Goal: Task Accomplishment & Management: Complete application form

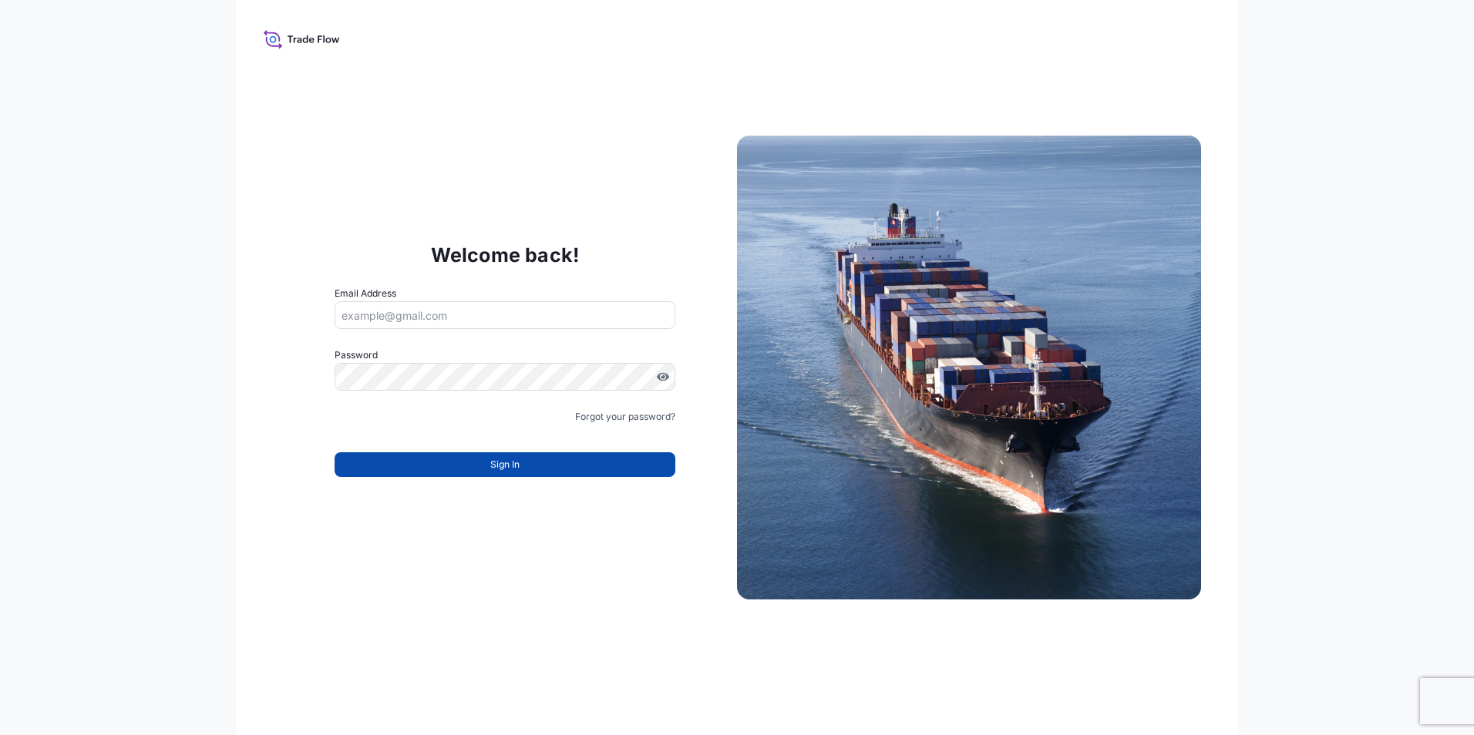
click at [479, 464] on button "Sign In" at bounding box center [505, 464] width 341 height 25
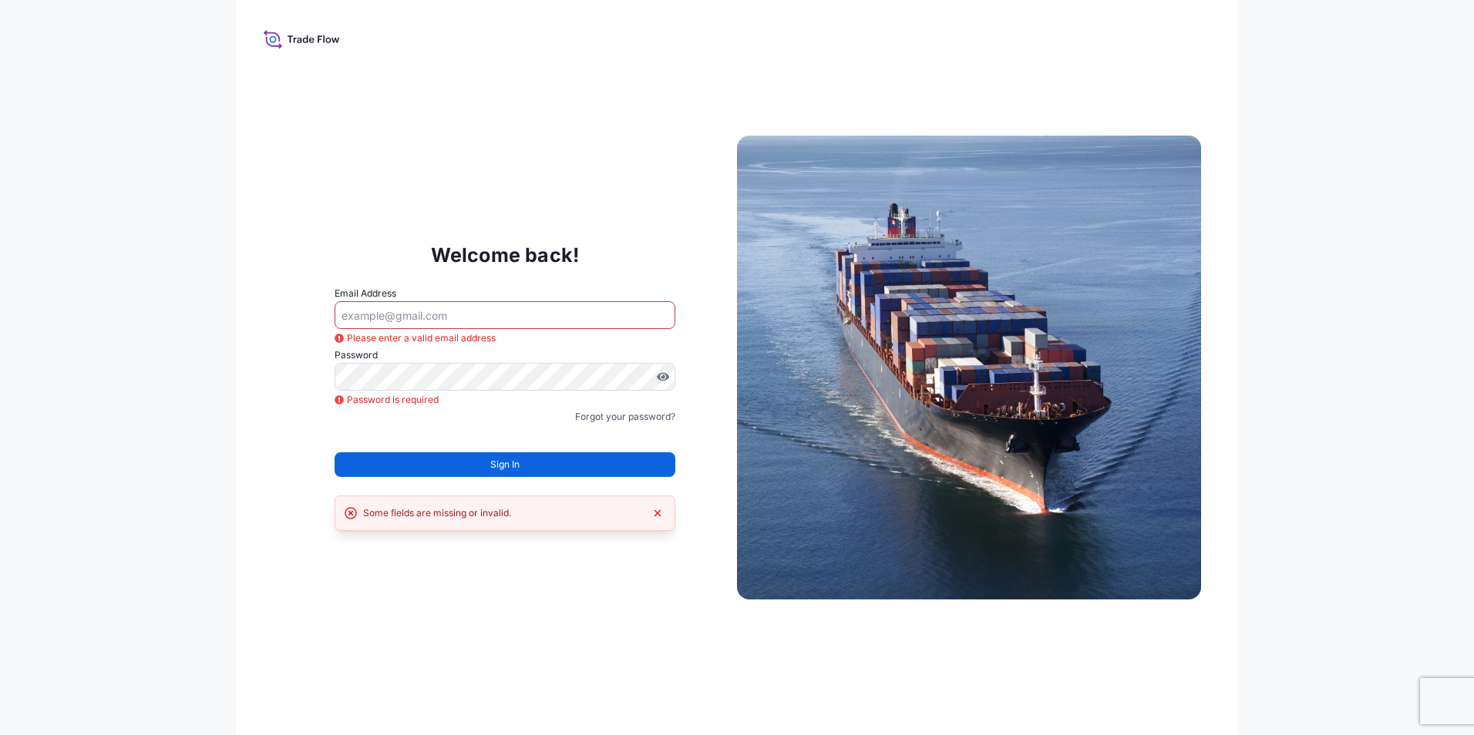
click at [412, 645] on div "Welcome back! Email Address Please enter a valid email address Password Passwor…" at bounding box center [737, 367] width 1002 height 735
click at [395, 305] on input "Email Address" at bounding box center [505, 315] width 341 height 28
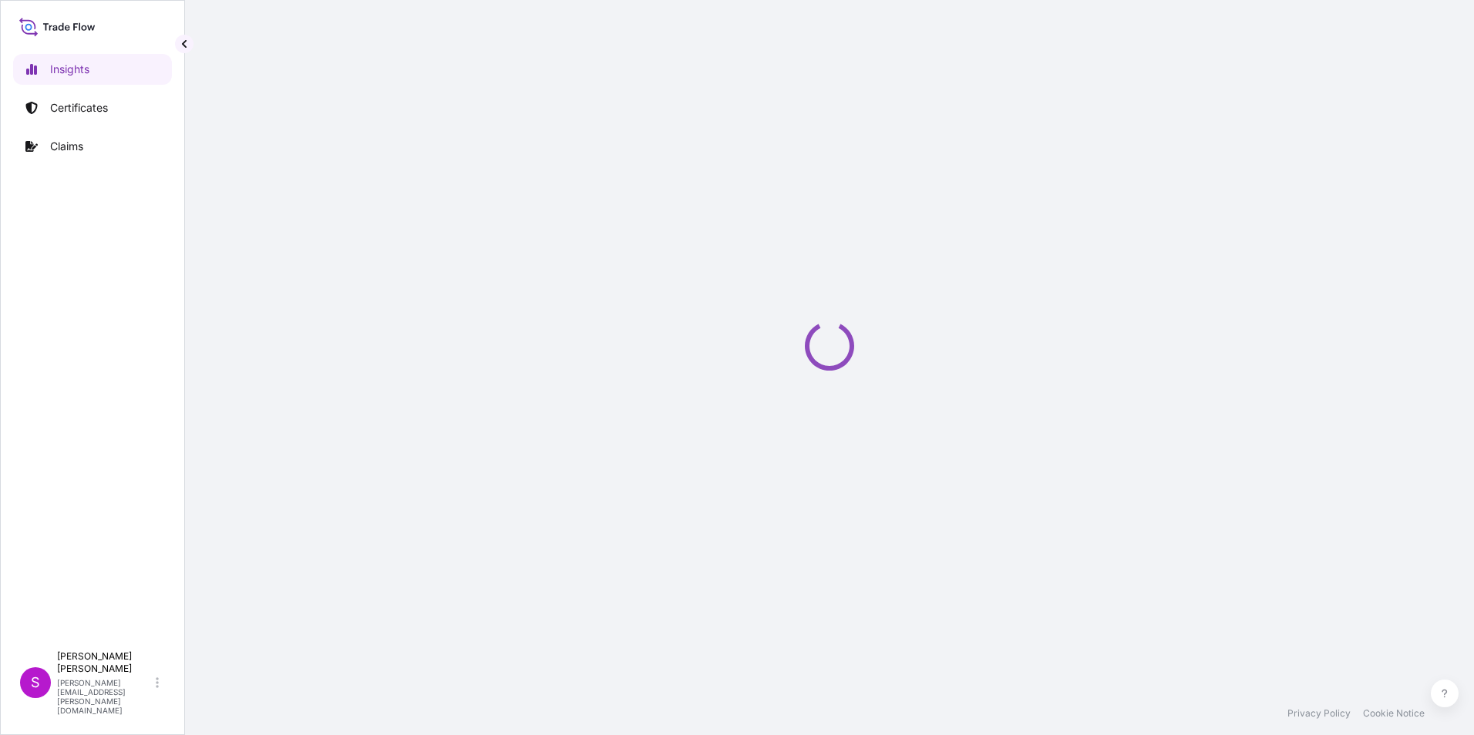
select select "2025"
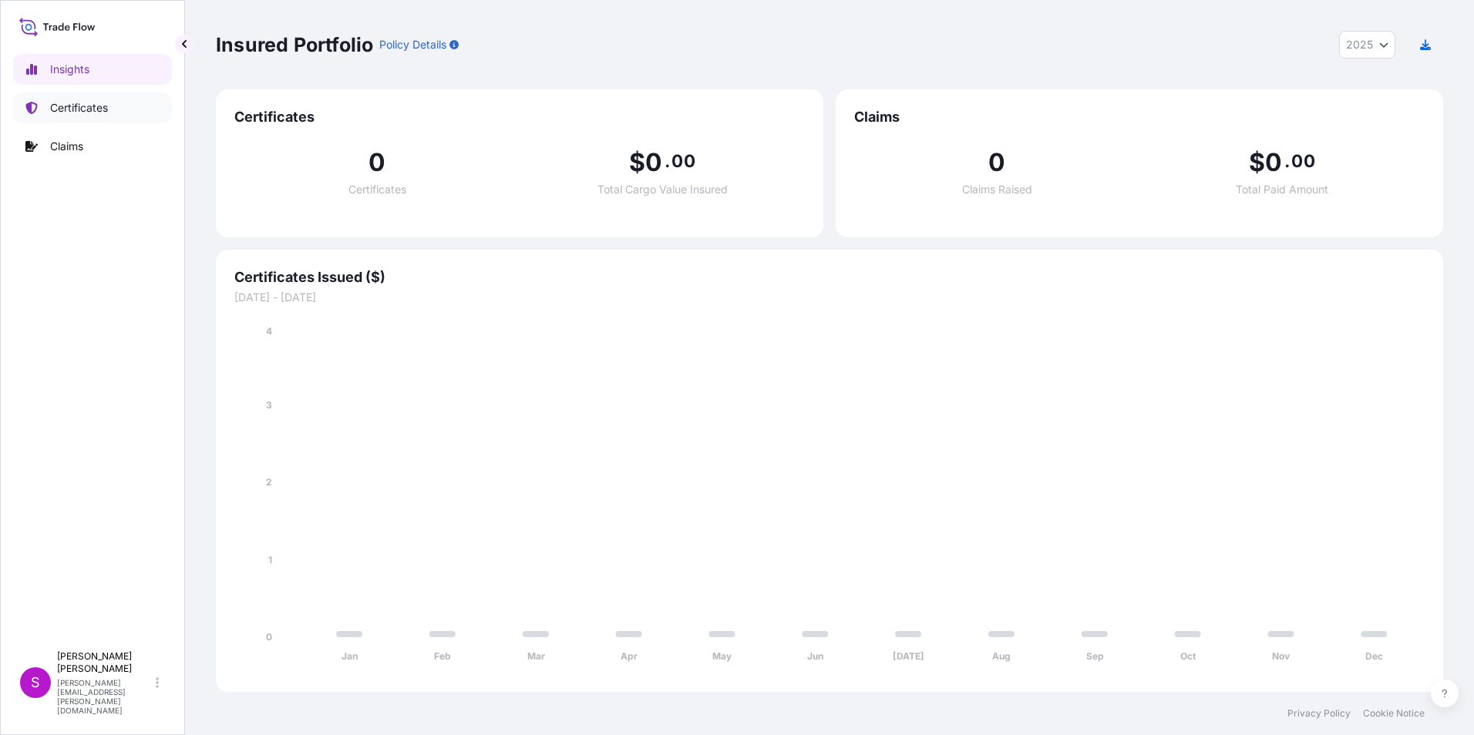
click at [75, 103] on p "Certificates" at bounding box center [79, 107] width 58 height 15
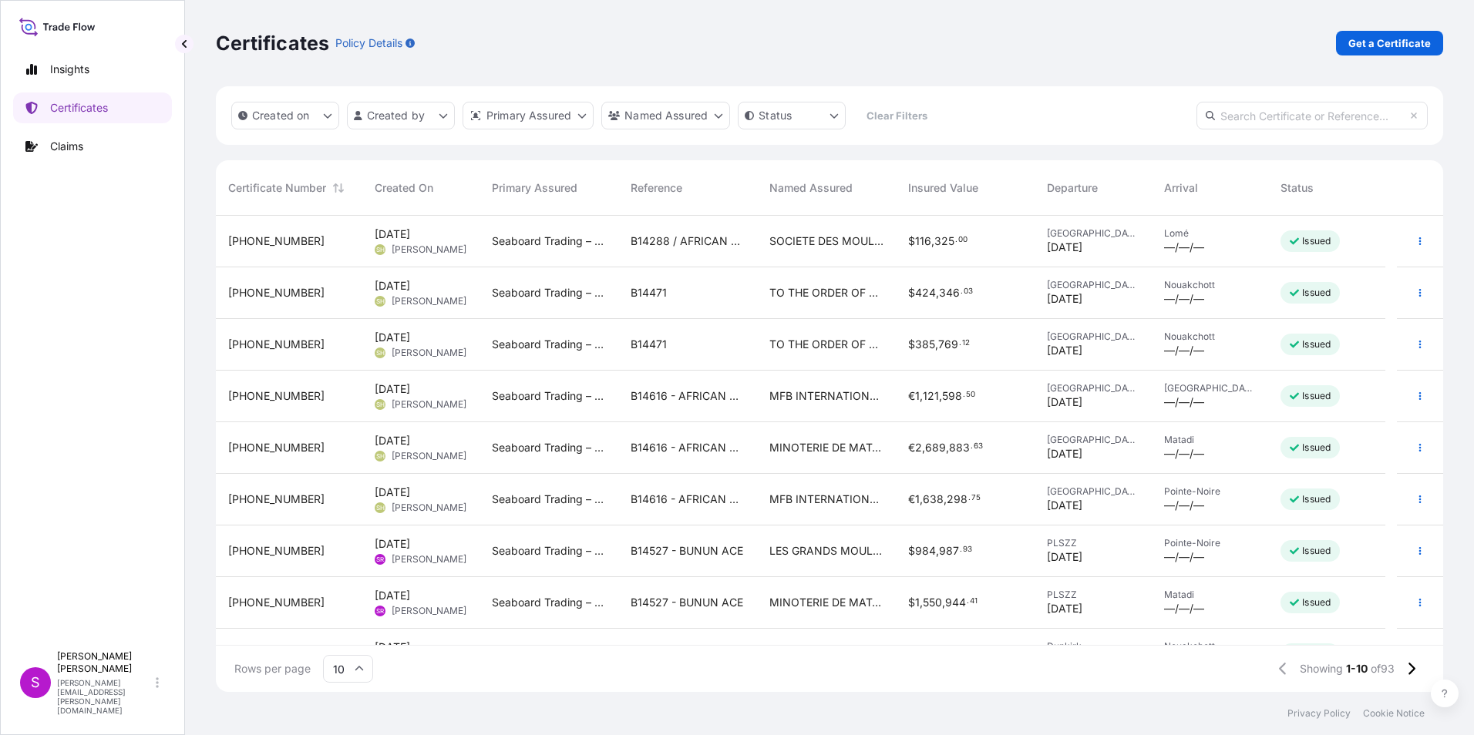
click at [409, 448] on span "[DATE]" at bounding box center [392, 440] width 35 height 15
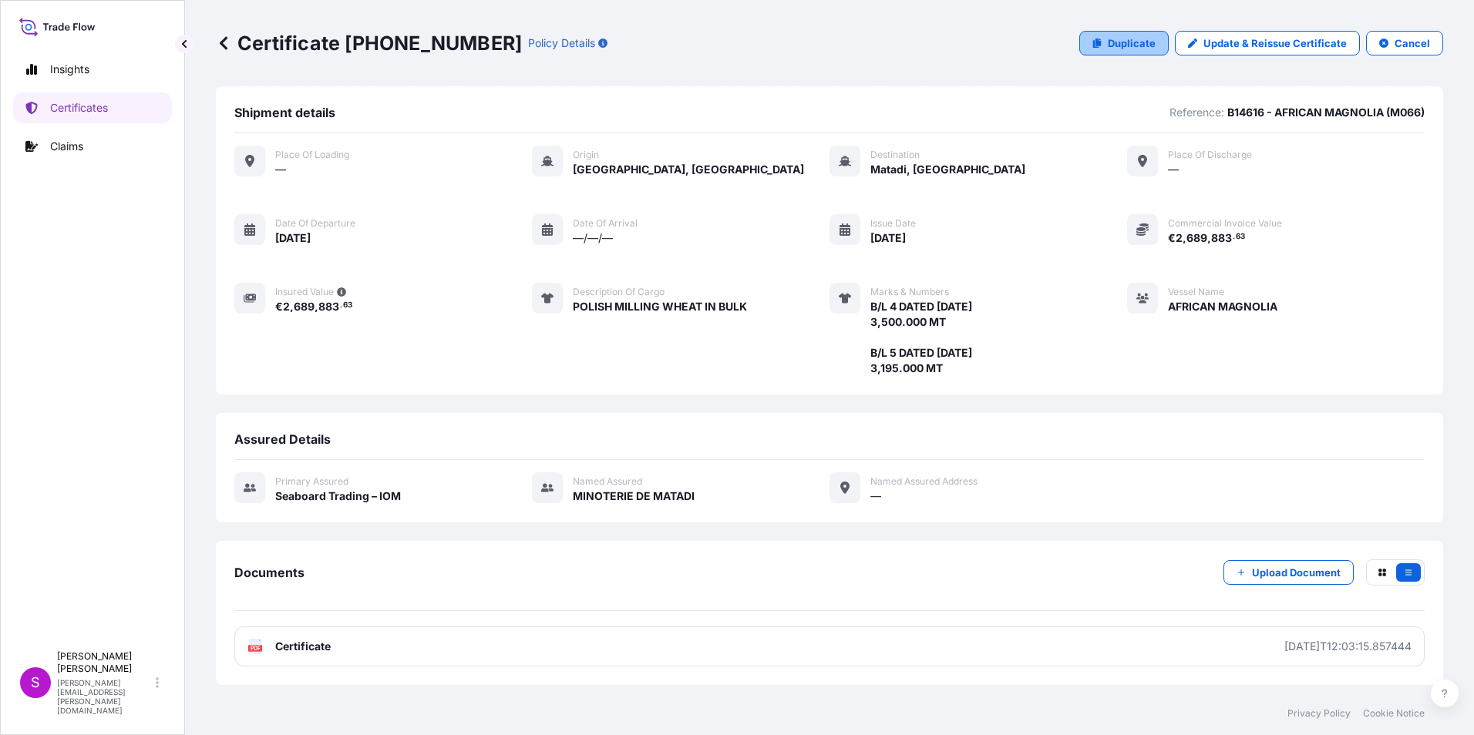
click at [1120, 39] on p "Duplicate" at bounding box center [1132, 42] width 48 height 15
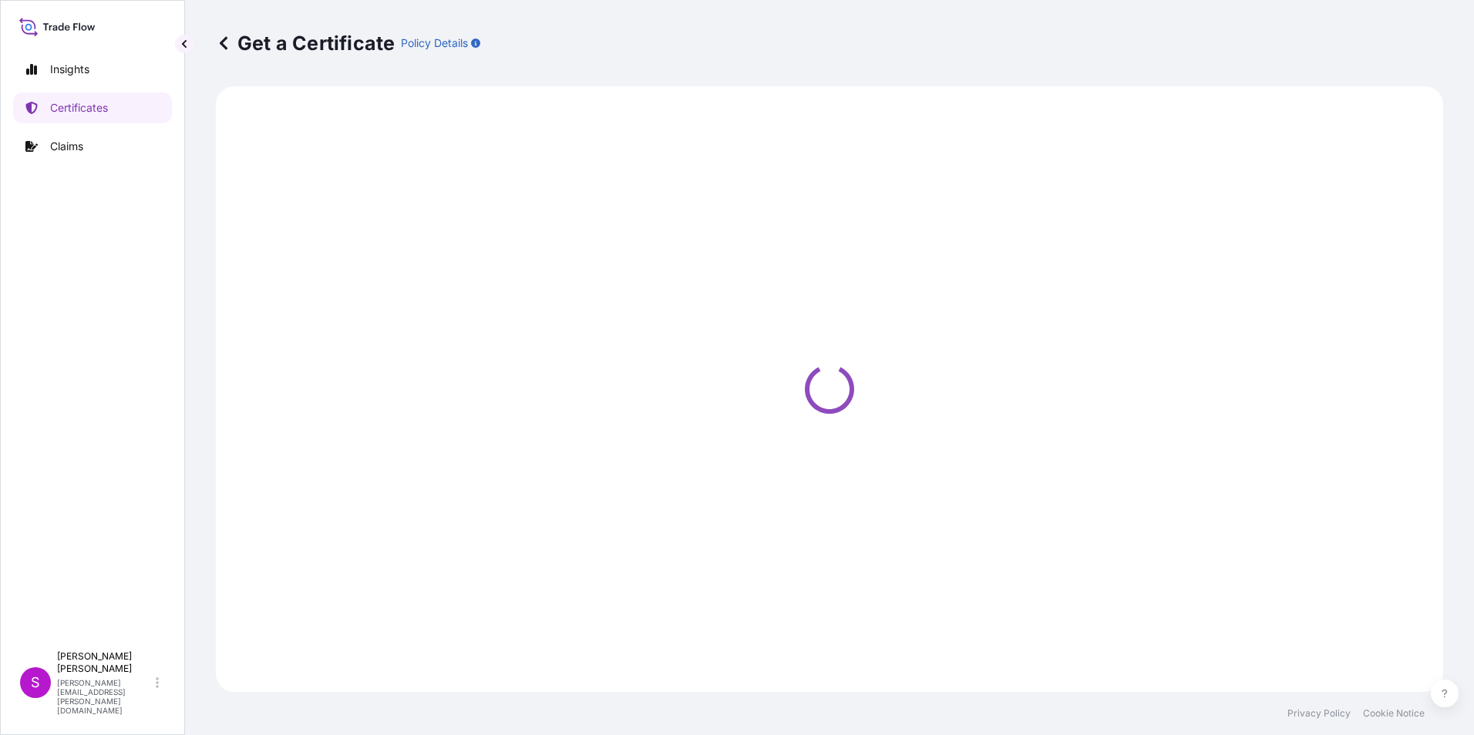
select select "Ocean Vessel"
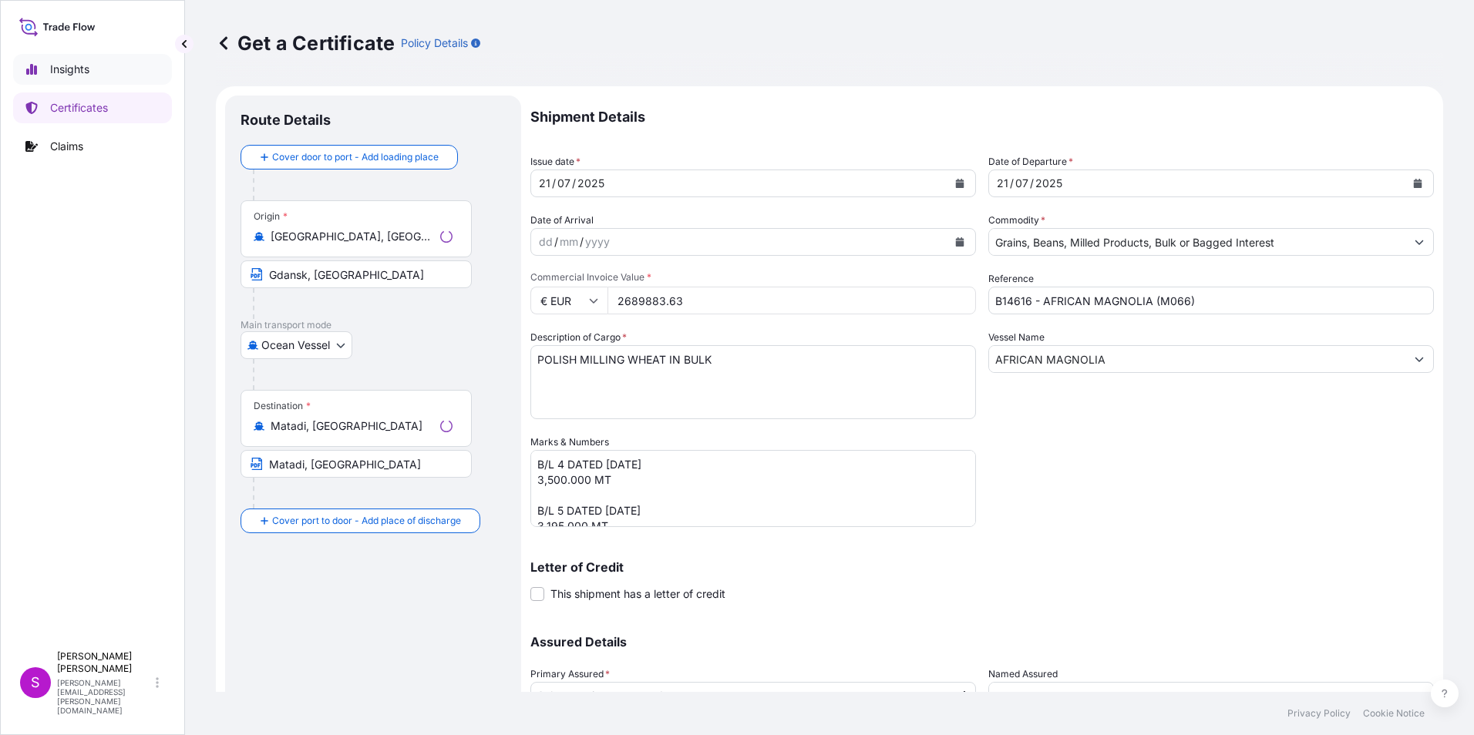
select select "31640"
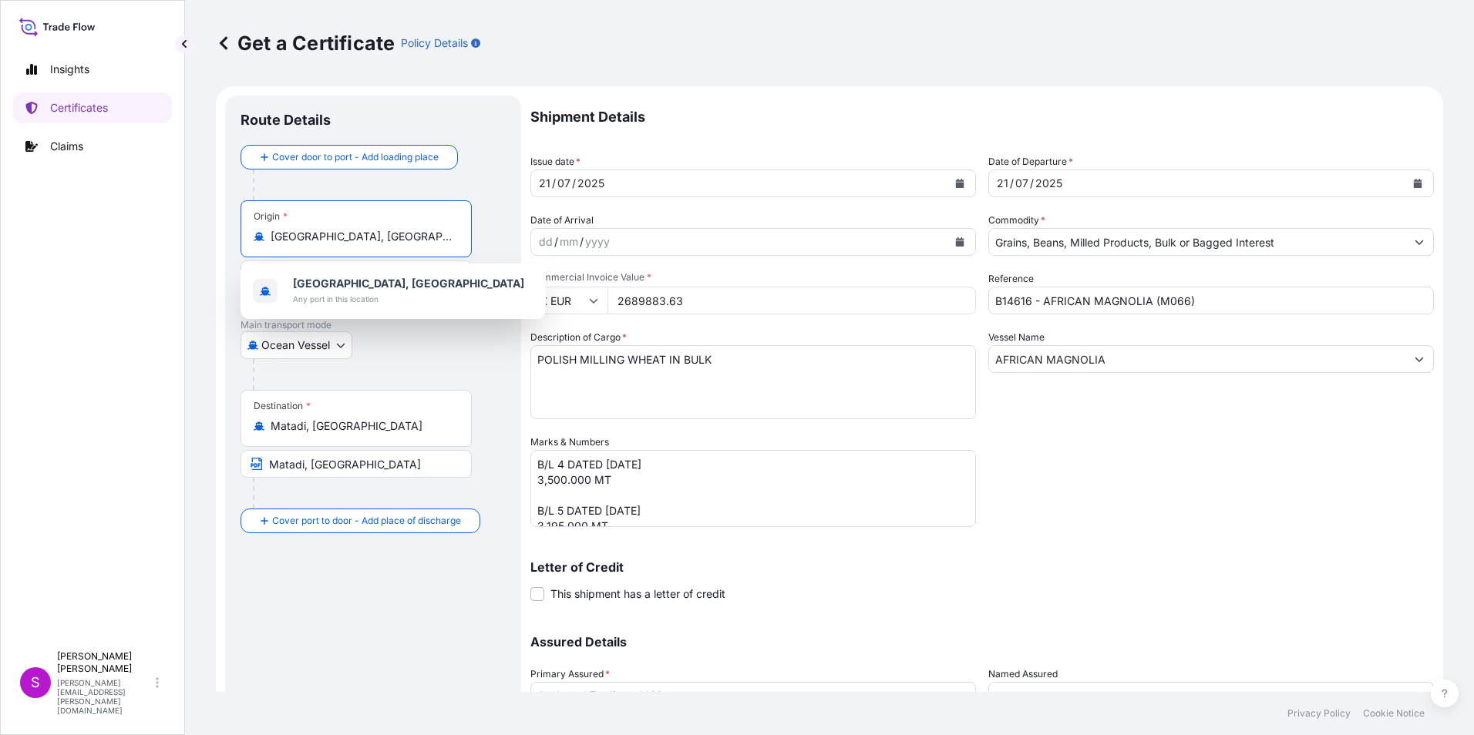
click at [298, 237] on input "[GEOGRAPHIC_DATA], [GEOGRAPHIC_DATA]" at bounding box center [362, 236] width 182 height 15
type input "d"
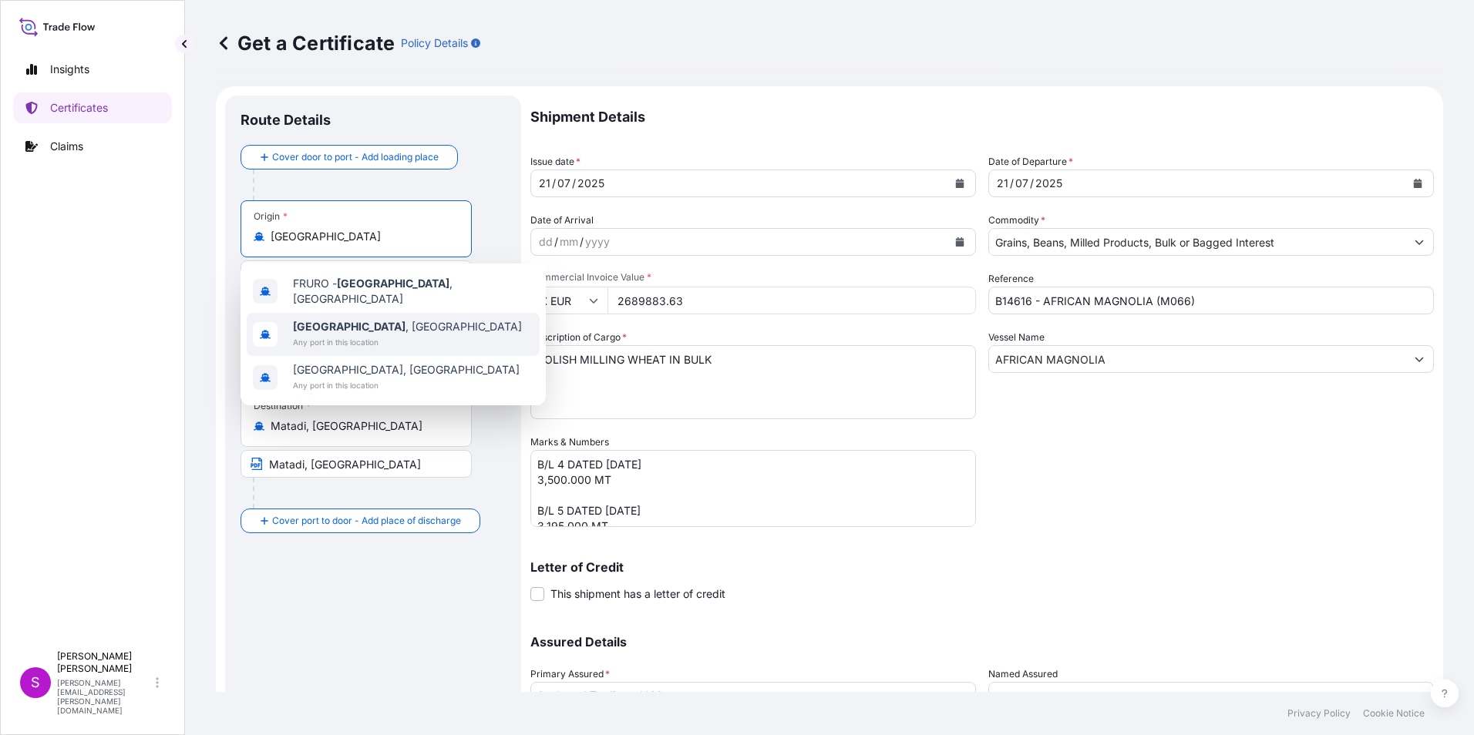
click at [346, 319] on span "[GEOGRAPHIC_DATA] , [GEOGRAPHIC_DATA]" at bounding box center [407, 326] width 229 height 15
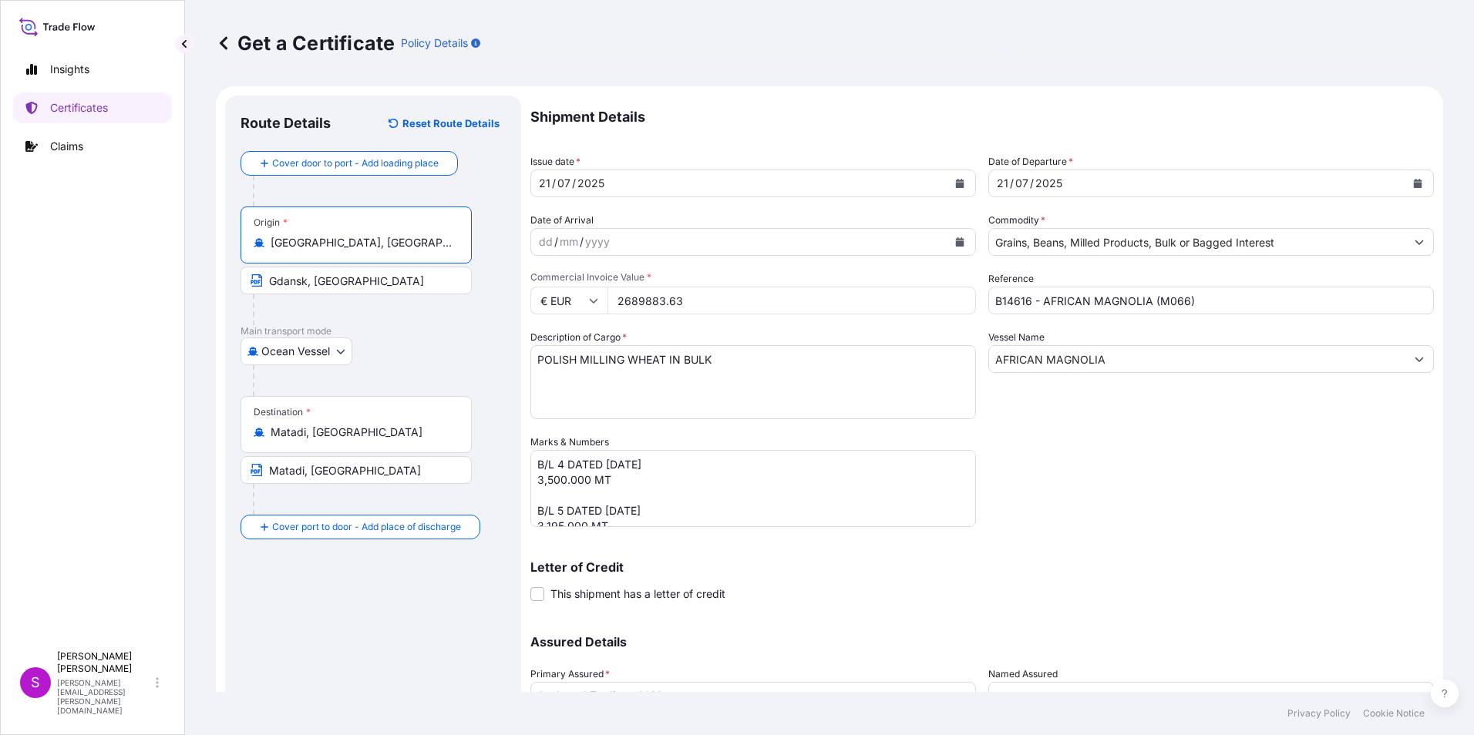
type input "[GEOGRAPHIC_DATA], [GEOGRAPHIC_DATA]"
click at [545, 183] on div "21" at bounding box center [544, 183] width 15 height 18
drag, startPoint x: 549, startPoint y: 182, endPoint x: 535, endPoint y: 180, distance: 14.1
click at [535, 180] on div "[DATE]" at bounding box center [739, 184] width 416 height 28
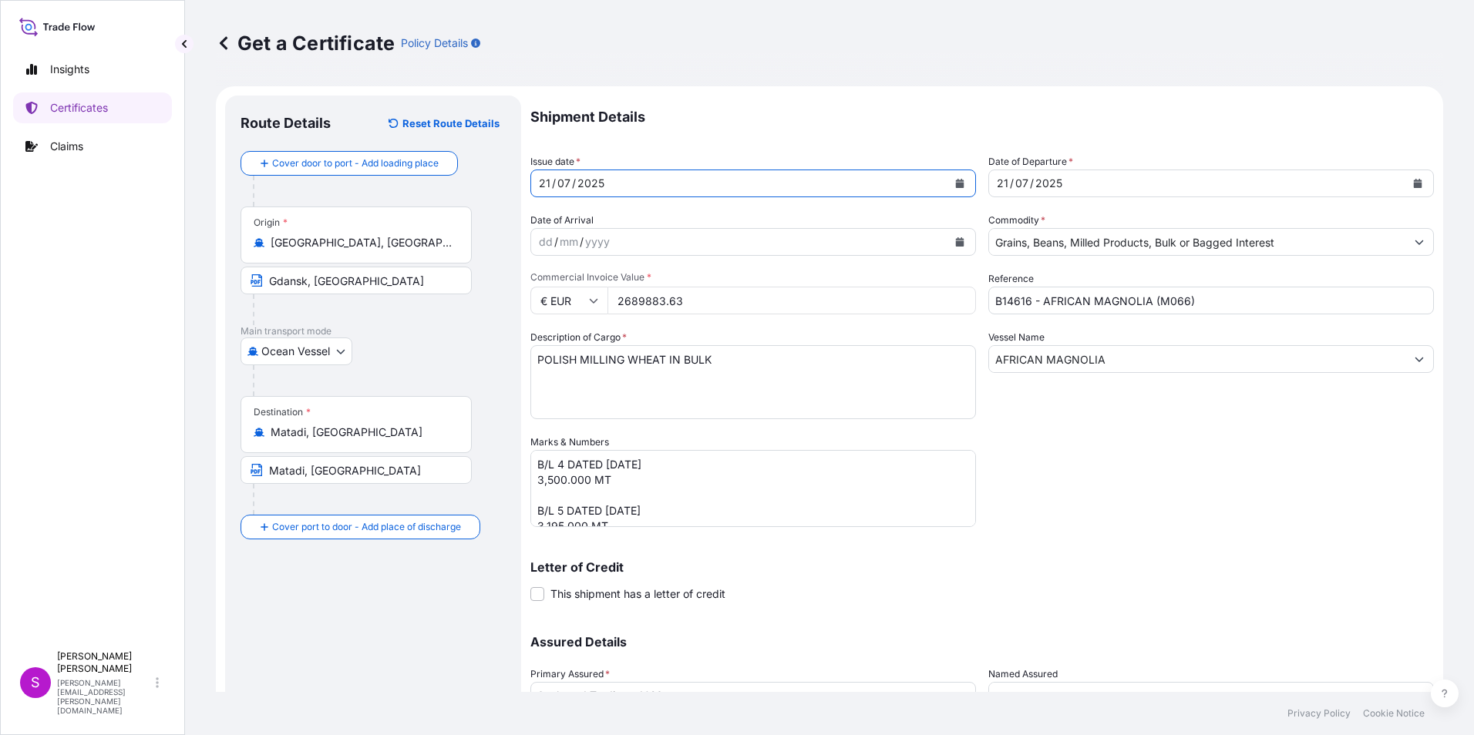
drag, startPoint x: 543, startPoint y: 182, endPoint x: 557, endPoint y: 183, distance: 13.9
click at [557, 183] on div "[DATE]" at bounding box center [739, 184] width 416 height 28
click at [550, 177] on div "21" at bounding box center [544, 183] width 15 height 18
click at [956, 179] on icon "Calendar" at bounding box center [960, 183] width 8 height 9
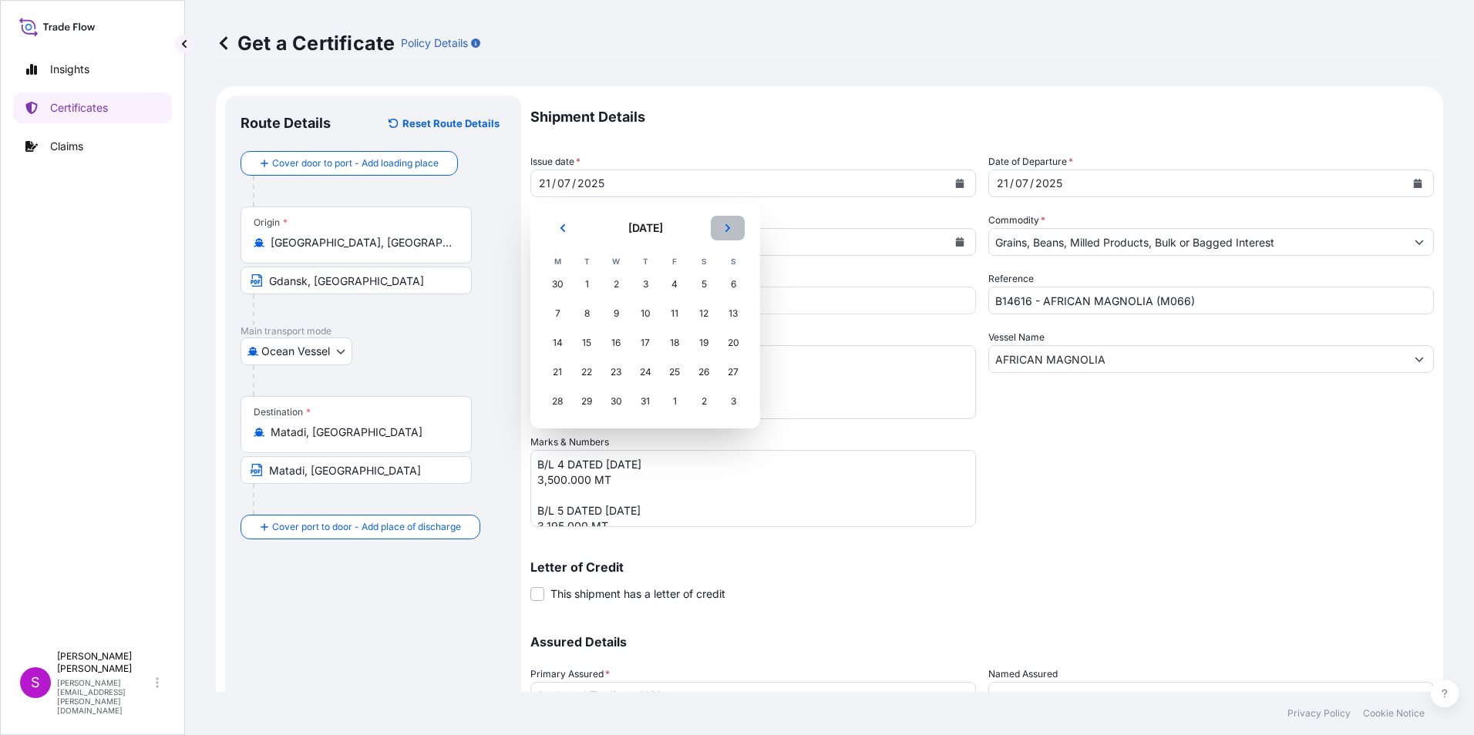
click at [722, 225] on button "Next" at bounding box center [728, 228] width 34 height 25
click at [651, 338] on div "14" at bounding box center [645, 343] width 28 height 28
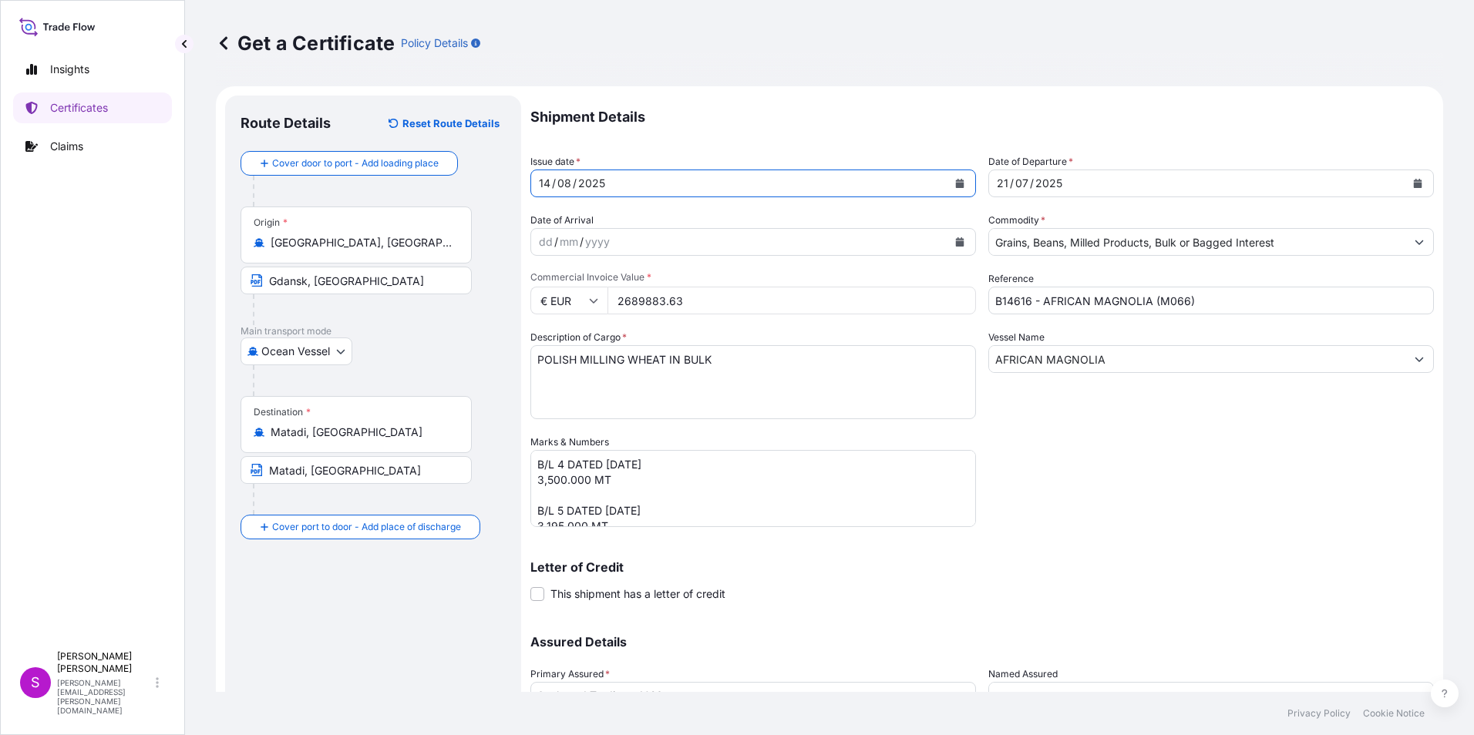
click at [1001, 183] on div "21" at bounding box center [1002, 183] width 15 height 18
click at [1413, 179] on icon "Calendar" at bounding box center [1417, 183] width 9 height 9
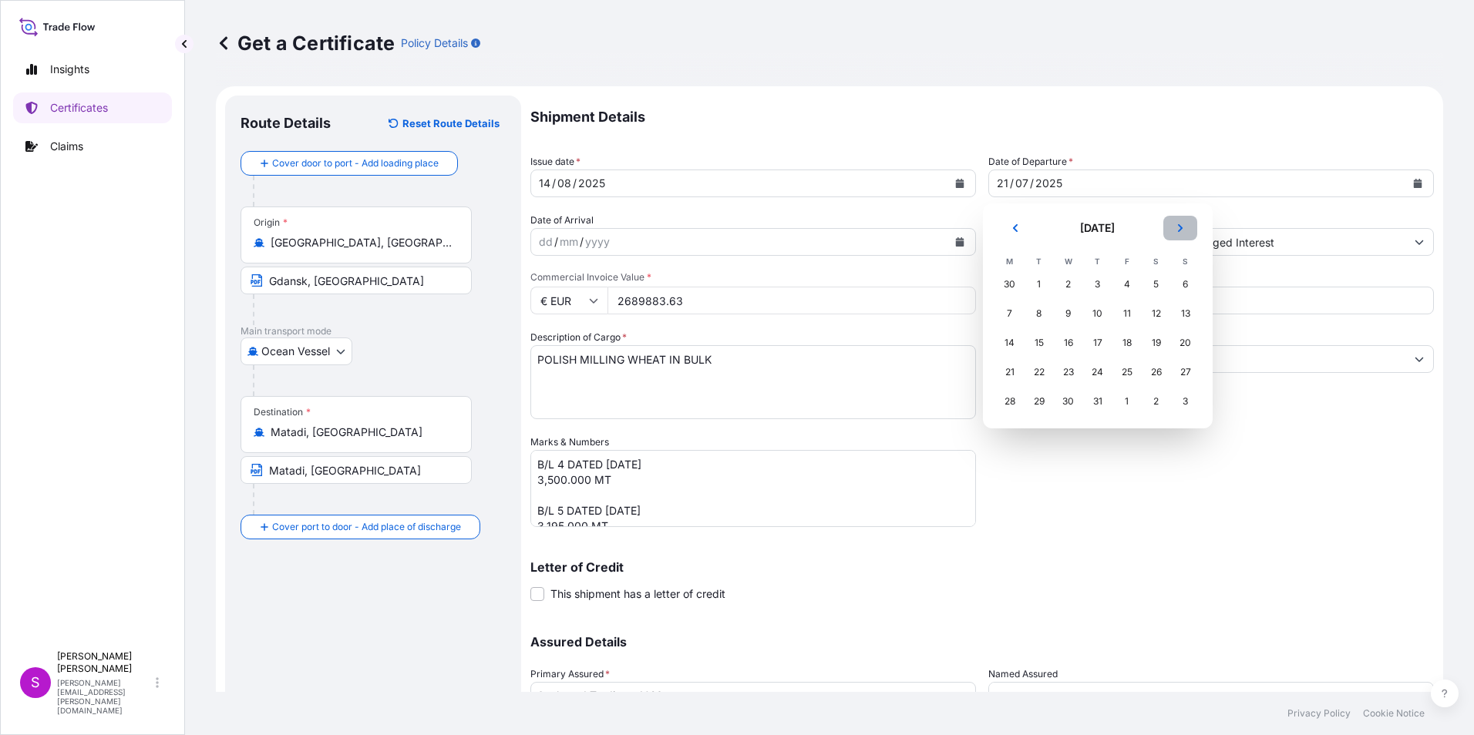
click at [1186, 221] on button "Next" at bounding box center [1180, 228] width 34 height 25
click at [1092, 338] on div "14" at bounding box center [1098, 343] width 28 height 28
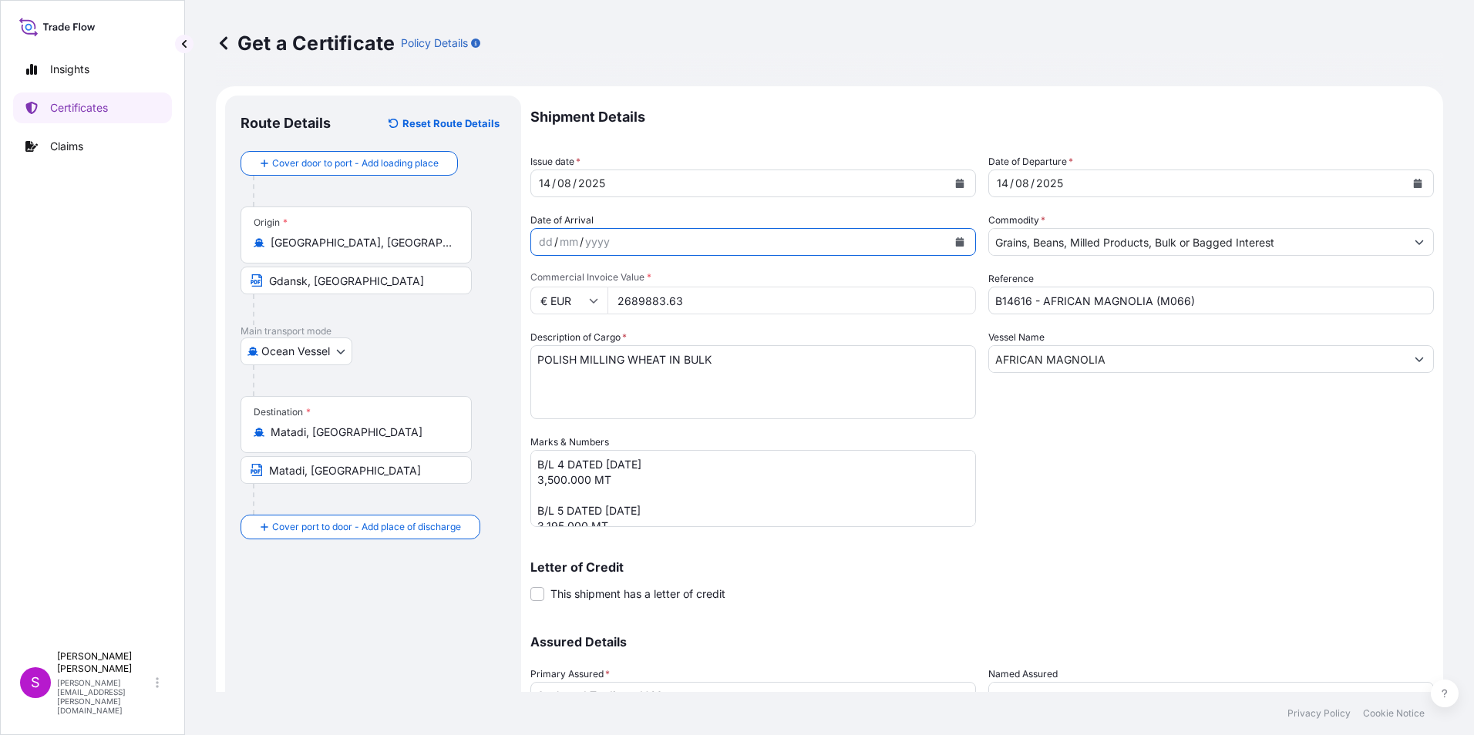
click at [957, 237] on button "Calendar" at bounding box center [959, 242] width 25 height 25
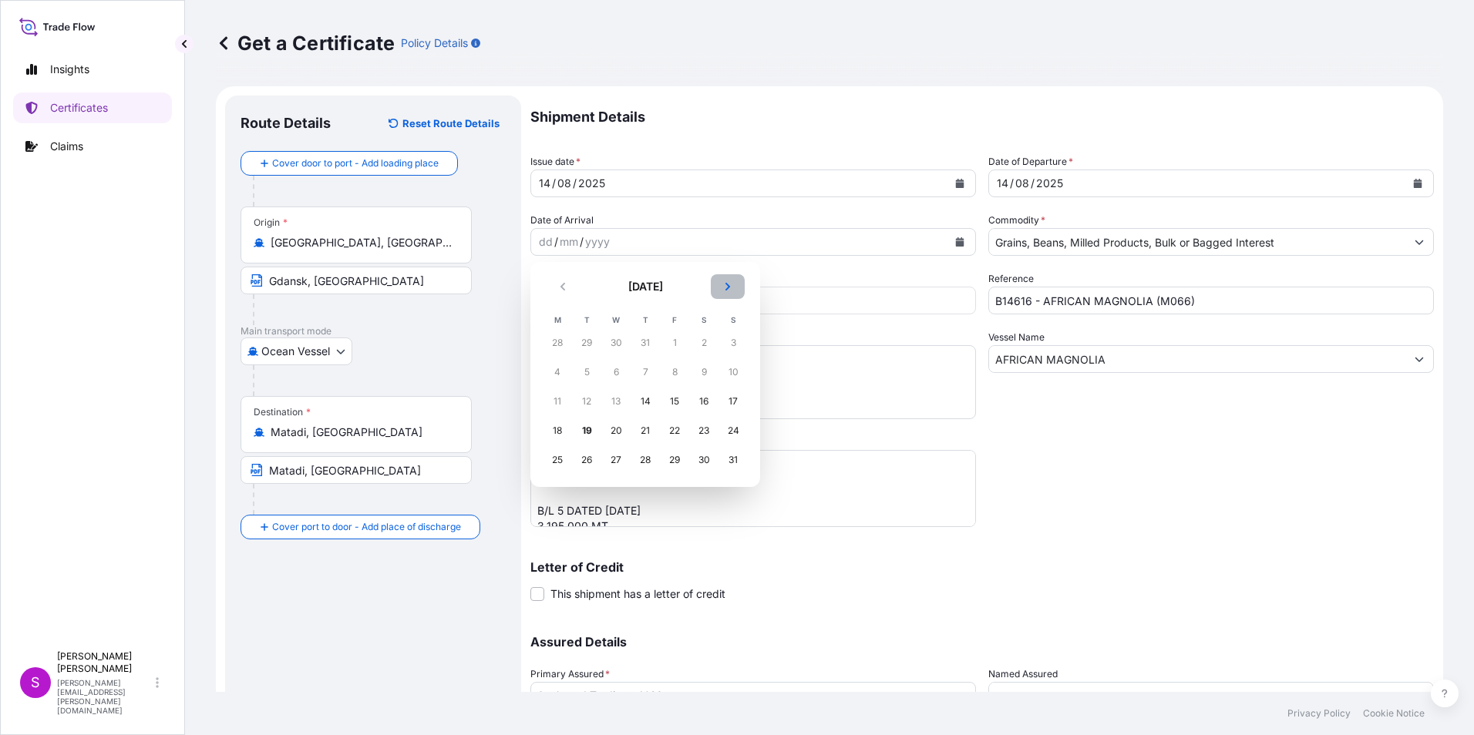
click at [724, 279] on button "Next" at bounding box center [728, 286] width 34 height 25
click at [586, 400] on div "16" at bounding box center [587, 402] width 28 height 28
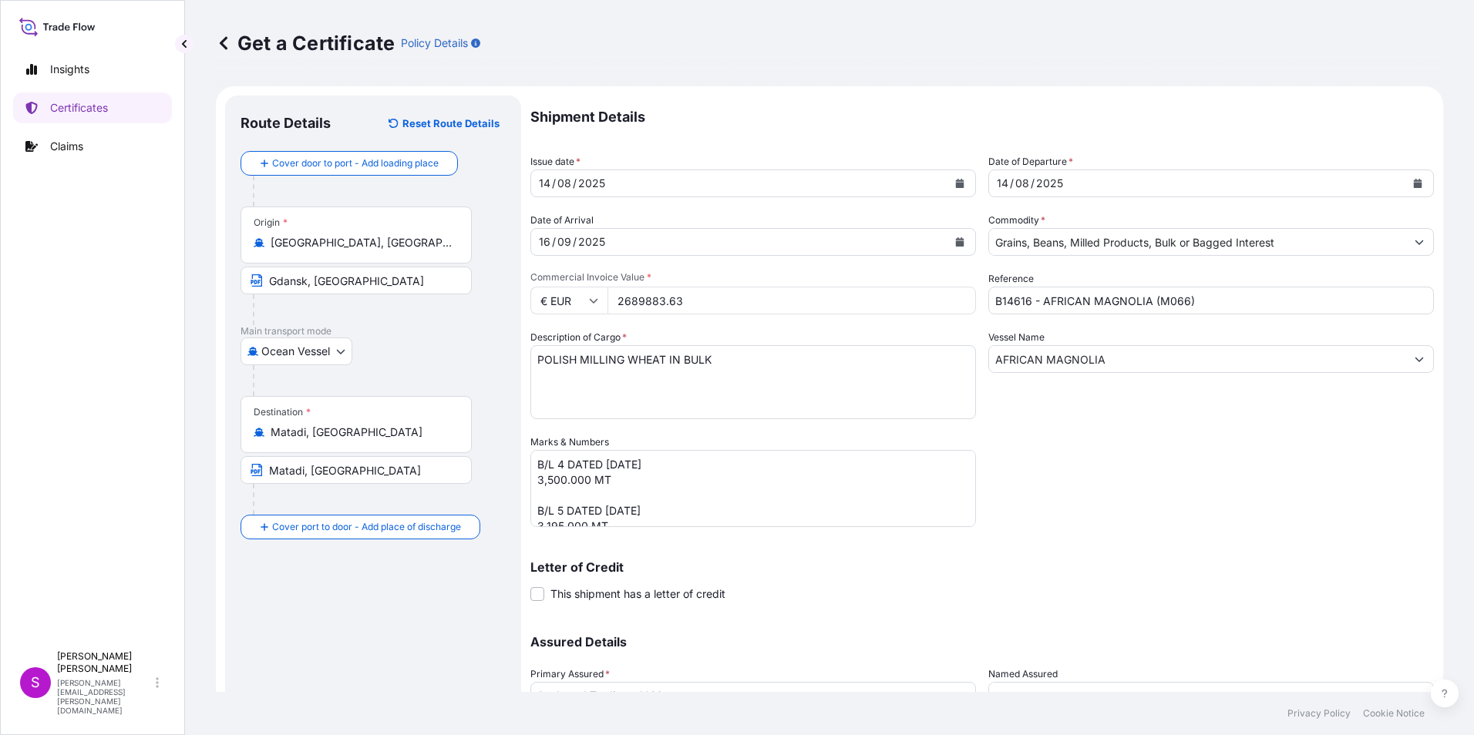
drag, startPoint x: 692, startPoint y: 303, endPoint x: 523, endPoint y: 291, distance: 170.0
click at [523, 291] on form "Route Details Reset Route Details Cover door to port - Add loading place Place …" at bounding box center [829, 455] width 1227 height 738
type input "2962382.50"
click at [537, 358] on textarea "POLISH MILLING WHEAT IN BULK" at bounding box center [753, 382] width 446 height 74
type textarea "FRENCH MILLING WHEAT IN BULK"
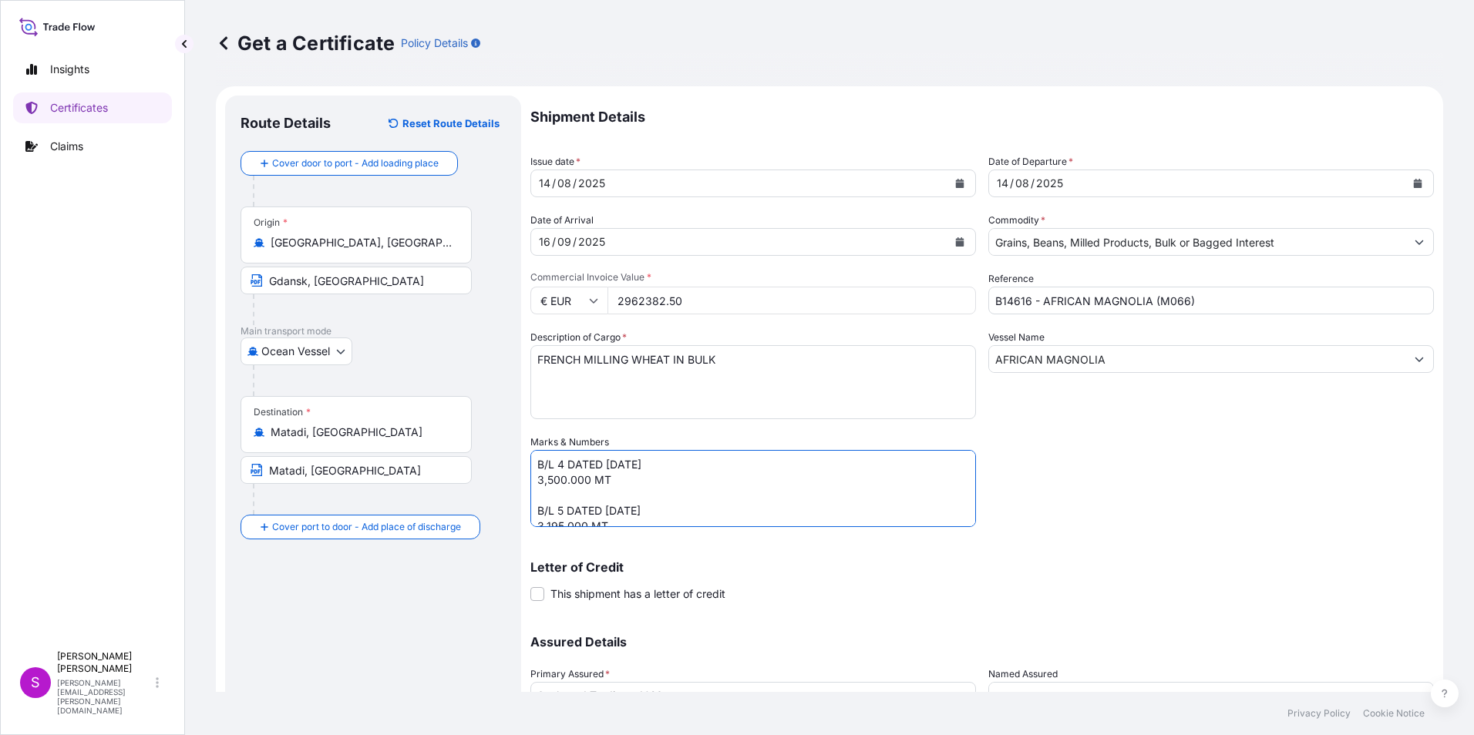
click at [562, 460] on textarea "B/L 4 DATED [DATE] 3,500.000 MT B/L 5 DATED [DATE] 3,195.000 MT" at bounding box center [753, 488] width 446 height 77
click at [610, 463] on textarea "B/L 4 DATED [DATE] 3,500.000 MT B/L 5 DATED [DATE] 3,195.000 MT" at bounding box center [753, 488] width 446 height 77
click at [600, 460] on textarea "B/L 4 DATED [DATE] 3,500.000 MT B/L 5 DATED [DATE] 3,195.000 MT" at bounding box center [753, 488] width 446 height 77
click at [611, 464] on textarea "B/L 4 DATED [DATE] 3,500.000 MT B/L 5 DATED [DATE] 3,195.000 MT" at bounding box center [753, 488] width 446 height 77
click at [603, 468] on textarea "B/L 4 DATED [DATE] 3,500.000 MT B/L 5 DATED [DATE] 3,195.000 MT" at bounding box center [753, 488] width 446 height 77
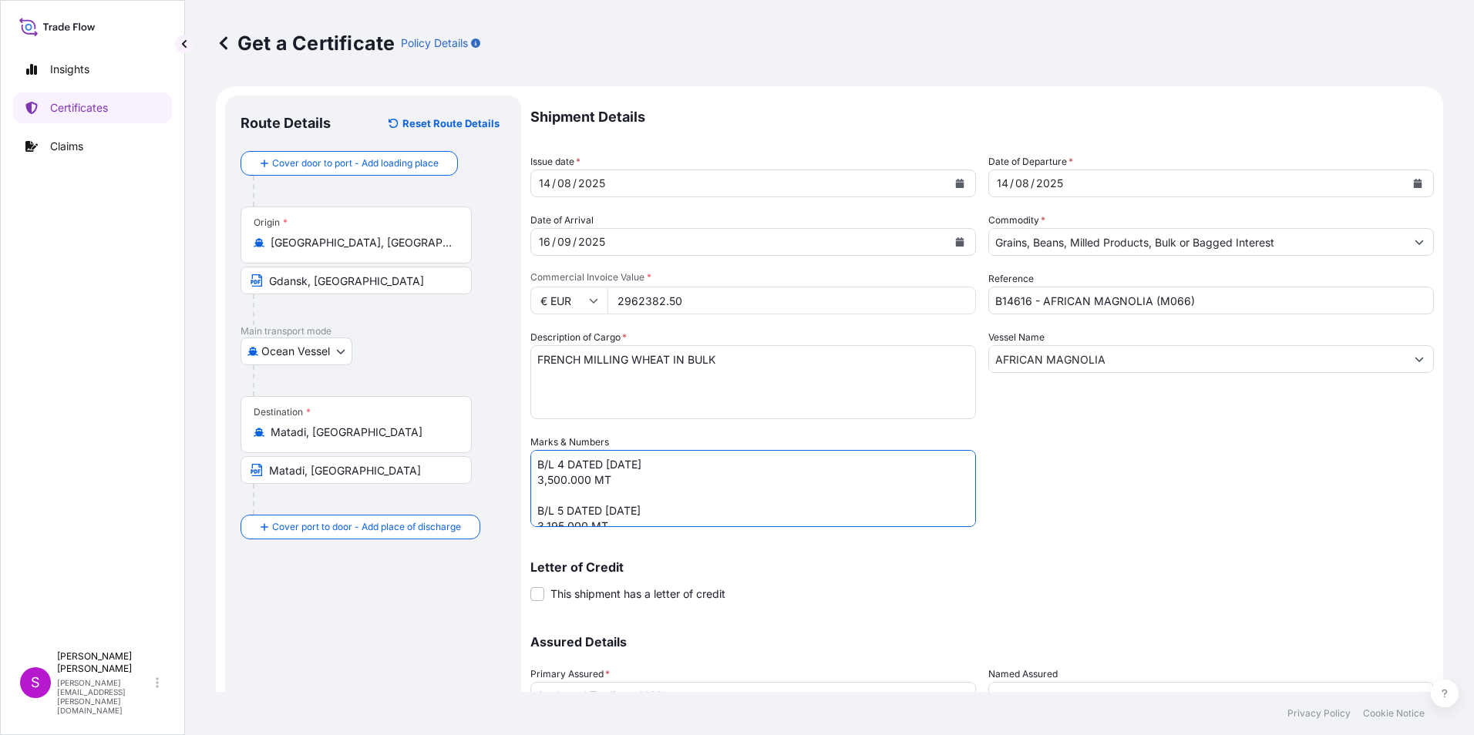
click at [608, 464] on textarea "B/L 4 DATED [DATE] 3,500.000 MT B/L 5 DATED [DATE] 3,195.000 MT" at bounding box center [753, 488] width 446 height 77
click at [543, 479] on textarea "B/L 4 DATED [DATE] 3,500.000 MT B/L 5 DATED [DATE] 3,195.000 MT" at bounding box center [753, 488] width 446 height 77
click at [552, 479] on textarea "B/L 4 DATED [DATE] 3,500.000 MT B/L 5 DATED [DATE] 3,195.000 MT" at bounding box center [753, 488] width 446 height 77
click at [563, 499] on textarea "B/L 4 DATED [DATE] 3,500.000 MT B/L 5 DATED [DATE] 3,195.000 MT" at bounding box center [753, 488] width 446 height 77
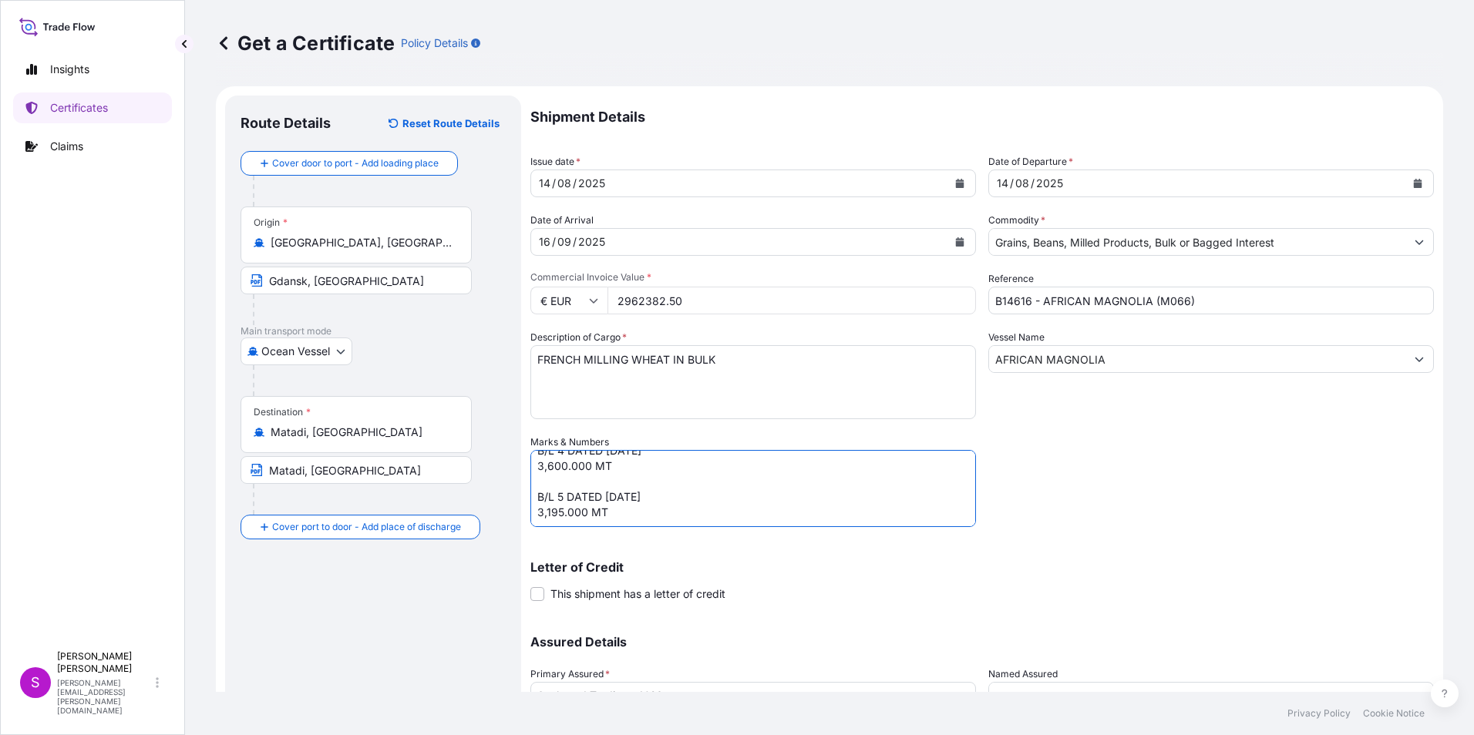
drag, startPoint x: 538, startPoint y: 513, endPoint x: 674, endPoint y: 550, distance: 141.4
click at [674, 550] on div "Shipment Details Issue date * [DATE] Date of Departure * [DATE] Date of Arrival…" at bounding box center [981, 434] width 903 height 676
drag, startPoint x: 538, startPoint y: 460, endPoint x: 651, endPoint y: 476, distance: 114.5
click at [651, 476] on textarea "B/L 4 DATED [DATE] 3,500.000 MT B/L 5 DATED [DATE] 3,195.000 MT" at bounding box center [753, 488] width 446 height 77
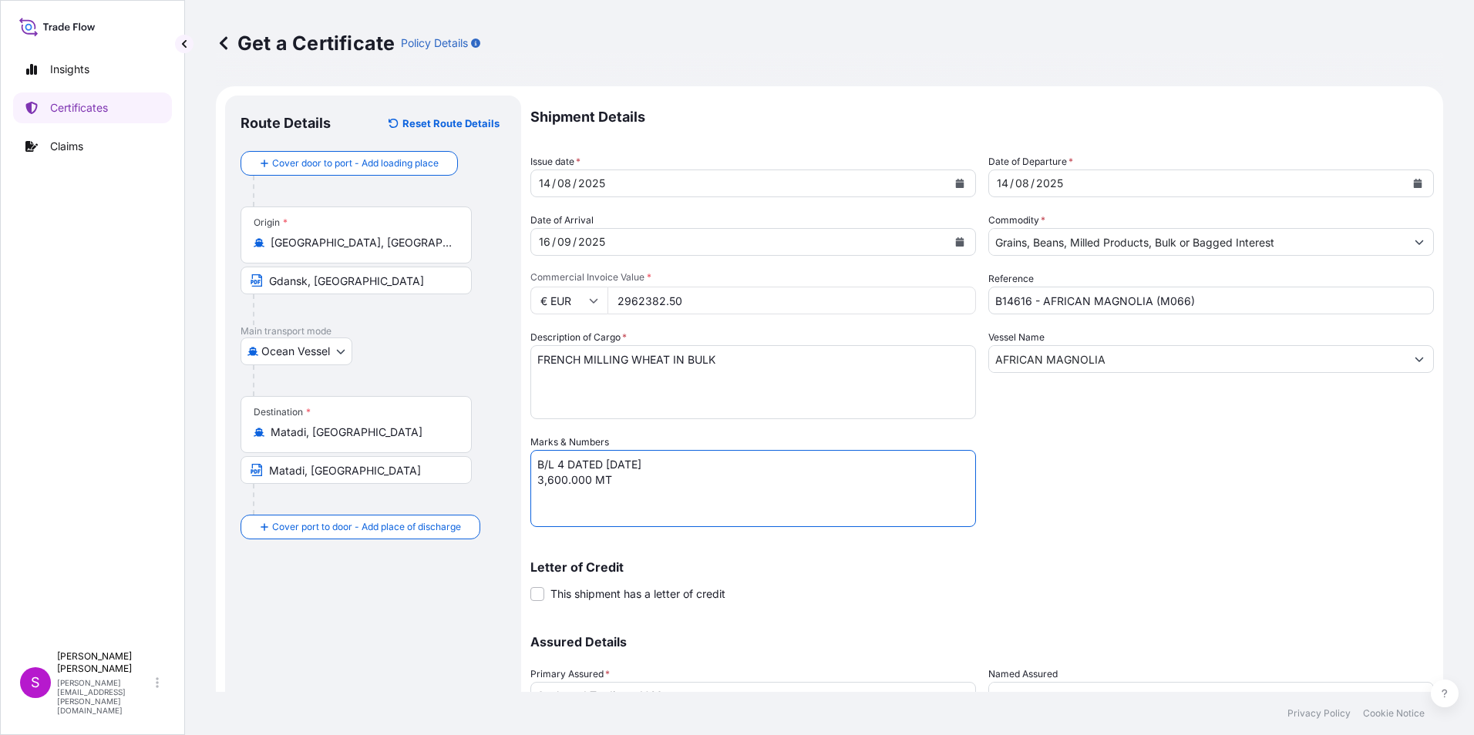
click at [537, 462] on textarea "B/L 4 DATED [DATE] 3,500.000 MT B/L 5 DATED [DATE] 3,195.000 MT" at bounding box center [753, 488] width 446 height 77
click at [552, 466] on textarea "B/L 4 DATED [DATE] 3,500.000 MT B/L 5 DATED [DATE] 3,195.000 MT" at bounding box center [753, 488] width 446 height 77
paste textarea "B/L 4 DATED [DATE] 3,600.000 MT"
click at [563, 463] on textarea "B/L 4 DATED [DATE] 3,500.000 MT B/L 5 DATED [DATE] 3,195.000 MT" at bounding box center [753, 488] width 446 height 77
click at [588, 466] on textarea "B/L 4 DATED [DATE] 3,500.000 MT B/L 5 DATED [DATE] 3,195.000 MT" at bounding box center [753, 488] width 446 height 77
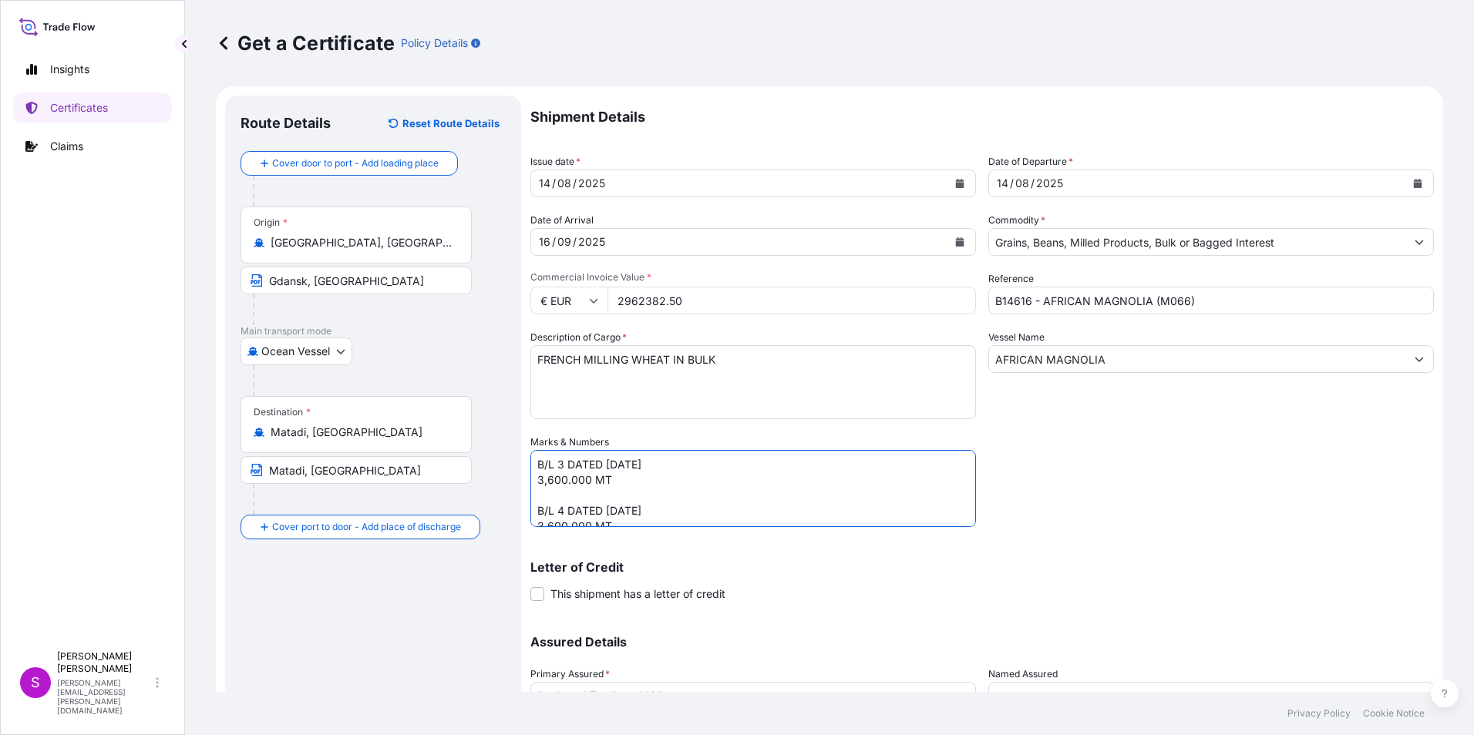
click at [624, 462] on textarea "B/L 4 DATED [DATE] 3,500.000 MT B/L 5 DATED [DATE] 3,195.000 MT" at bounding box center [753, 488] width 446 height 77
click at [540, 478] on textarea "B/L 4 DATED [DATE] 3,500.000 MT B/L 5 DATED [DATE] 3,195.000 MT" at bounding box center [753, 488] width 446 height 77
click at [550, 476] on textarea "B/L 4 DATED [DATE] 3,500.000 MT B/L 5 DATED [DATE] 3,195.000 MT" at bounding box center [753, 488] width 446 height 77
click at [628, 462] on textarea "B/L 4 DATED [DATE] 3,500.000 MT B/L 5 DATED [DATE] 3,195.000 MT" at bounding box center [753, 488] width 446 height 77
click at [618, 462] on textarea "B/L 4 DATED [DATE] 3,500.000 MT B/L 5 DATED [DATE] 3,195.000 MT" at bounding box center [753, 488] width 446 height 77
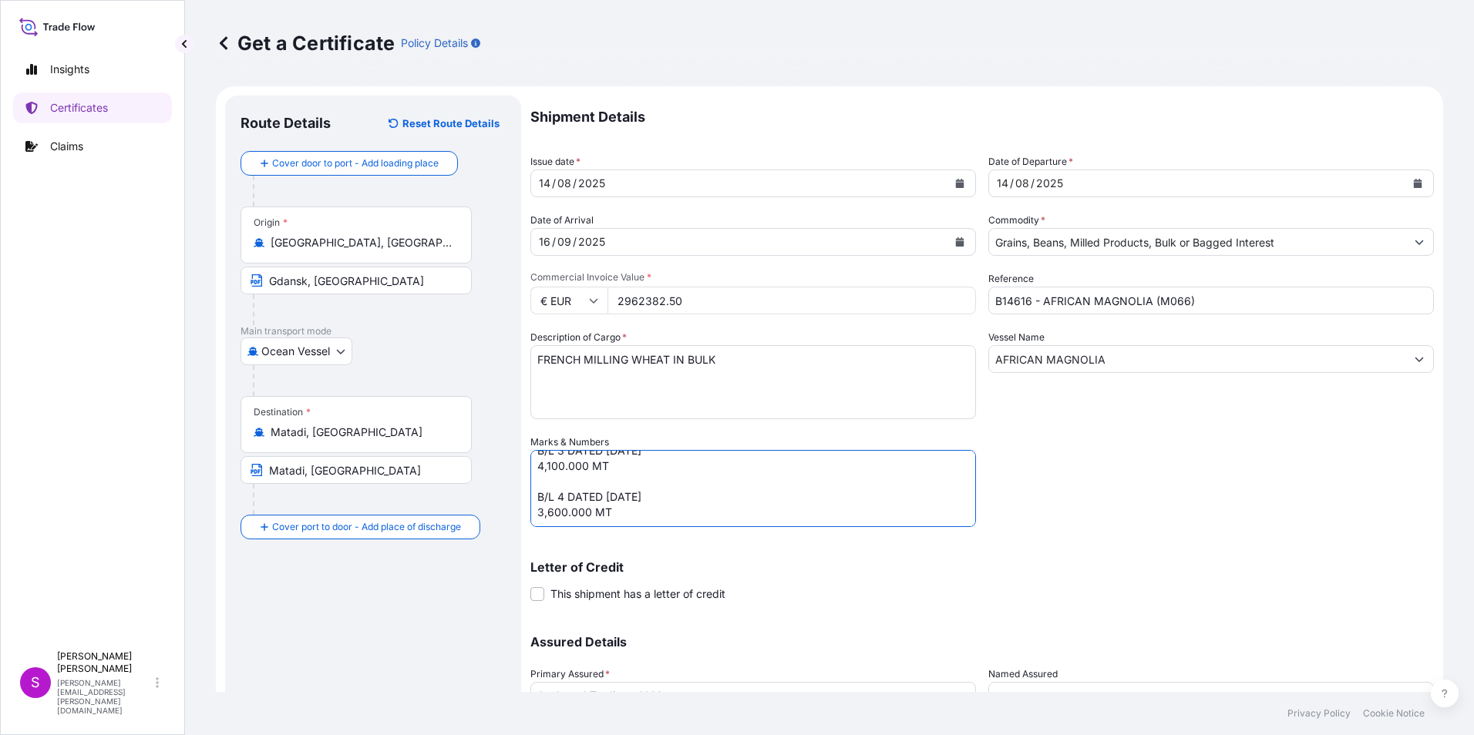
type textarea "B/L 3 DATED [DATE] 4,100.000 MT B/L 4 DATED [DATE] 3,600.000 MT"
click at [1023, 301] on input "B14616 - AFRICAN MAGNOLIA (M066)" at bounding box center [1211, 301] width 446 height 28
click at [1037, 300] on input "B14350 - AFRICAN MAGNOLIA (M066)" at bounding box center [1211, 301] width 446 height 28
drag, startPoint x: 1028, startPoint y: 301, endPoint x: 919, endPoint y: 301, distance: 109.5
click at [902, 298] on div "Shipment Details Issue date * [DATE] Date of Departure * [DATE] Date of Arrival…" at bounding box center [981, 434] width 903 height 676
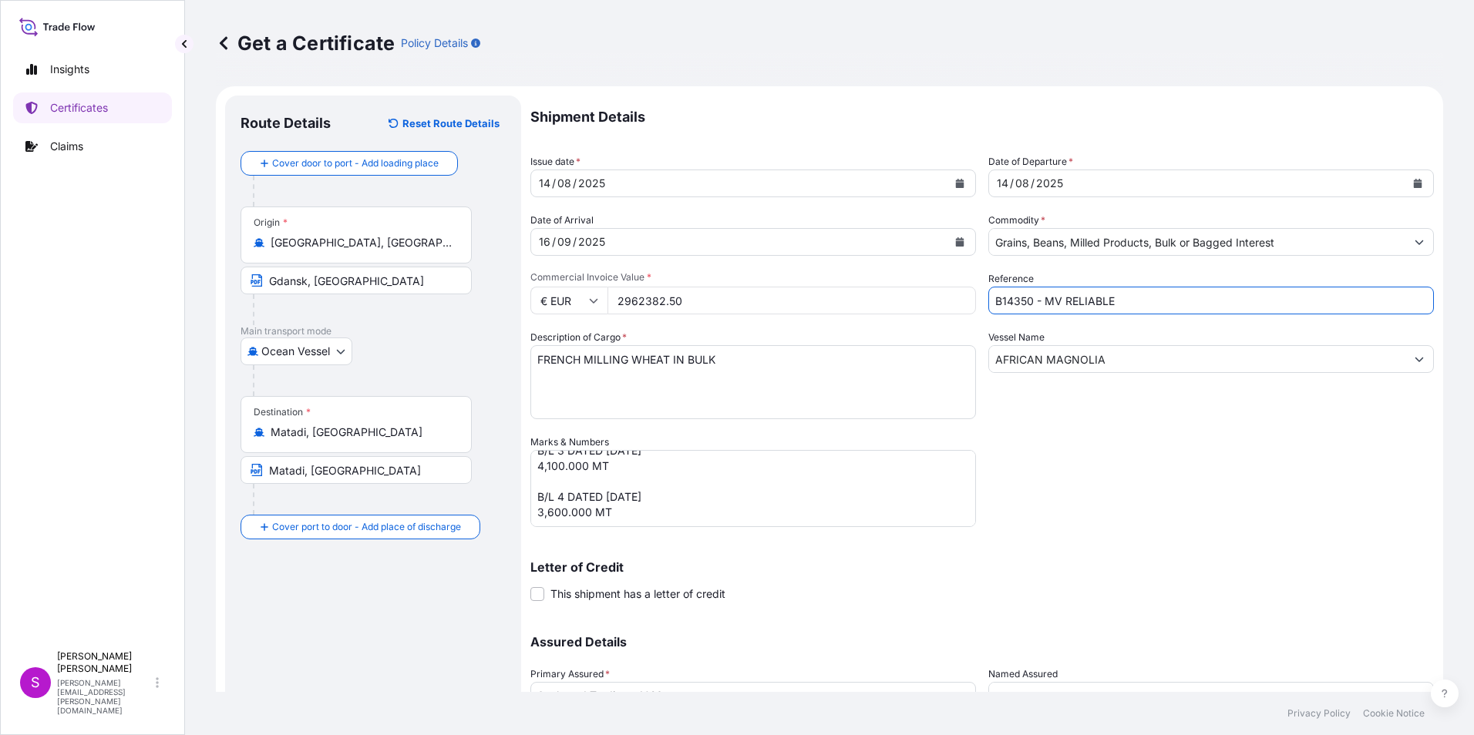
type input "B14350 - MV RELIABLE"
drag, startPoint x: 1105, startPoint y: 362, endPoint x: 933, endPoint y: 361, distance: 172.7
click at [933, 361] on div "Shipment Details Issue date * [DATE] Date of Departure * [DATE] Date of Arrival…" at bounding box center [981, 434] width 903 height 676
paste input "B14350"
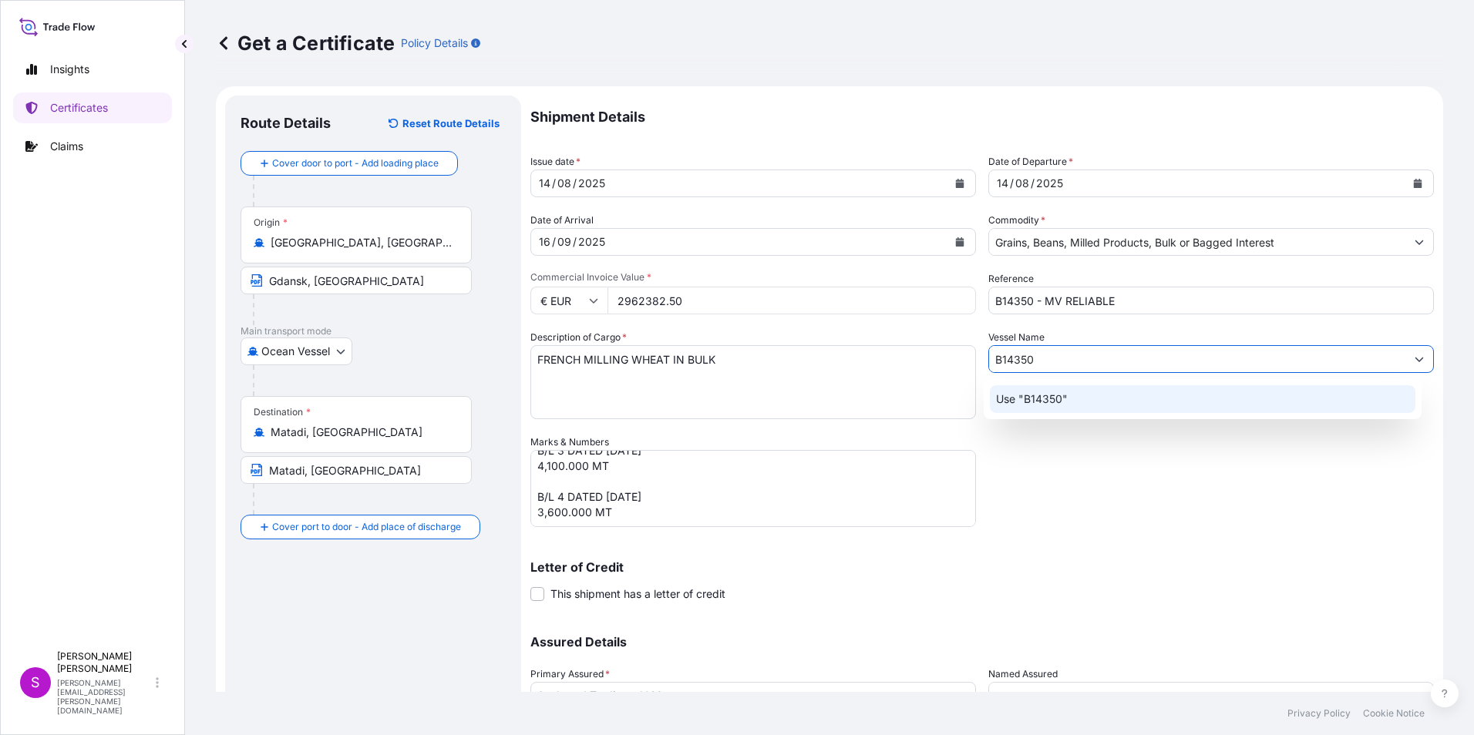
type input "B14350"
click at [1141, 523] on div "Shipment Details Issue date * [DATE] Date of Departure * [DATE] Date of Arrival…" at bounding box center [981, 434] width 903 height 676
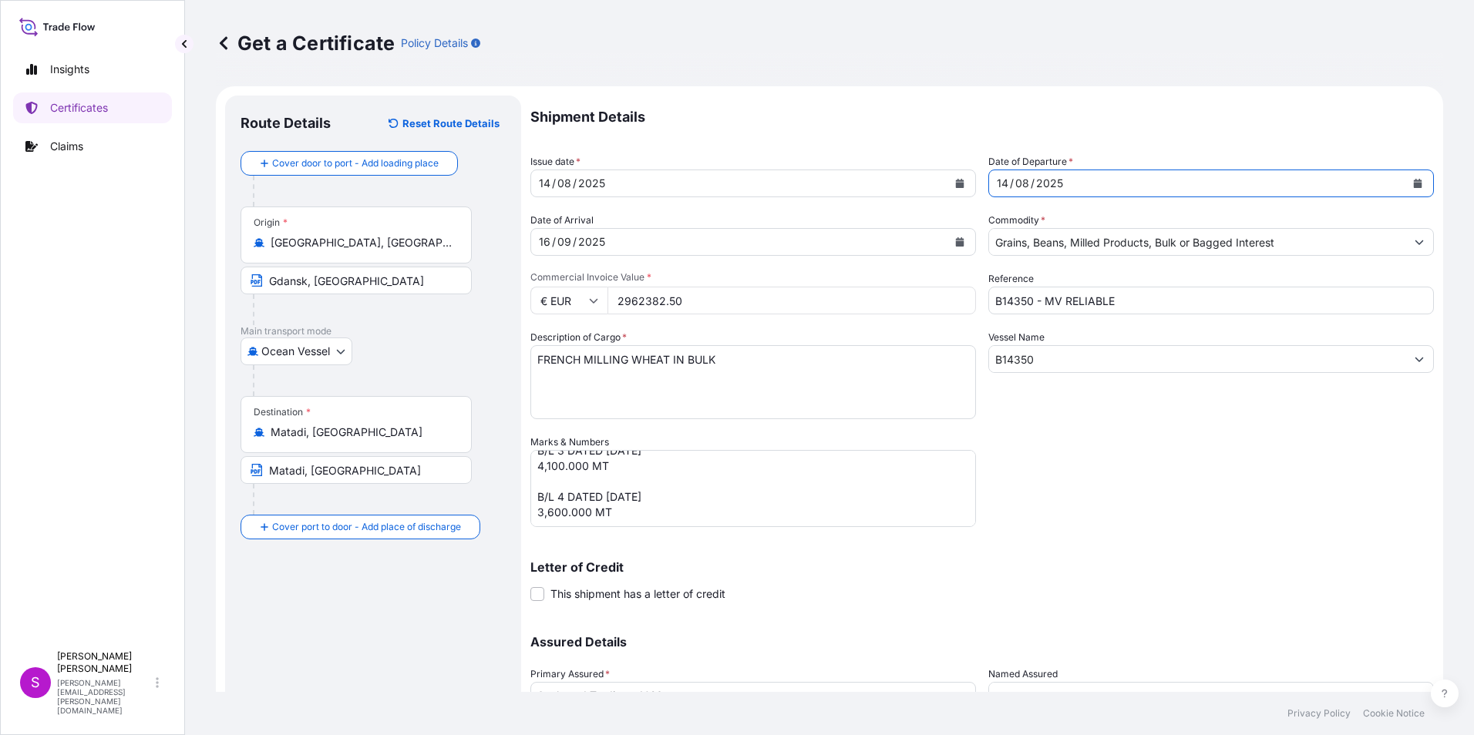
click at [996, 177] on div "14" at bounding box center [1002, 183] width 15 height 18
click at [291, 277] on input "Gdansk, [GEOGRAPHIC_DATA]" at bounding box center [355, 281] width 231 height 28
drag, startPoint x: 392, startPoint y: 288, endPoint x: 127, endPoint y: 271, distance: 265.7
click at [127, 271] on div "Insights Certificates Claims S [PERSON_NAME] [PERSON_NAME][EMAIL_ADDRESS][PERSO…" at bounding box center [737, 367] width 1474 height 735
click at [300, 282] on input "Rouen [GEOGRAPHIC_DATA]" at bounding box center [355, 281] width 231 height 28
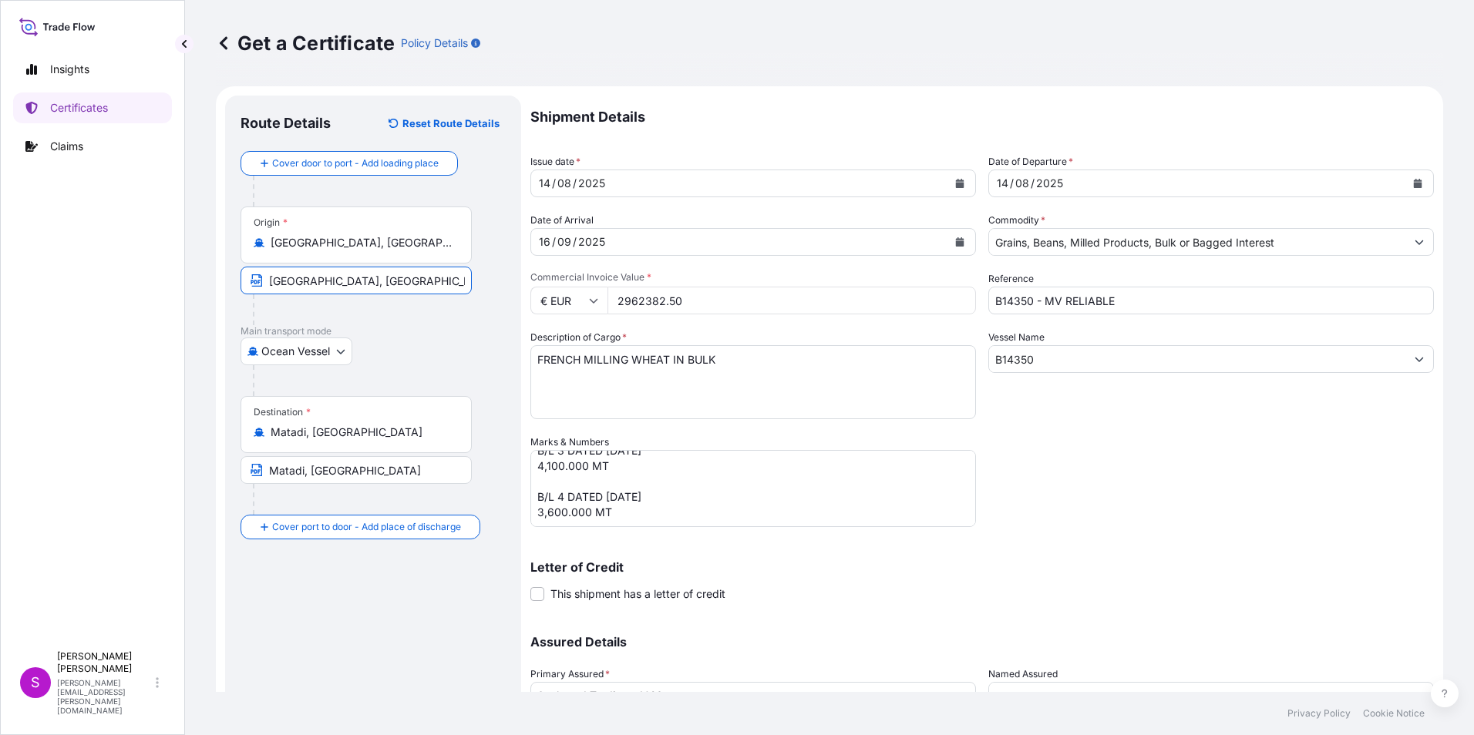
type input "[GEOGRAPHIC_DATA], [GEOGRAPHIC_DATA]"
click at [381, 330] on p "Main transport mode" at bounding box center [372, 331] width 265 height 12
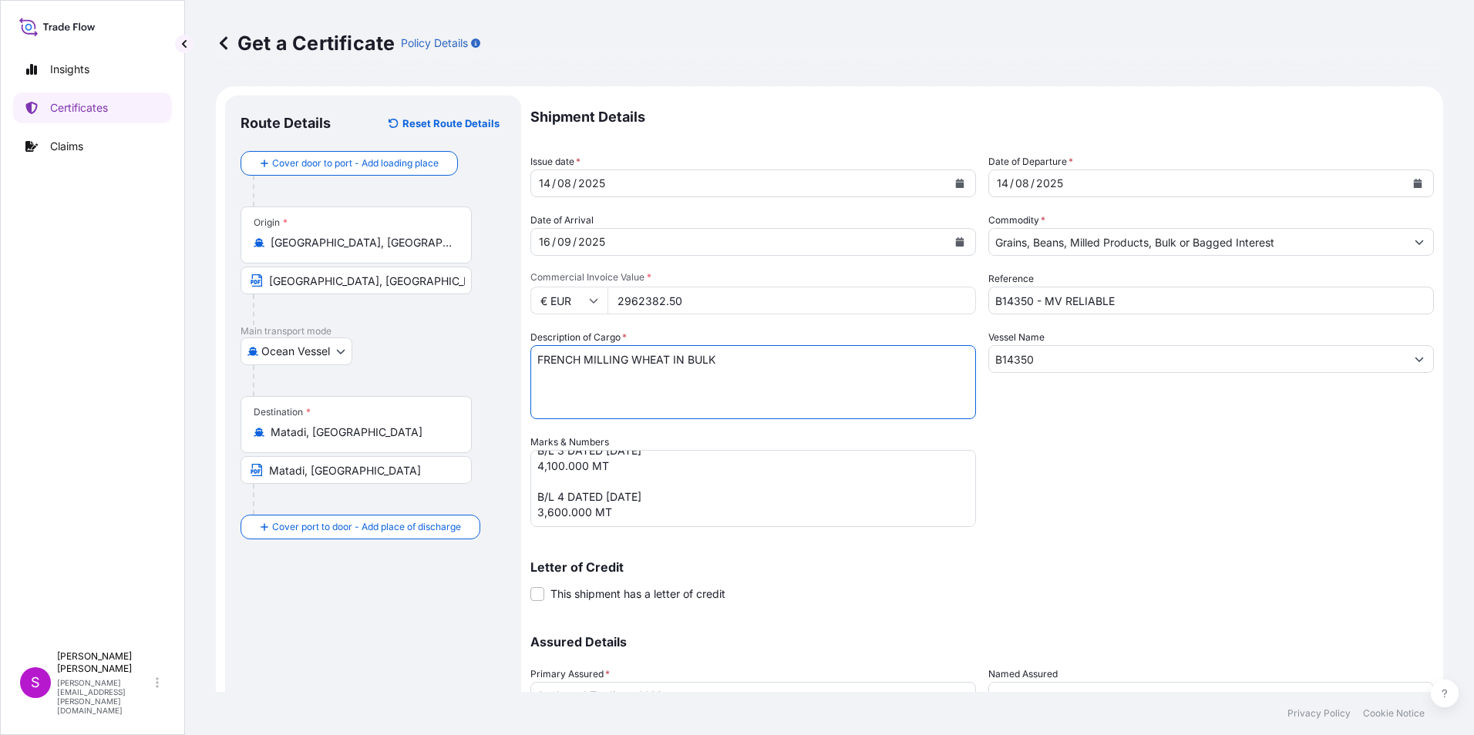
click at [669, 355] on textarea "POLISH MILLING WHEAT IN BULK" at bounding box center [753, 382] width 446 height 74
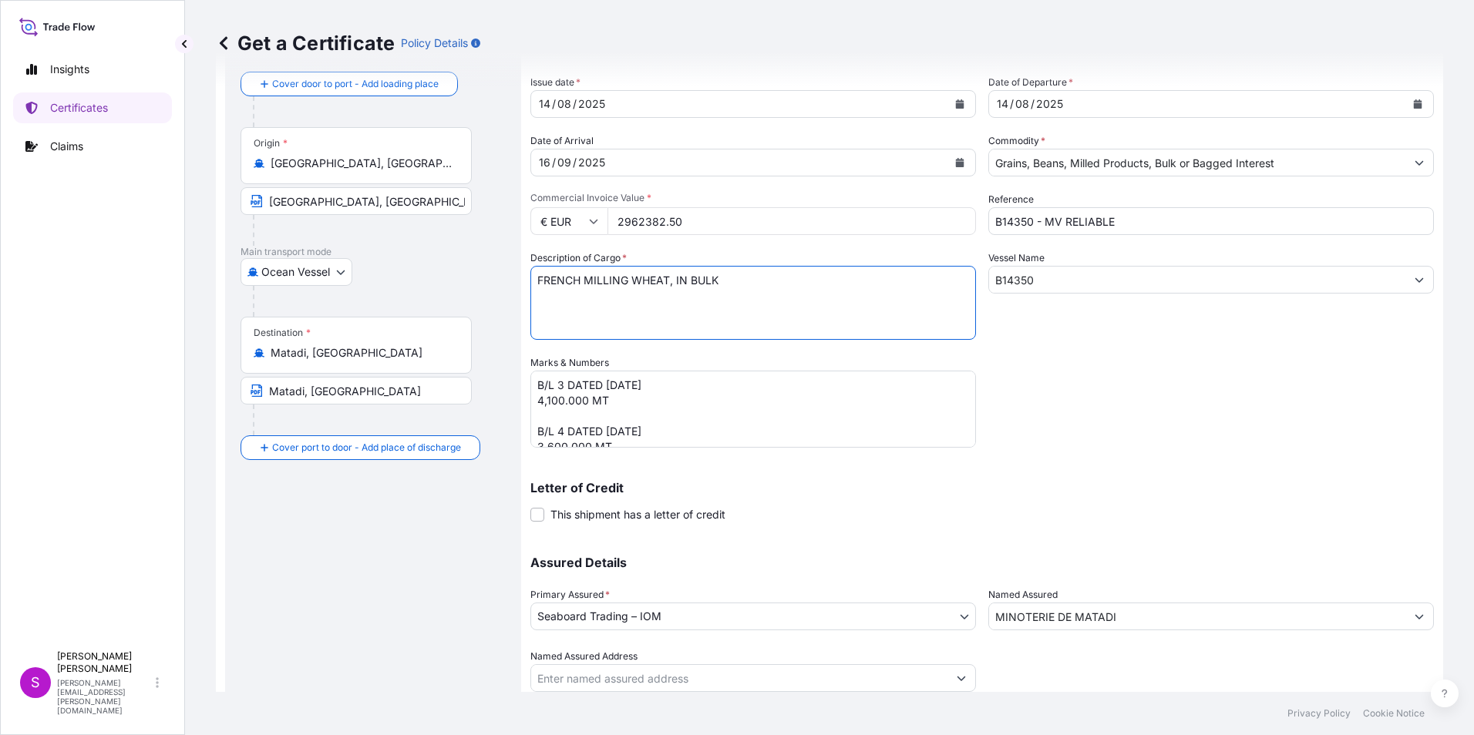
scroll to position [132, 0]
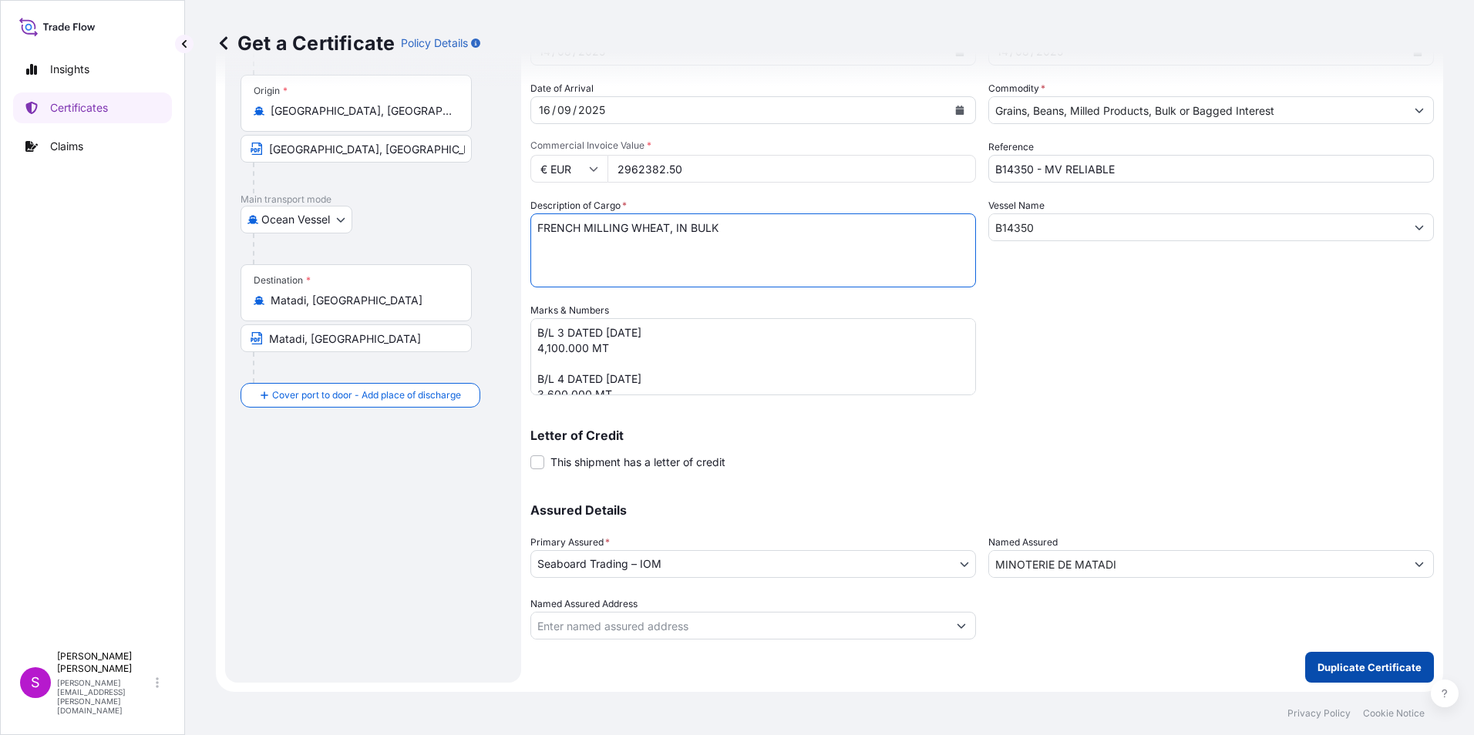
type textarea "FRENCH MILLING WHEAT, IN BULK"
click at [1345, 659] on button "Duplicate Certificate" at bounding box center [1369, 667] width 129 height 31
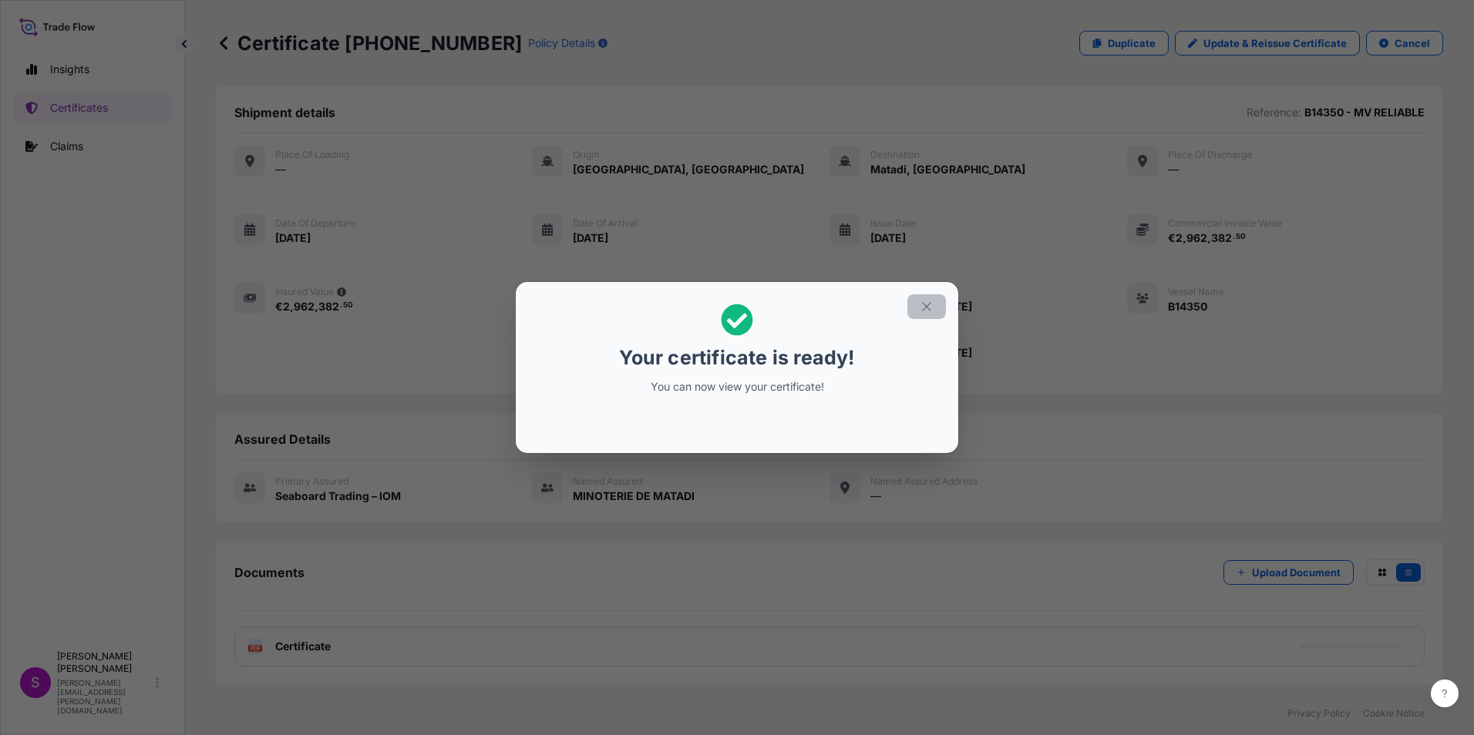
click at [925, 300] on icon "button" at bounding box center [927, 307] width 14 height 14
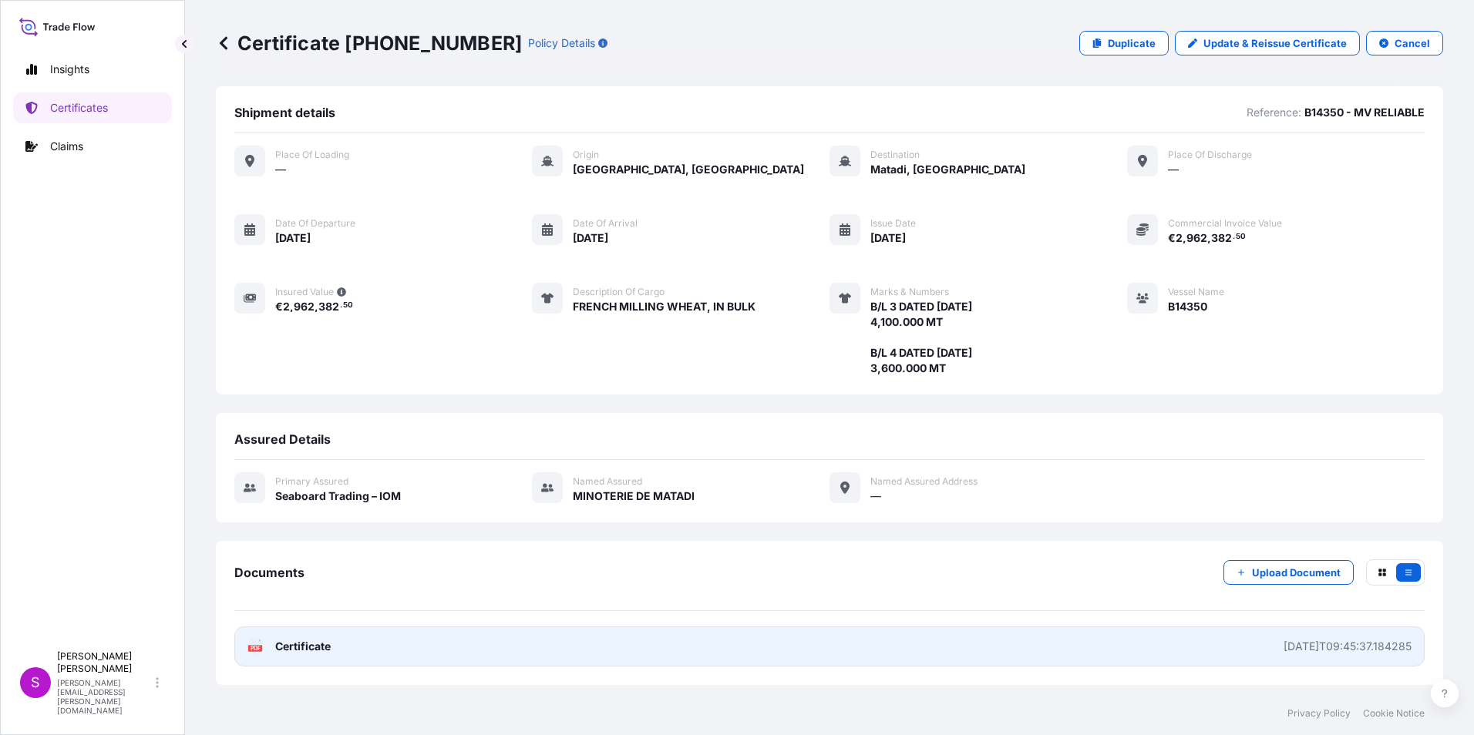
click at [985, 641] on link "PDF Certificate [DATE]T09:45:37.184285" at bounding box center [829, 647] width 1190 height 40
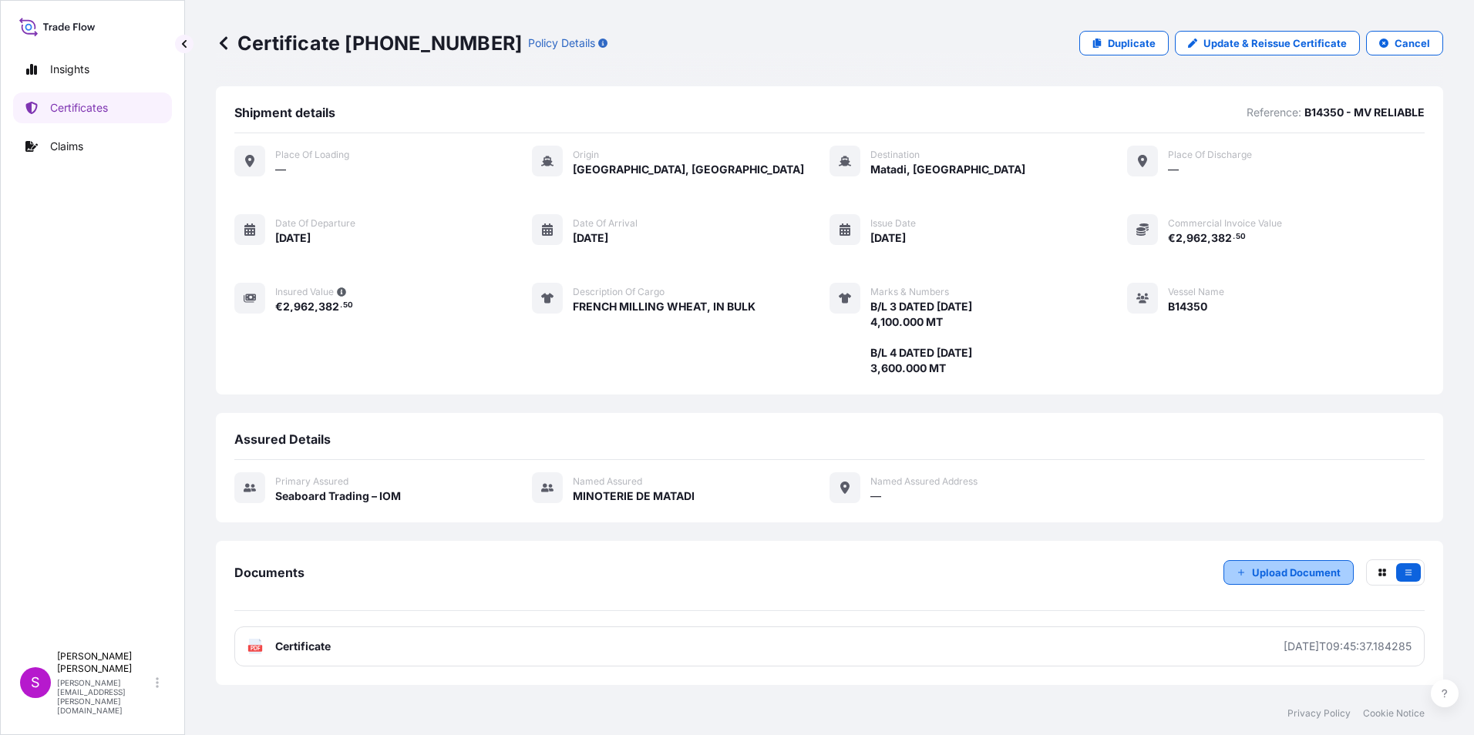
click at [1301, 568] on p "Upload Document" at bounding box center [1296, 572] width 89 height 15
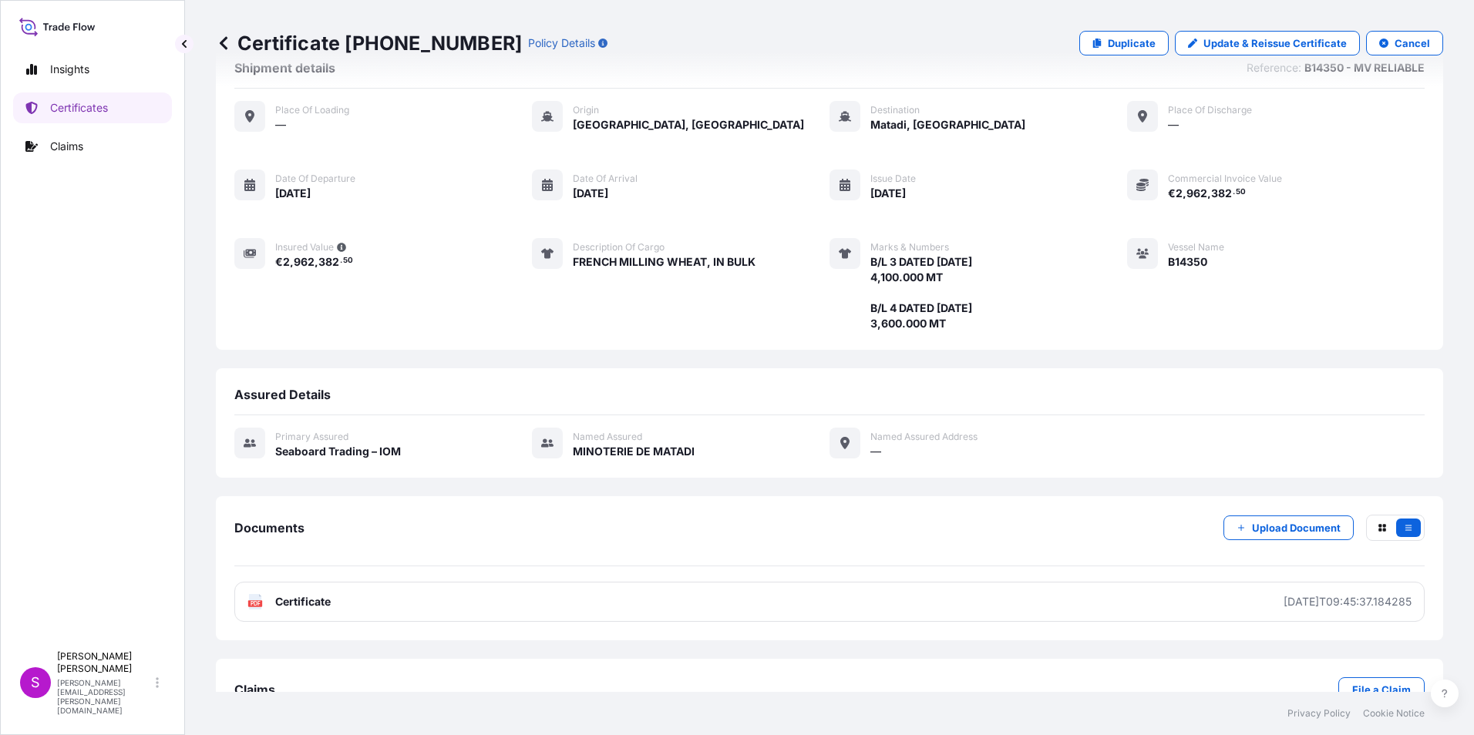
scroll to position [89, 0]
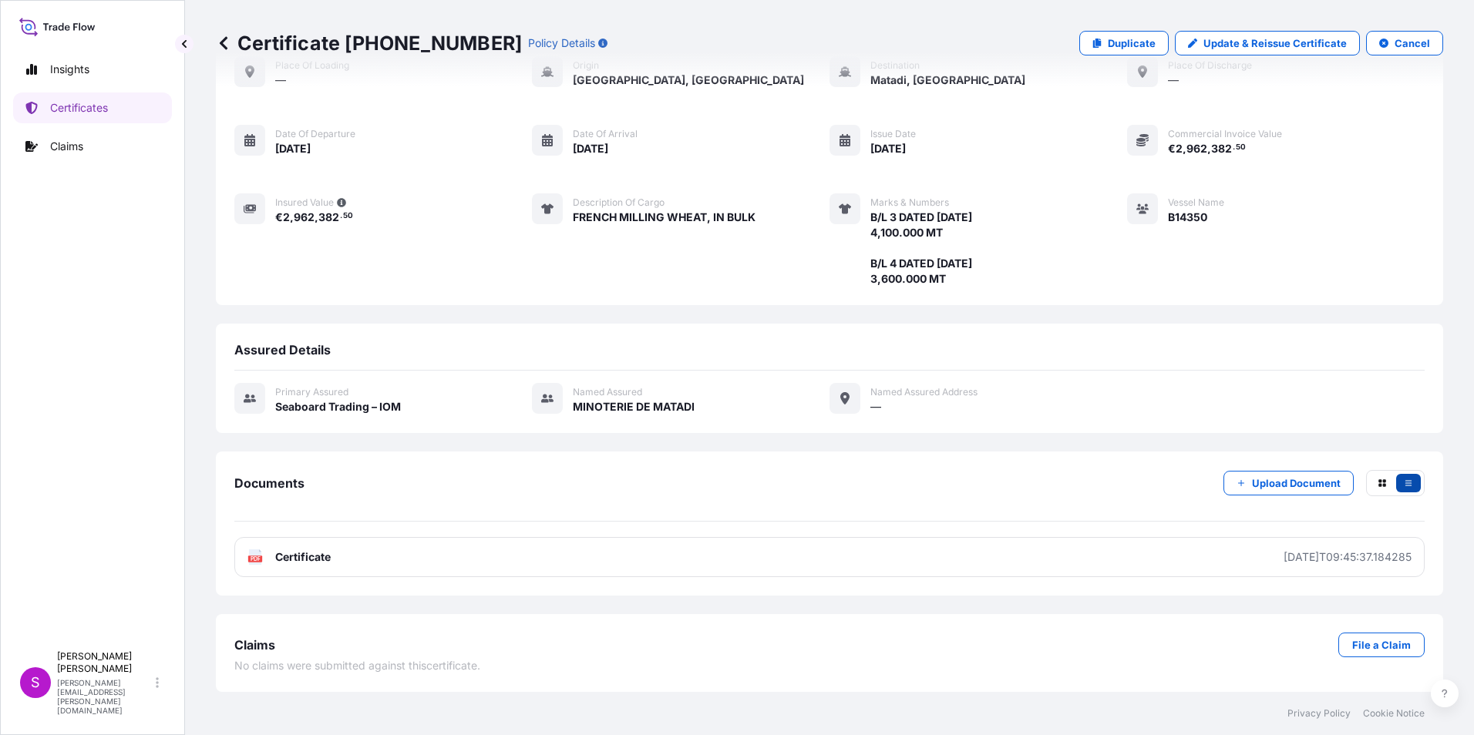
click at [1400, 477] on button "button" at bounding box center [1408, 483] width 25 height 18
click at [1377, 479] on icon "button" at bounding box center [1381, 483] width 9 height 9
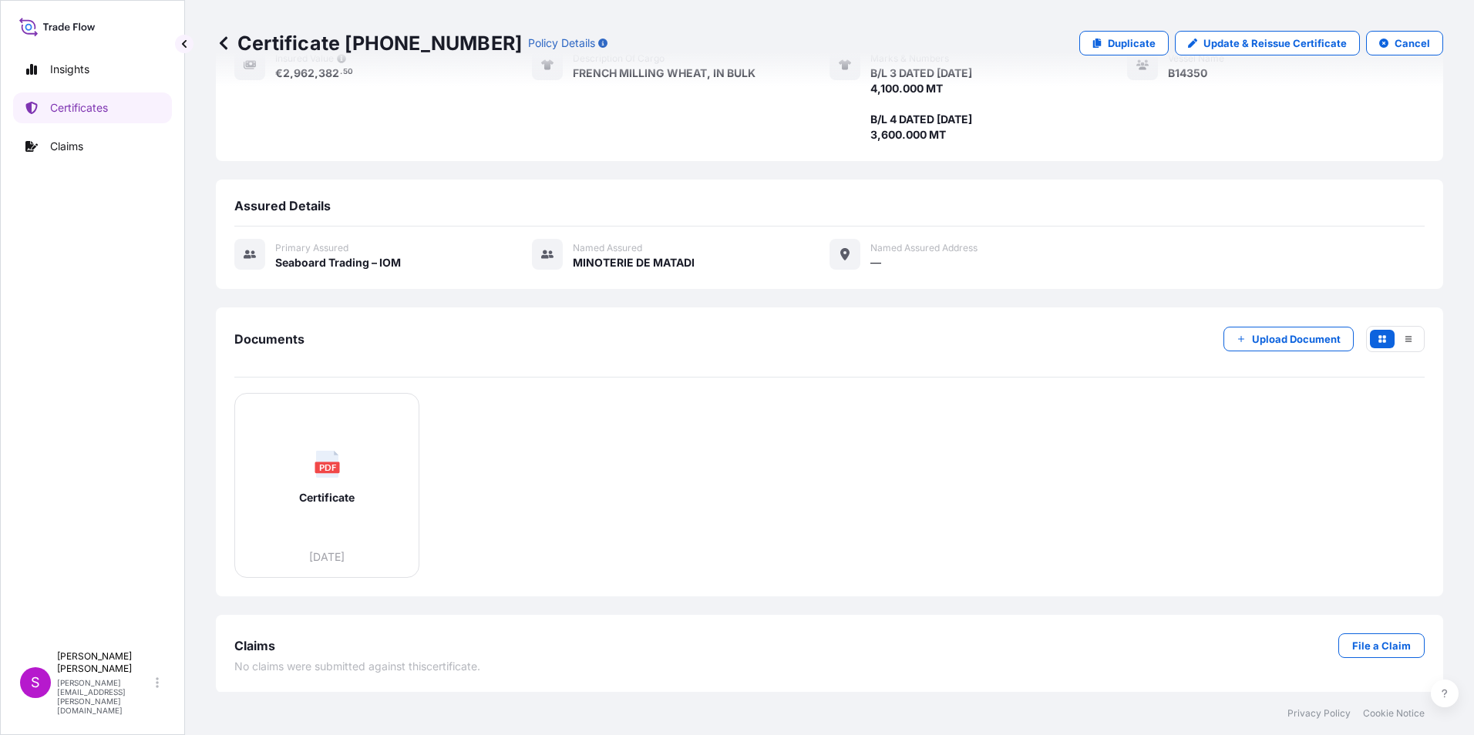
scroll to position [234, 0]
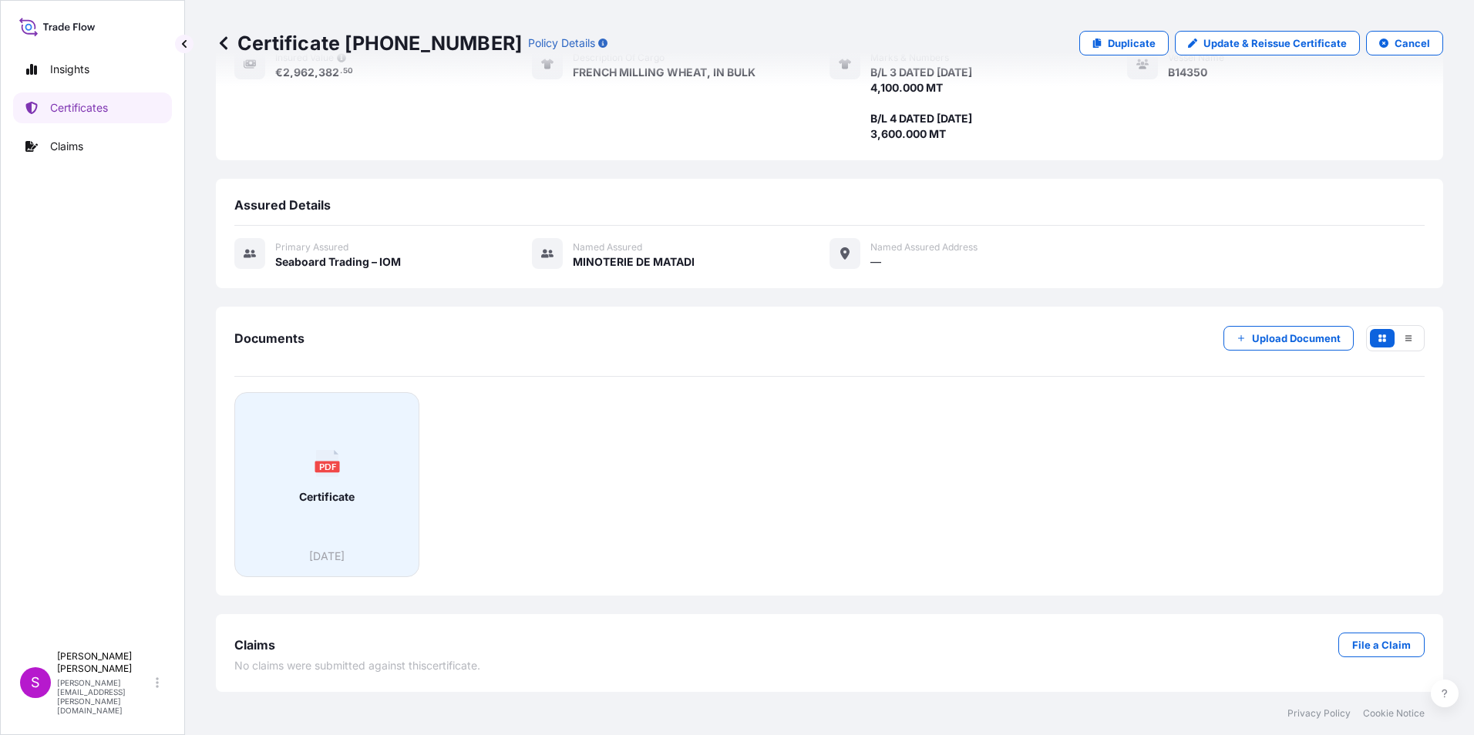
click at [294, 449] on div "PDF Certificate" at bounding box center [326, 476] width 159 height 143
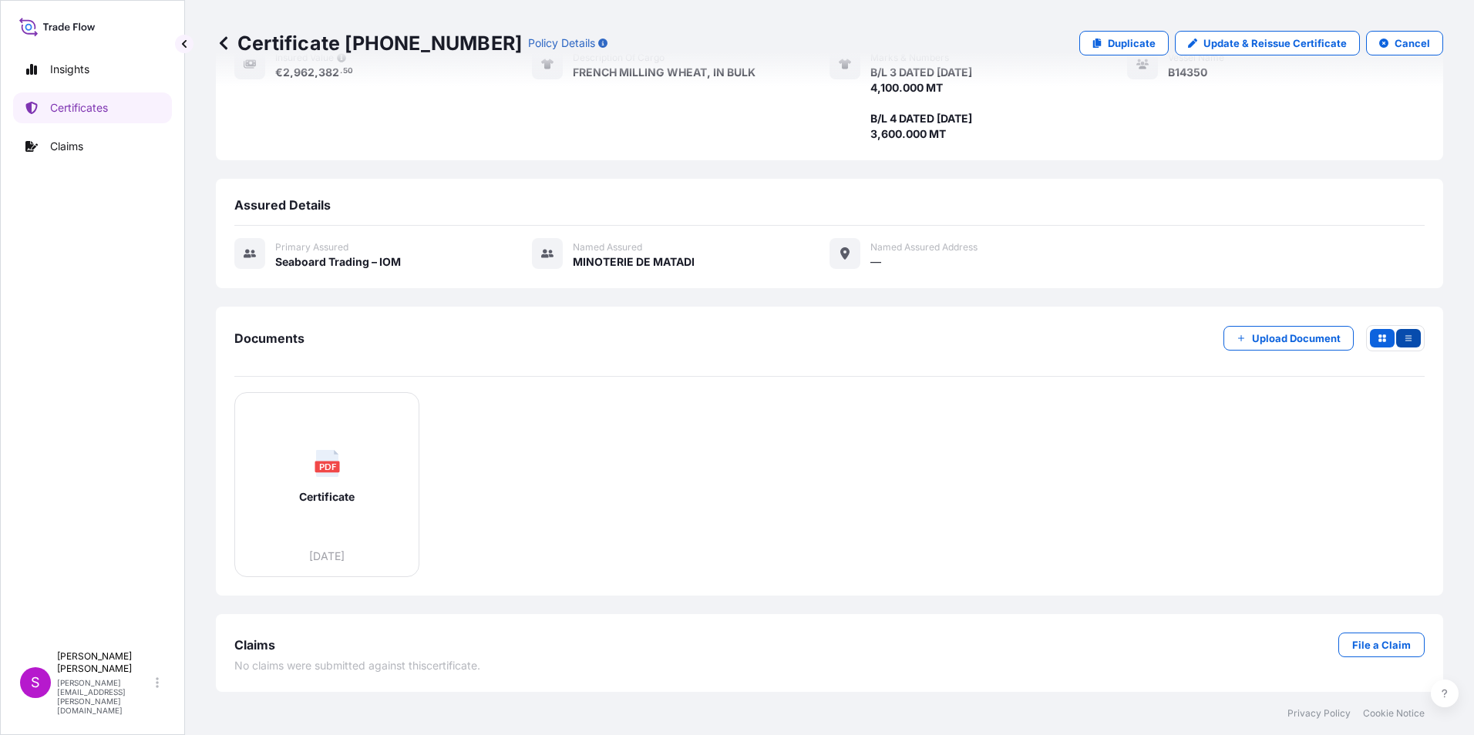
click at [1402, 342] on button "button" at bounding box center [1408, 338] width 25 height 18
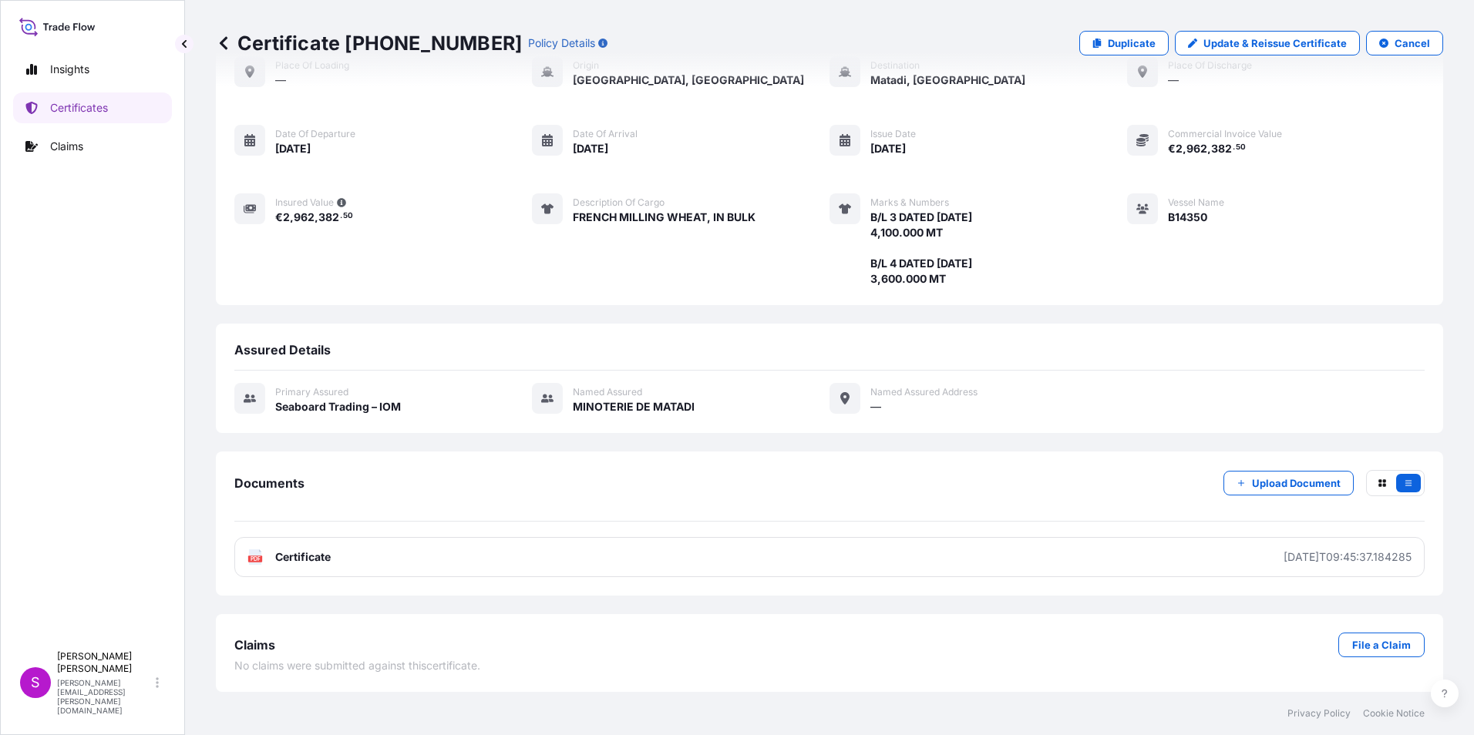
scroll to position [89, 0]
click at [1378, 482] on icon "button" at bounding box center [1382, 483] width 8 height 8
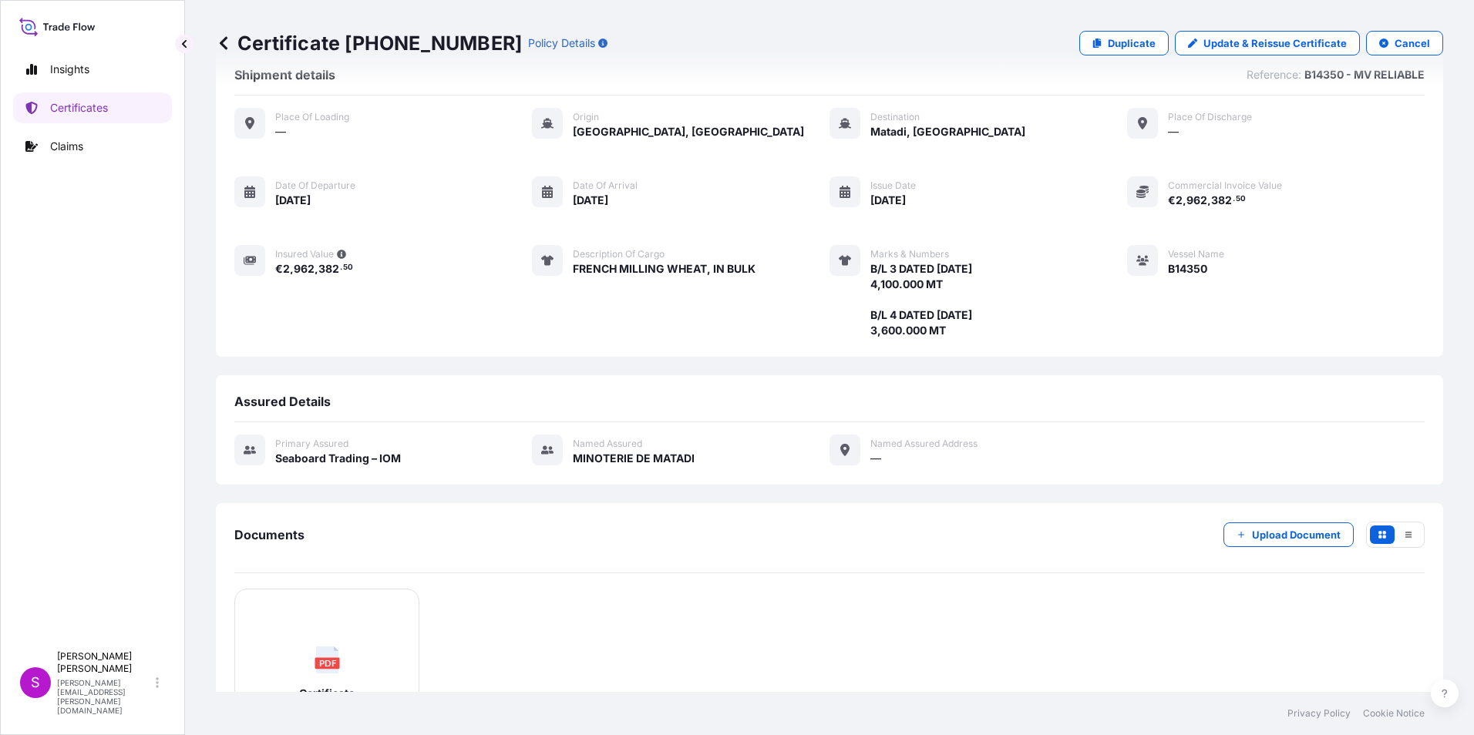
scroll to position [0, 0]
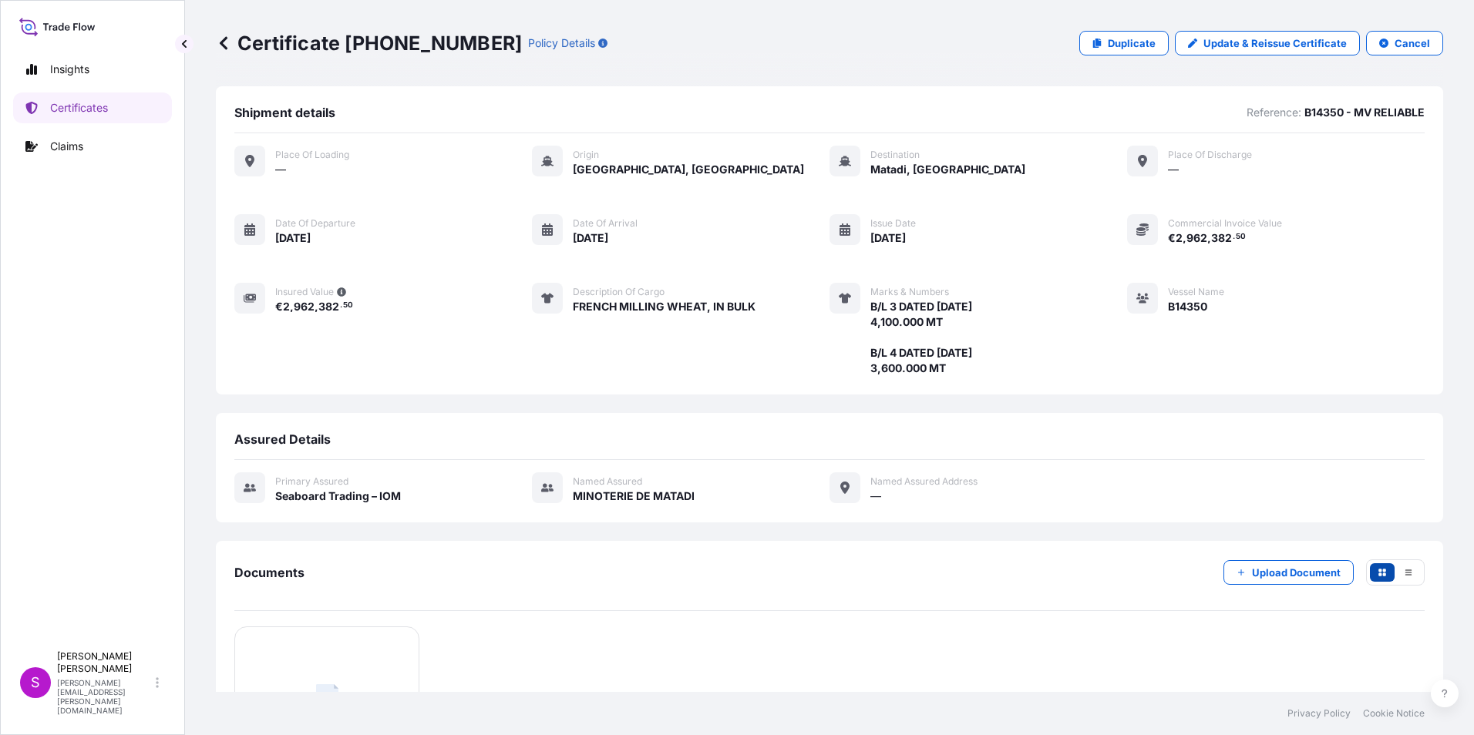
click at [1376, 570] on button "button" at bounding box center [1382, 572] width 25 height 18
click at [1380, 573] on button "button" at bounding box center [1382, 572] width 25 height 18
click at [1404, 570] on button "button" at bounding box center [1408, 572] width 25 height 18
click at [462, 358] on div "Place of Loading — Origin [GEOGRAPHIC_DATA], [GEOGRAPHIC_DATA] Destination [GEO…" at bounding box center [829, 261] width 1190 height 230
click at [1108, 45] on p "Duplicate" at bounding box center [1132, 42] width 48 height 15
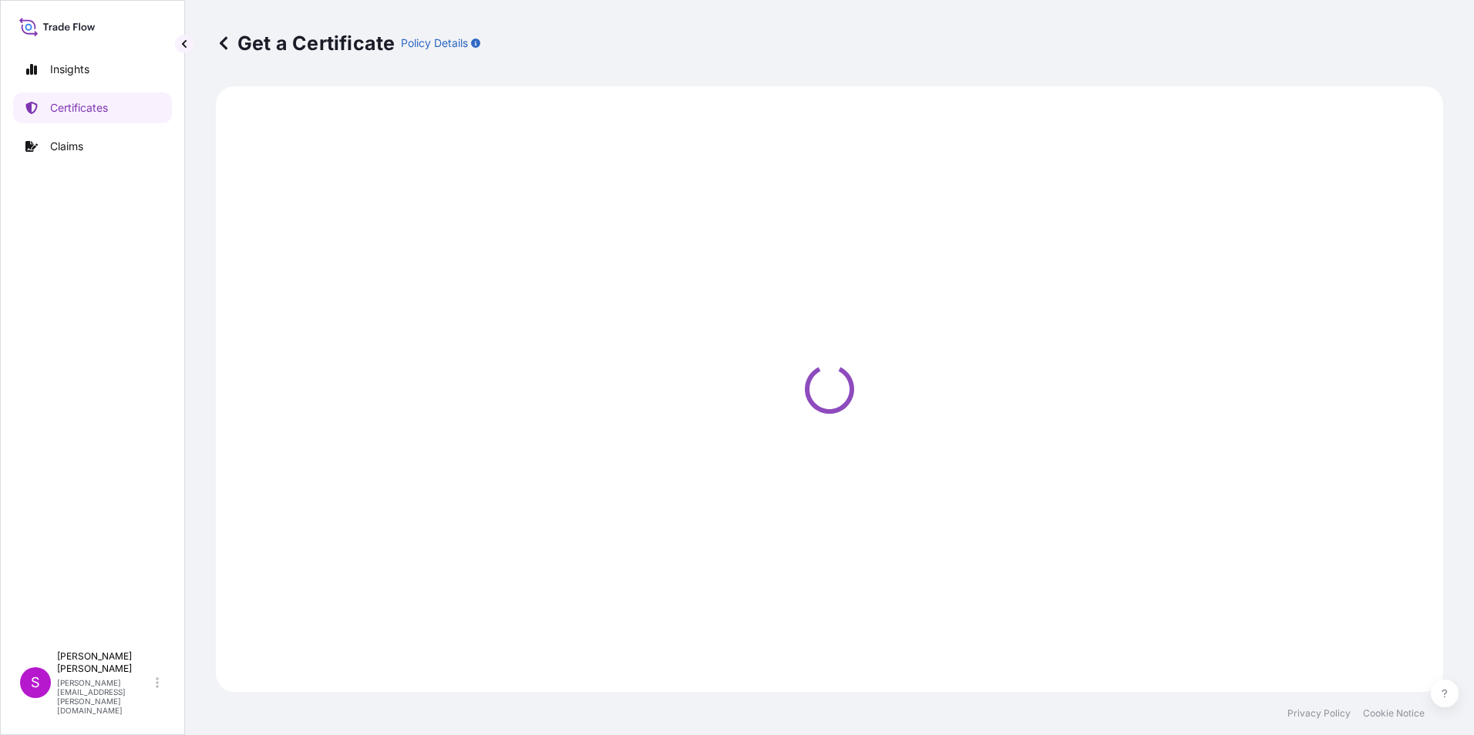
select select "Ocean Vessel"
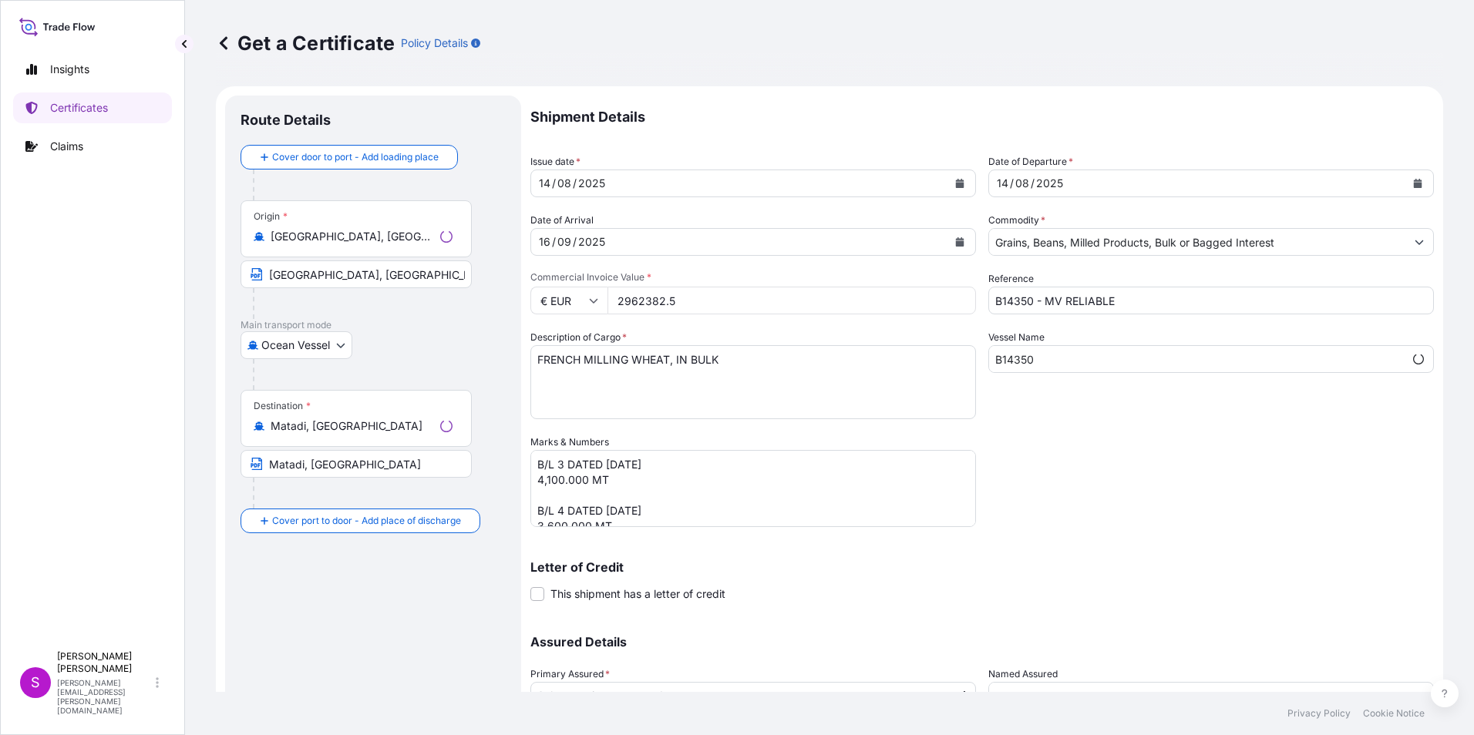
select select "31640"
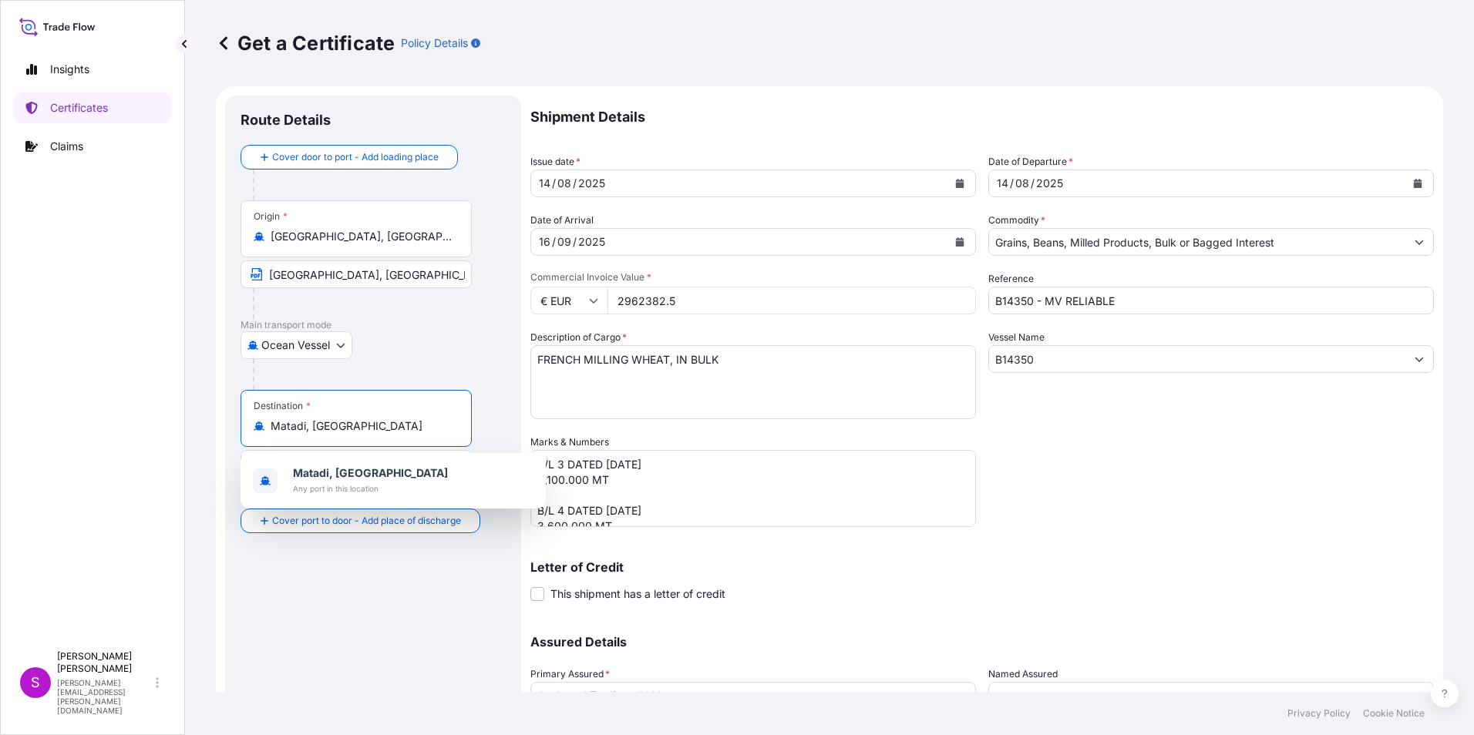
click at [314, 421] on input "Matadi, [GEOGRAPHIC_DATA]" at bounding box center [362, 426] width 182 height 15
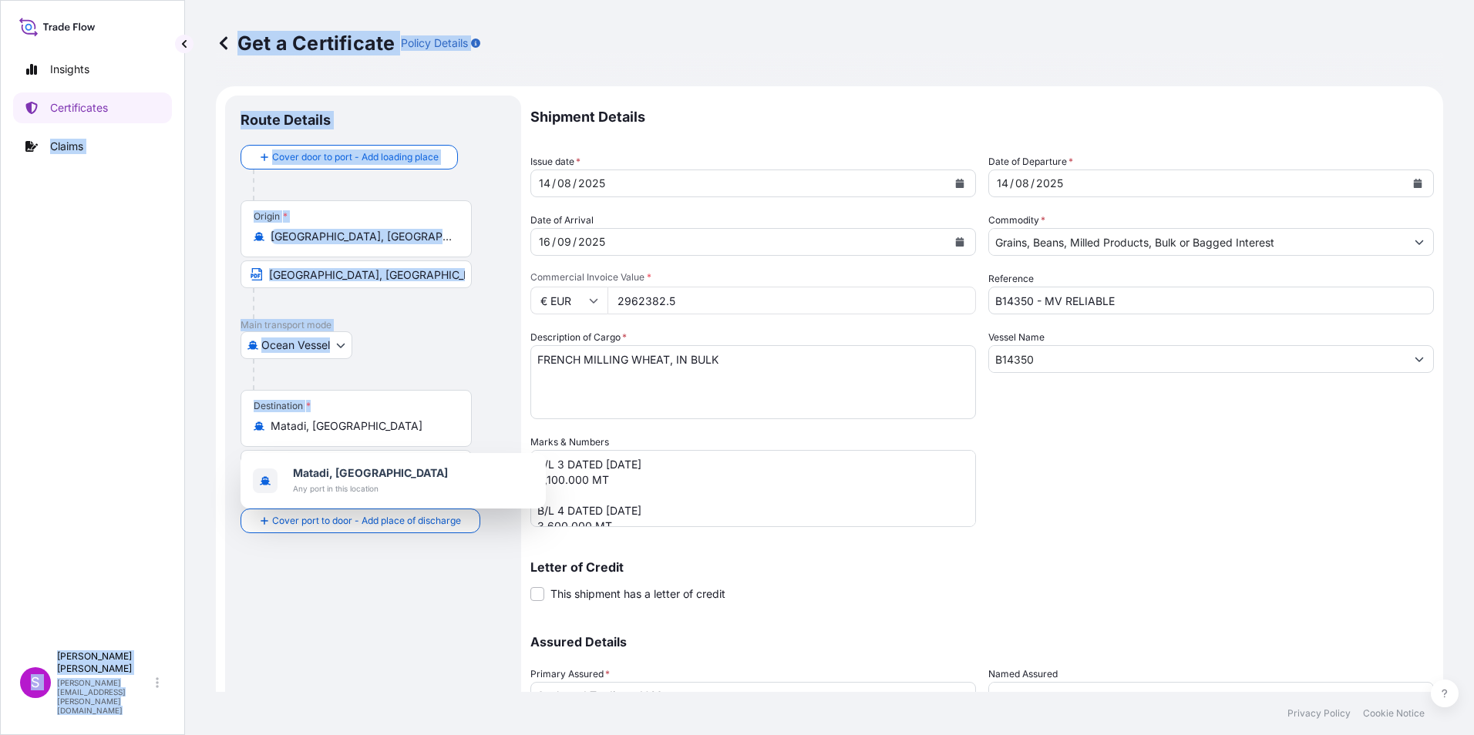
drag, startPoint x: 419, startPoint y: 416, endPoint x: 42, endPoint y: 378, distance: 378.9
click at [42, 378] on div "Insights Certificates Claims S [PERSON_NAME] [PERSON_NAME][EMAIL_ADDRESS][PERSO…" at bounding box center [737, 367] width 1474 height 735
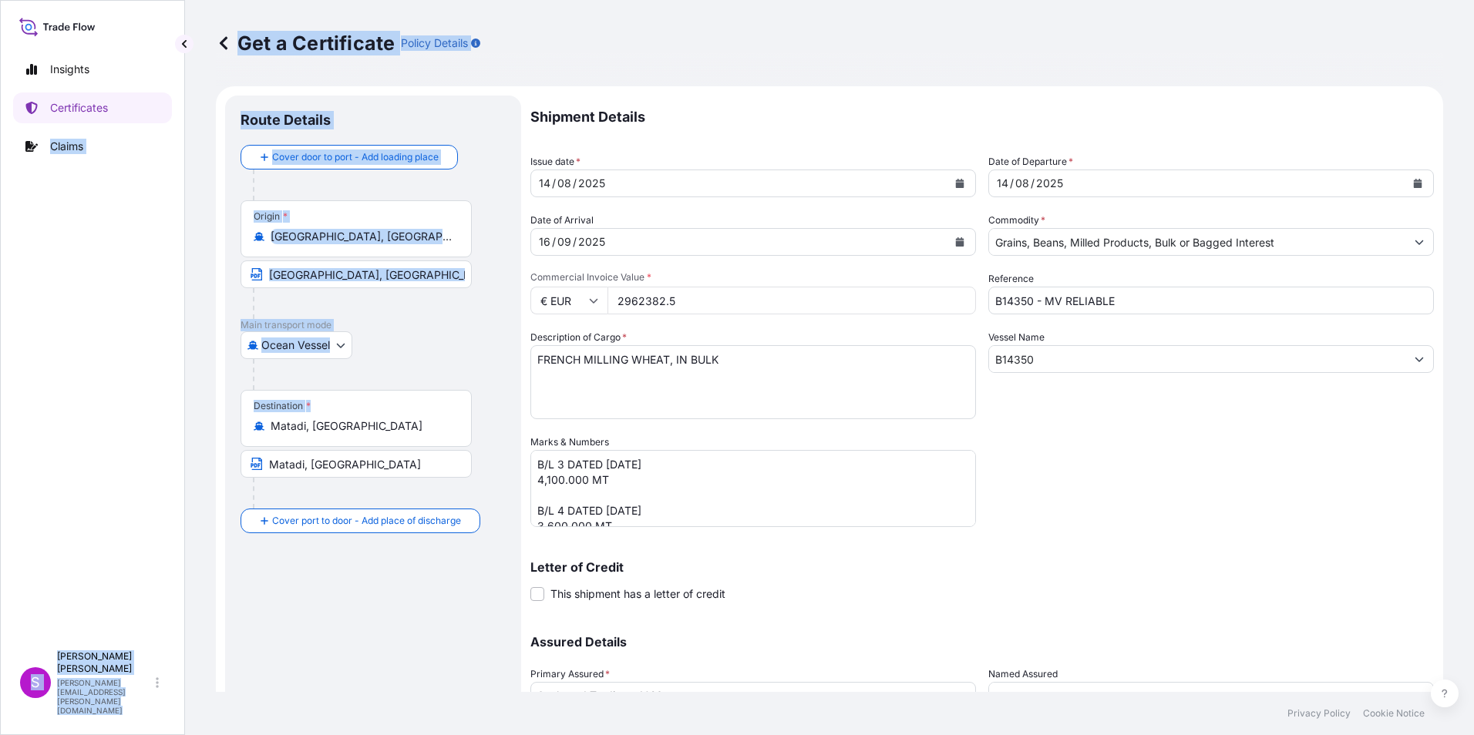
click at [336, 425] on input "Matadi, [GEOGRAPHIC_DATA]" at bounding box center [362, 426] width 182 height 15
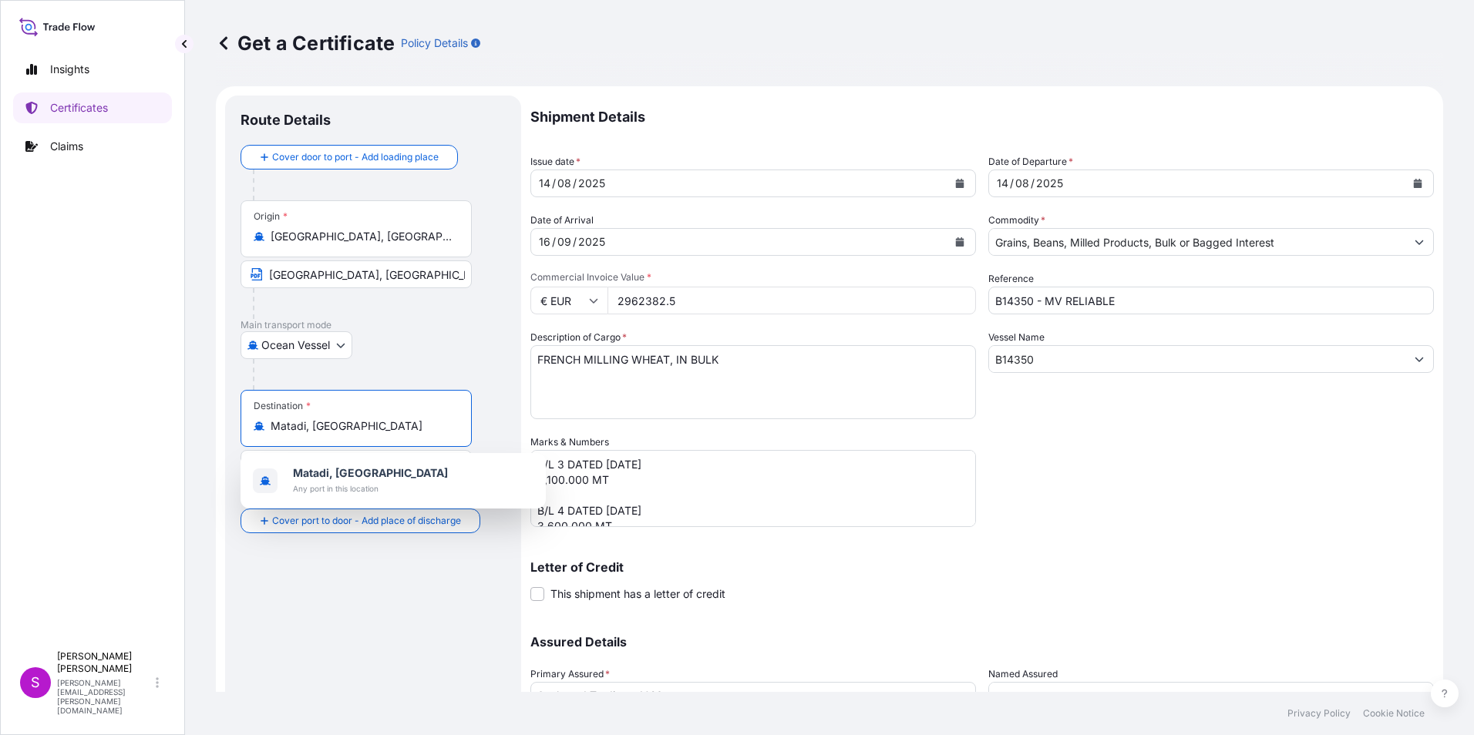
scroll to position [0, 19]
drag, startPoint x: 451, startPoint y: 429, endPoint x: 361, endPoint y: 430, distance: 90.2
click at [361, 430] on input "Matadi, [GEOGRAPHIC_DATA]" at bounding box center [362, 426] width 182 height 15
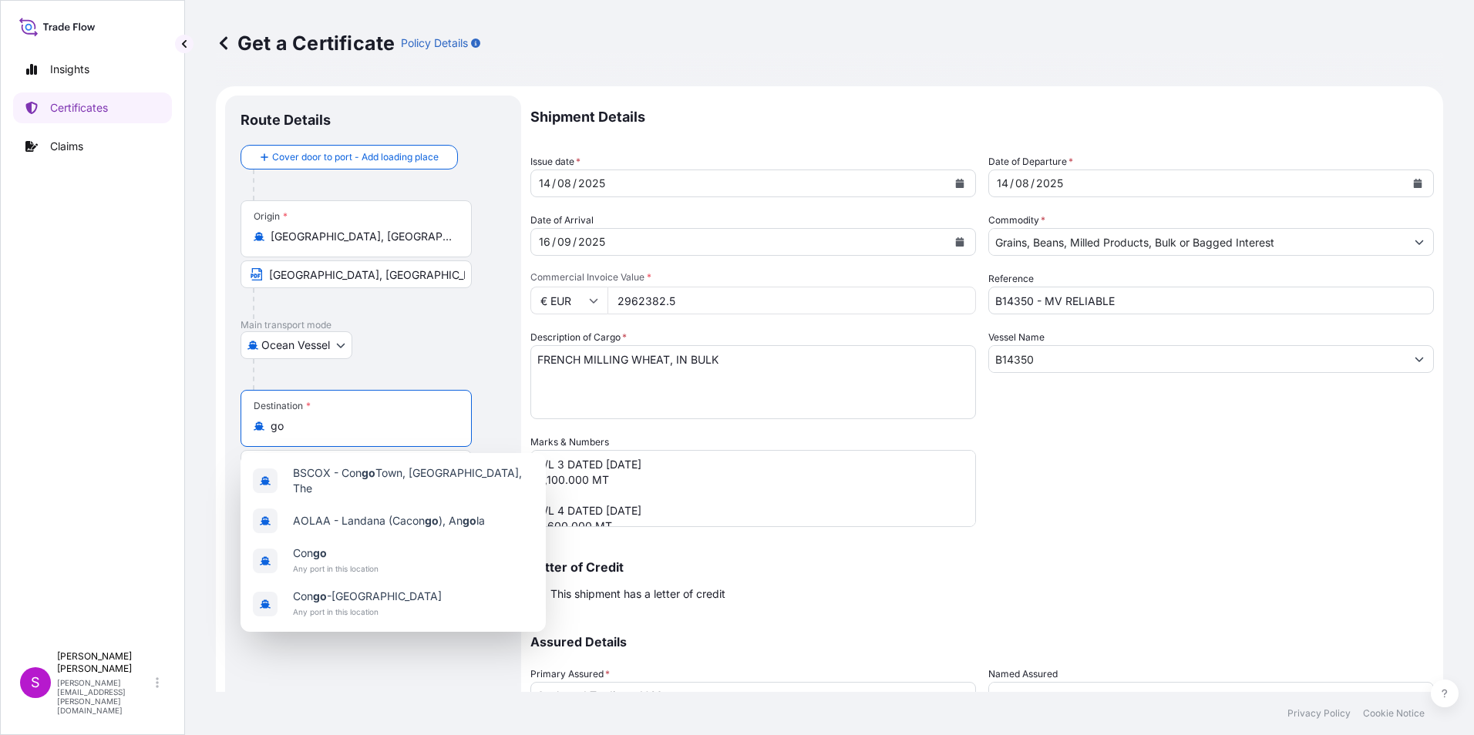
type input "o"
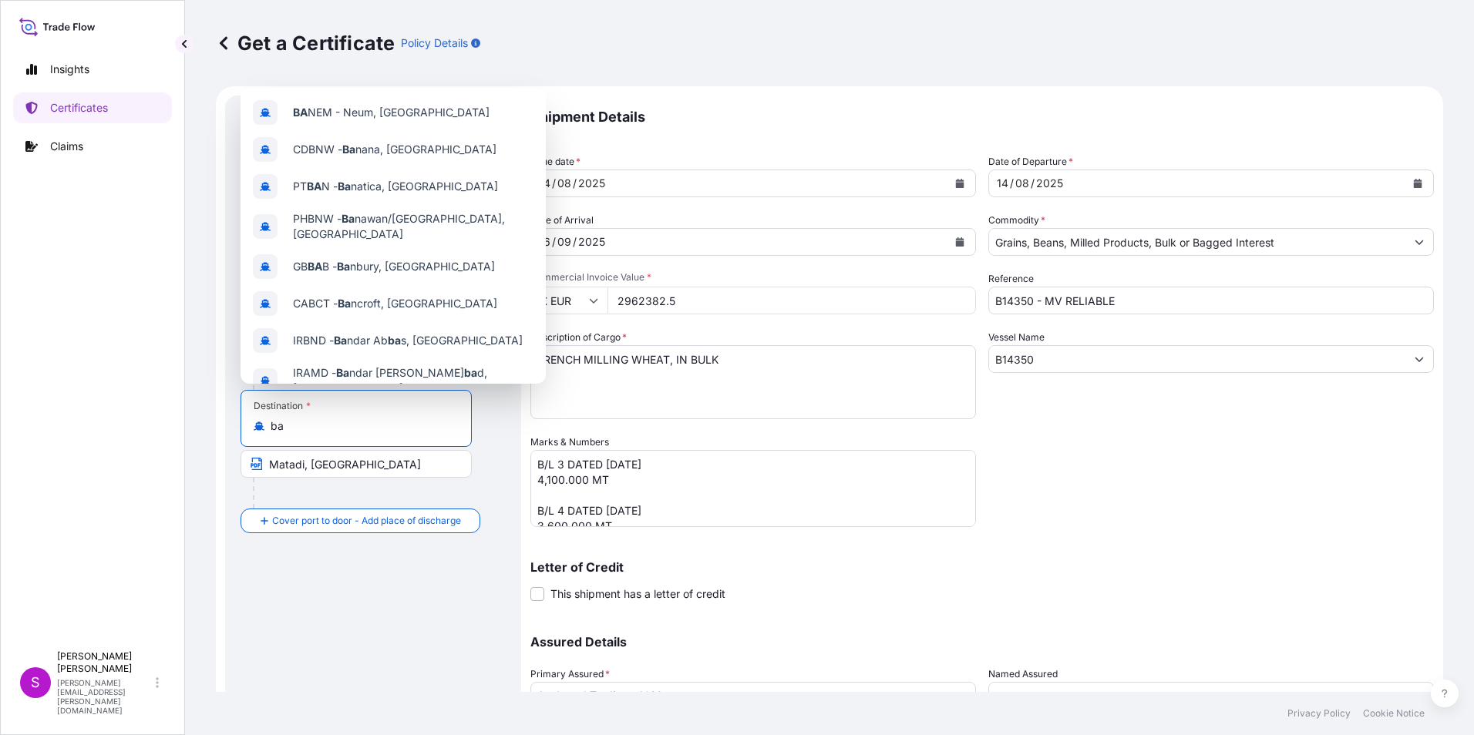
type input "b"
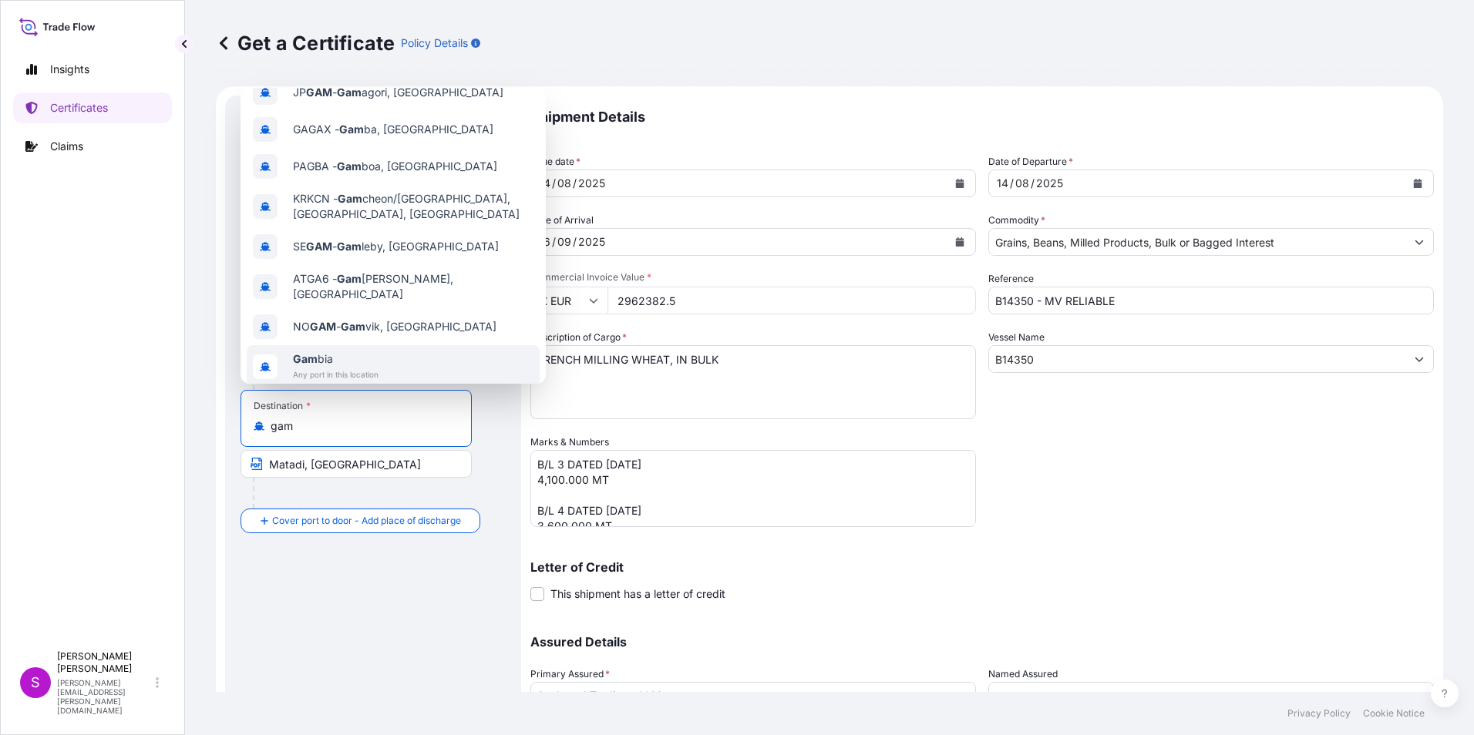
scroll to position [99, 0]
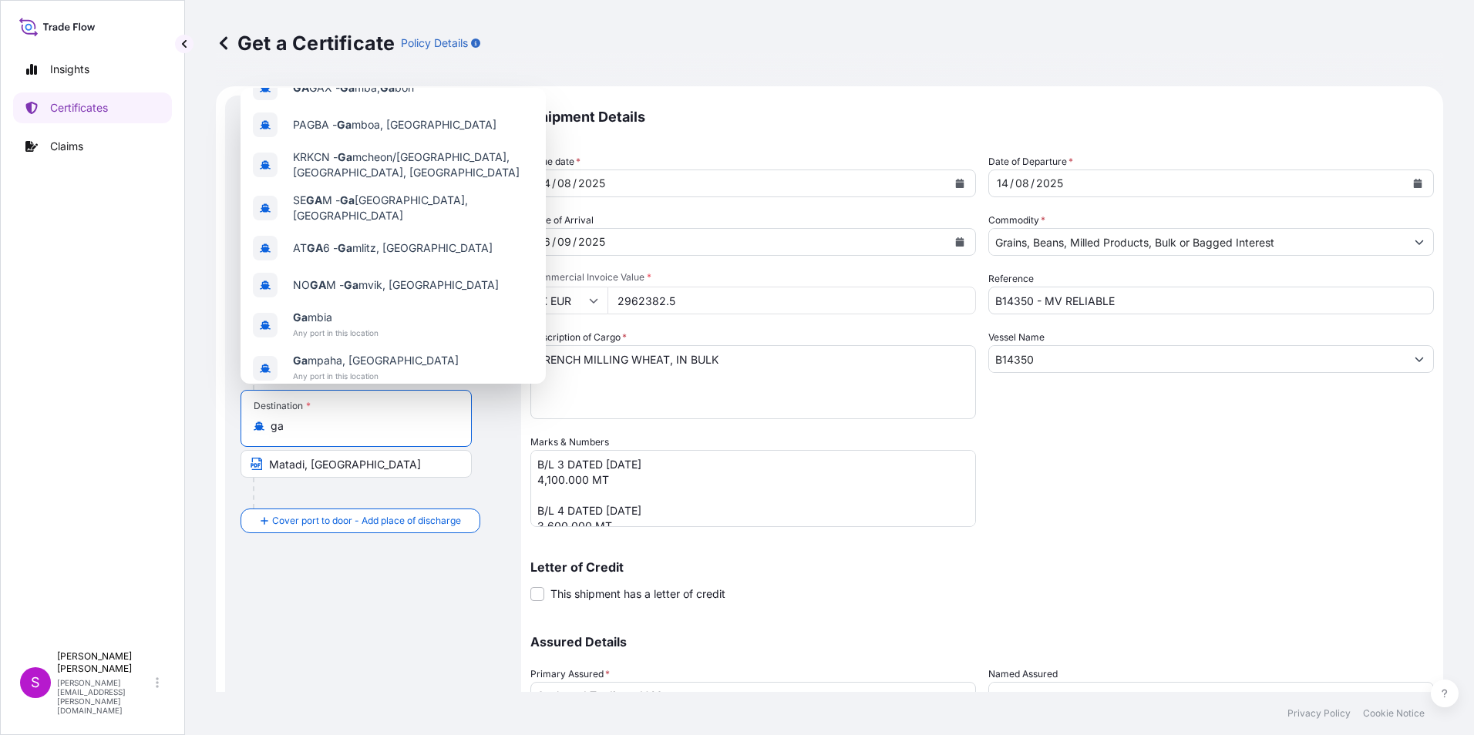
type input "g"
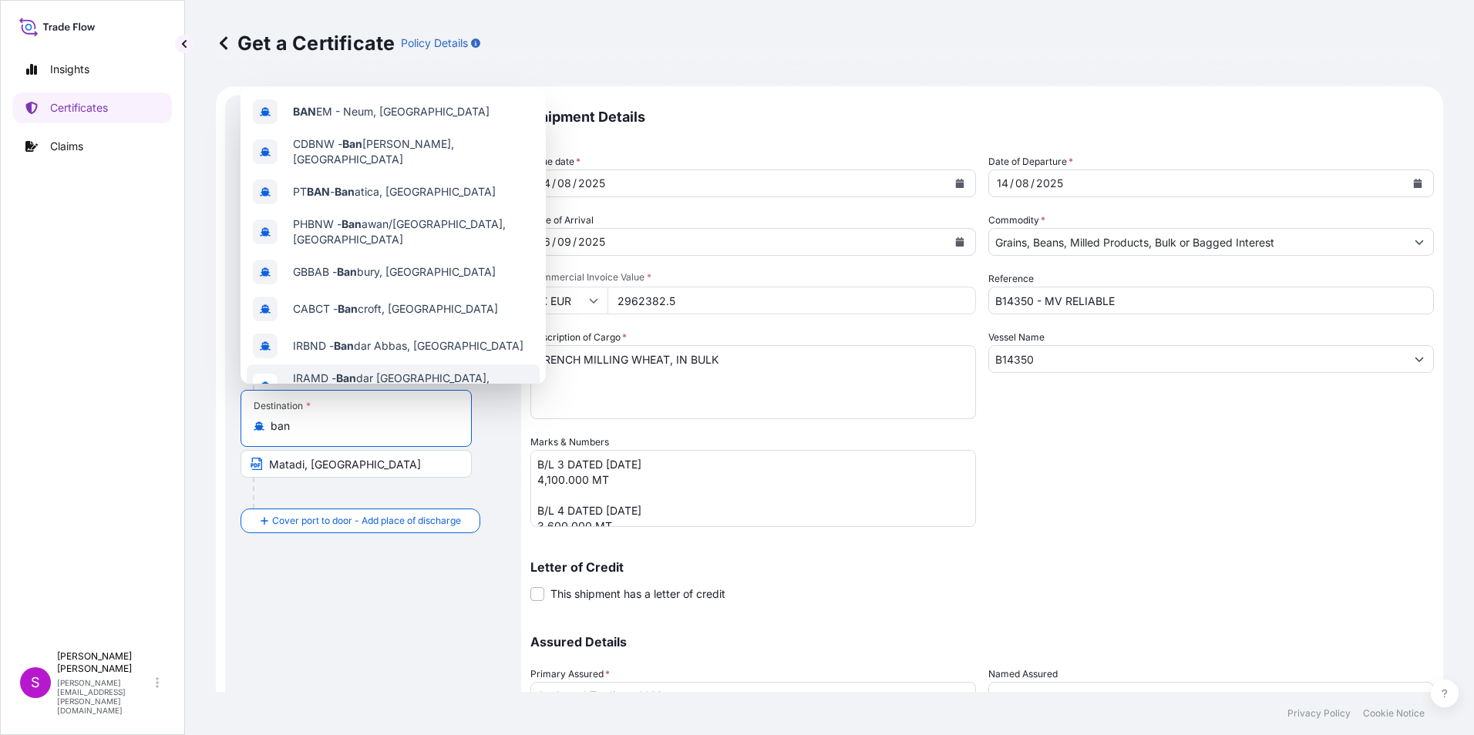
scroll to position [0, 0]
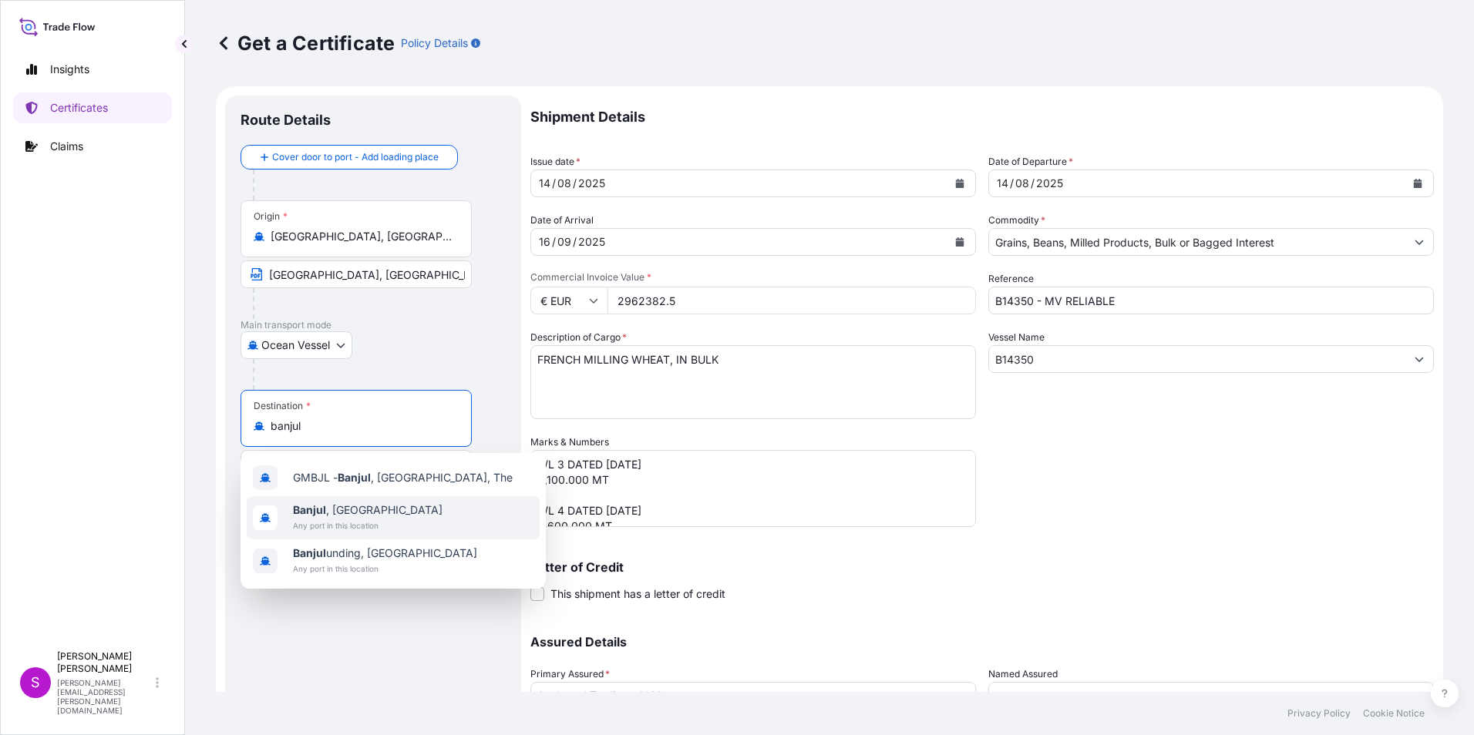
click at [338, 516] on span "Banjul , [GEOGRAPHIC_DATA]" at bounding box center [368, 510] width 150 height 15
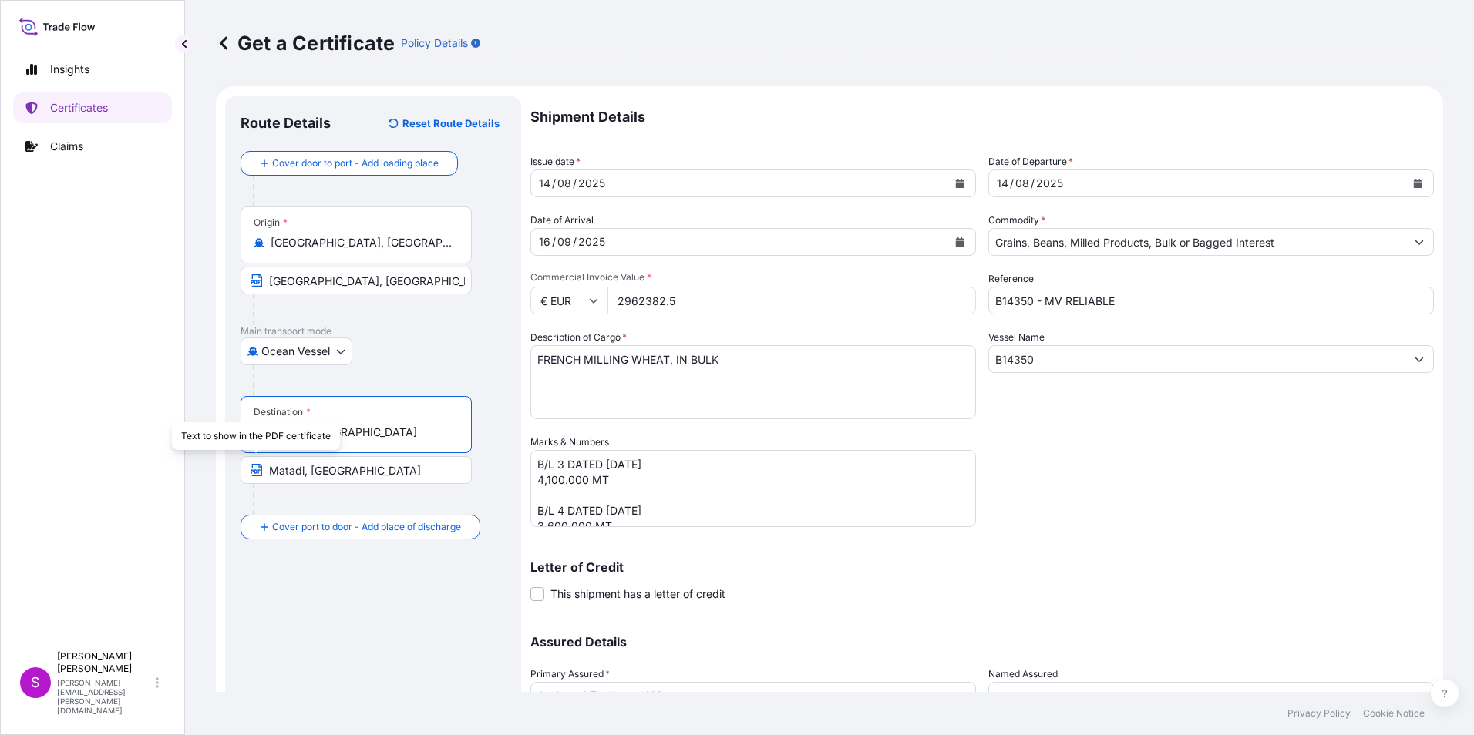
type input "Banjul, [GEOGRAPHIC_DATA]"
click at [291, 475] on input "Matadi, [GEOGRAPHIC_DATA]" at bounding box center [355, 470] width 231 height 28
drag, startPoint x: 264, startPoint y: 470, endPoint x: 887, endPoint y: 456, distance: 623.0
click at [887, 456] on form "Route Details Reset Route Details Cover door to port - Add loading place Place …" at bounding box center [829, 455] width 1227 height 738
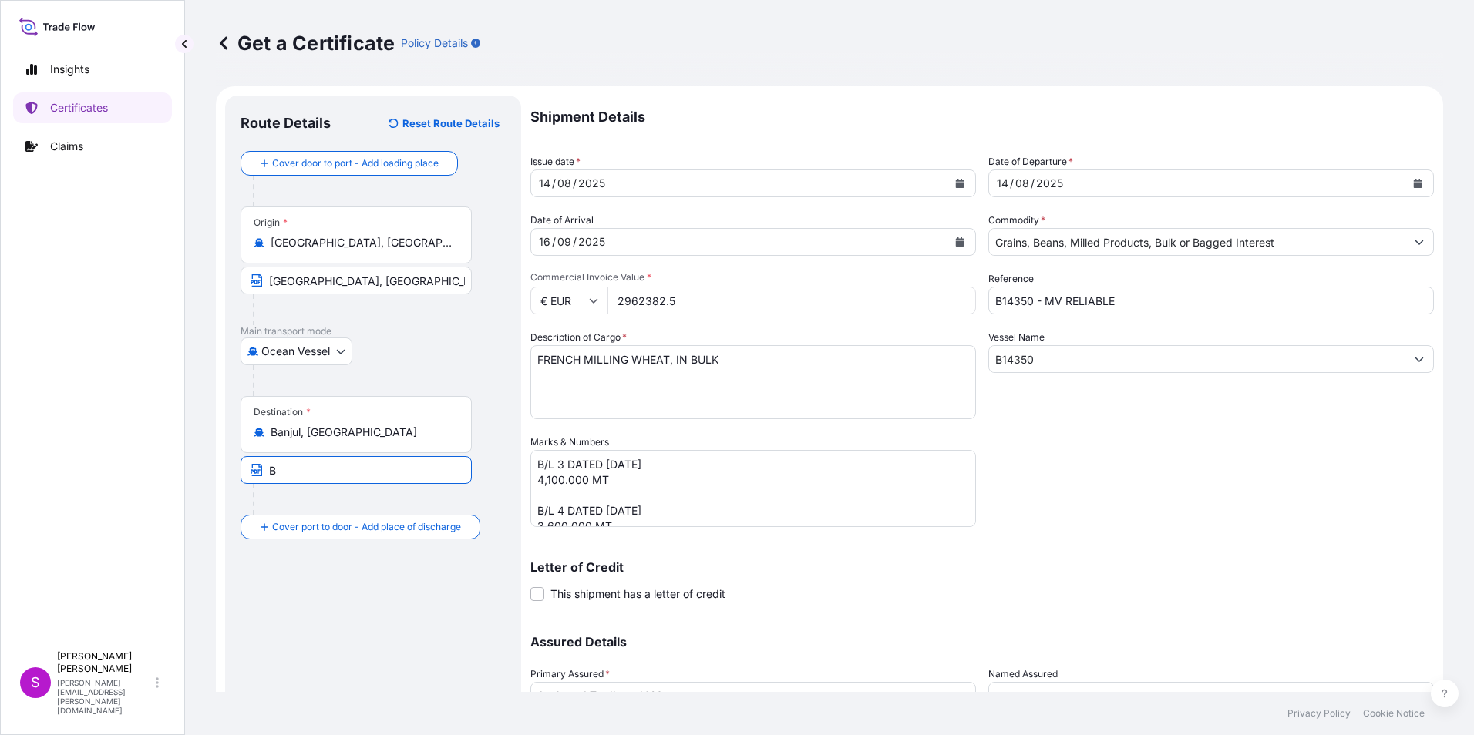
scroll to position [0, 0]
type input "Banjul, [GEOGRAPHIC_DATA]"
click at [559, 461] on textarea "B/L 3 DATED [DATE] 4,100.000 MT B/L 4 DATED [DATE] 3,600.000 MT" at bounding box center [753, 488] width 446 height 77
click at [546, 483] on textarea "B/L 3 DATED [DATE] 4,100.000 MT B/L 4 DATED [DATE] 3,600.000 MT" at bounding box center [753, 488] width 446 height 77
click at [541, 480] on textarea "B/L 3 DATED [DATE] 4,100.000 MT B/L 4 DATED [DATE] 3,600.000 MT" at bounding box center [753, 488] width 446 height 77
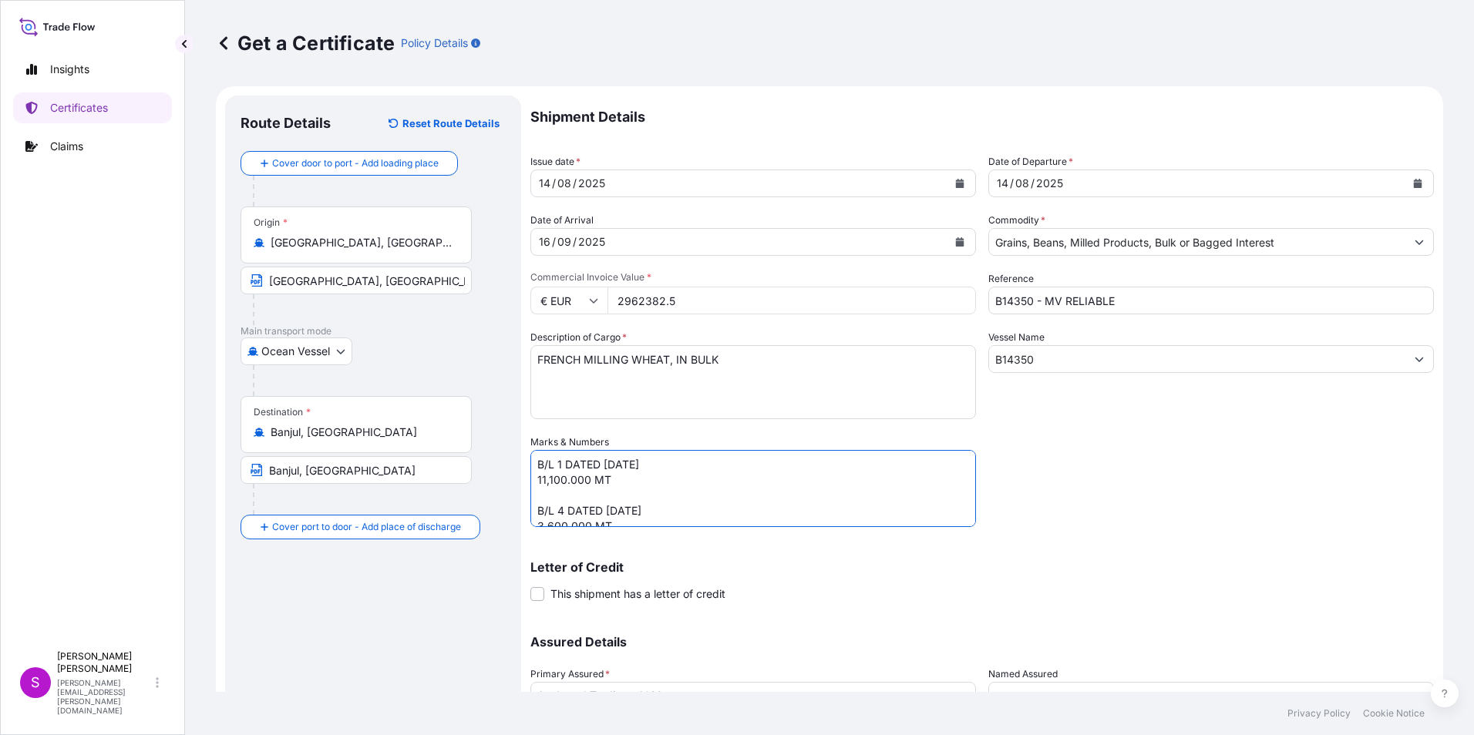
click at [554, 479] on textarea "B/L 3 DATED [DATE] 4,100.000 MT B/L 4 DATED [DATE] 3,600.000 MT" at bounding box center [753, 488] width 446 height 77
drag, startPoint x: 536, startPoint y: 509, endPoint x: 1266, endPoint y: 552, distance: 732.0
click at [1266, 552] on div "Shipment Details Issue date * [DATE] Date of Departure * [DATE] Date of Arrival…" at bounding box center [981, 434] width 903 height 676
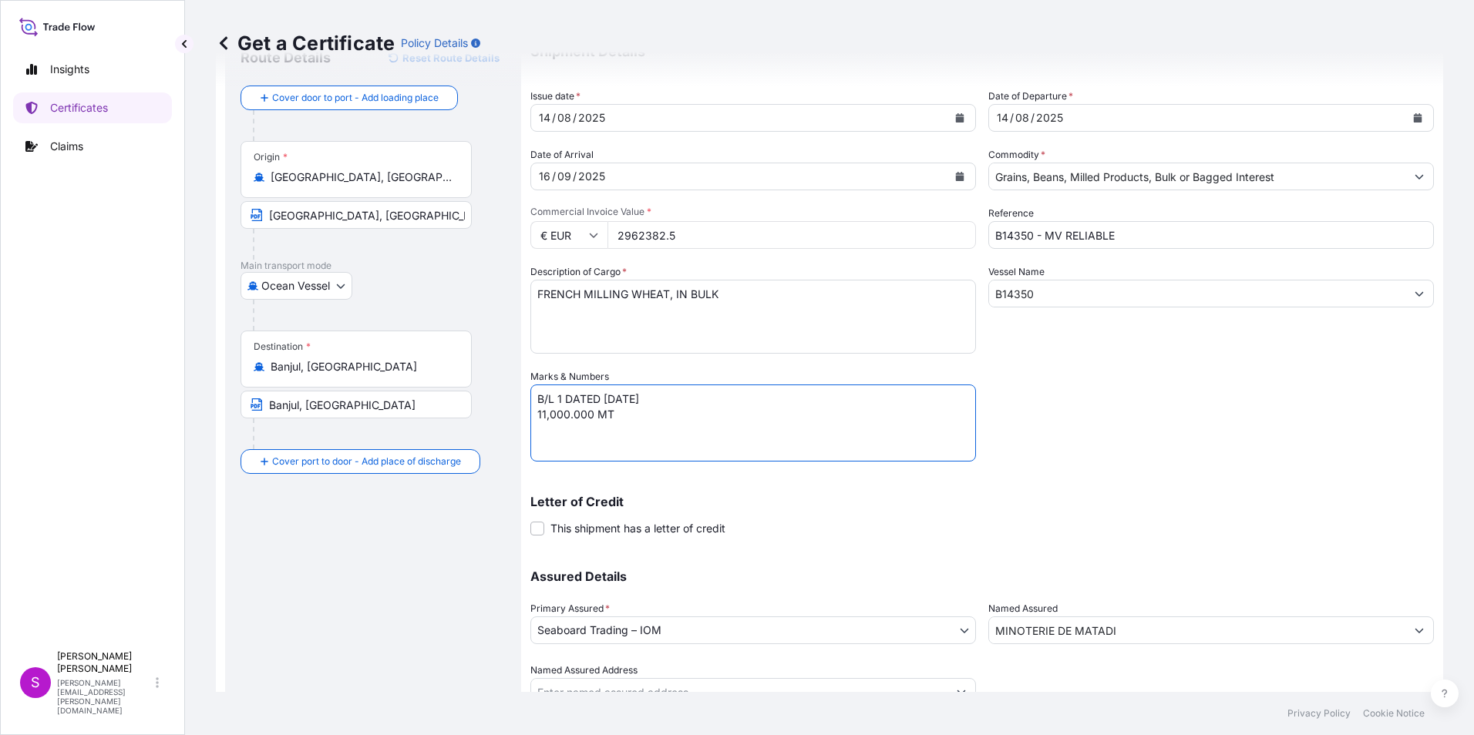
scroll to position [132, 0]
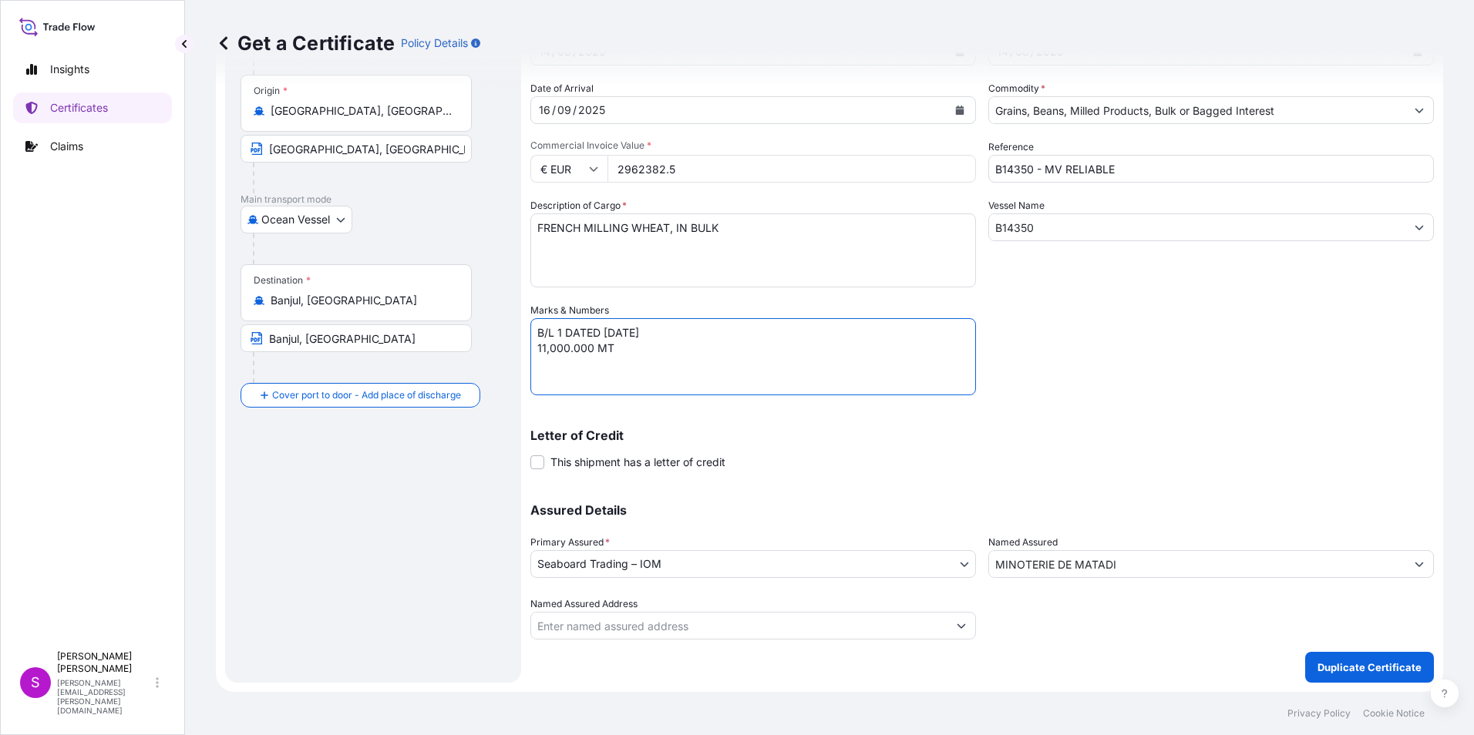
type textarea "B/L 1 DATED [DATE] 11,000.000 MT"
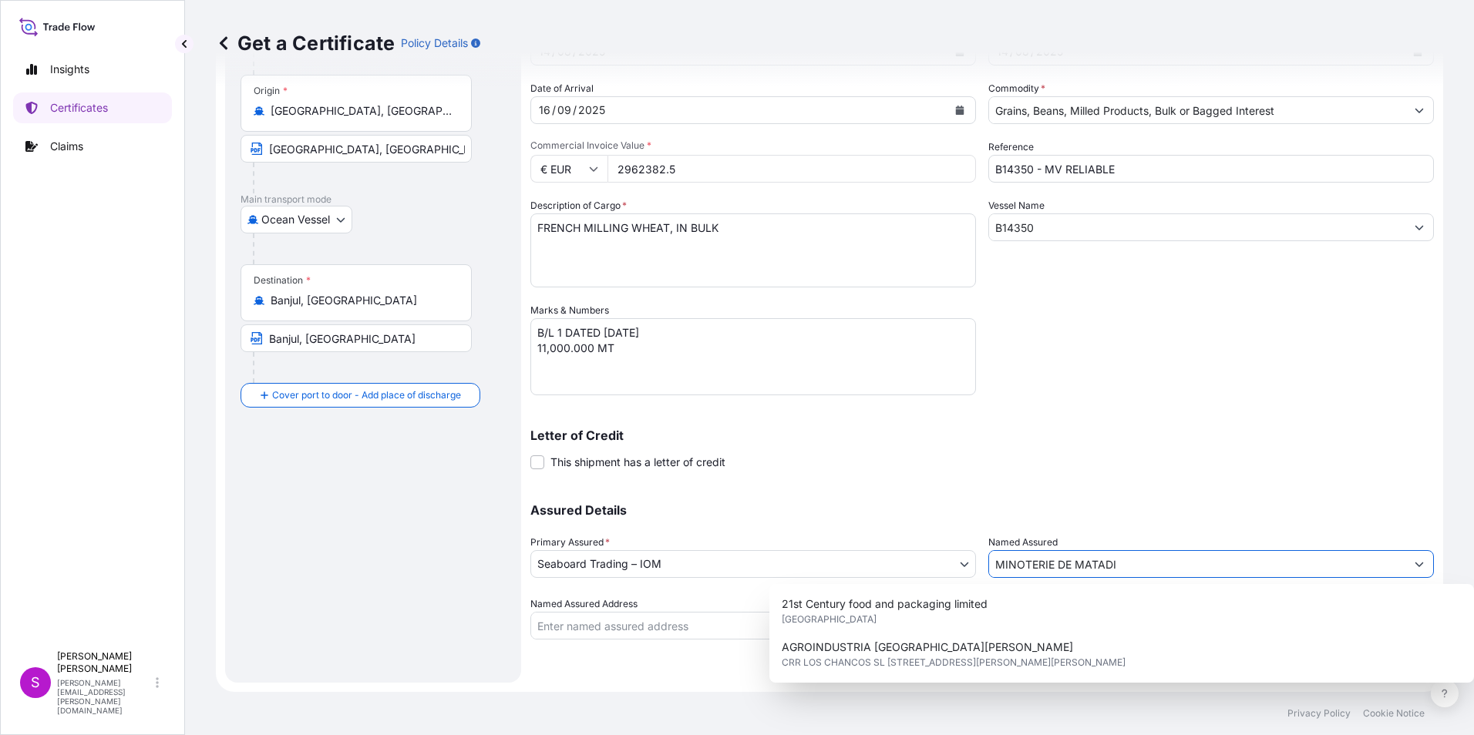
click at [1414, 560] on icon "Show suggestions" at bounding box center [1418, 564] width 9 height 9
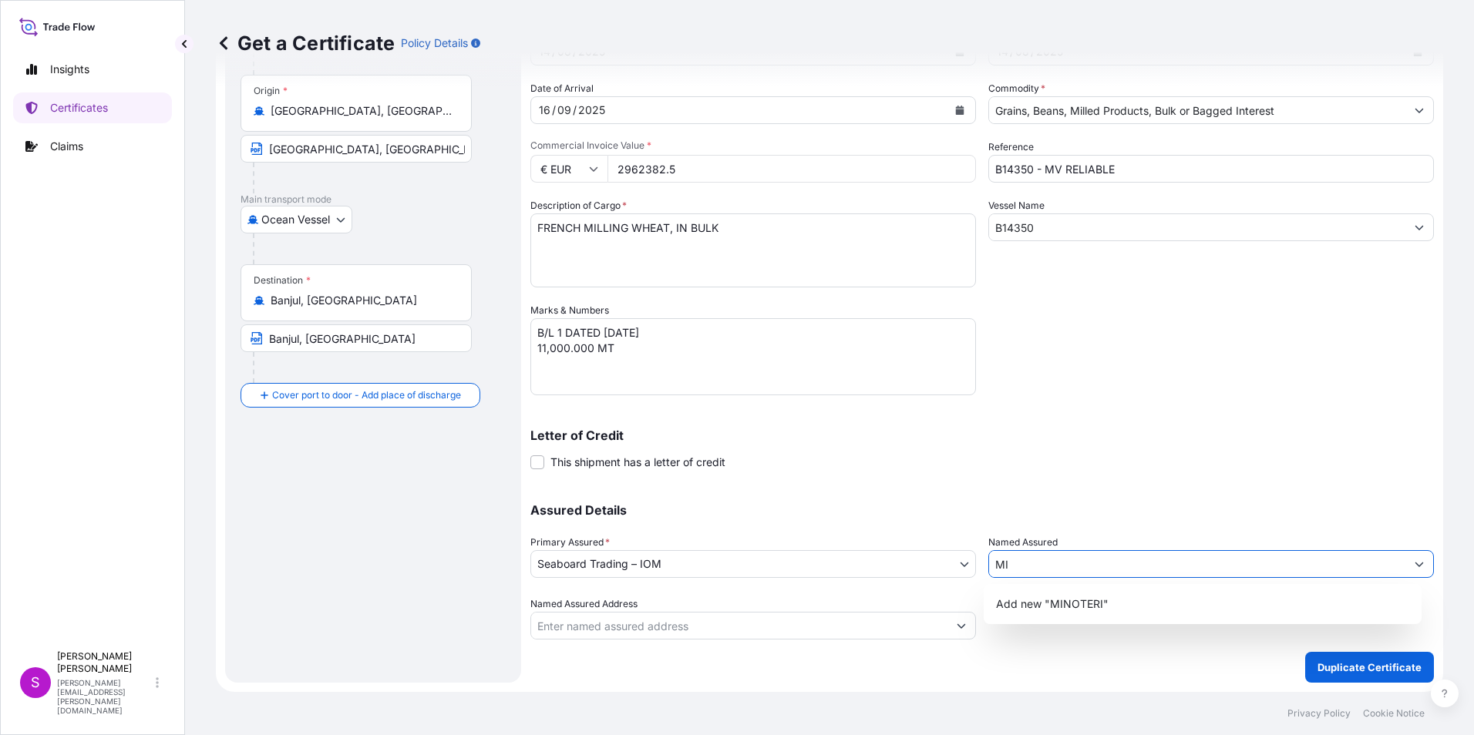
type input "M"
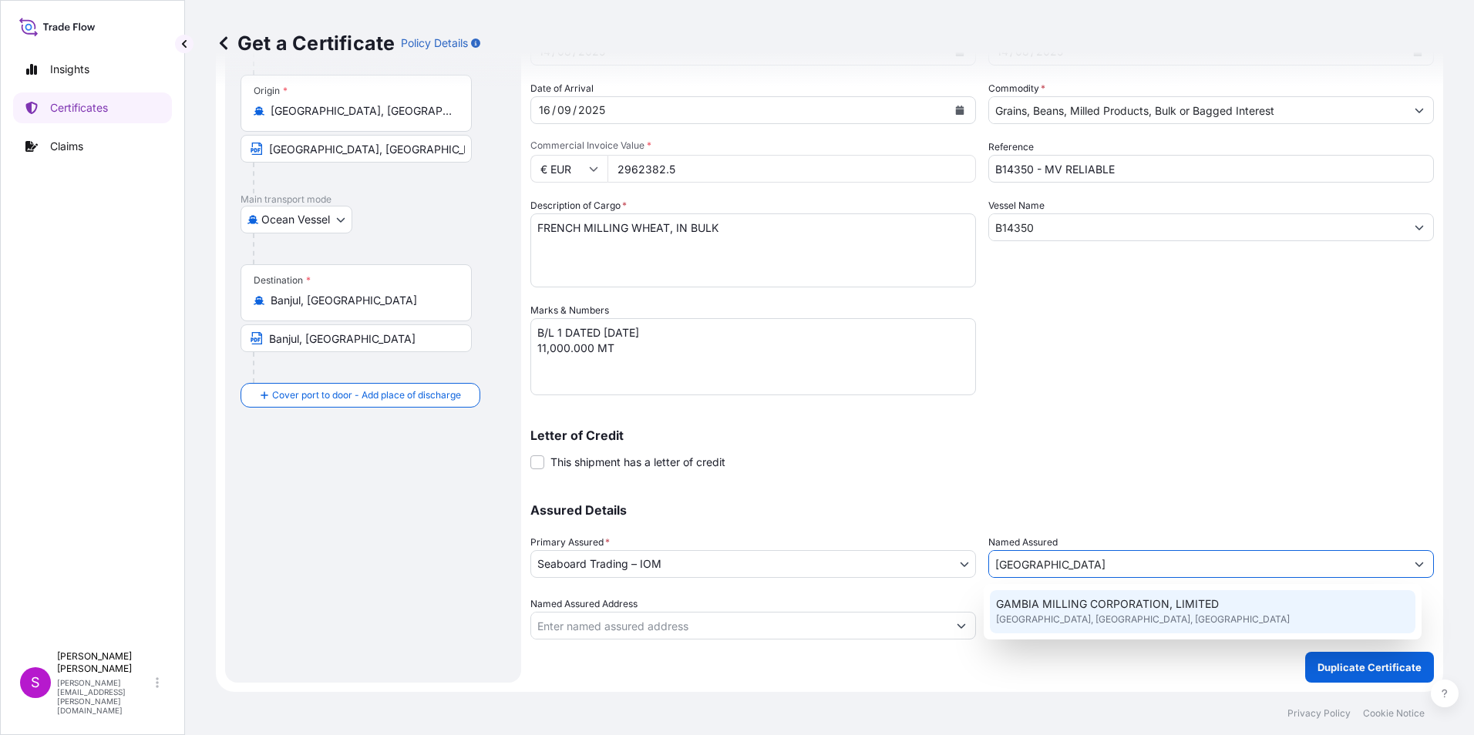
click at [1122, 616] on span "[GEOGRAPHIC_DATA], [GEOGRAPHIC_DATA], [GEOGRAPHIC_DATA]" at bounding box center [1143, 619] width 294 height 15
type input "GAMBIA MILLING CORPORATION, LIMITED"
type input "[PERSON_NAME] St, [GEOGRAPHIC_DATA], [GEOGRAPHIC_DATA]"
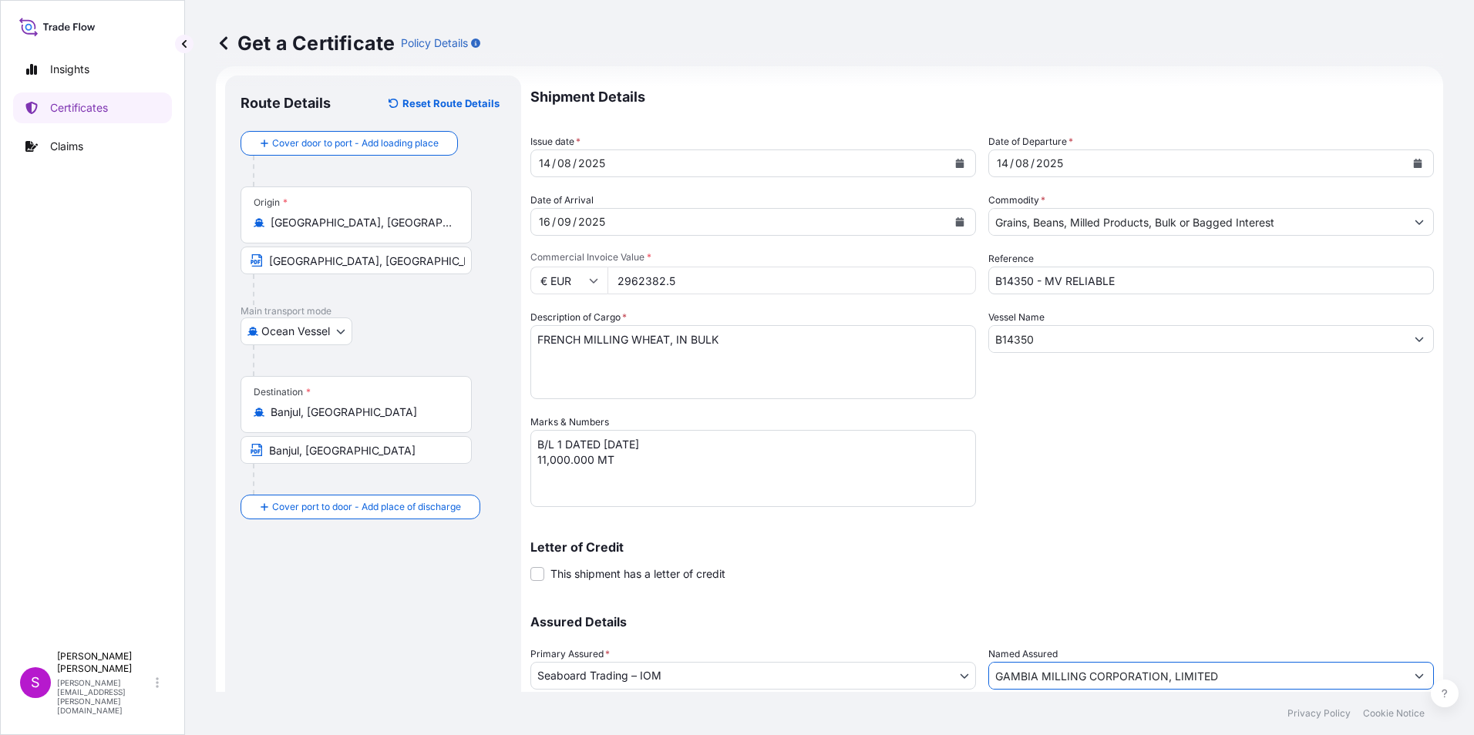
scroll to position [0, 0]
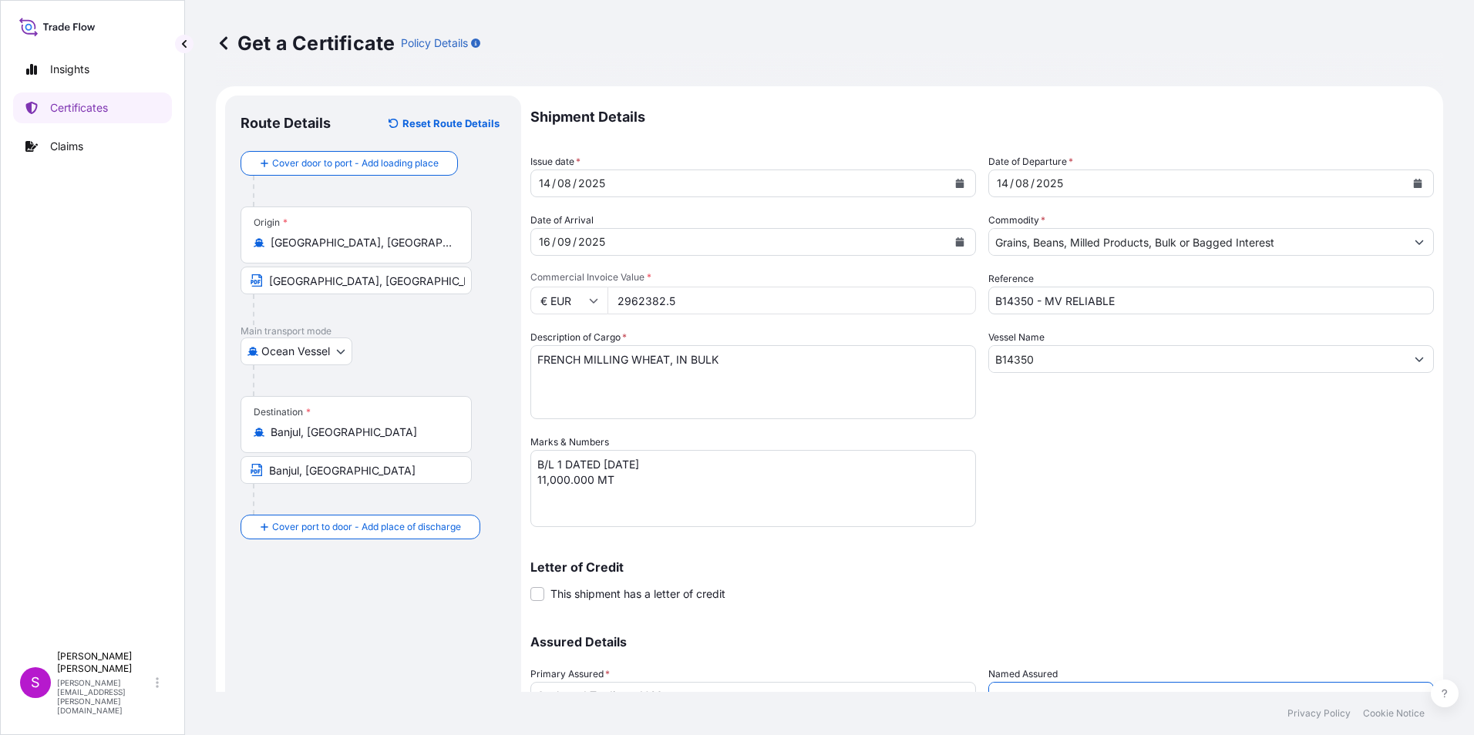
type input "GAMBIA MILLING CORPORATION, LIMITED"
click at [547, 237] on div "16" at bounding box center [544, 242] width 15 height 18
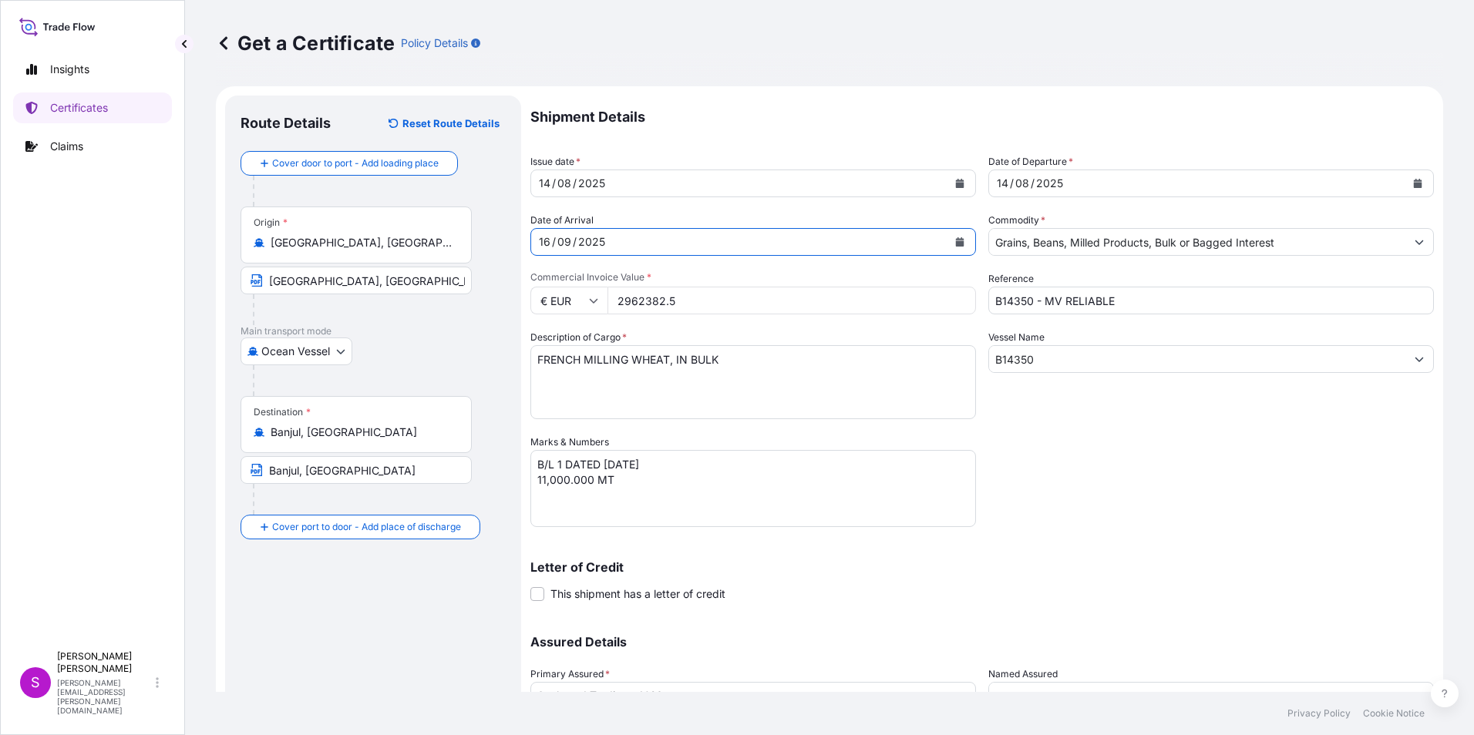
click at [518, 244] on form "Route Details Reset Route Details Cover door to port - Add loading place Place …" at bounding box center [829, 455] width 1227 height 738
click at [959, 240] on button "Calendar" at bounding box center [959, 242] width 25 height 25
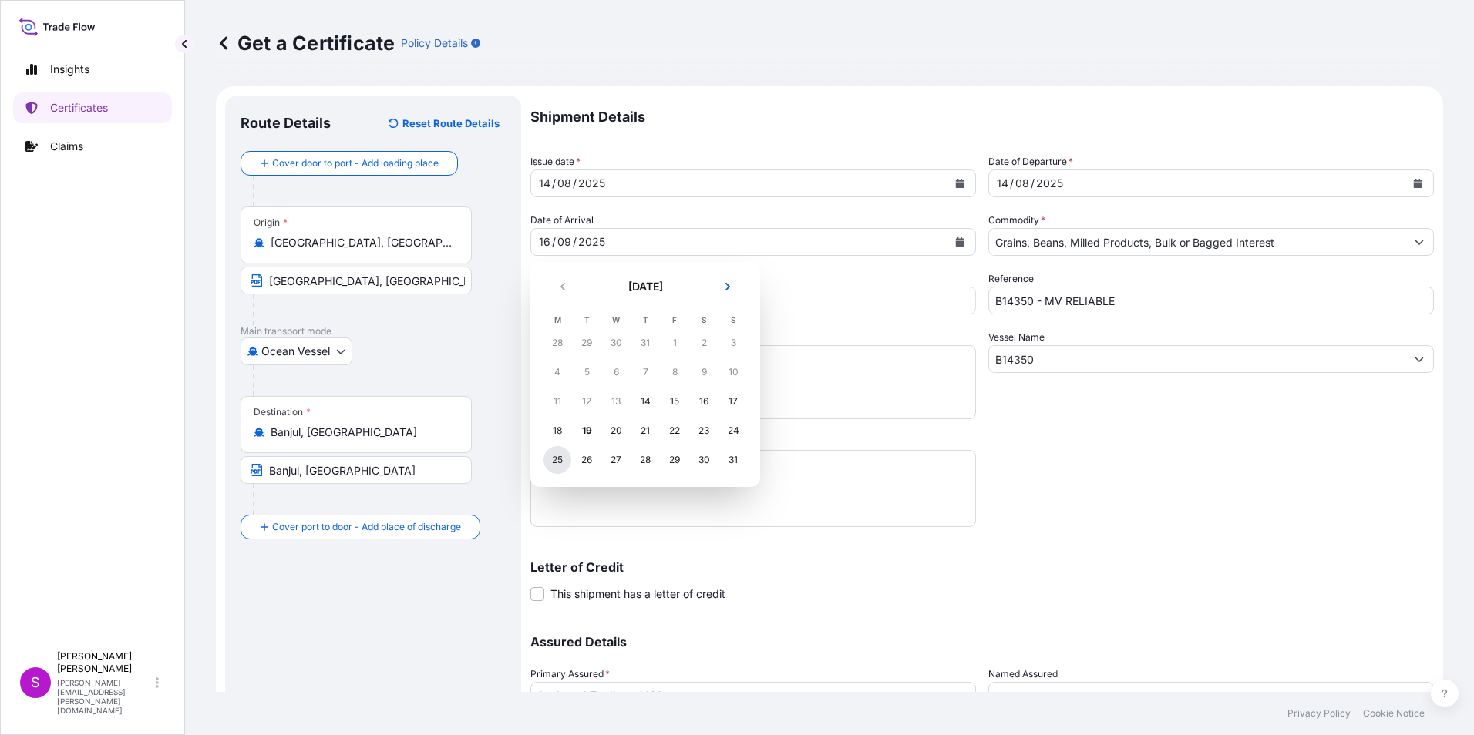
click at [565, 458] on div "25" at bounding box center [557, 460] width 28 height 28
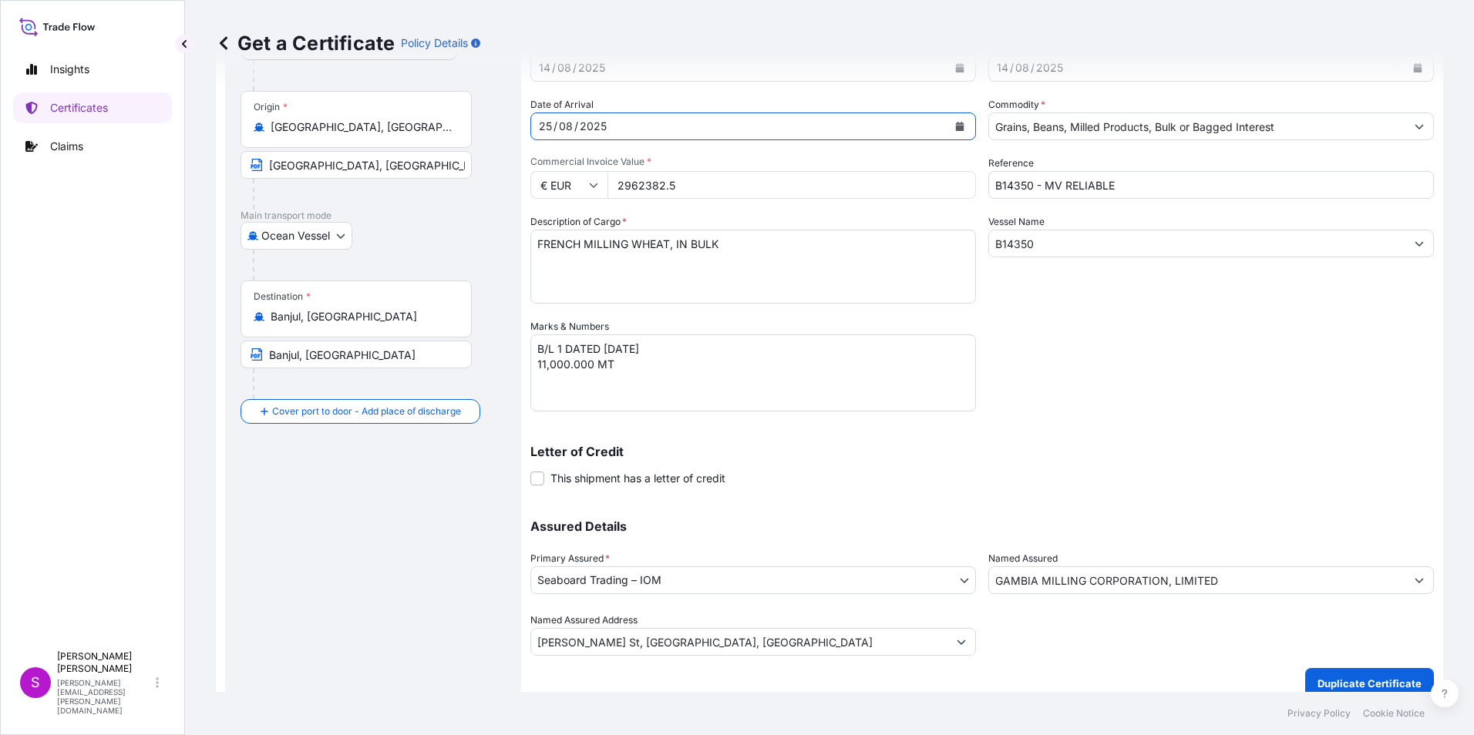
scroll to position [132, 0]
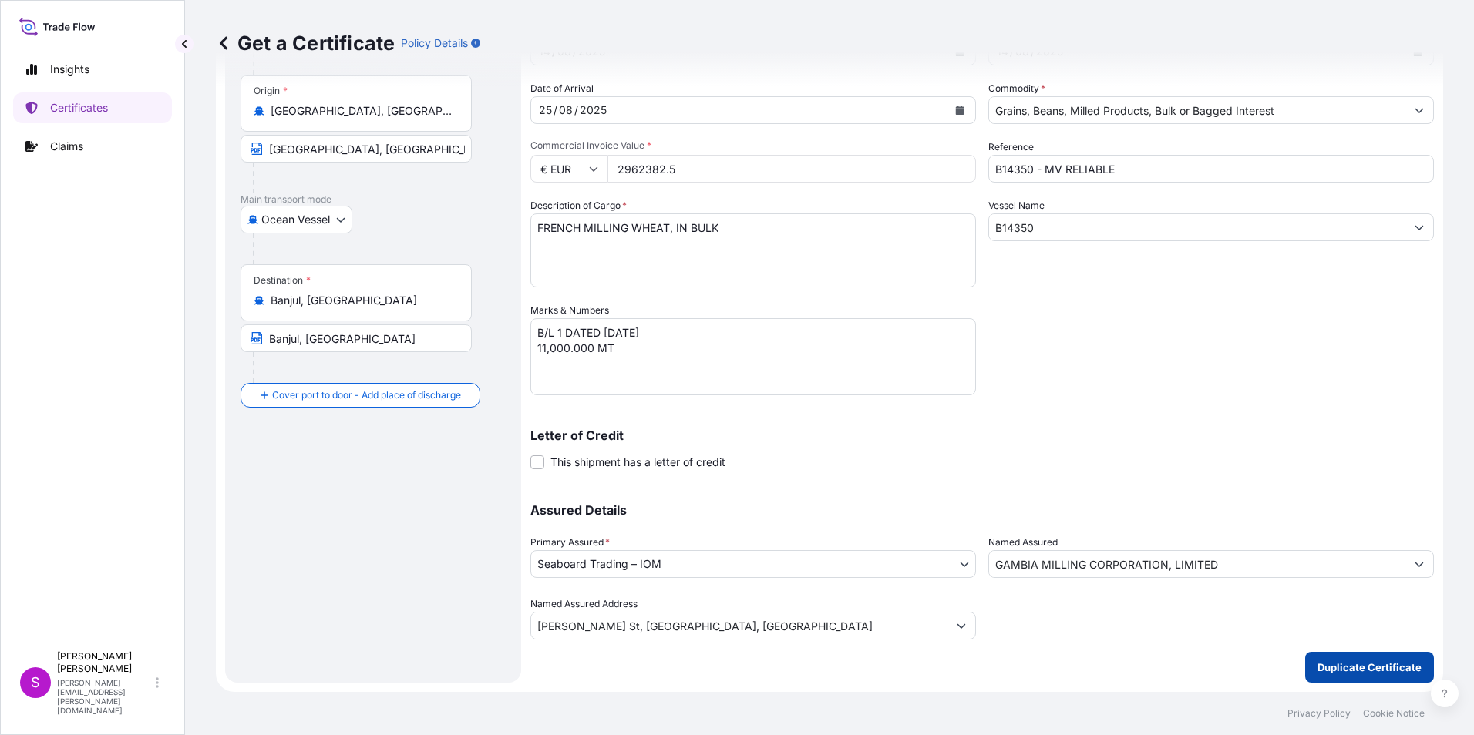
click at [1320, 659] on button "Duplicate Certificate" at bounding box center [1369, 667] width 129 height 31
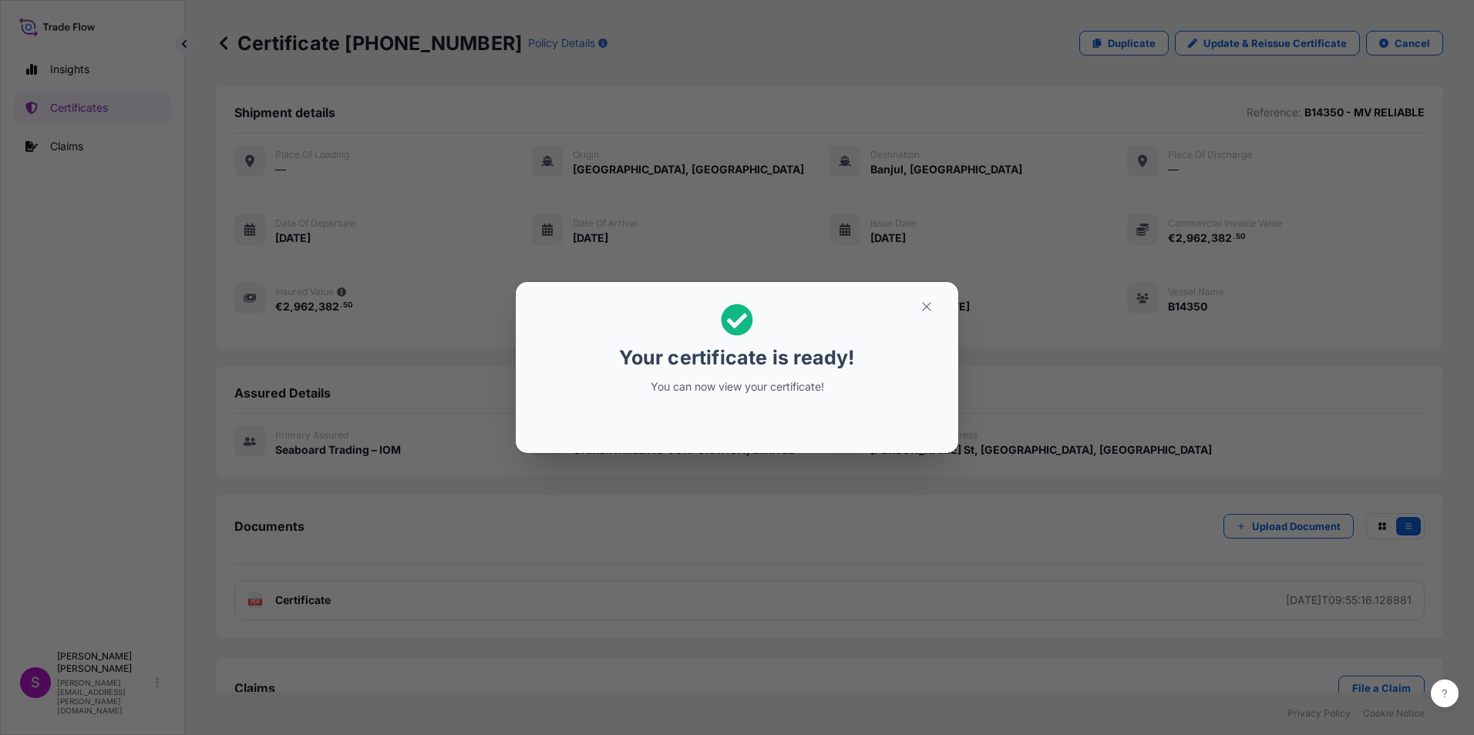
click at [876, 375] on h2 "Your certificate is ready! You can now view your certificate!" at bounding box center [737, 348] width 418 height 109
click at [932, 302] on icon "button" at bounding box center [927, 307] width 14 height 14
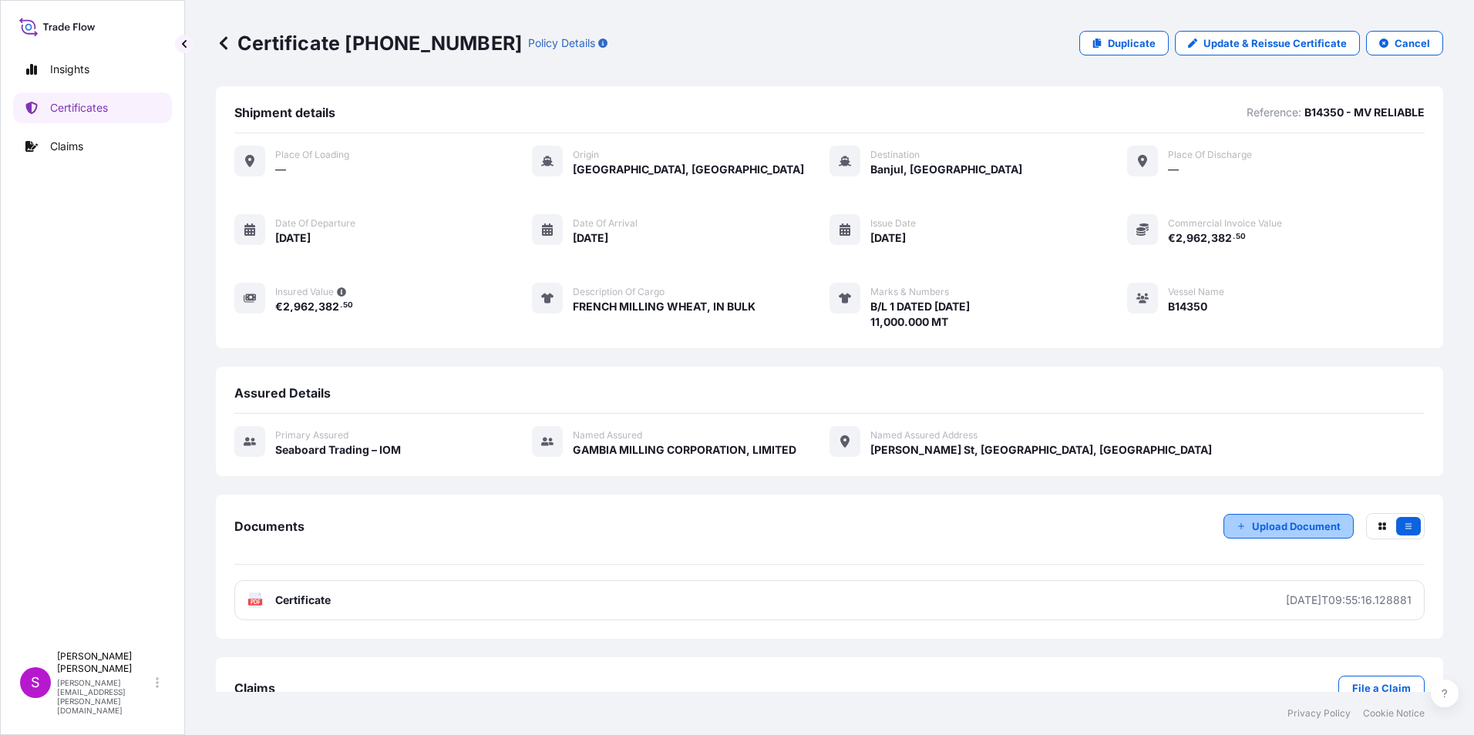
click at [1264, 529] on p "Upload Document" at bounding box center [1296, 526] width 89 height 15
click at [1396, 521] on button "button" at bounding box center [1408, 526] width 25 height 18
click at [1370, 518] on button "button" at bounding box center [1382, 526] width 25 height 18
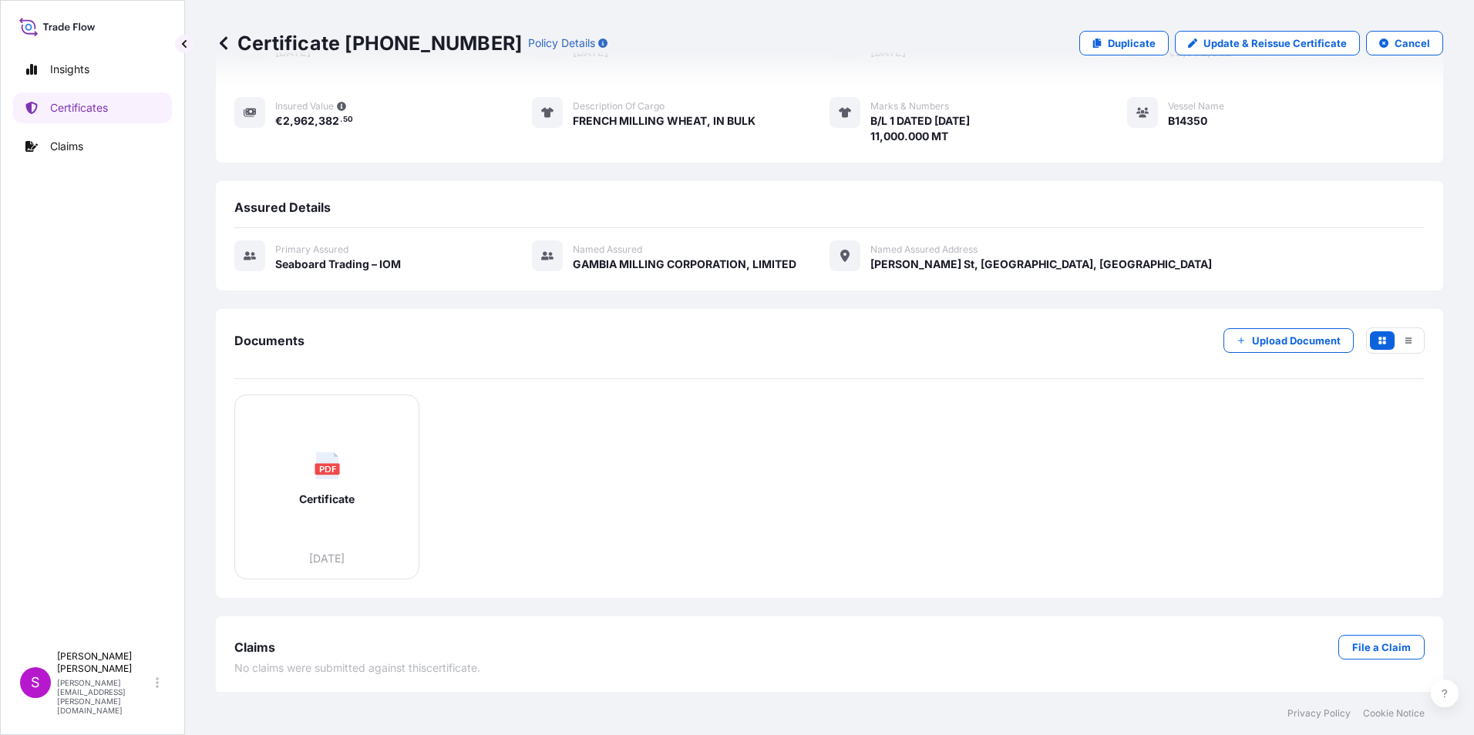
scroll to position [188, 0]
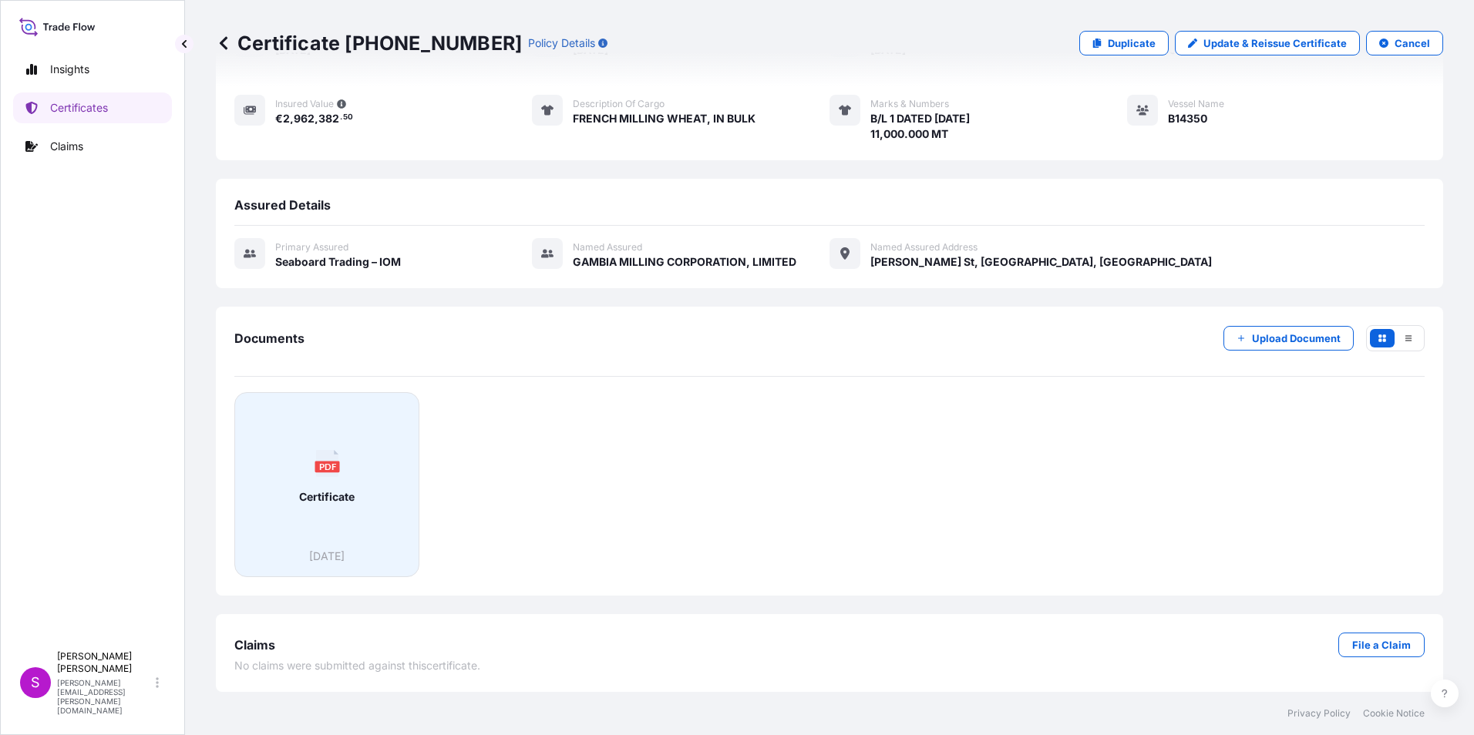
click at [325, 499] on span "Certificate" at bounding box center [326, 496] width 55 height 15
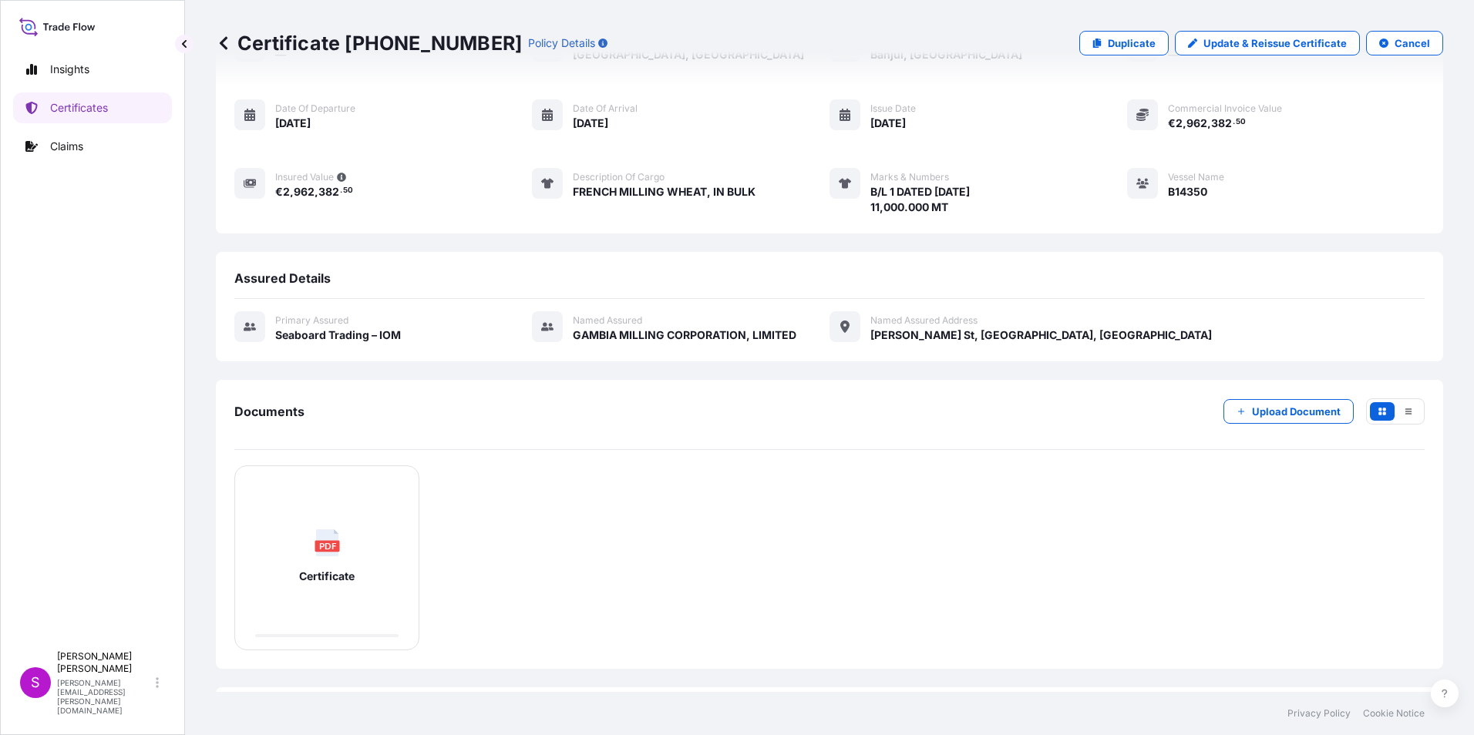
scroll to position [0, 0]
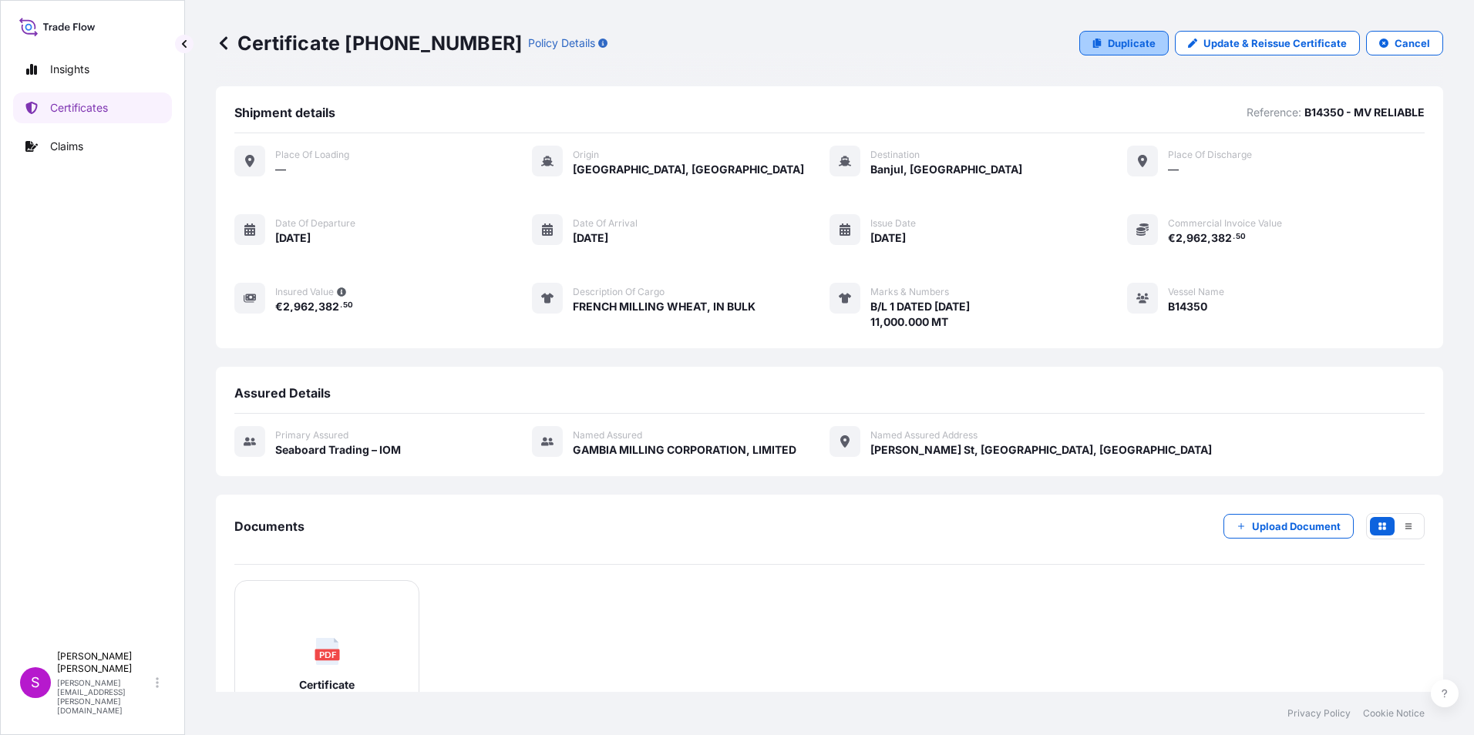
click at [1111, 44] on p "Duplicate" at bounding box center [1132, 42] width 48 height 15
select select "Ocean Vessel"
select select "31640"
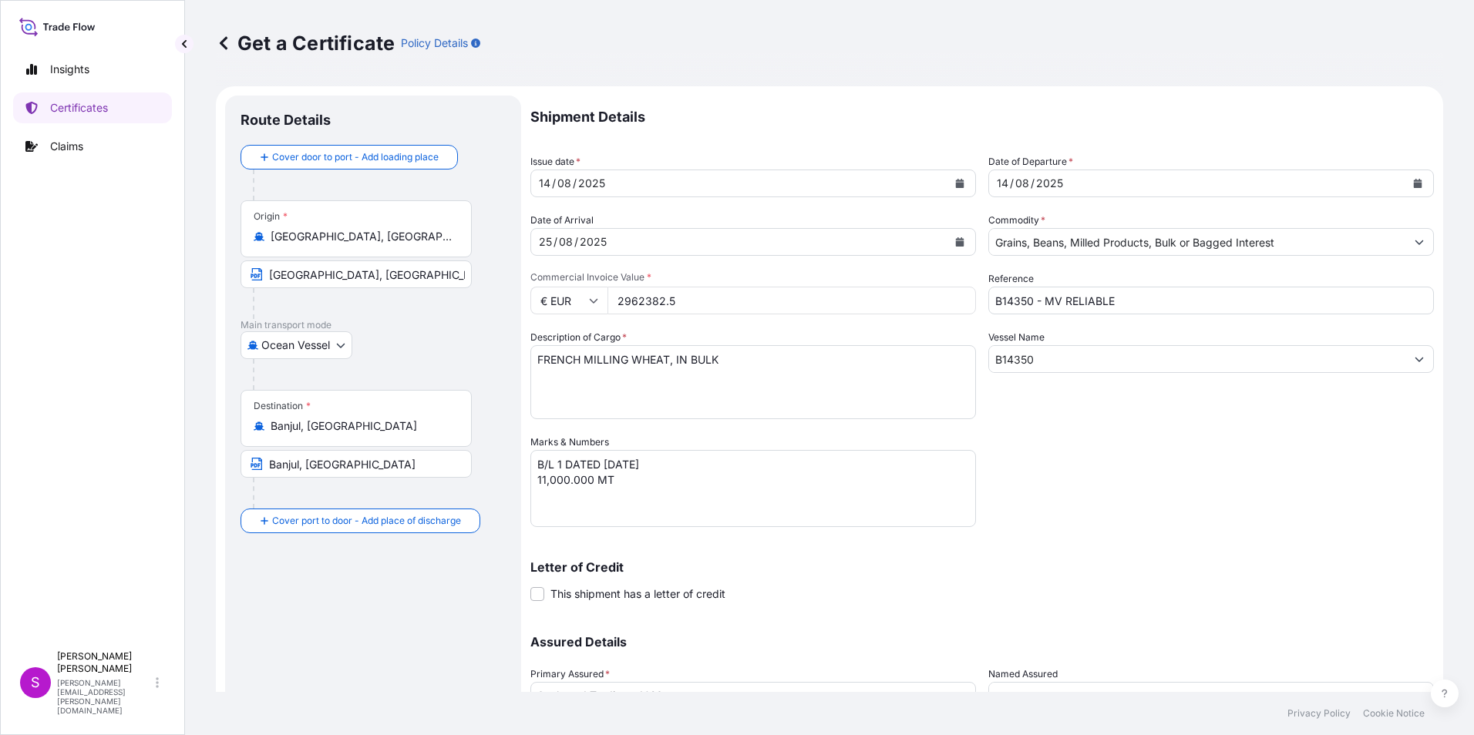
click at [616, 303] on input "2962382.5" at bounding box center [791, 301] width 368 height 28
drag, startPoint x: 516, startPoint y: 279, endPoint x: 358, endPoint y: 252, distance: 159.5
click at [364, 252] on form "Route Details Cover door to port - Add loading place Place of loading Road / [G…" at bounding box center [829, 455] width 1227 height 738
type input "1420927.20"
click at [1037, 361] on input "B14350" at bounding box center [1197, 359] width 416 height 28
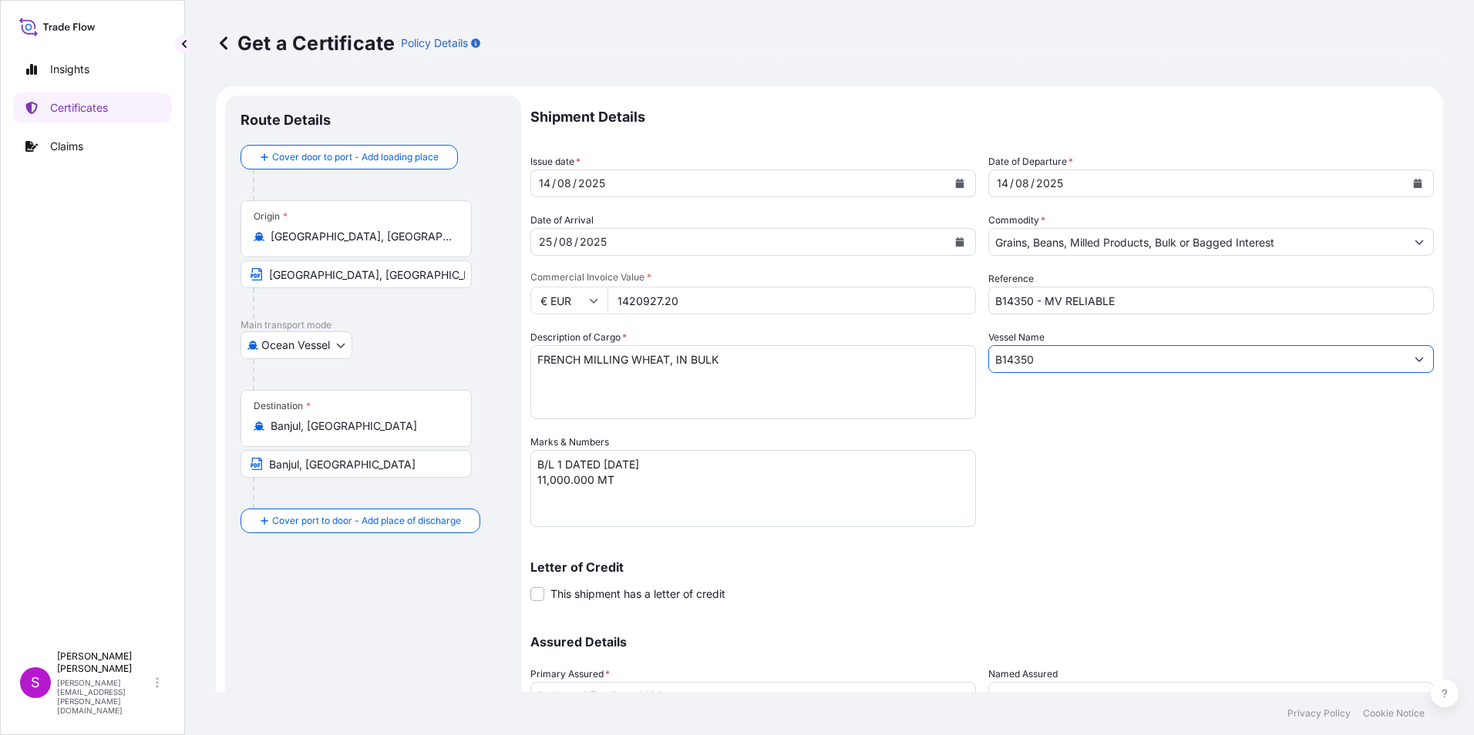
click at [1138, 299] on input "B14350 - MV RELIABLE" at bounding box center [1211, 301] width 446 height 28
click at [1031, 237] on input "Grains, Beans, Milled Products, Bulk or Bagged Interest" at bounding box center [1197, 242] width 416 height 28
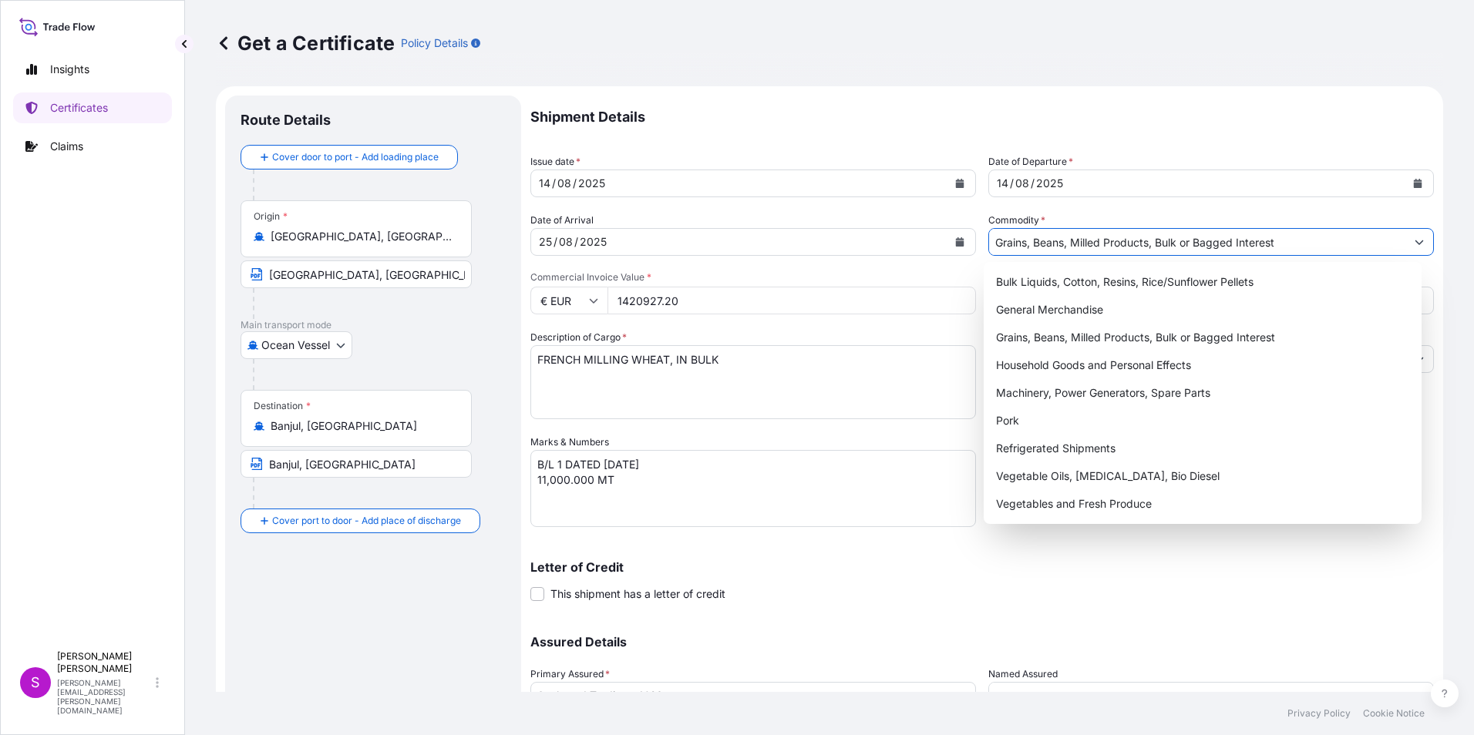
click at [542, 472] on textarea "B/L 1 DATED [DATE] 11,000.000 MT" at bounding box center [753, 488] width 446 height 77
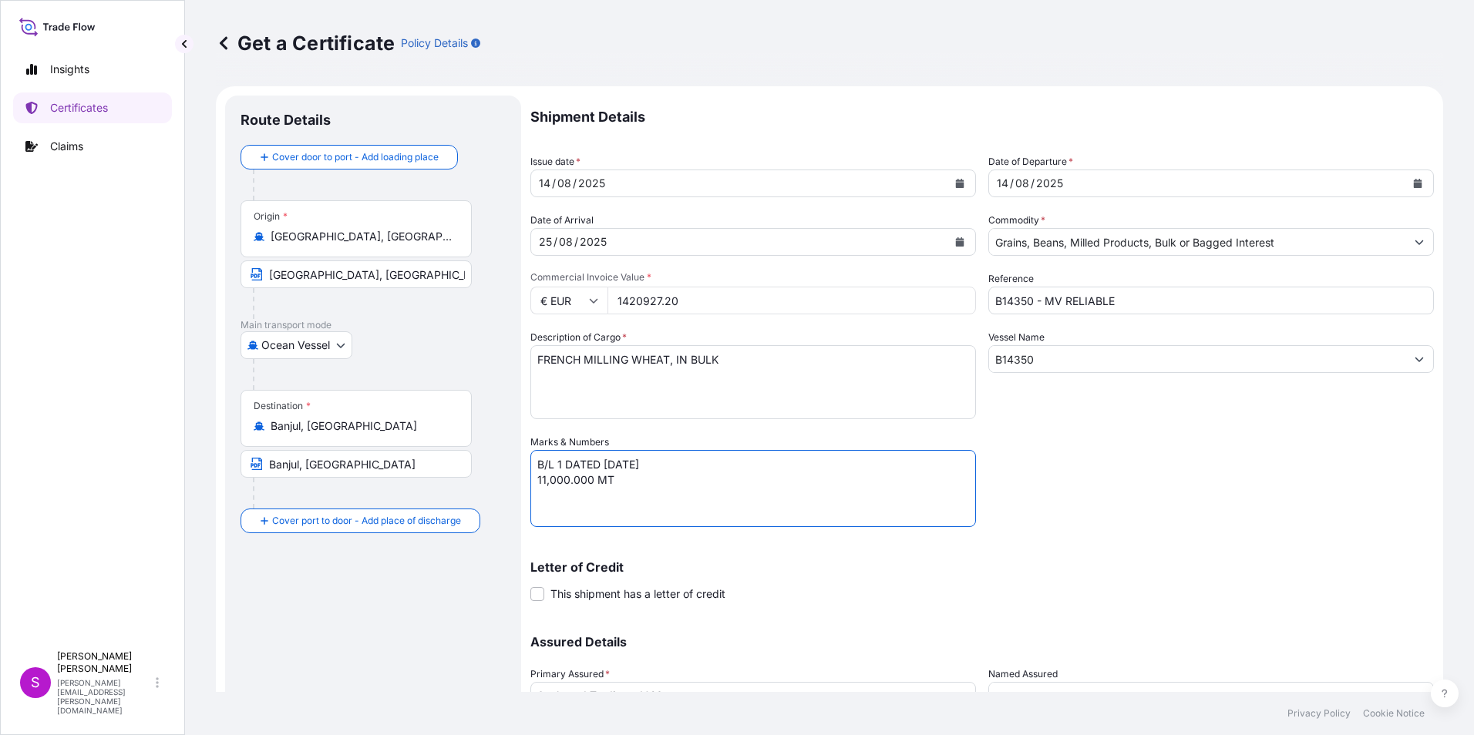
click at [560, 466] on textarea "B/L 1 DATED [DATE] 11,000.000 MT" at bounding box center [753, 488] width 446 height 77
click at [547, 483] on textarea "B/L 1 DATED [DATE] 11,000.000 MT" at bounding box center [753, 488] width 446 height 77
click at [545, 485] on textarea "B/L 1 DATED [DATE] 11,000.000 MT" at bounding box center [753, 488] width 446 height 77
click at [551, 482] on textarea "B/L 1 DATED [DATE] 11,000.000 MT" at bounding box center [753, 488] width 446 height 77
click at [567, 480] on textarea "B/L 1 DATED [DATE] 11,000.000 MT" at bounding box center [753, 488] width 446 height 77
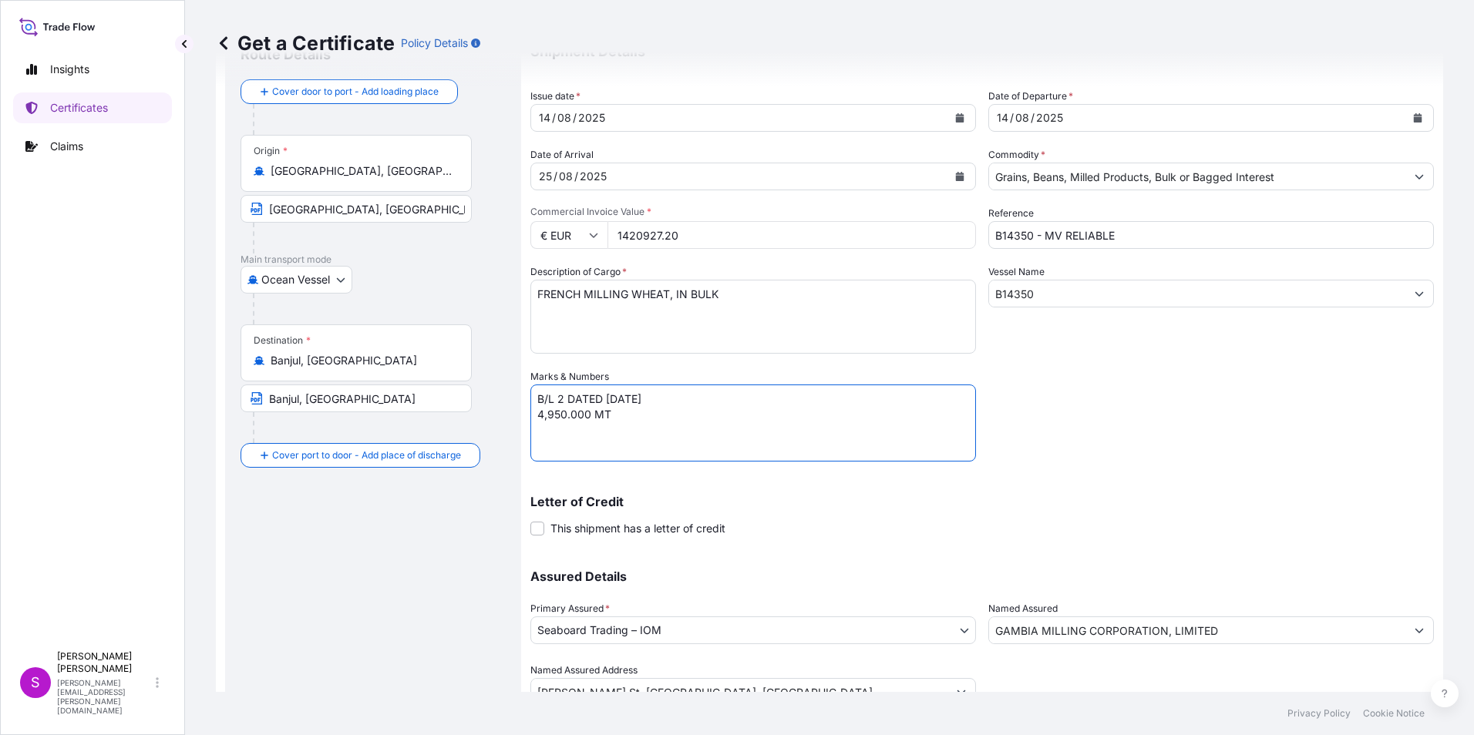
scroll to position [132, 0]
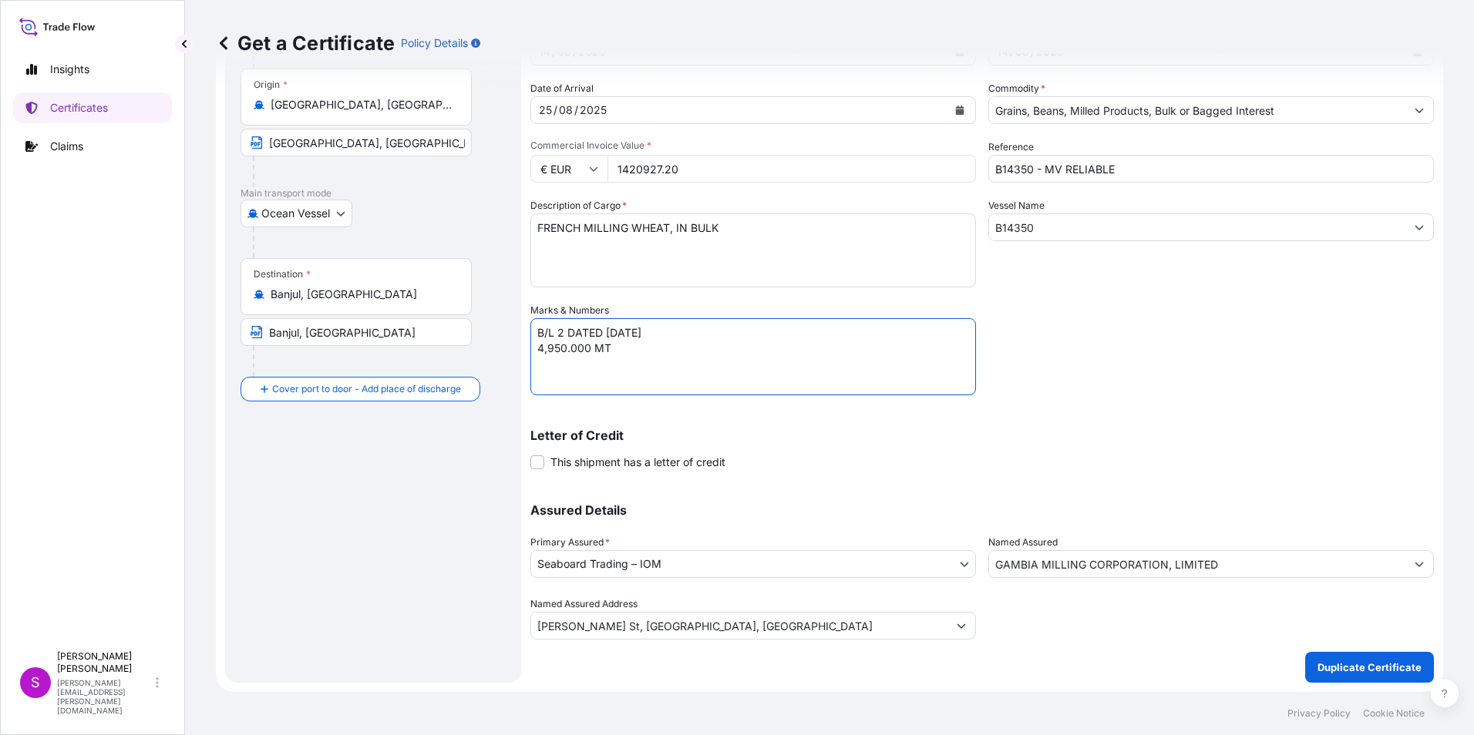
type textarea "B/L 2 DATED [DATE] 4,950.000 MT"
click at [1024, 565] on input "GAMBIA MILLING CORPORATION, LIMITED" at bounding box center [1197, 564] width 416 height 28
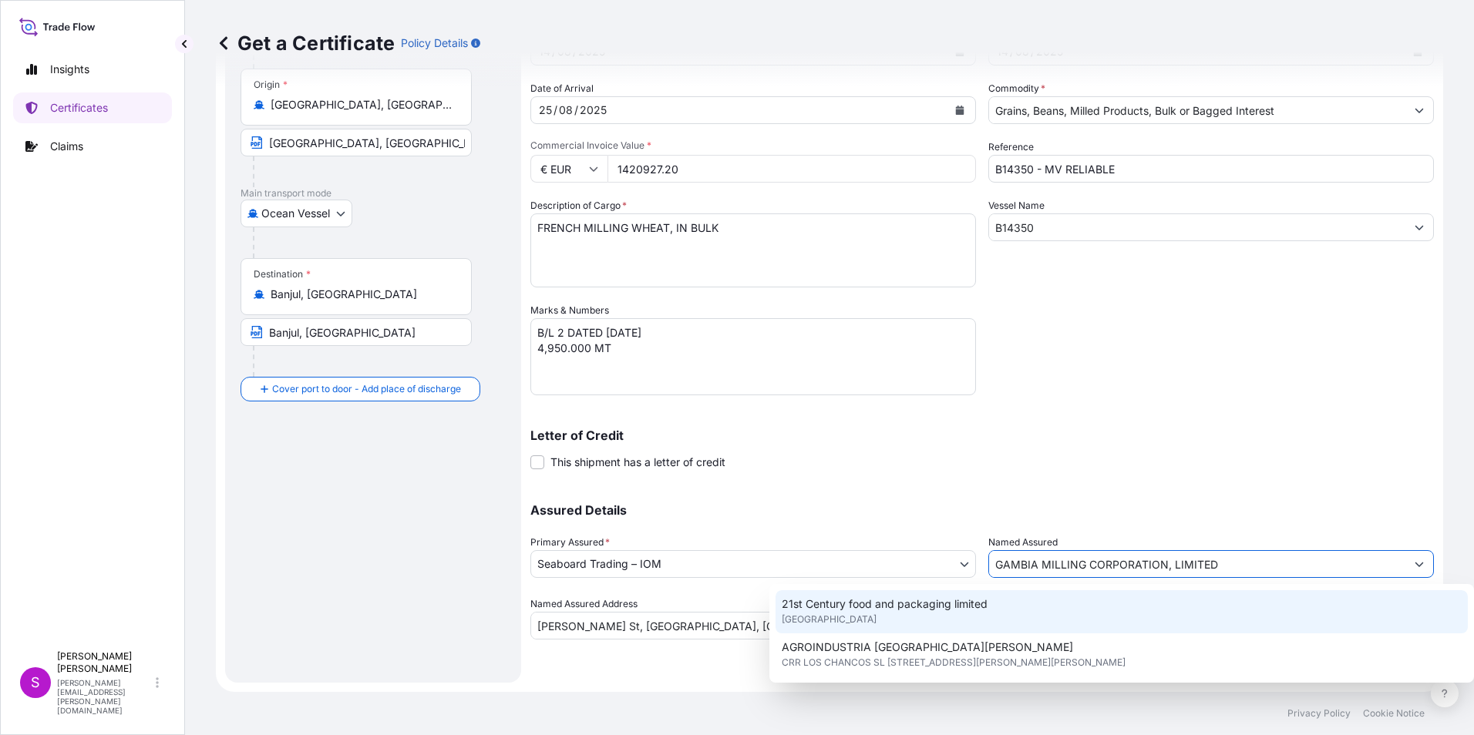
click at [1415, 567] on icon "Show suggestions" at bounding box center [1419, 565] width 8 height 5
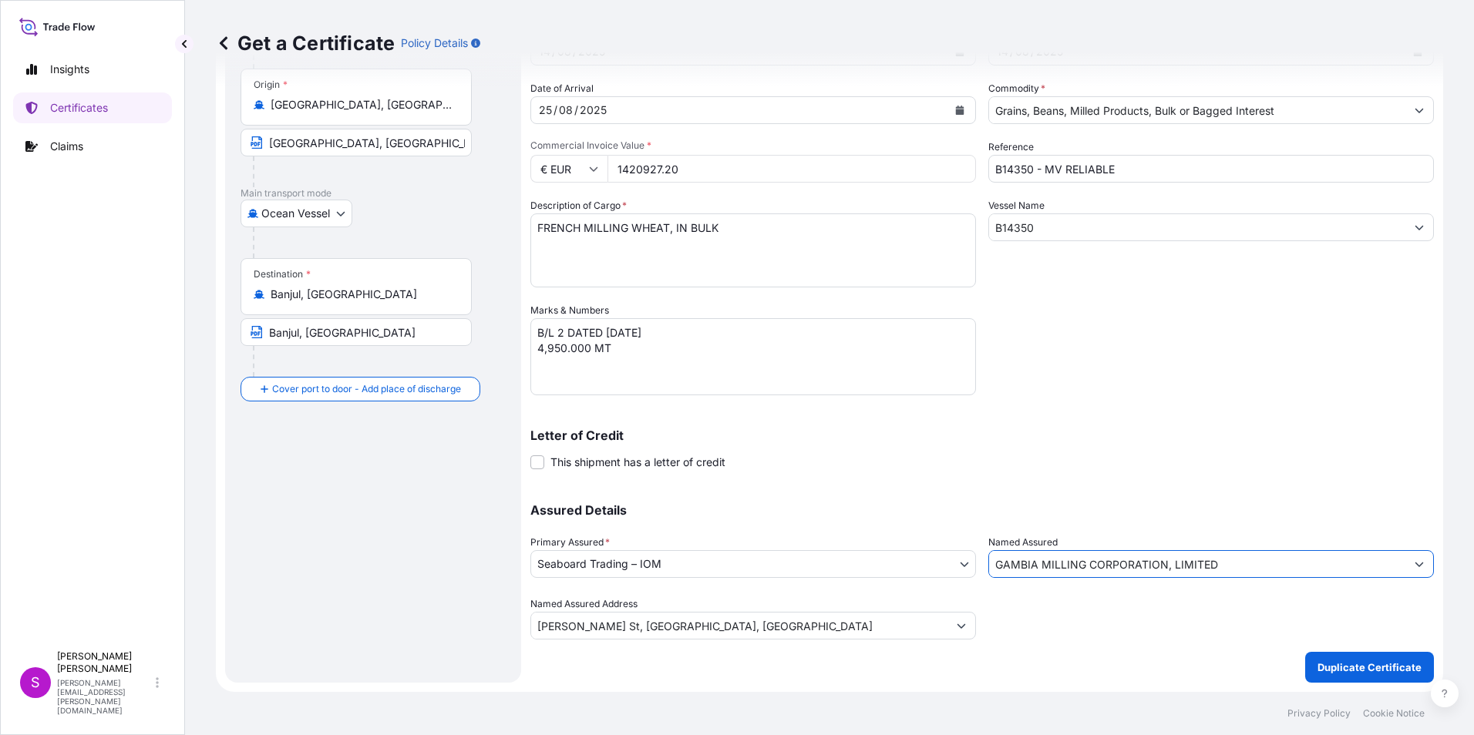
drag, startPoint x: 1226, startPoint y: 563, endPoint x: 792, endPoint y: 582, distance: 434.4
click at [792, 578] on div "Assured Details Primary Assured * Seaboard Trading – IOM Seaboard Trading – IOM…" at bounding box center [981, 563] width 903 height 154
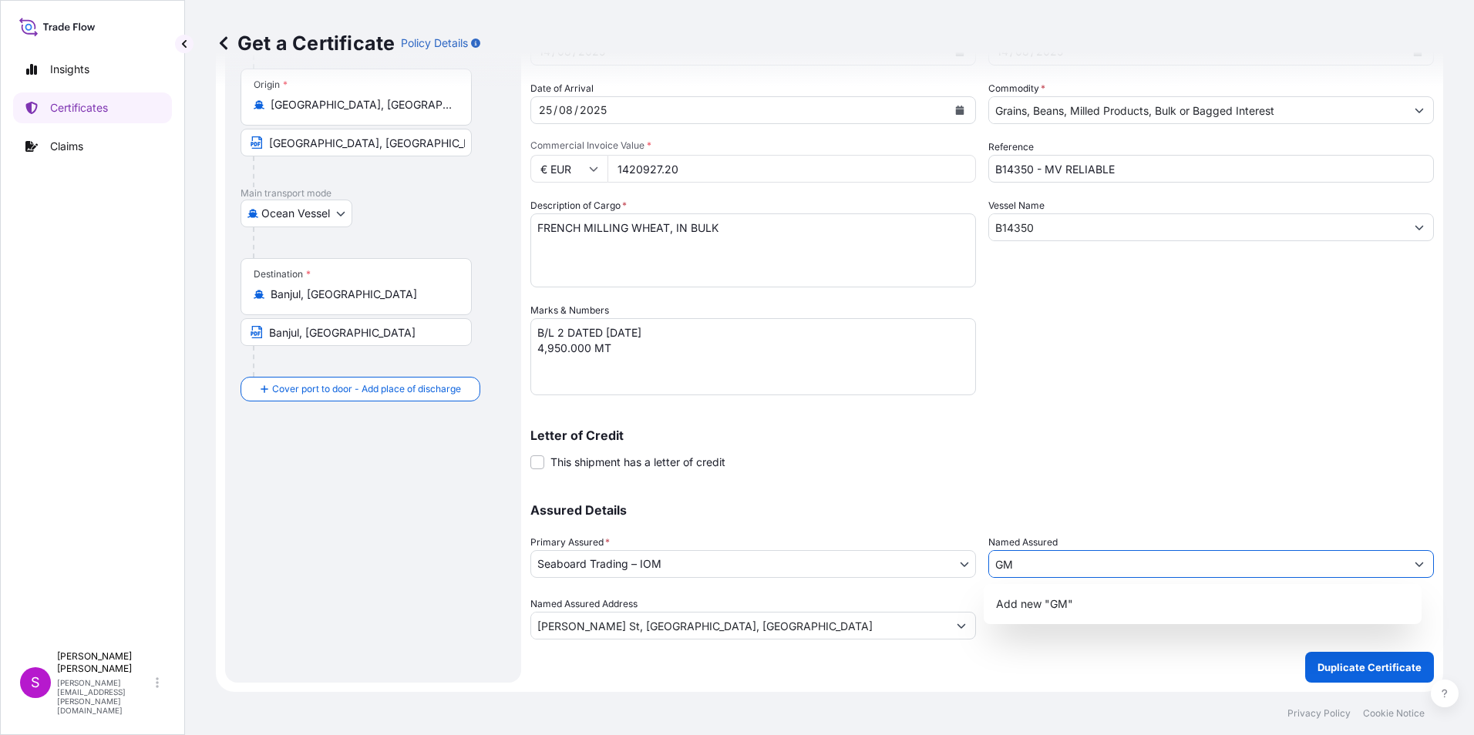
type input "G"
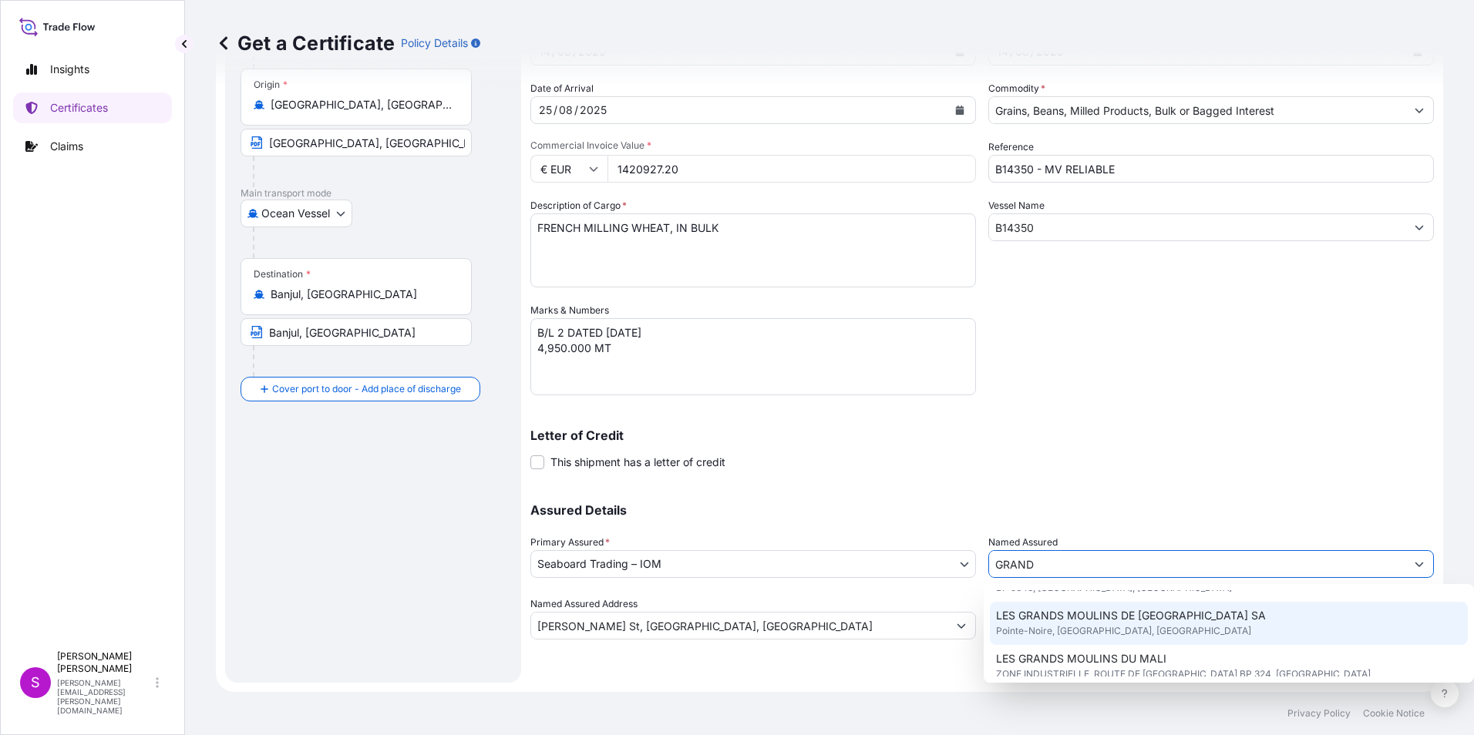
scroll to position [490, 0]
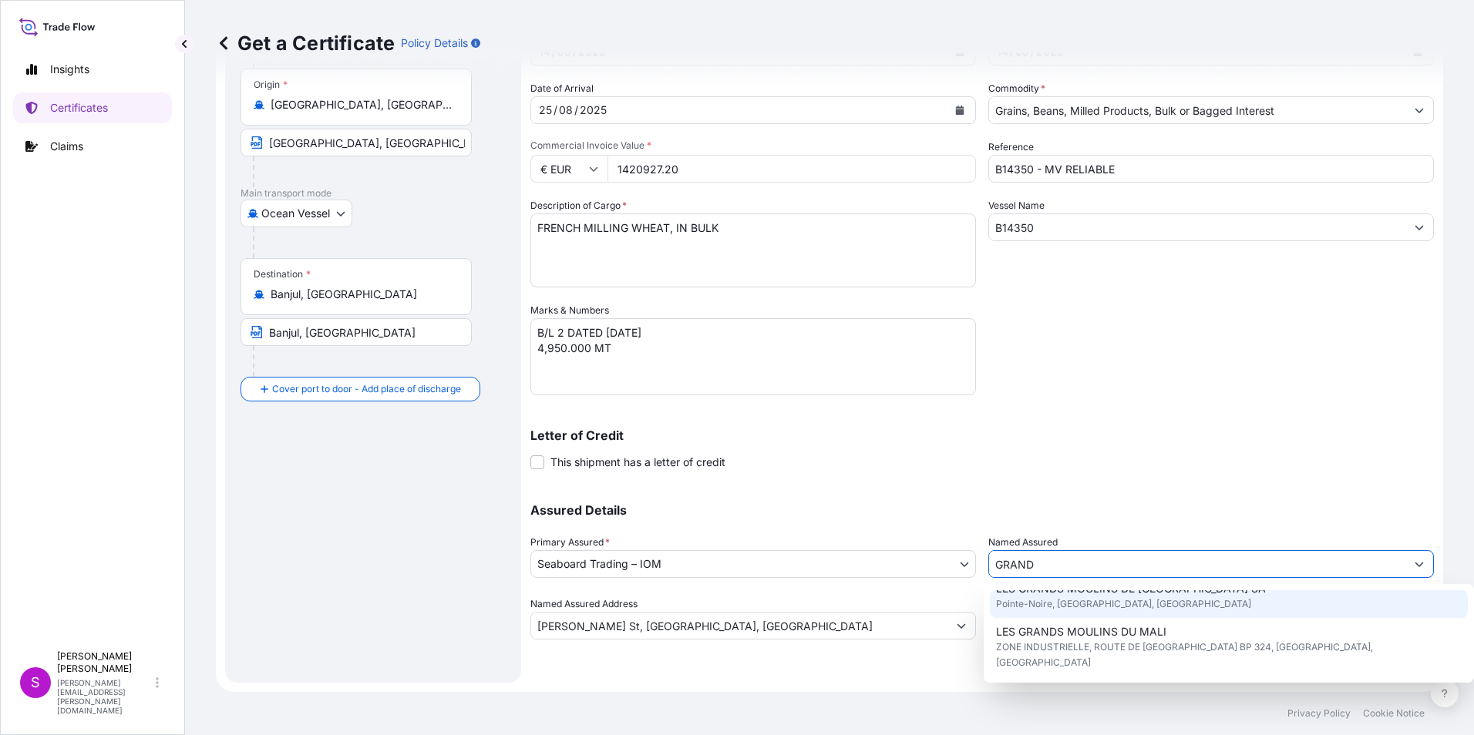
click at [1181, 597] on span "LES GRANDS MOULINS DE [GEOGRAPHIC_DATA] SA" at bounding box center [1131, 588] width 270 height 15
type input "LES GRANDS MOULINS DE [GEOGRAPHIC_DATA] SA"
type input "[GEOGRAPHIC_DATA], [GEOGRAPHIC_DATA]"
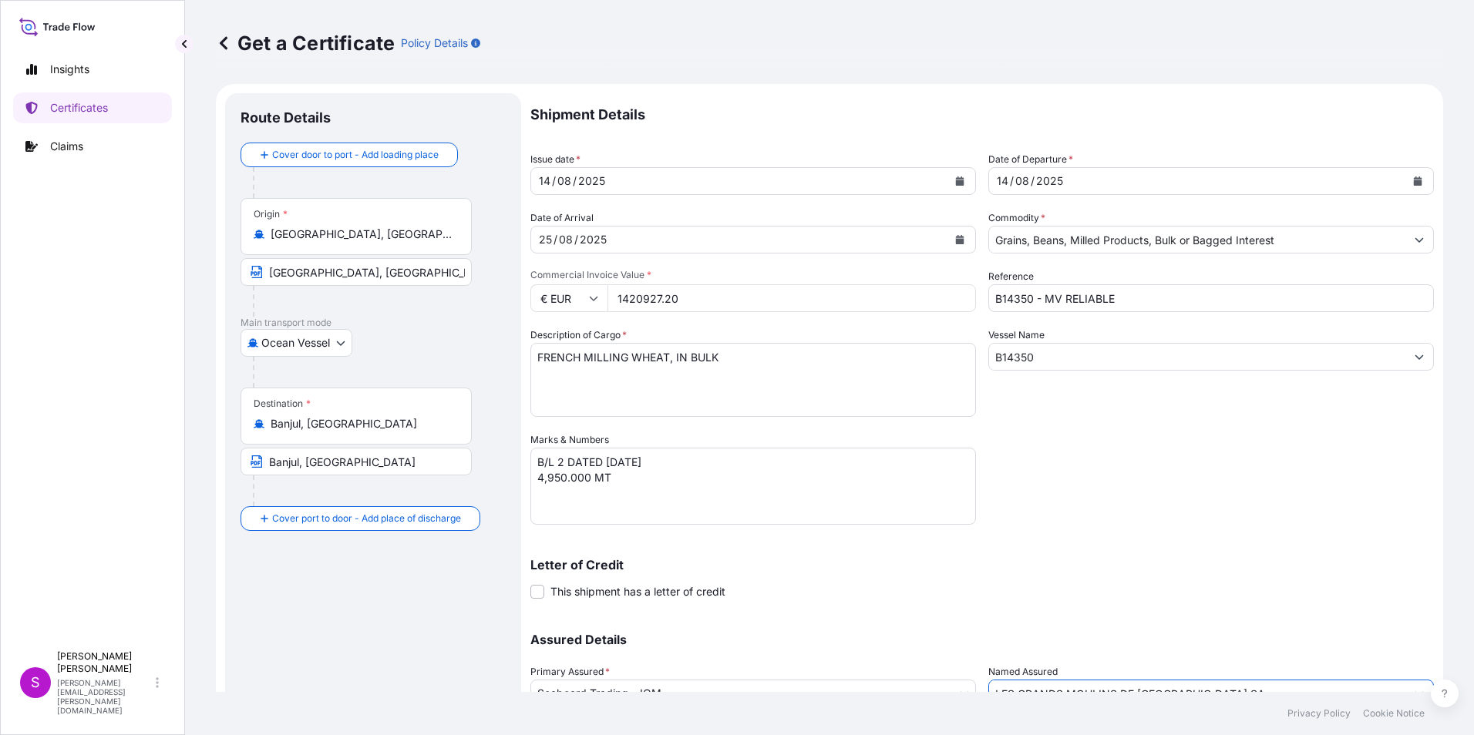
scroll to position [0, 0]
type input "LES GRANDS MOULINS DE [GEOGRAPHIC_DATA] SA"
click at [547, 241] on div "25" at bounding box center [545, 242] width 16 height 18
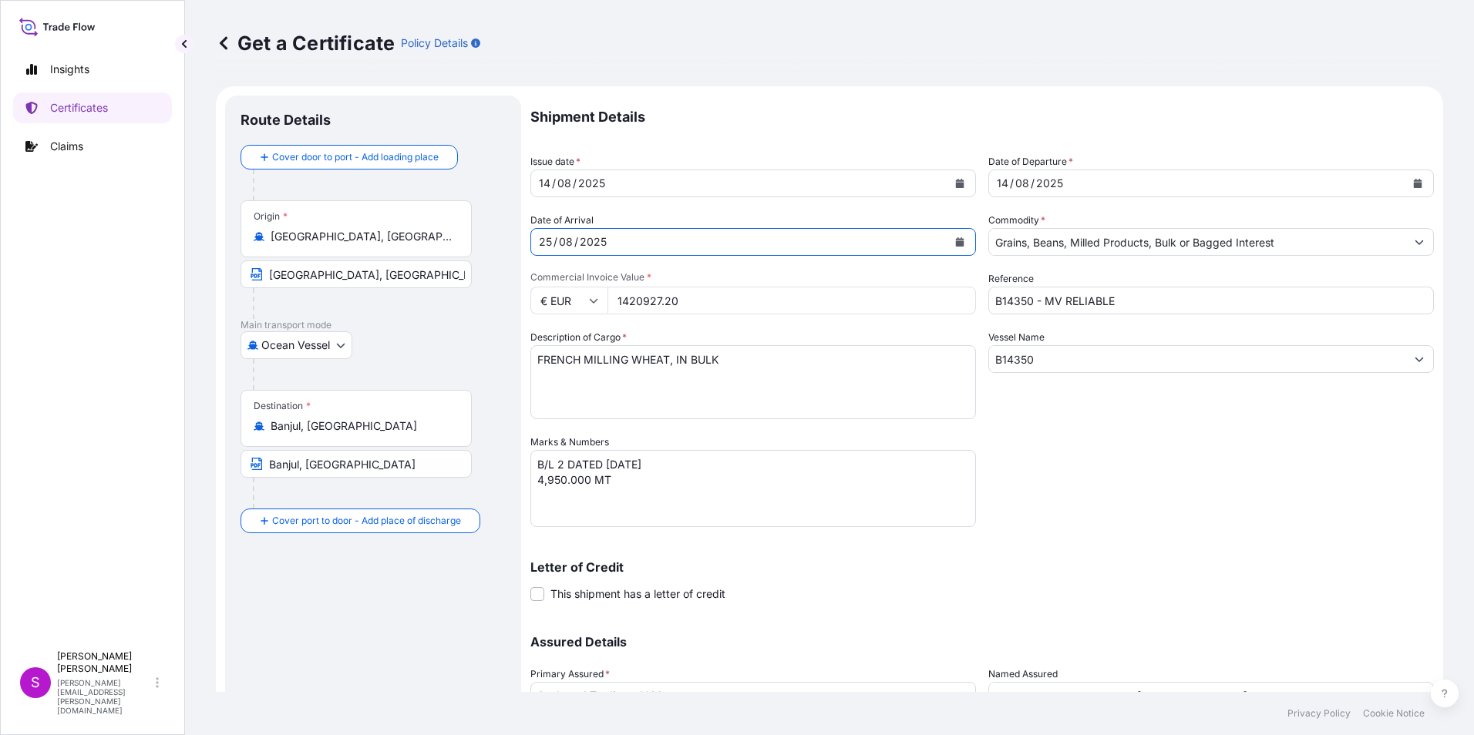
click at [960, 239] on button "Calendar" at bounding box center [959, 242] width 25 height 25
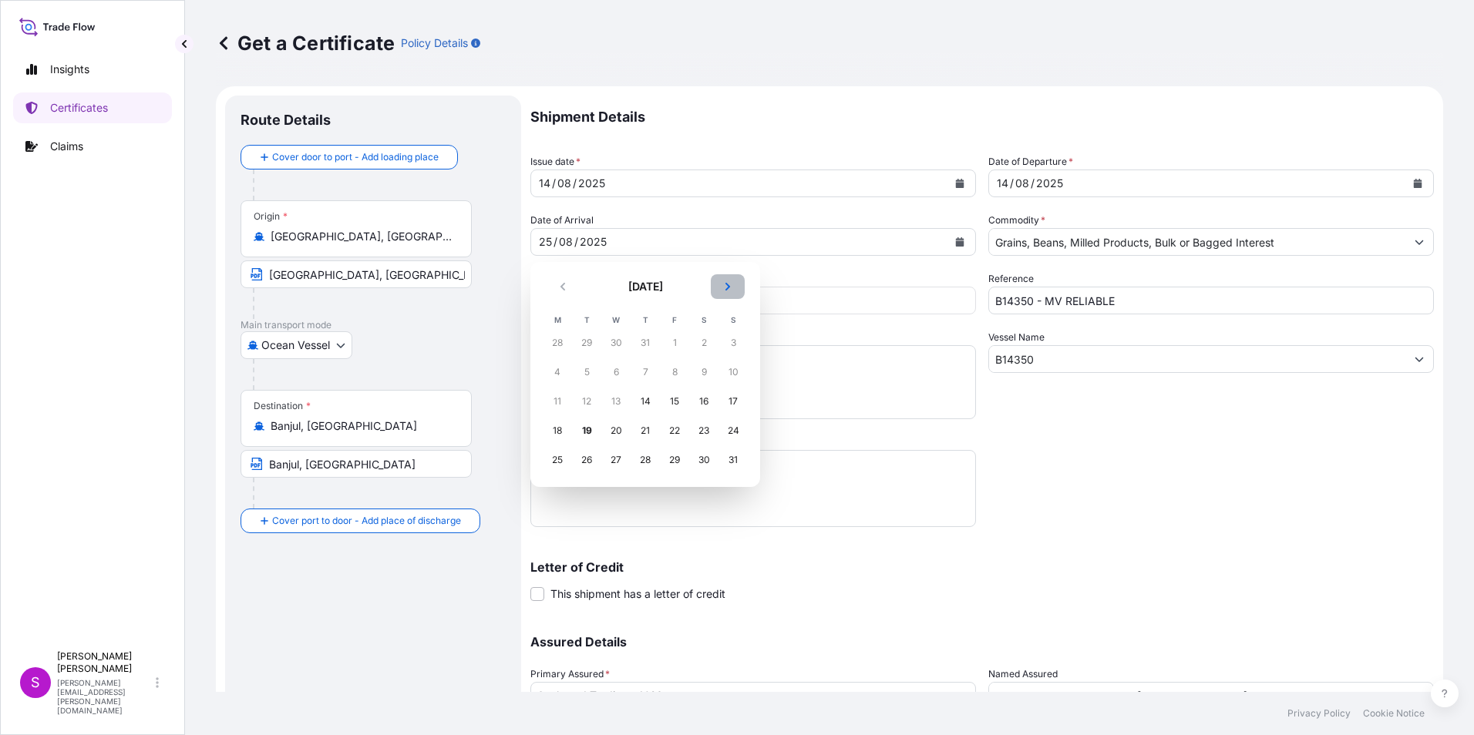
click at [725, 281] on button "Next" at bounding box center [728, 286] width 34 height 25
click at [621, 398] on div "17" at bounding box center [616, 402] width 28 height 28
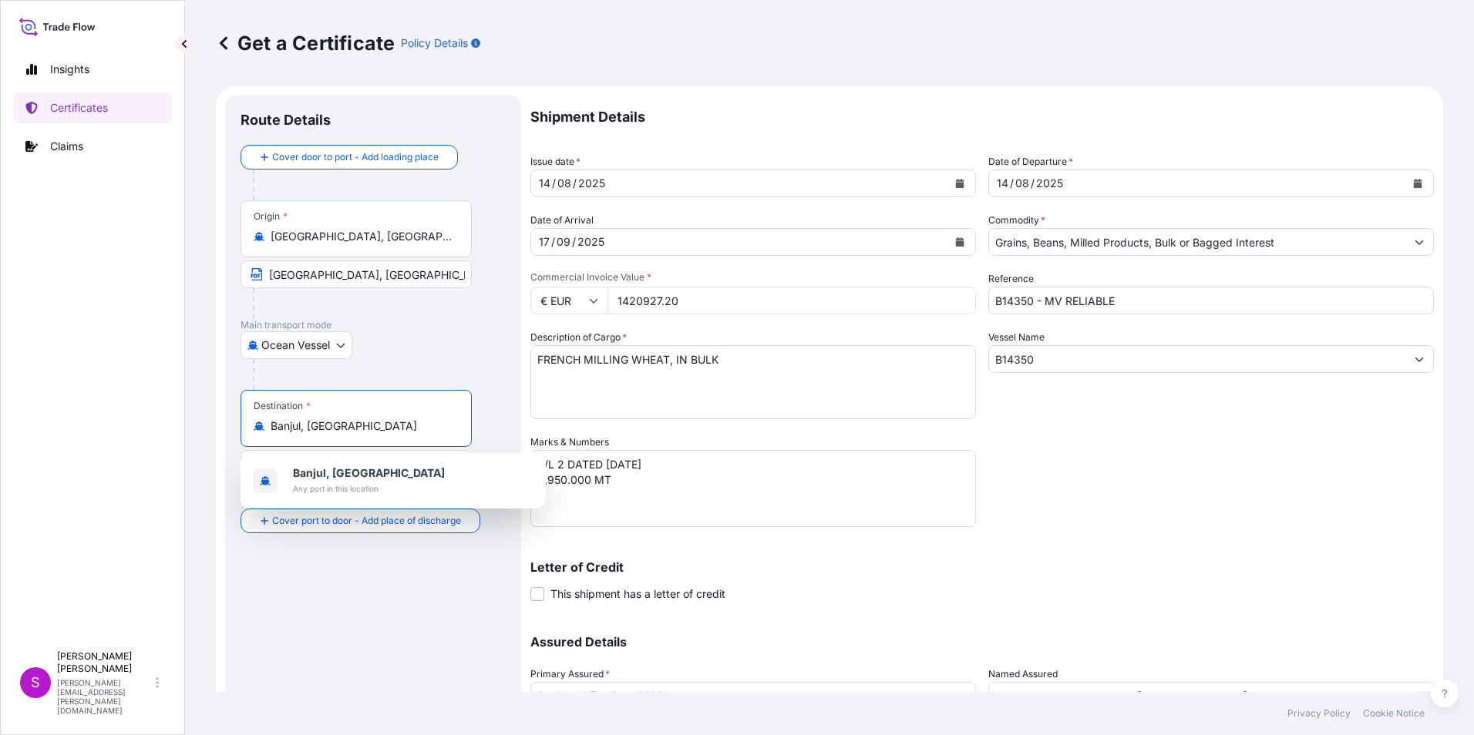
drag, startPoint x: 388, startPoint y: 428, endPoint x: 160, endPoint y: 429, distance: 228.2
click at [162, 429] on div "Insights Certificates Claims S [PERSON_NAME] [PERSON_NAME][EMAIL_ADDRESS][PERSO…" at bounding box center [737, 367] width 1474 height 735
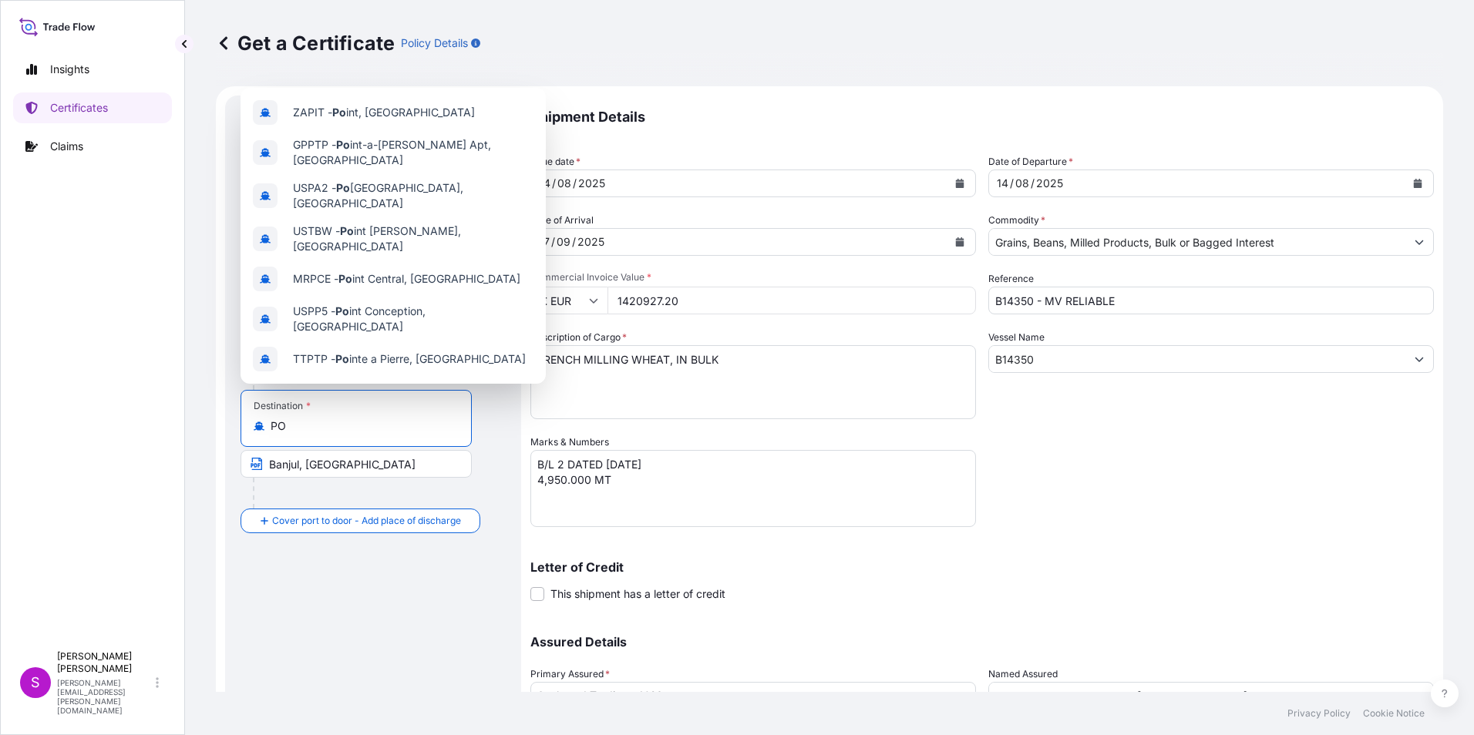
type input "P"
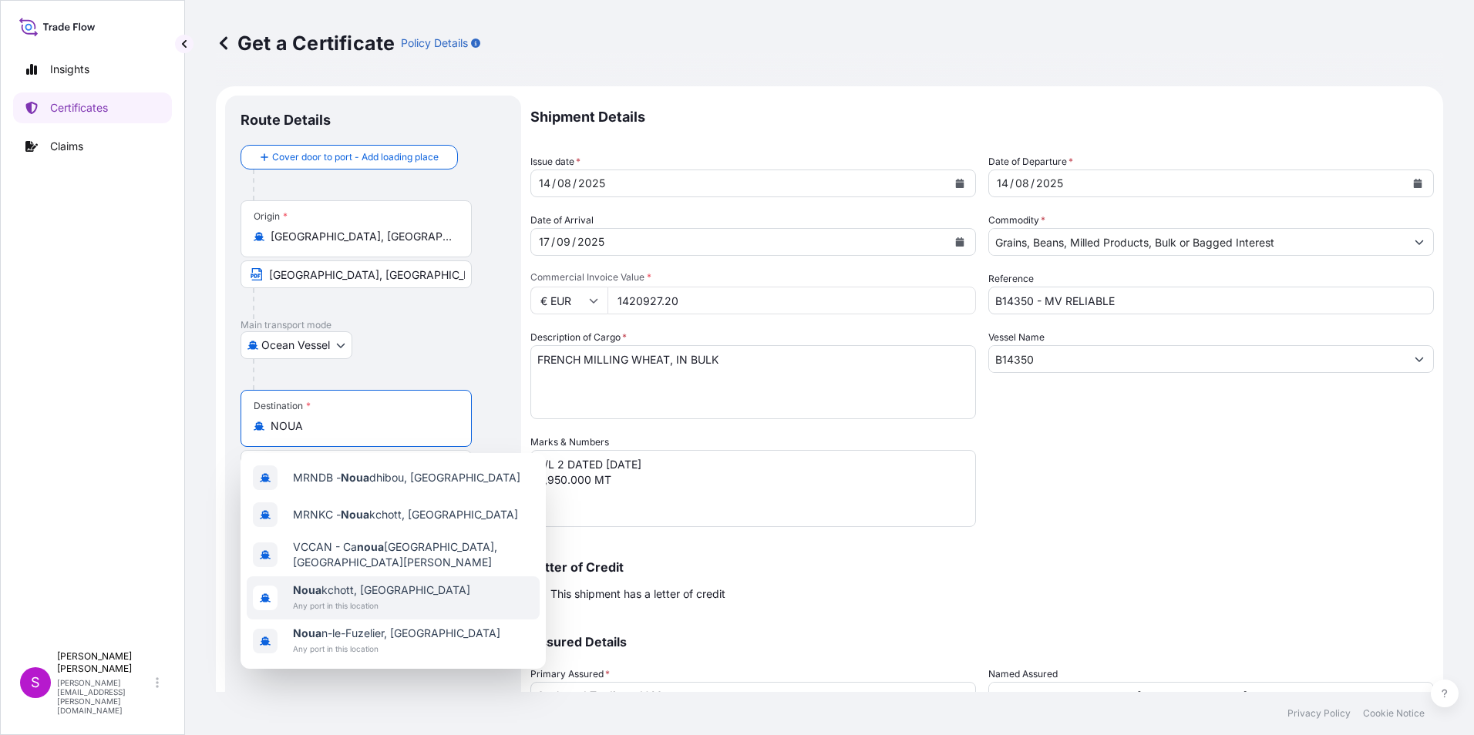
click at [381, 594] on span "Noua kchott, [GEOGRAPHIC_DATA]" at bounding box center [381, 590] width 177 height 15
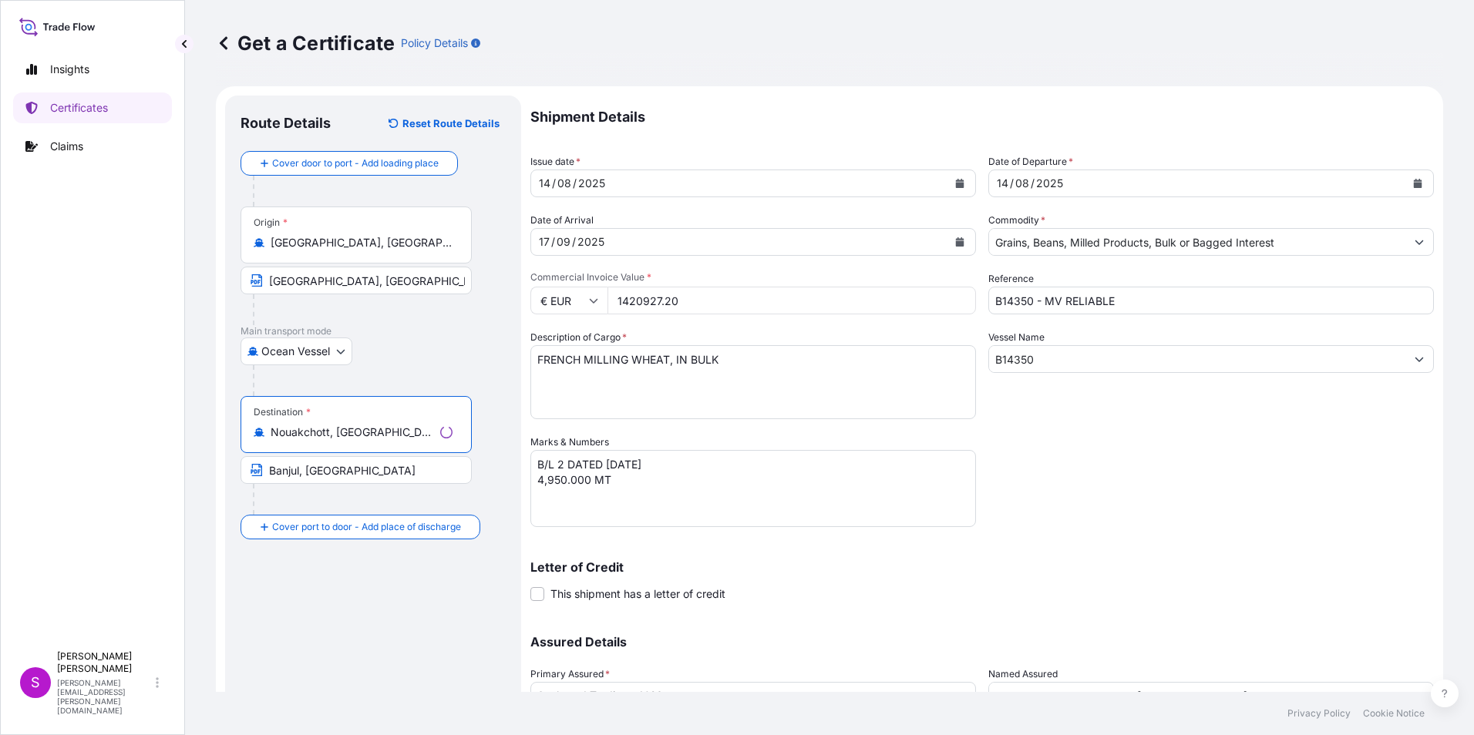
type input "Nouakchott, [GEOGRAPHIC_DATA]"
drag, startPoint x: 308, startPoint y: 462, endPoint x: 74, endPoint y: 452, distance: 233.8
click at [76, 452] on div "Insights Certificates Claims S [PERSON_NAME] [PERSON_NAME][EMAIL_ADDRESS][PERSO…" at bounding box center [737, 367] width 1474 height 735
type input "B"
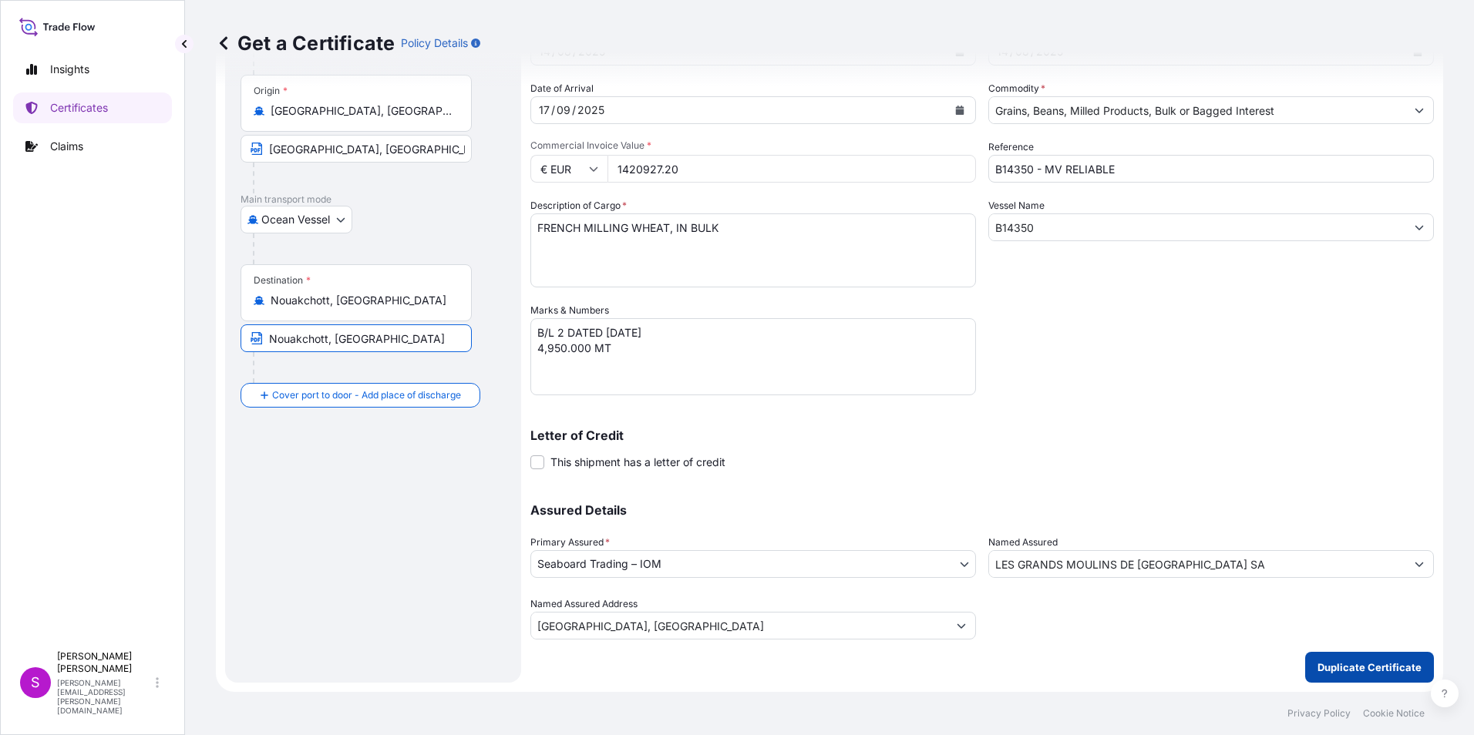
type input "Nouakchott, [GEOGRAPHIC_DATA]"
click at [1341, 662] on p "Duplicate Certificate" at bounding box center [1369, 667] width 104 height 15
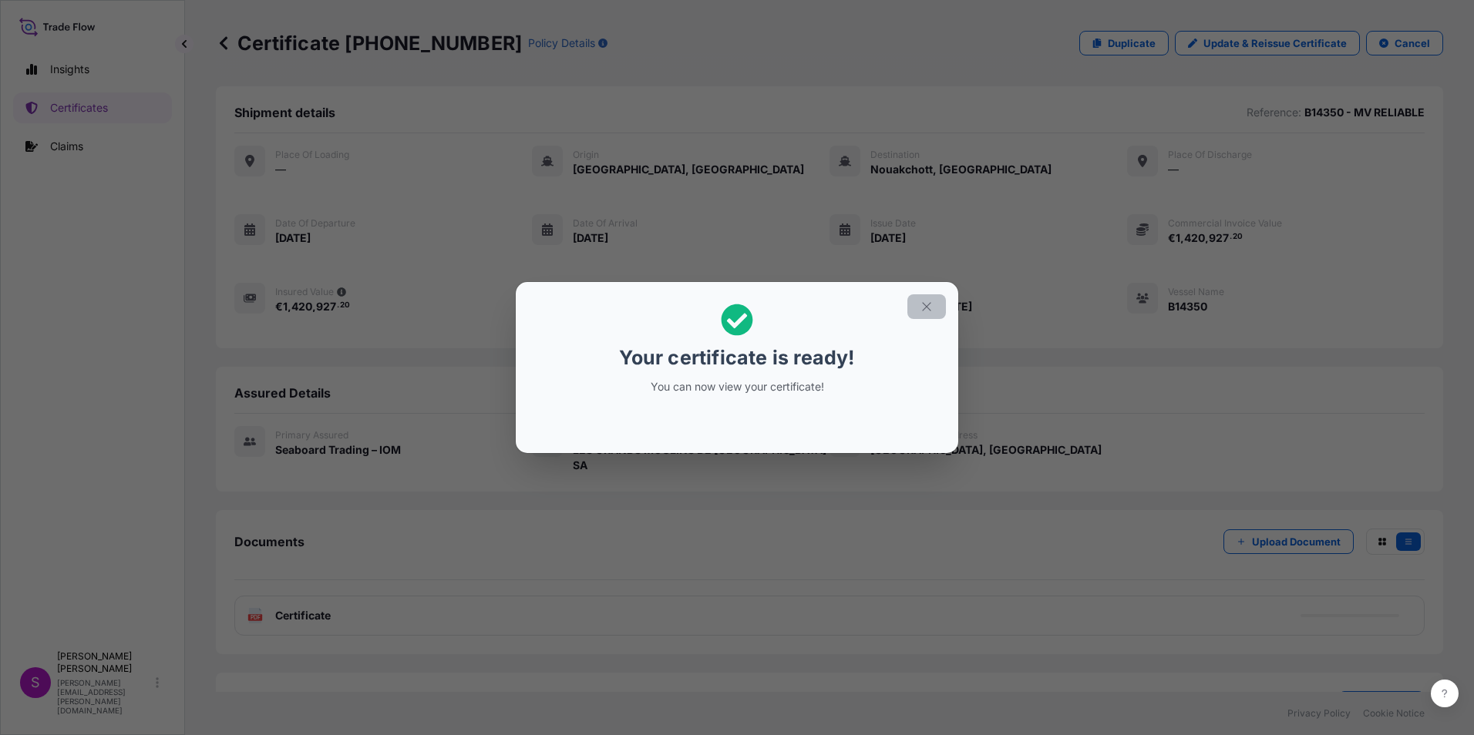
click at [918, 301] on button "button" at bounding box center [926, 306] width 39 height 25
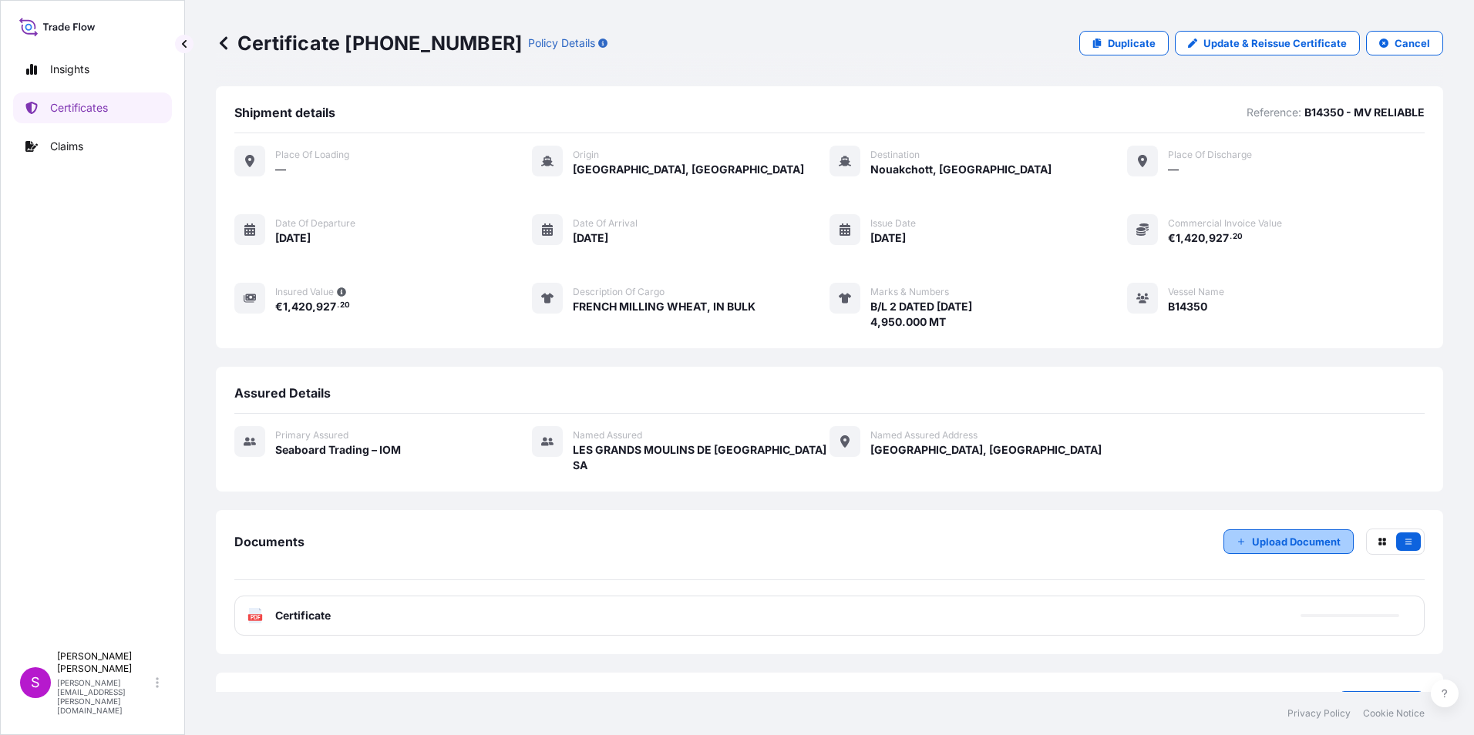
click at [1292, 534] on p "Upload Document" at bounding box center [1296, 541] width 89 height 15
click at [1405, 539] on icon "button" at bounding box center [1408, 541] width 6 height 5
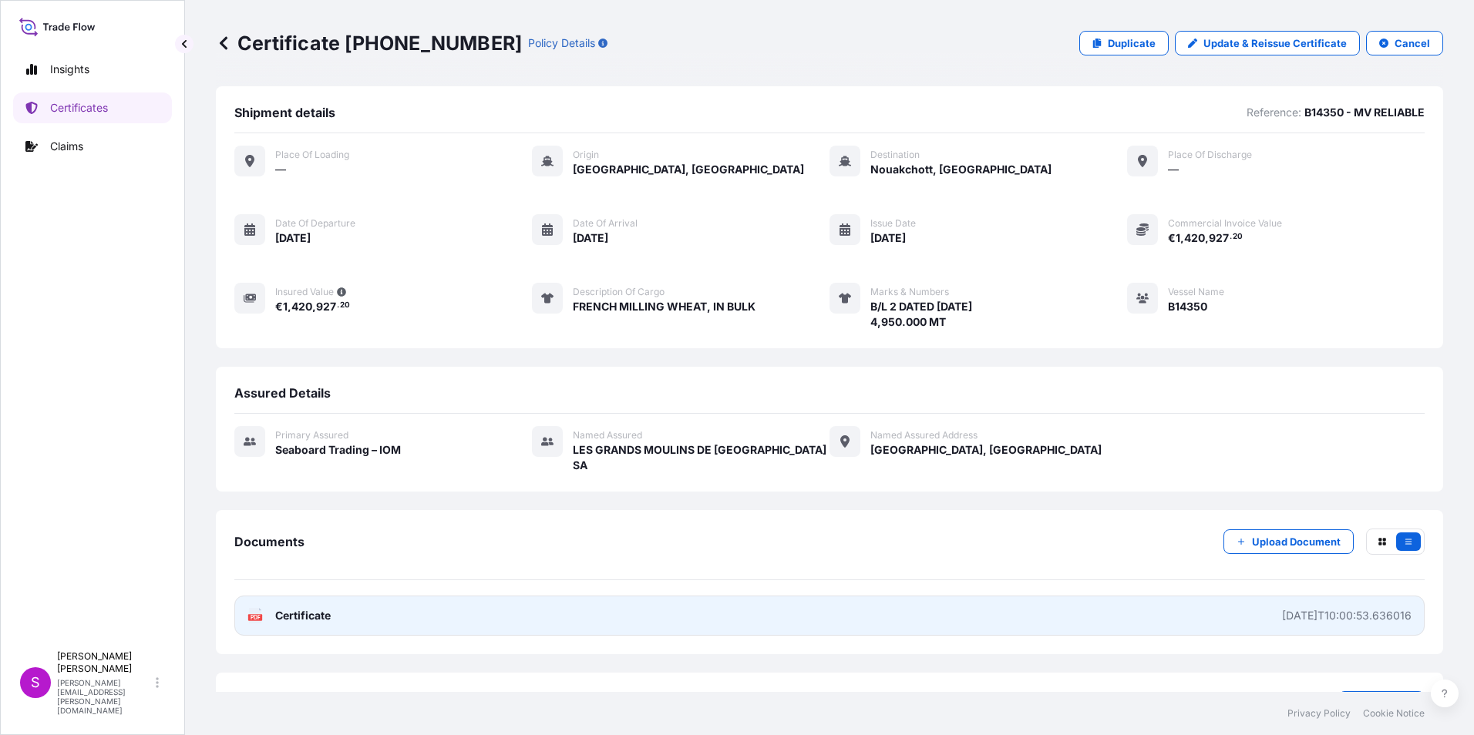
click at [328, 608] on span "Certificate" at bounding box center [302, 615] width 55 height 15
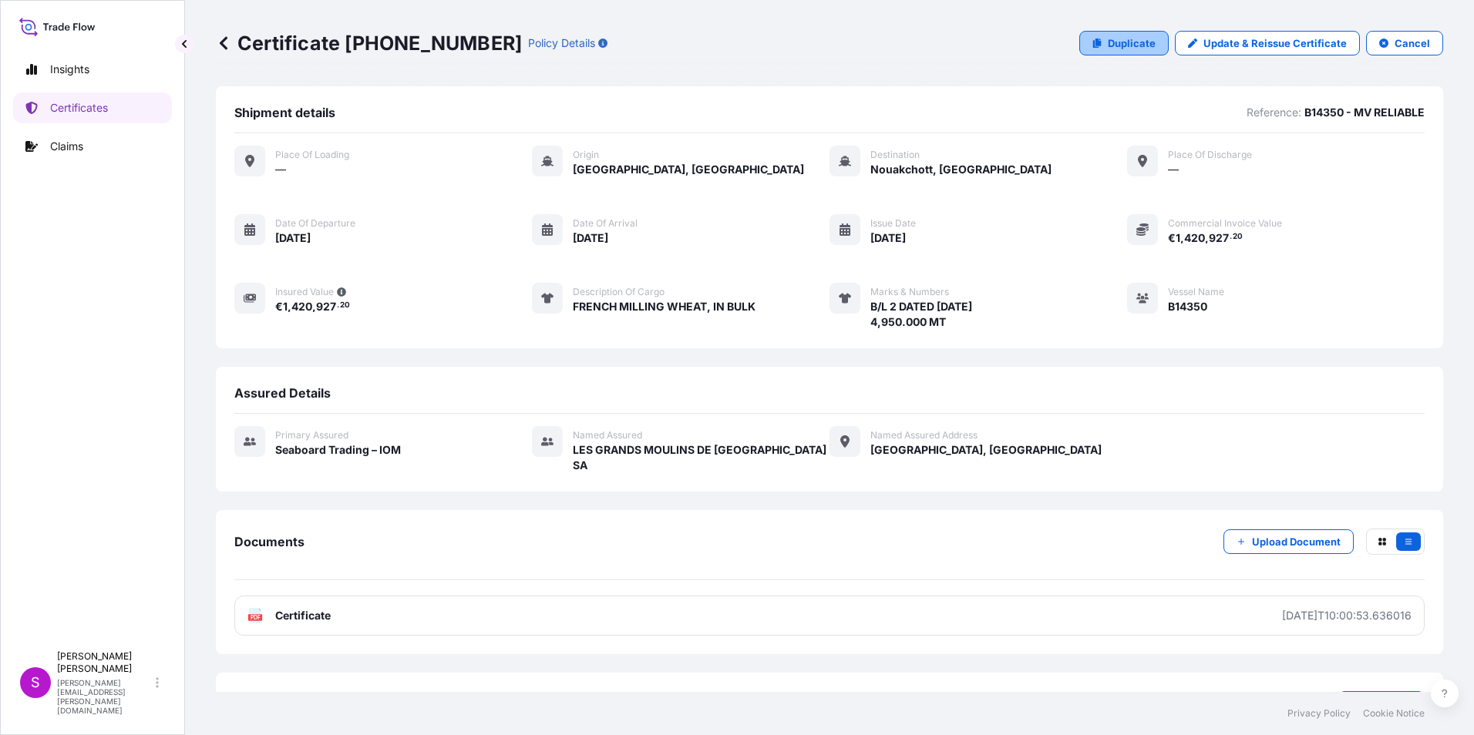
click at [1112, 37] on p "Duplicate" at bounding box center [1132, 42] width 48 height 15
select select "Ocean Vessel"
select select "31640"
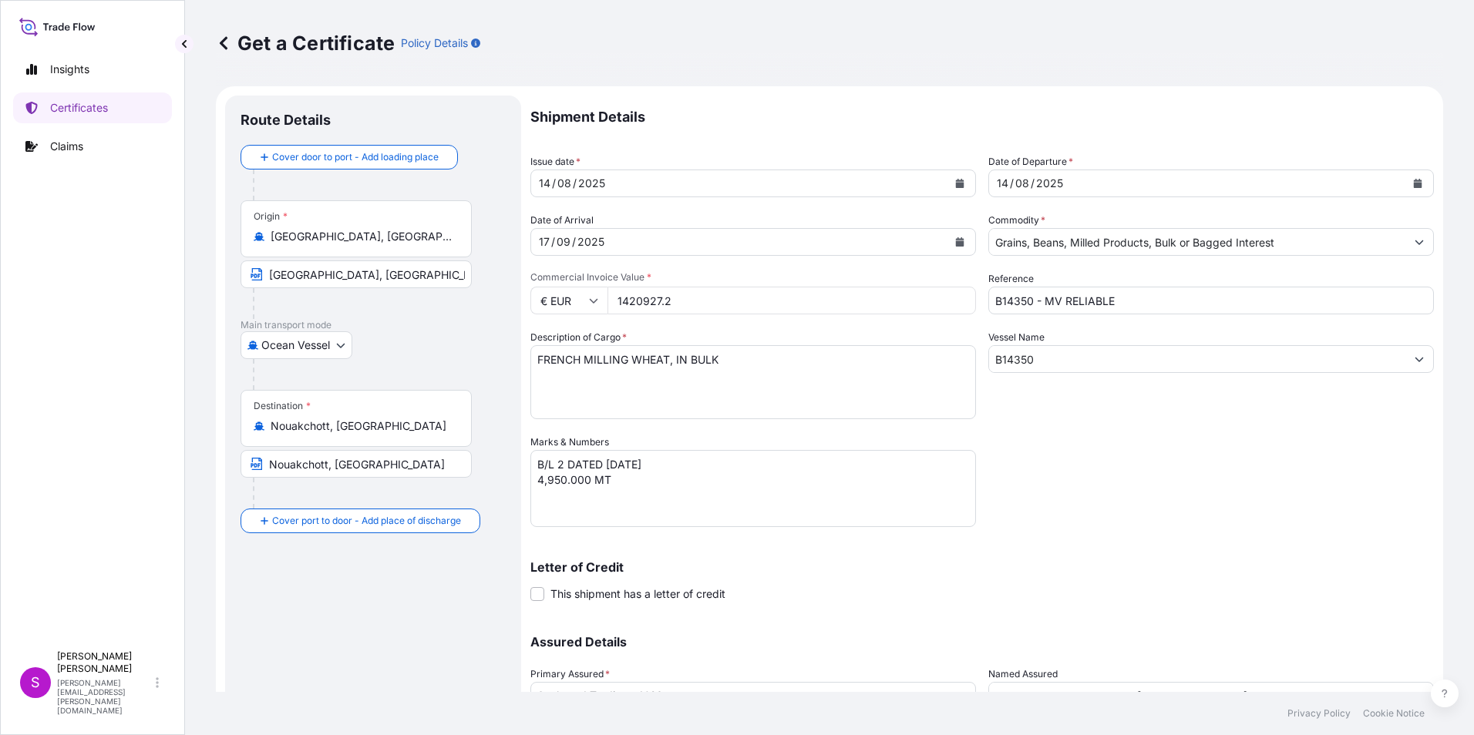
drag, startPoint x: 691, startPoint y: 298, endPoint x: 584, endPoint y: 299, distance: 107.1
click at [584, 299] on div "€ EUR 1420927.2" at bounding box center [753, 301] width 446 height 28
type input "1105165.60"
click at [567, 462] on textarea "B/L 2 DATED [DATE] 4,950.000 MT" at bounding box center [753, 488] width 446 height 77
click at [547, 479] on textarea "B/L 2 DATED [DATE] 4,950.000 MT" at bounding box center [753, 488] width 446 height 77
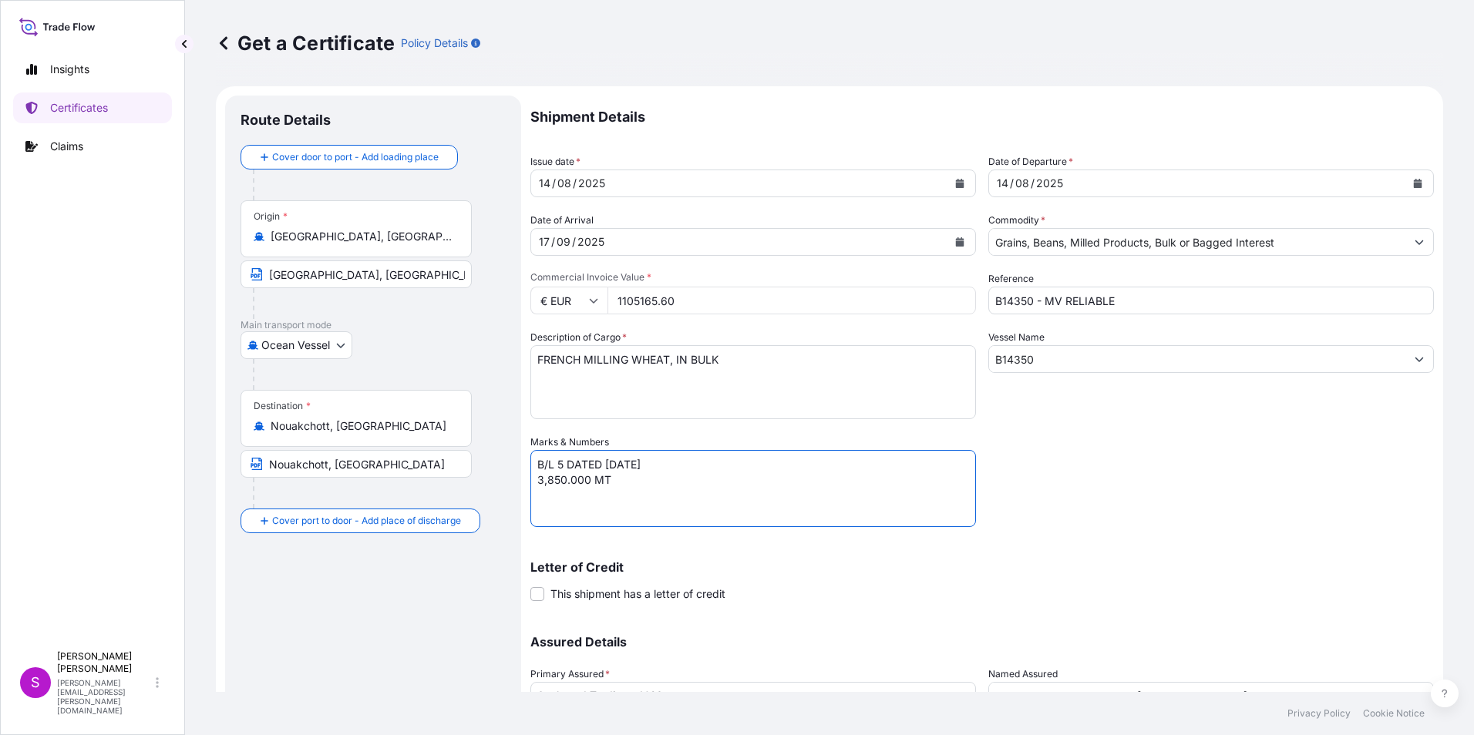
type textarea "B/L 5 DATED [DATE] 3,850.000 MT"
click at [543, 237] on div "17" at bounding box center [544, 242] width 14 height 18
click at [540, 240] on div "17" at bounding box center [544, 242] width 14 height 18
click at [957, 244] on icon "Calendar" at bounding box center [960, 241] width 8 height 9
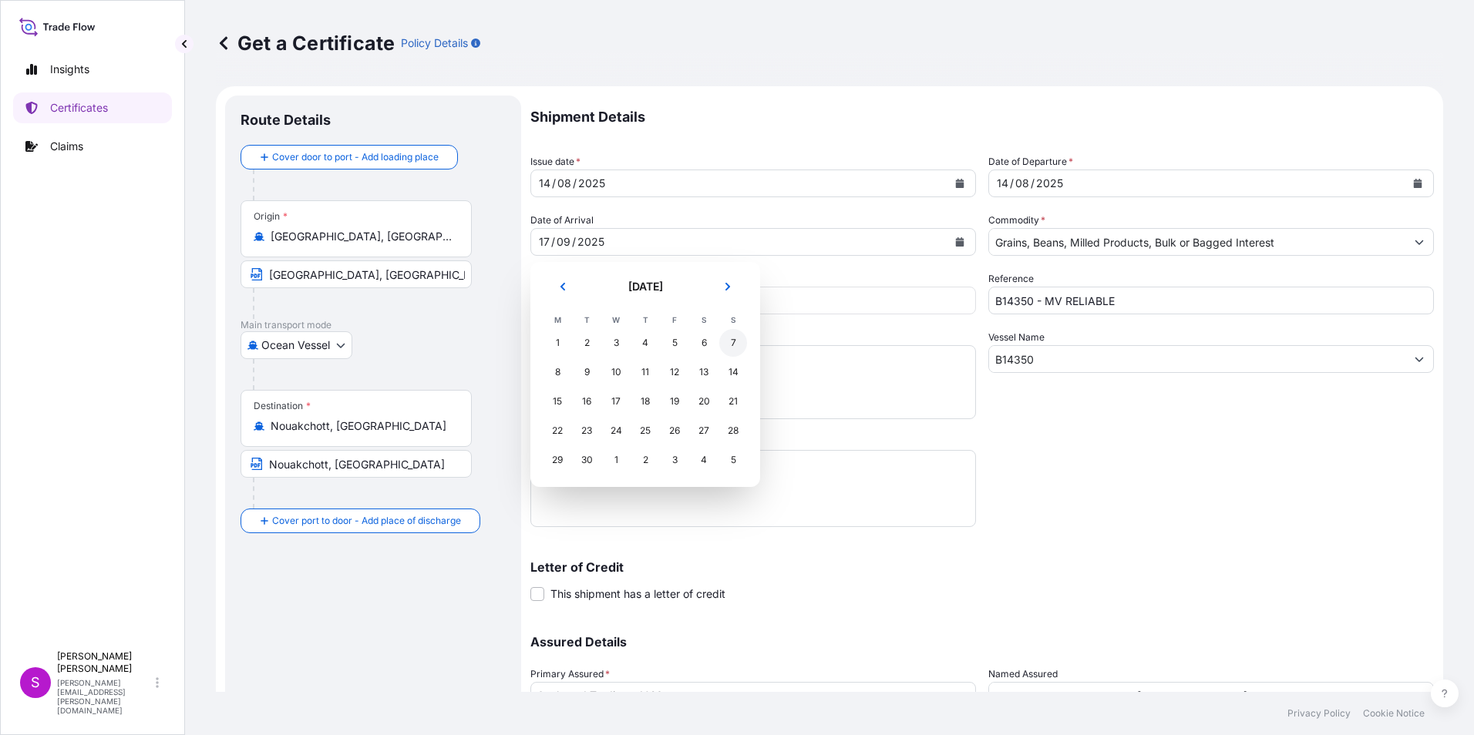
click at [737, 338] on div "7" at bounding box center [733, 343] width 28 height 28
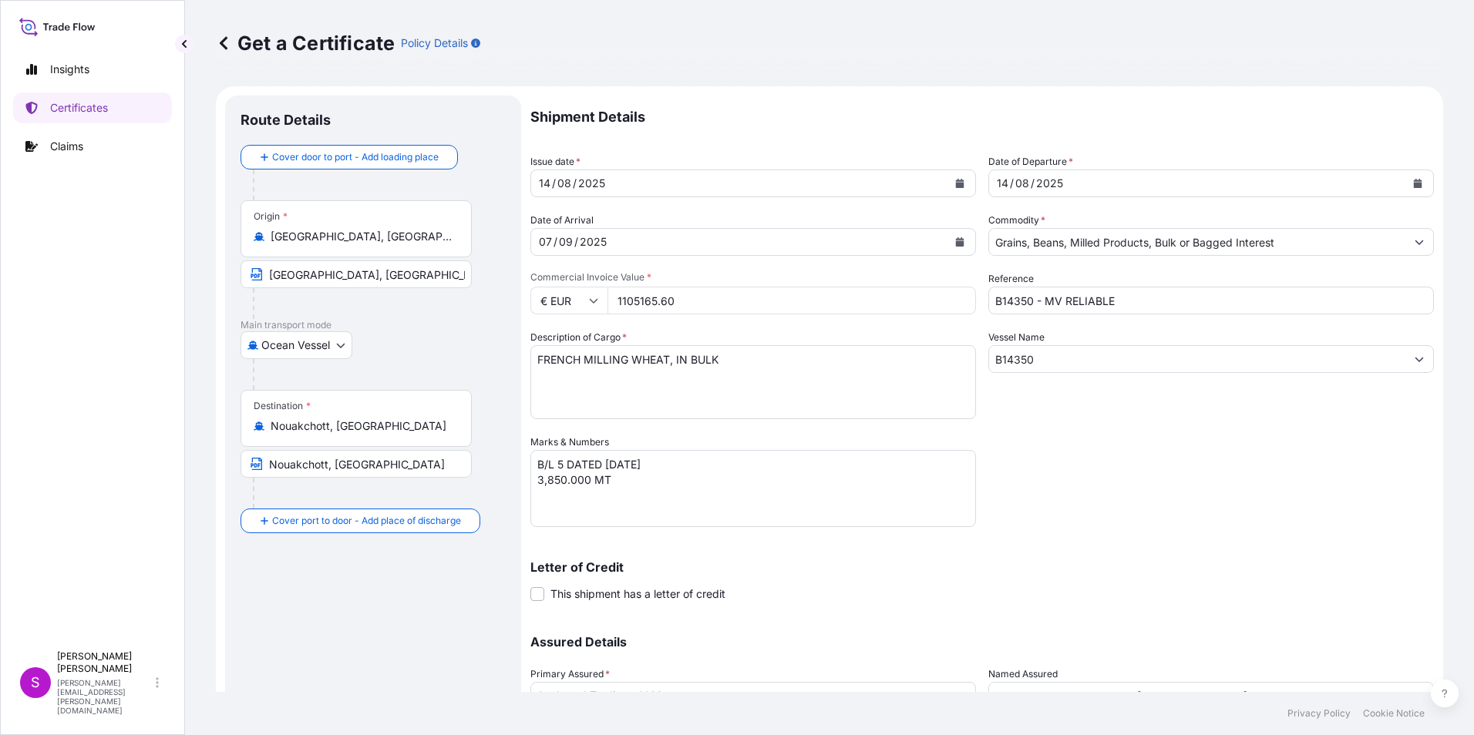
drag, startPoint x: 1196, startPoint y: 536, endPoint x: 1196, endPoint y: 513, distance: 23.1
click at [1197, 535] on div "Shipment Details Issue date * [DATE] Date of Departure * [DATE] Date of Arrival…" at bounding box center [981, 434] width 903 height 676
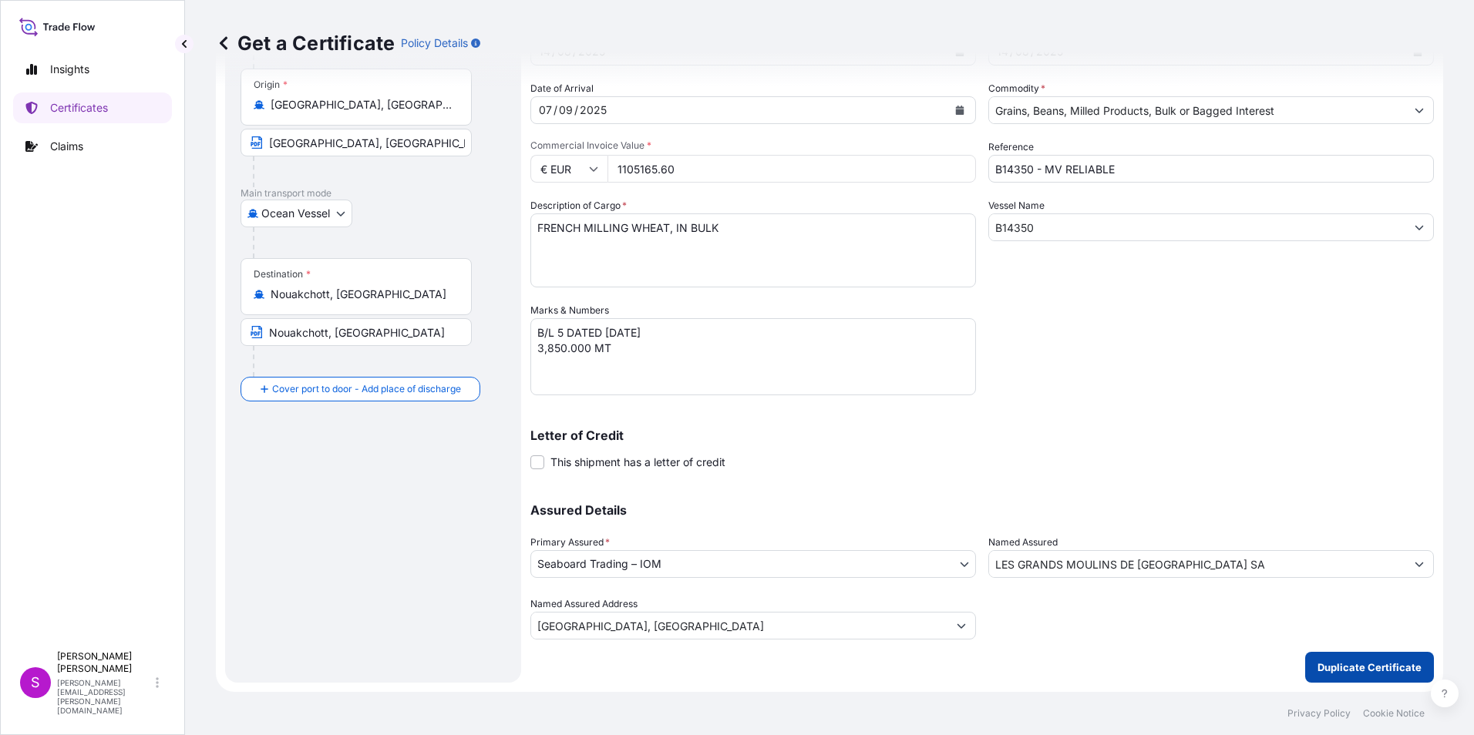
click at [1369, 663] on p "Duplicate Certificate" at bounding box center [1369, 667] width 104 height 15
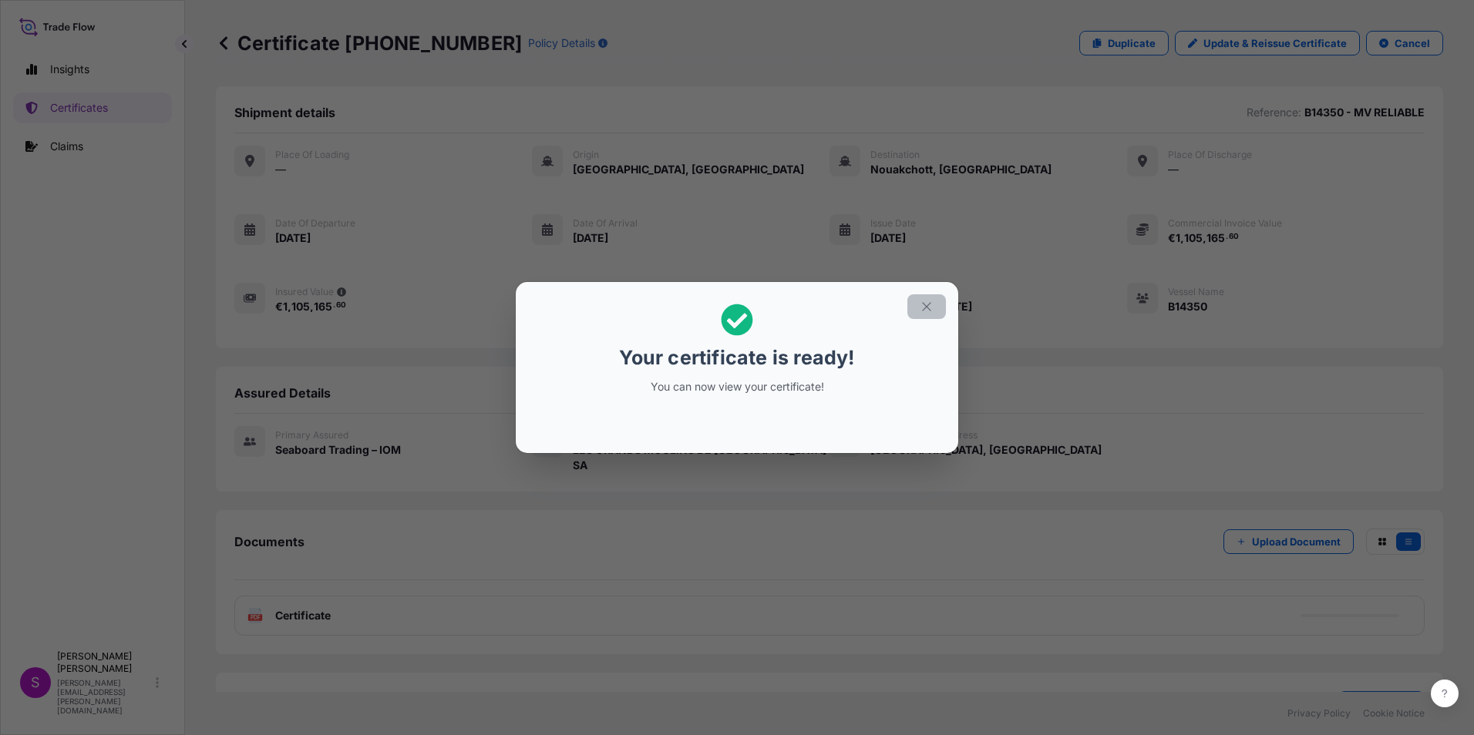
click at [923, 306] on icon "button" at bounding box center [927, 307] width 14 height 14
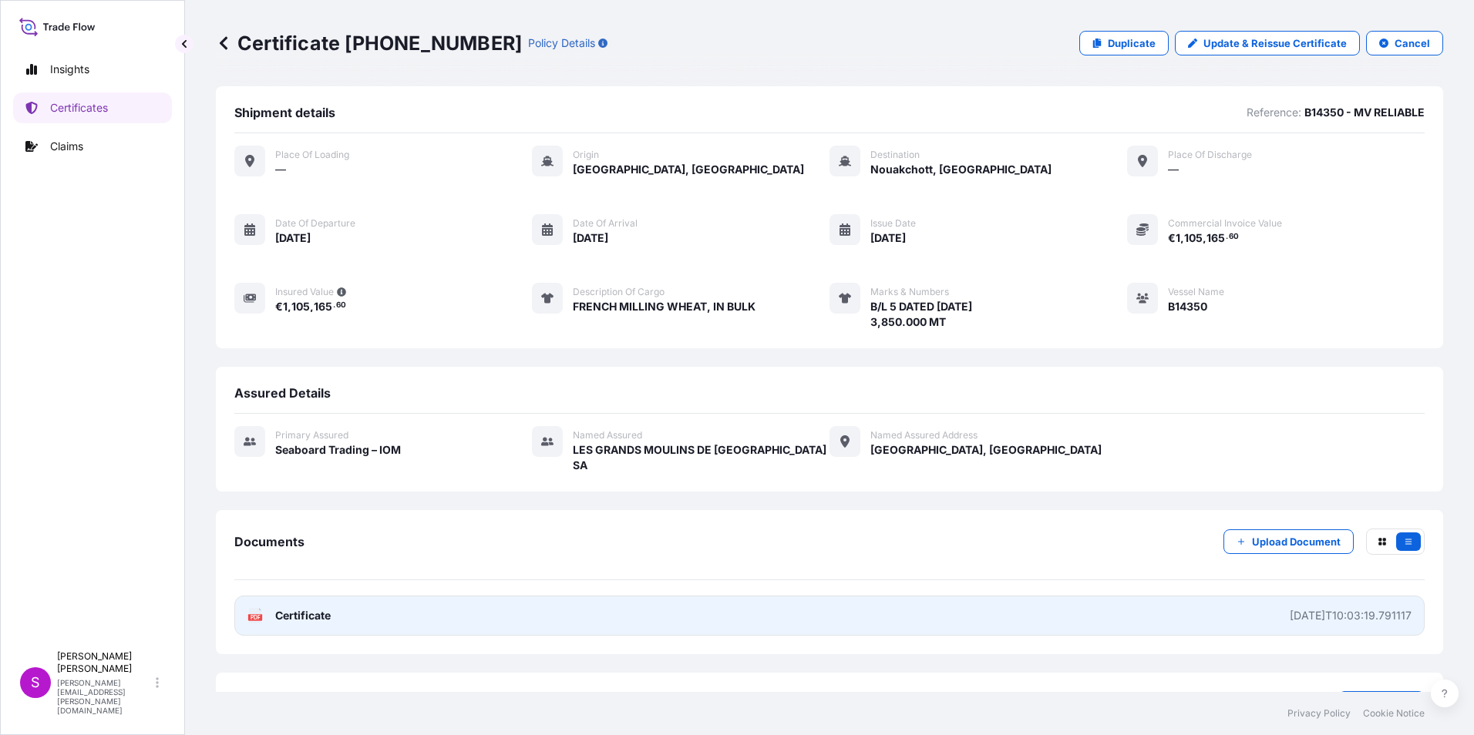
click at [519, 604] on link "PDF Certificate [DATE]T10:03:19.791117" at bounding box center [829, 616] width 1190 height 40
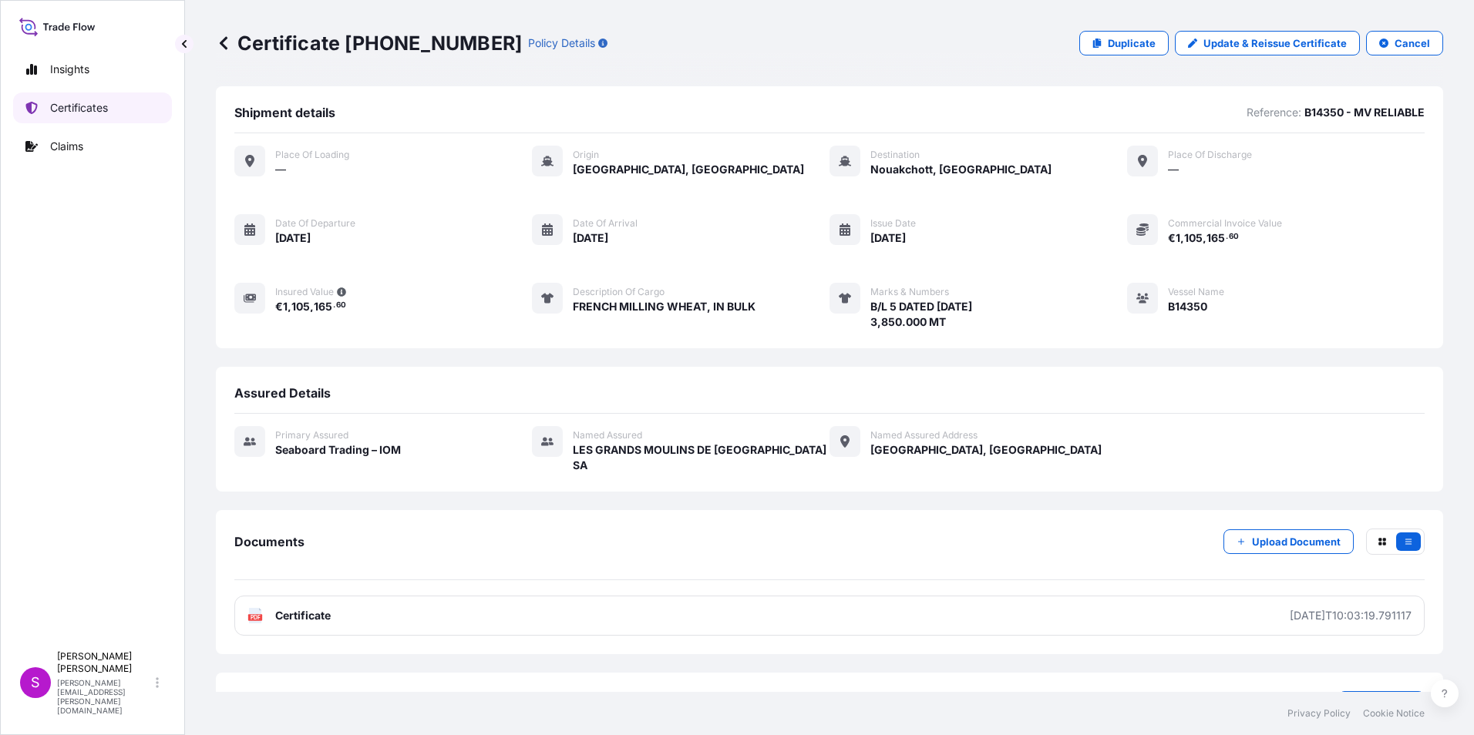
click at [69, 102] on p "Certificates" at bounding box center [79, 107] width 58 height 15
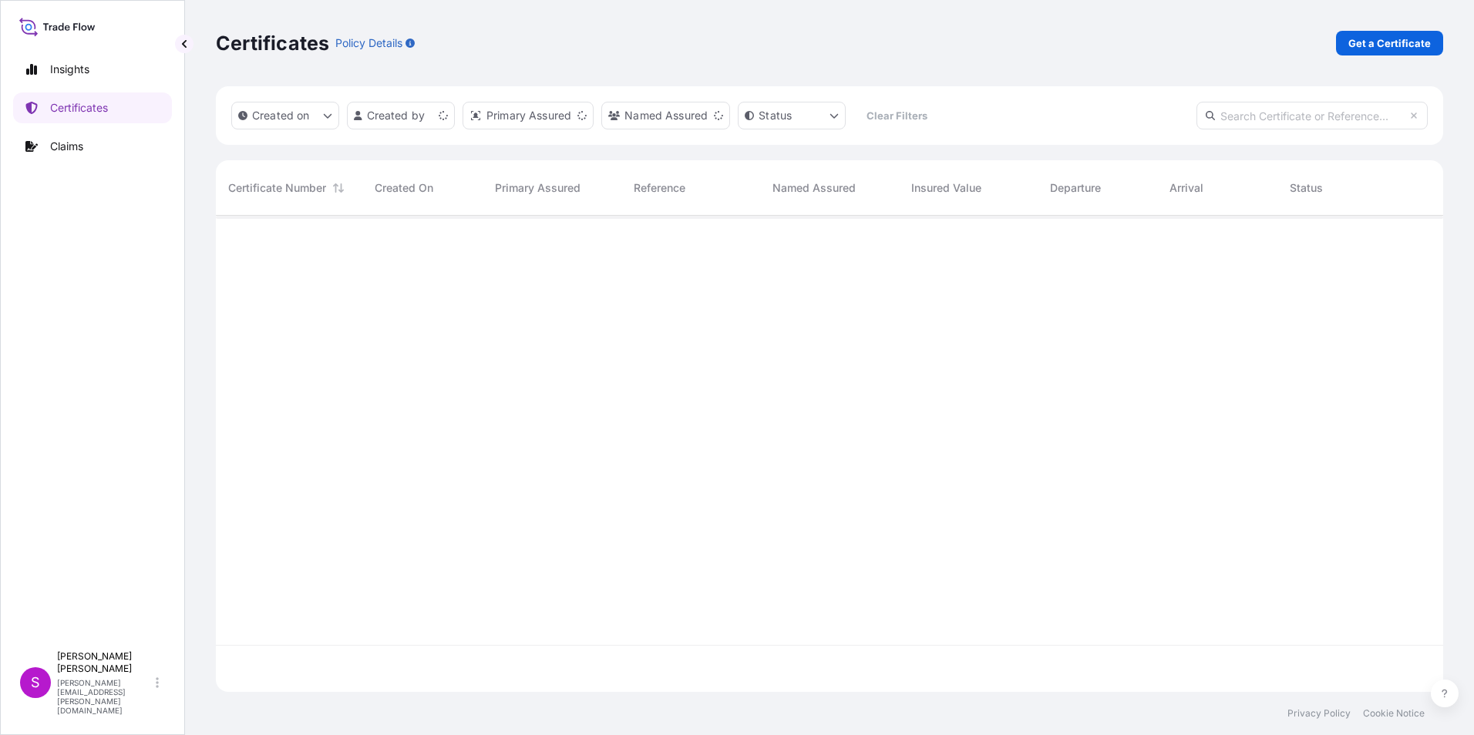
scroll to position [473, 1216]
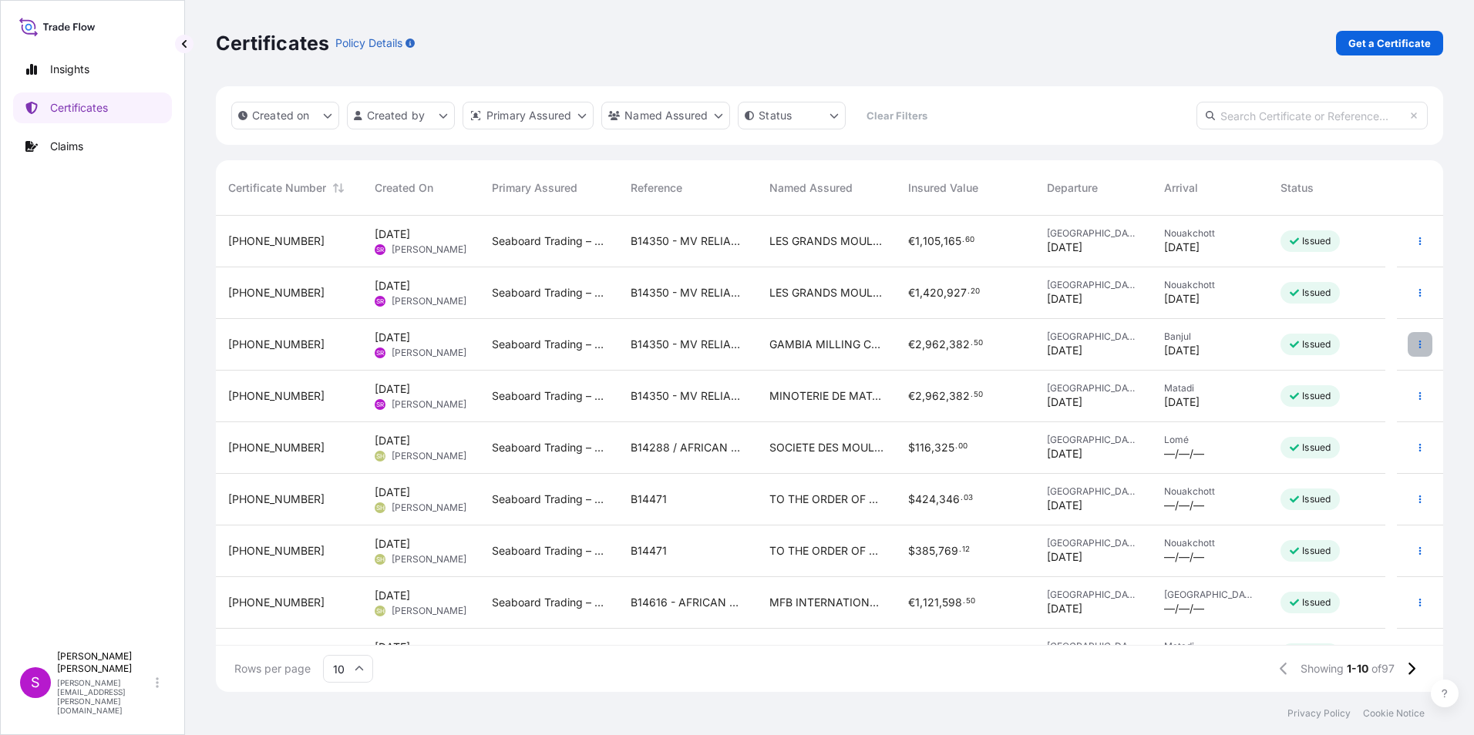
click at [1419, 341] on icon "button" at bounding box center [1420, 345] width 2 height 8
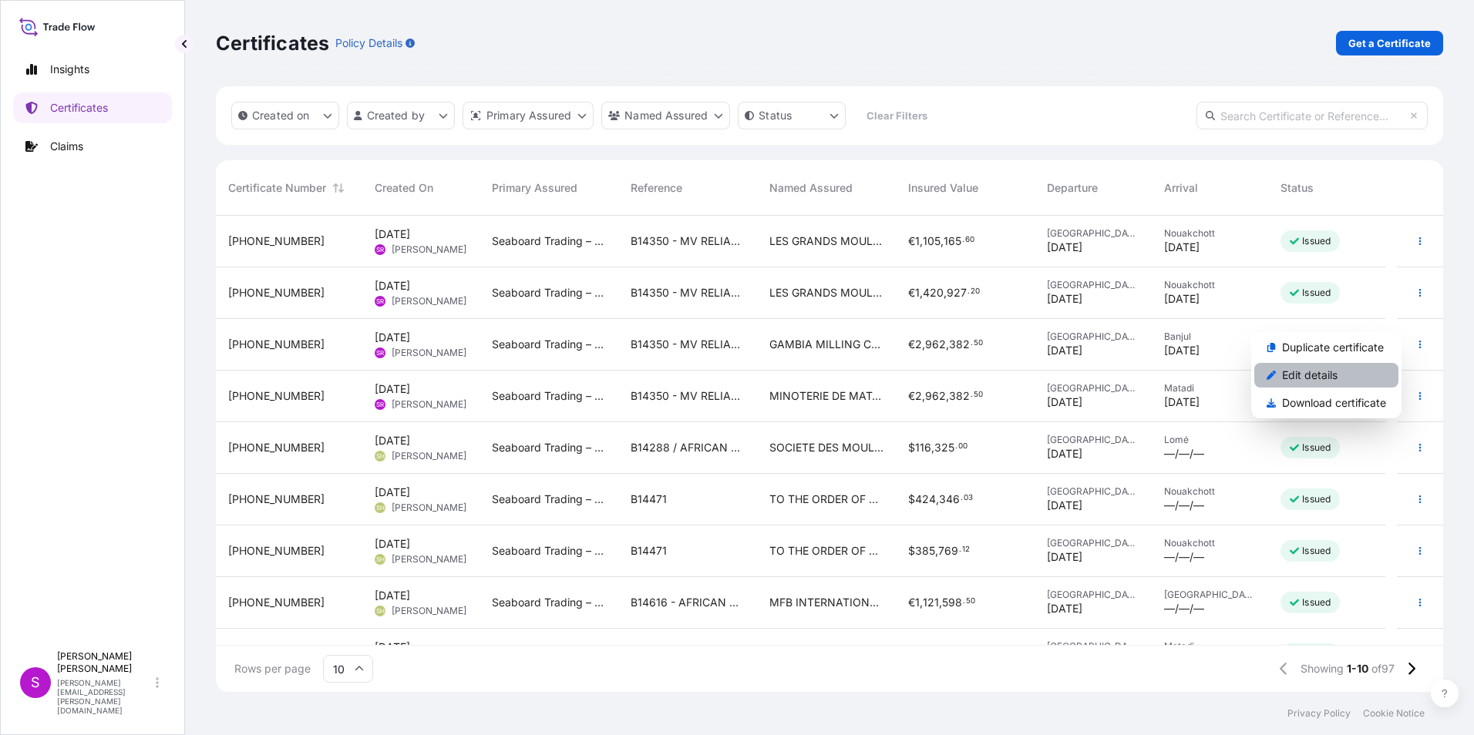
click at [1312, 372] on p "Edit details" at bounding box center [1309, 375] width 55 height 15
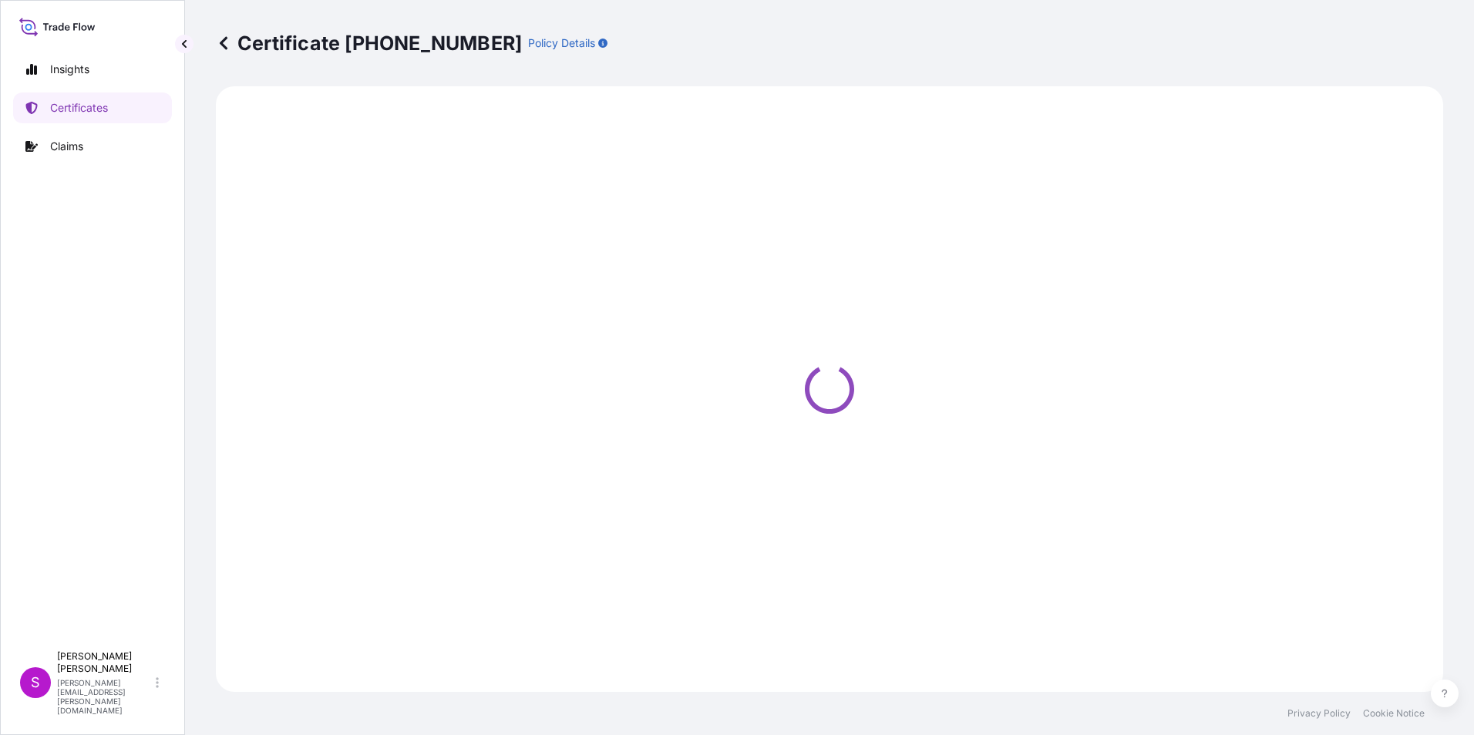
select select "Ocean Vessel"
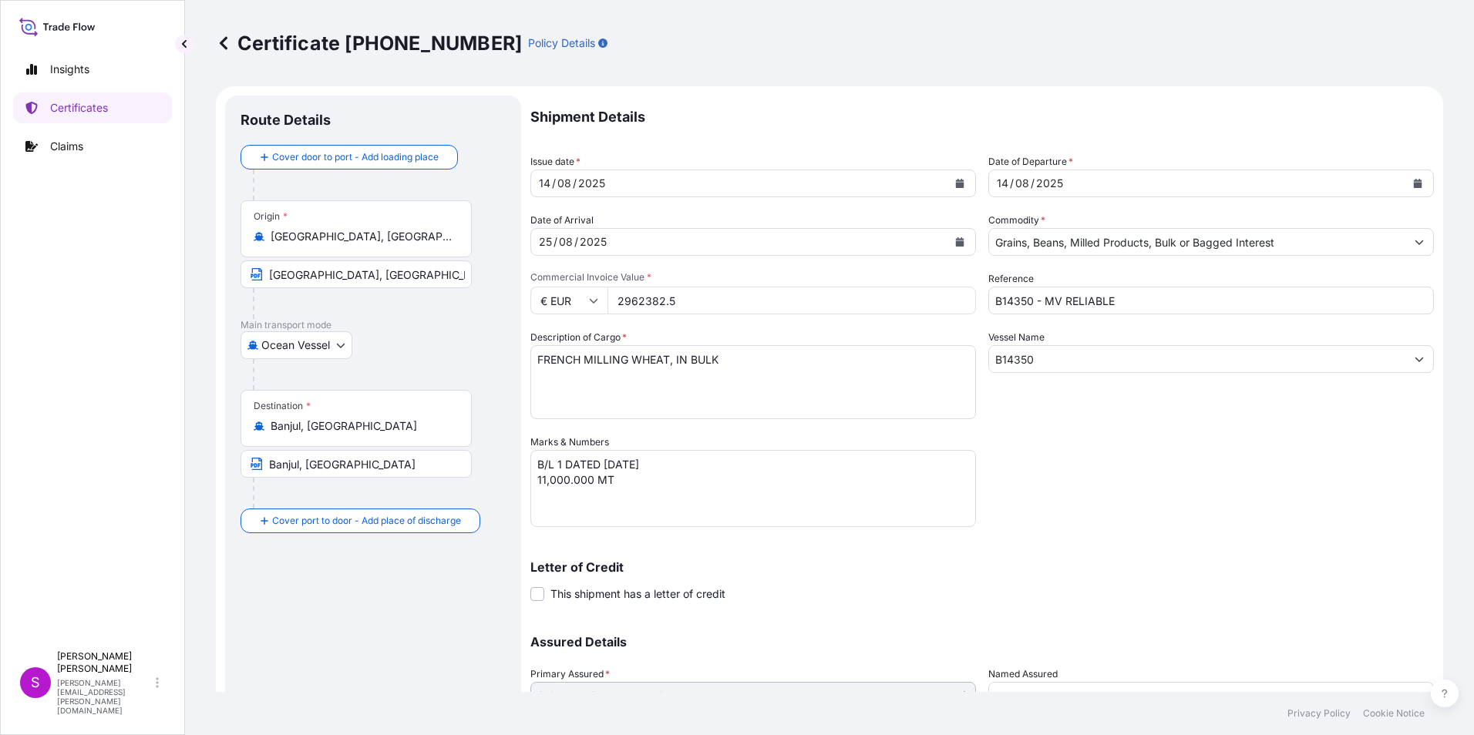
select select "31640"
drag, startPoint x: 658, startPoint y: 305, endPoint x: 551, endPoint y: 306, distance: 106.4
click at [593, 304] on div "€ EUR 2962382.5" at bounding box center [753, 301] width 446 height 28
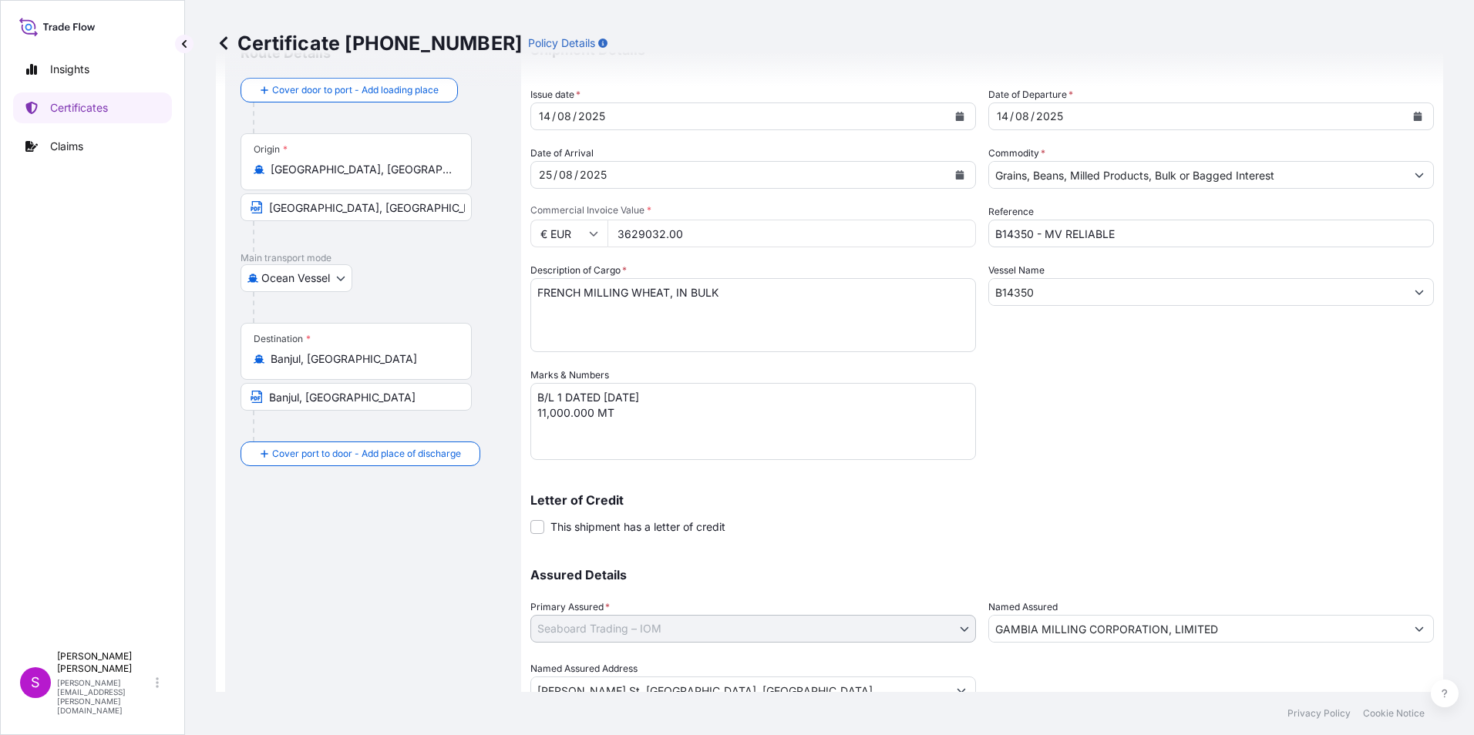
scroll to position [132, 0]
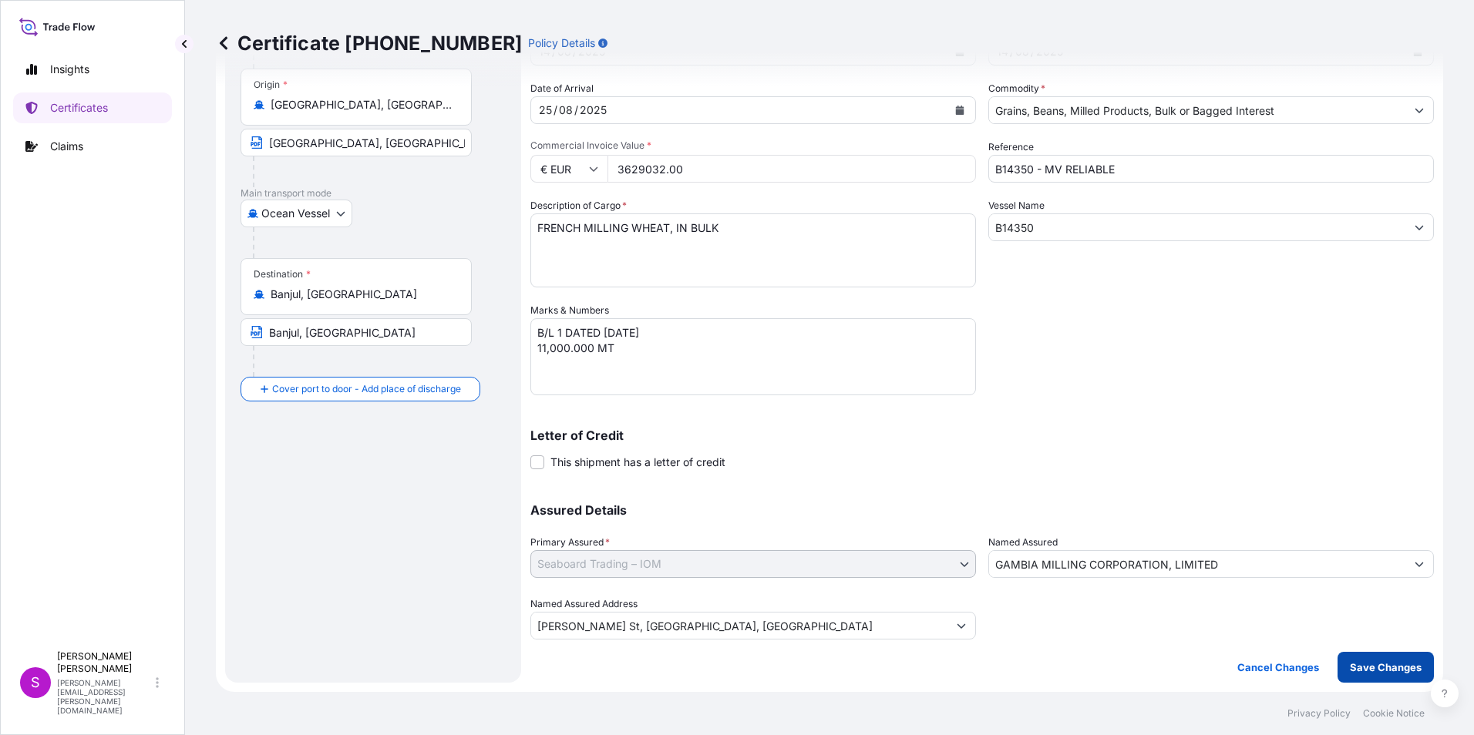
type input "3629032.00"
click at [1353, 665] on p "Save Changes" at bounding box center [1386, 667] width 72 height 15
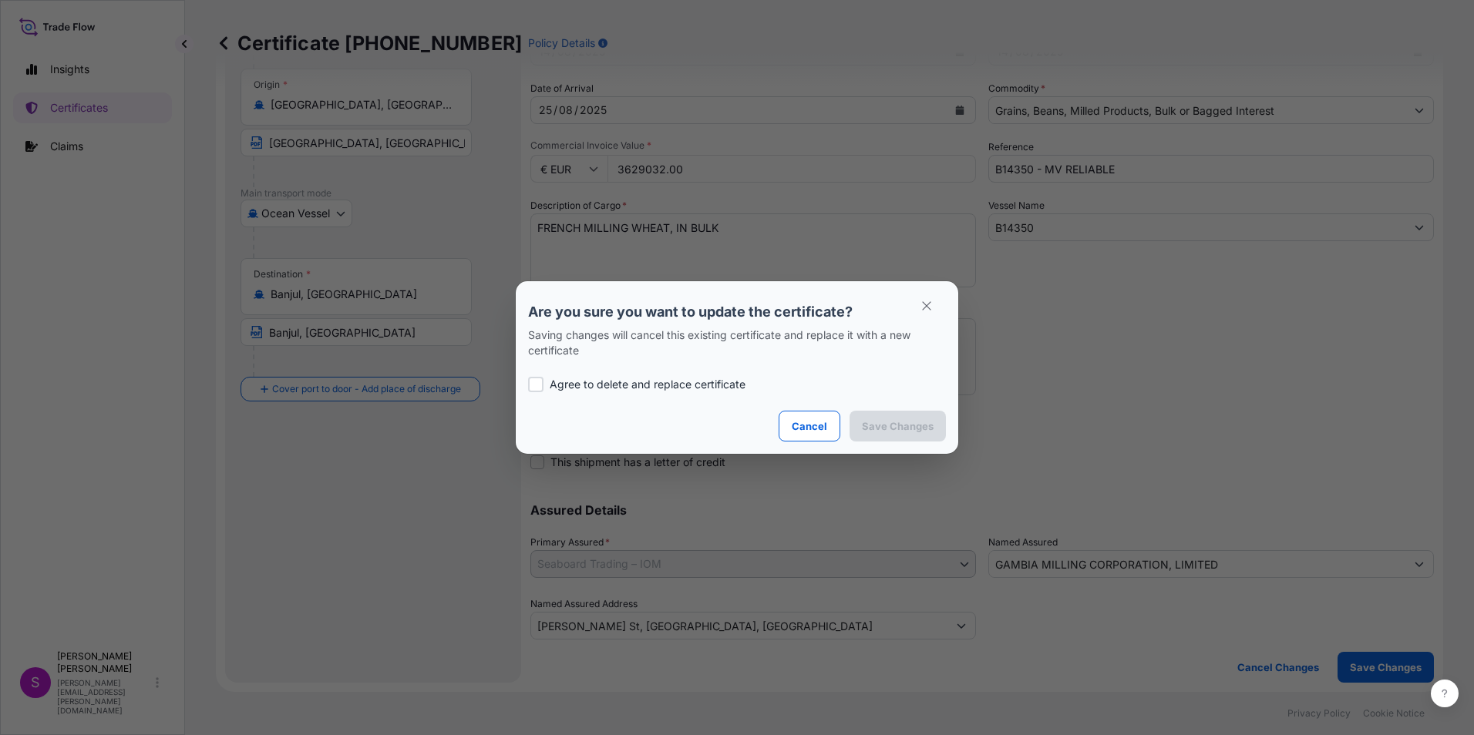
click at [537, 383] on div at bounding box center [535, 384] width 15 height 15
checkbox input "true"
click at [876, 424] on p "Save Changes" at bounding box center [898, 426] width 72 height 15
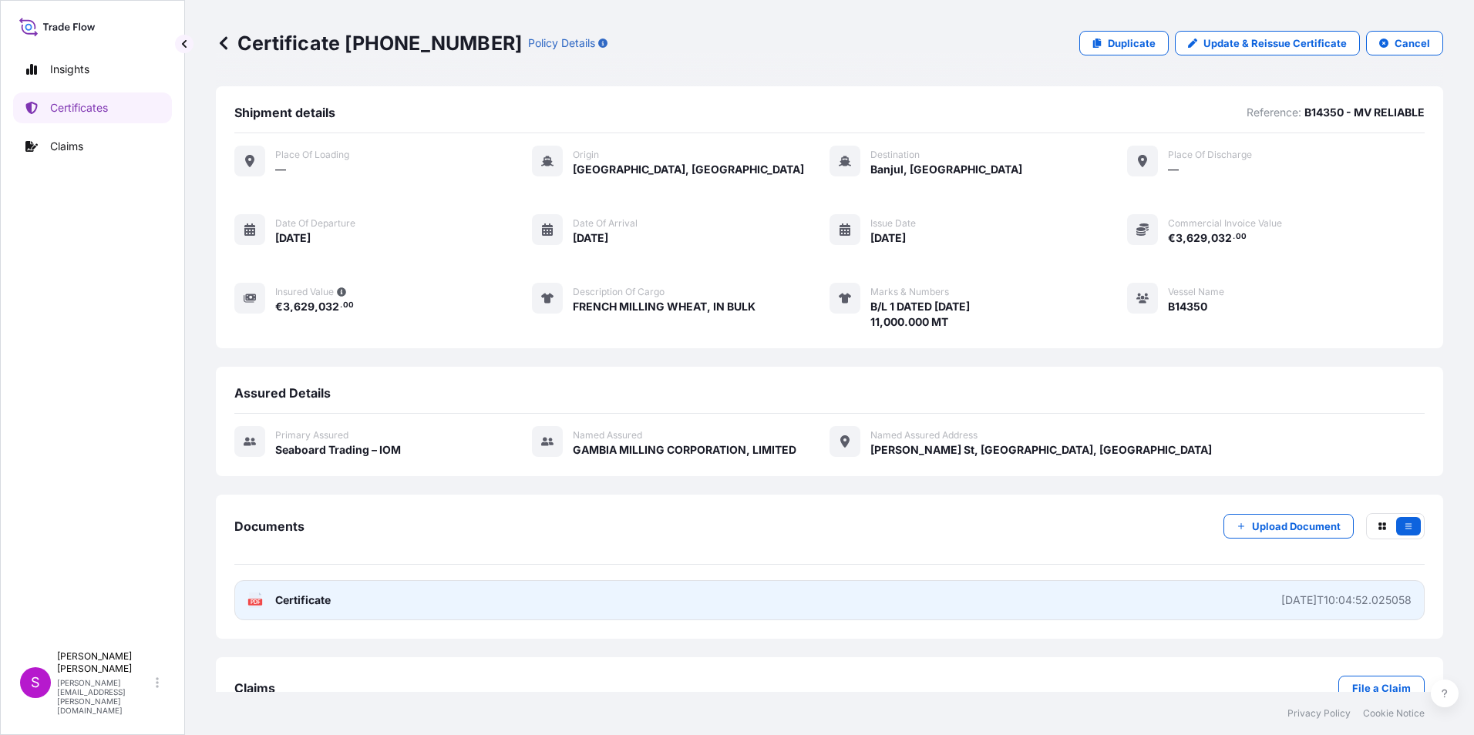
click at [295, 592] on link "PDF Certificate [DATE]T10:04:52.025058" at bounding box center [829, 600] width 1190 height 40
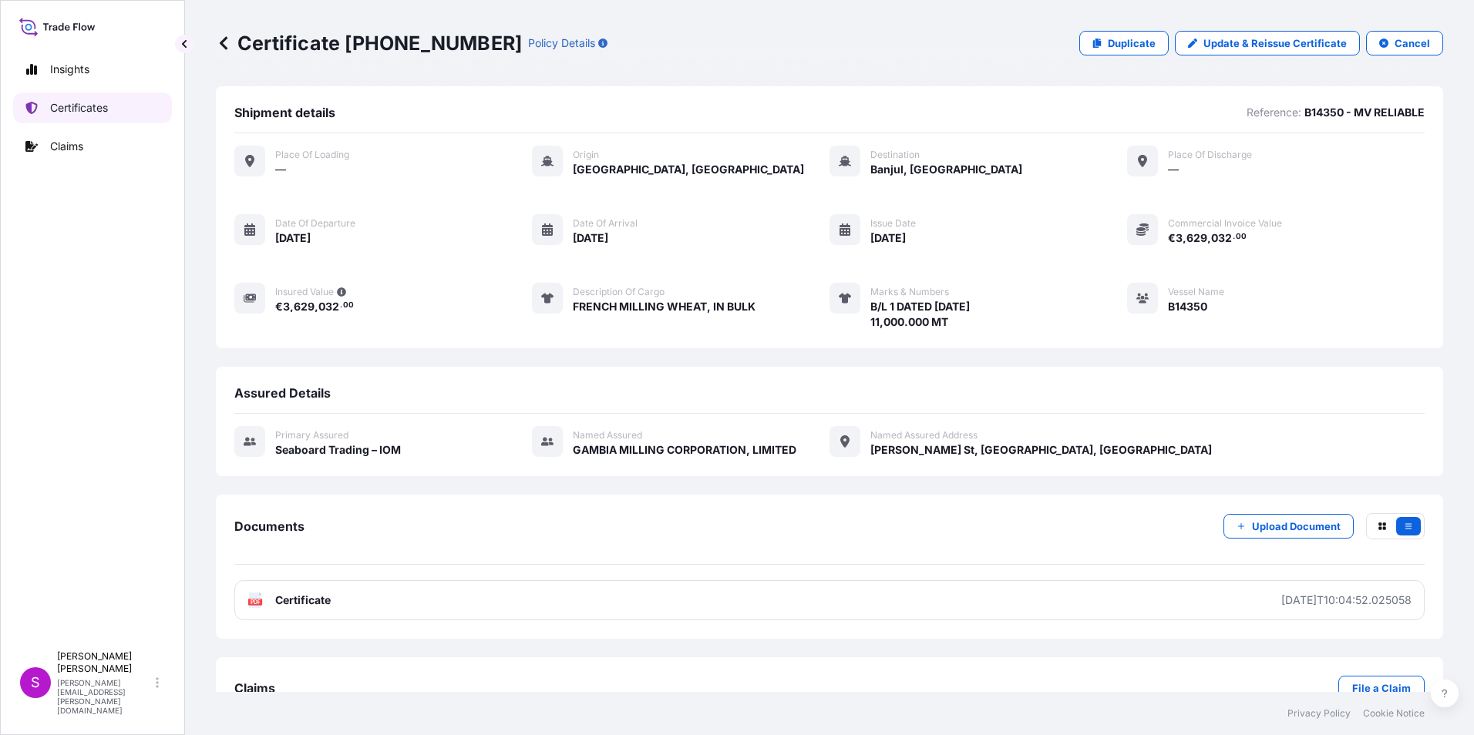
click at [85, 101] on p "Certificates" at bounding box center [79, 107] width 58 height 15
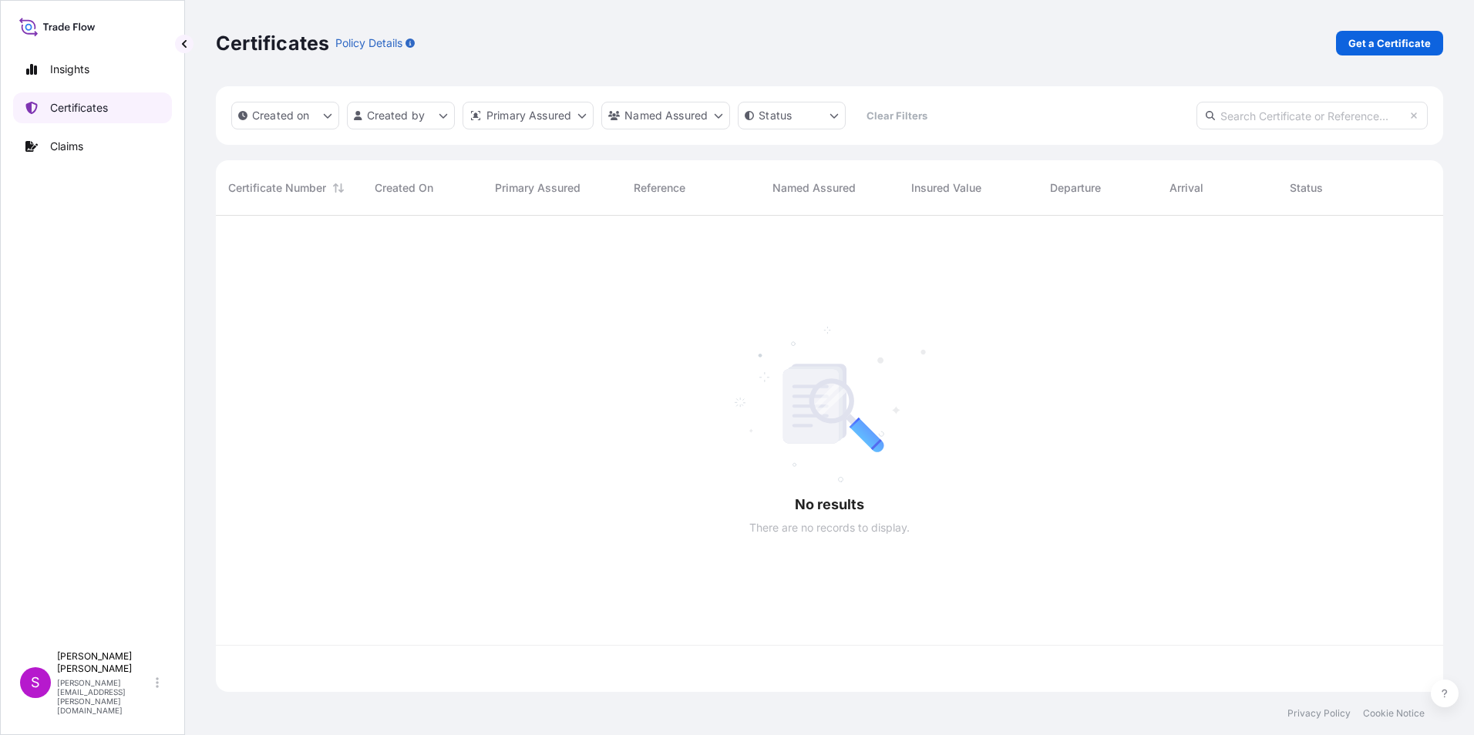
scroll to position [473, 1216]
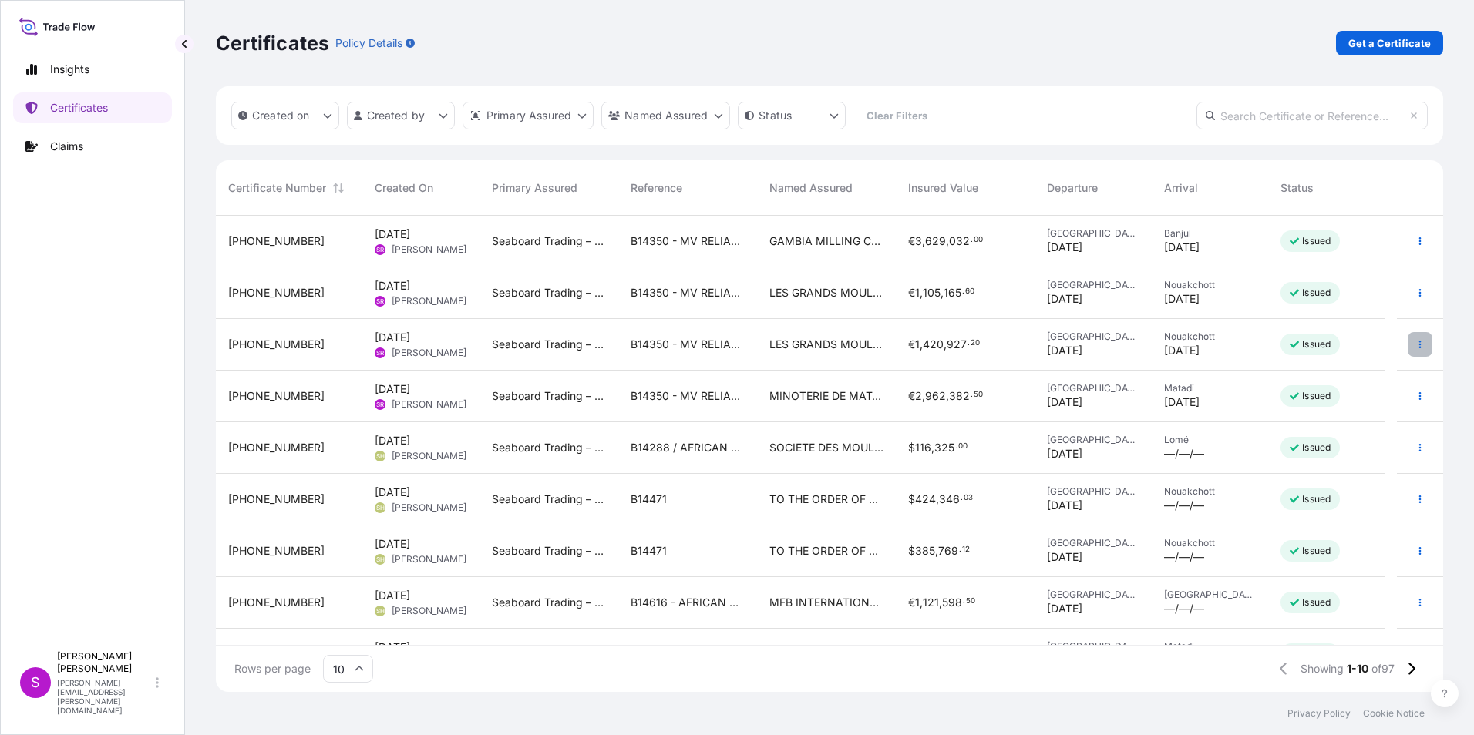
click at [1408, 338] on button "button" at bounding box center [1420, 344] width 25 height 25
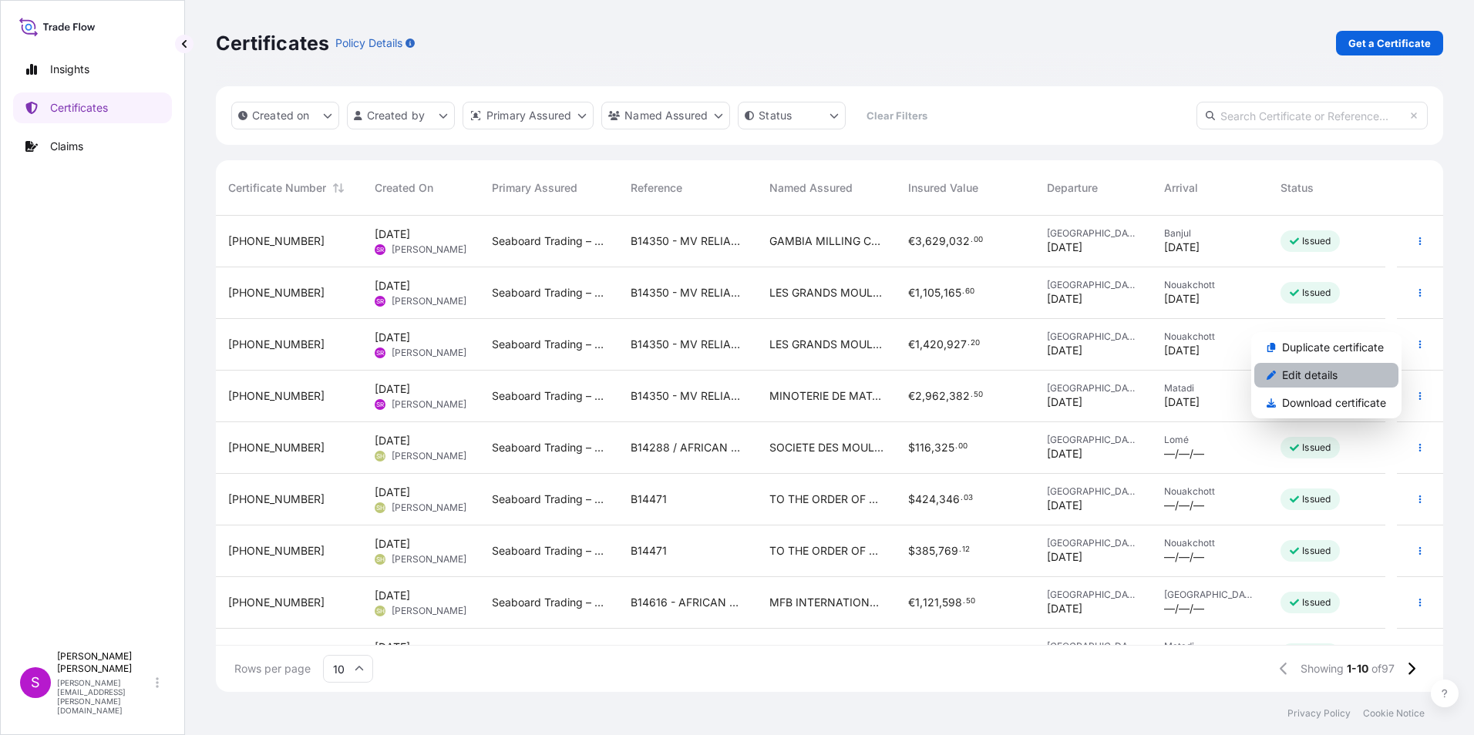
click at [1296, 369] on p "Edit details" at bounding box center [1309, 375] width 55 height 15
select select "Ocean Vessel"
select select "31640"
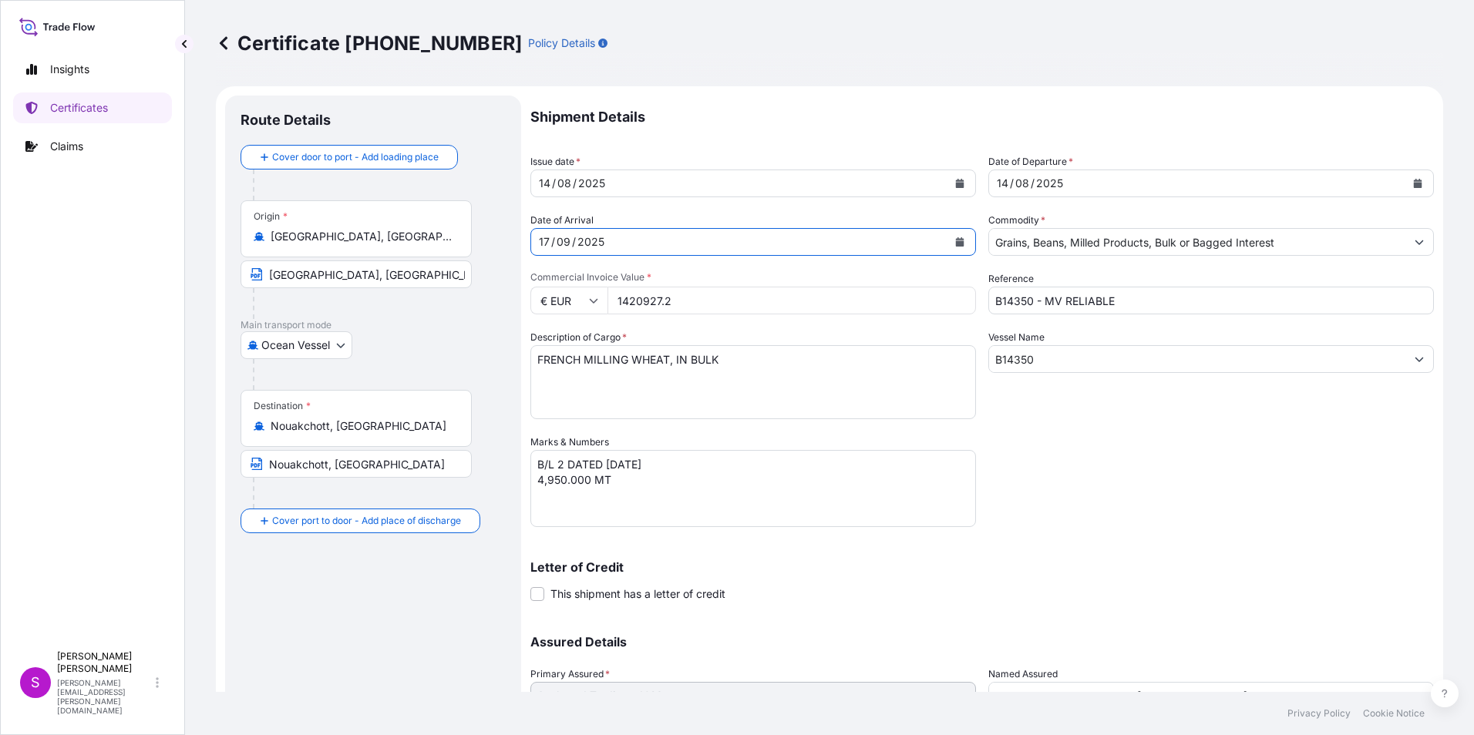
click at [545, 239] on div "17" at bounding box center [544, 242] width 14 height 18
click at [957, 234] on button "Calendar" at bounding box center [959, 242] width 25 height 25
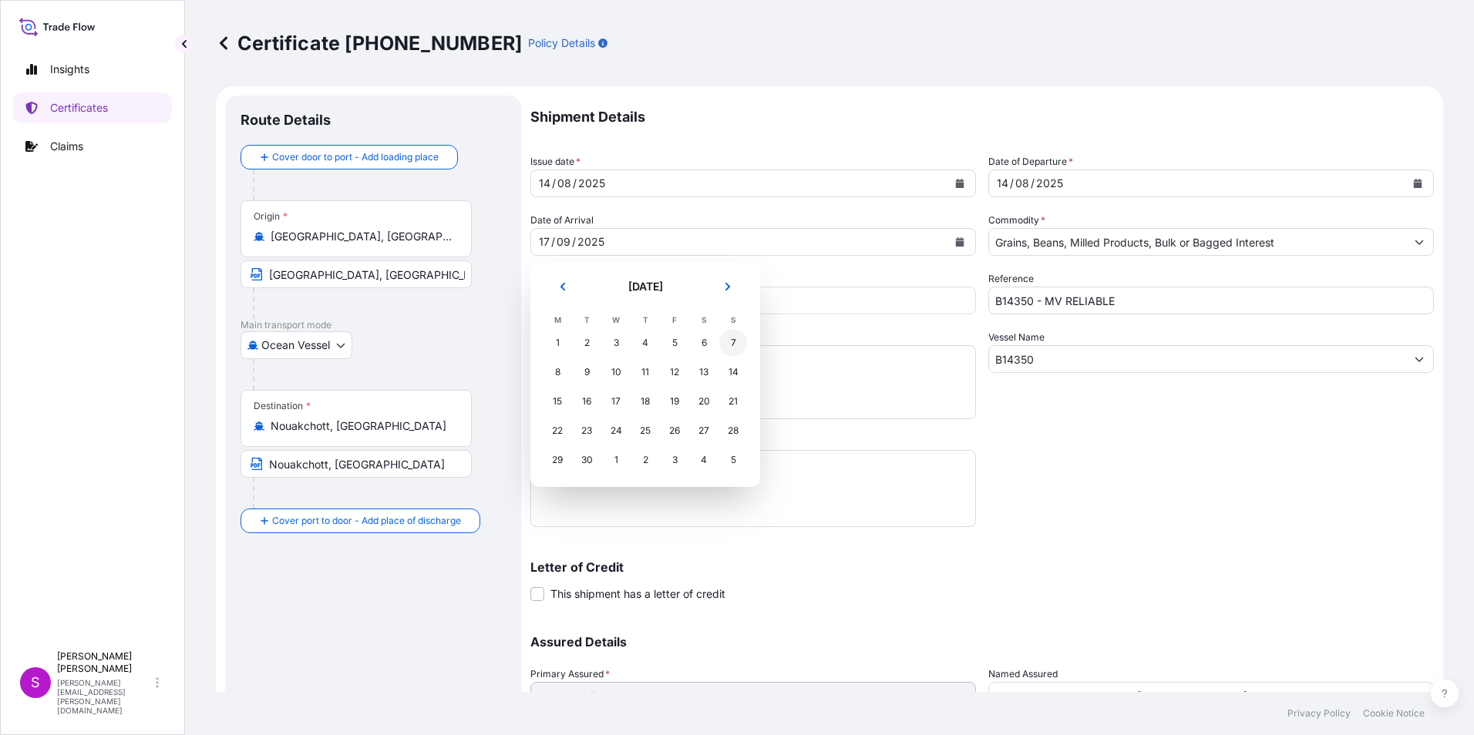
click at [740, 341] on div "7" at bounding box center [733, 343] width 28 height 28
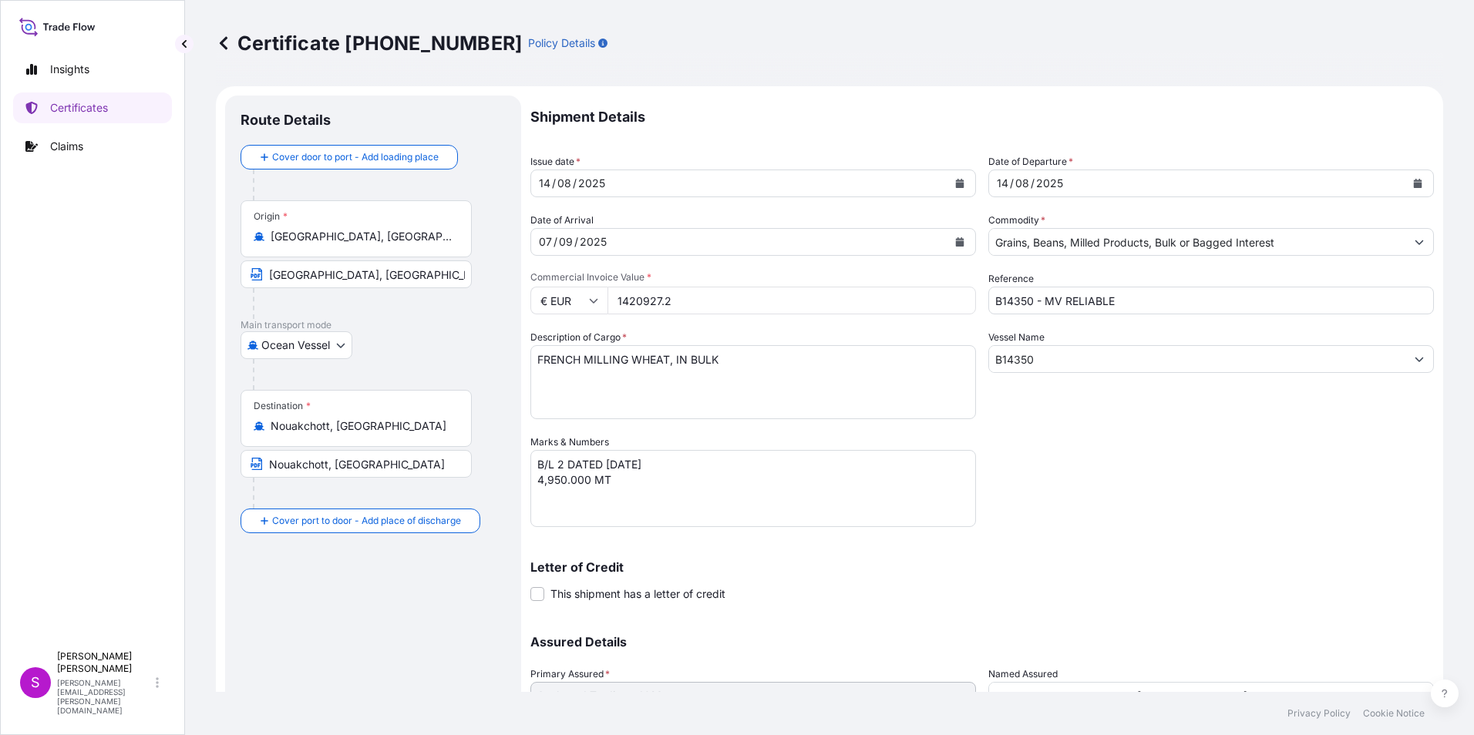
click at [1328, 530] on div "Shipment Details Issue date * [DATE] Date of Departure * [DATE] Date of Arrival…" at bounding box center [981, 434] width 903 height 676
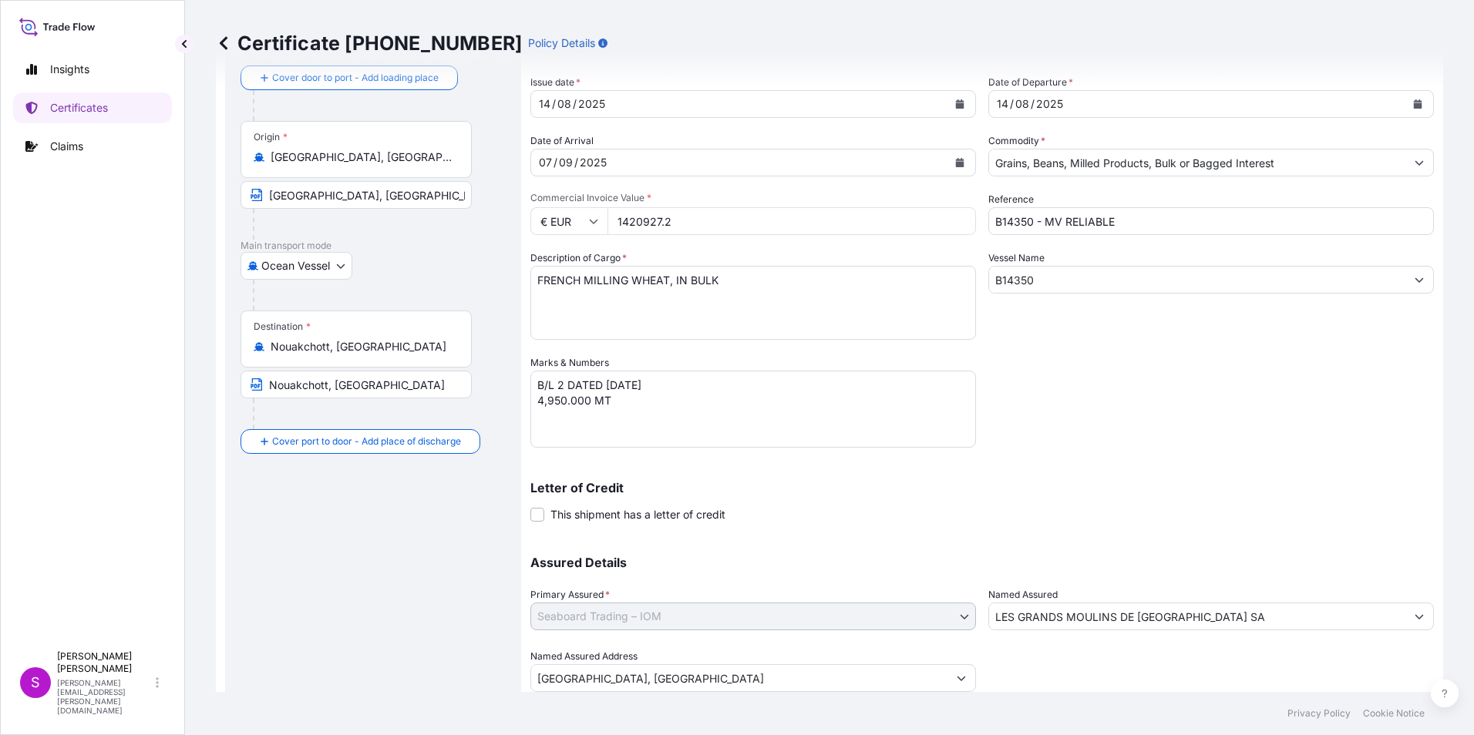
scroll to position [132, 0]
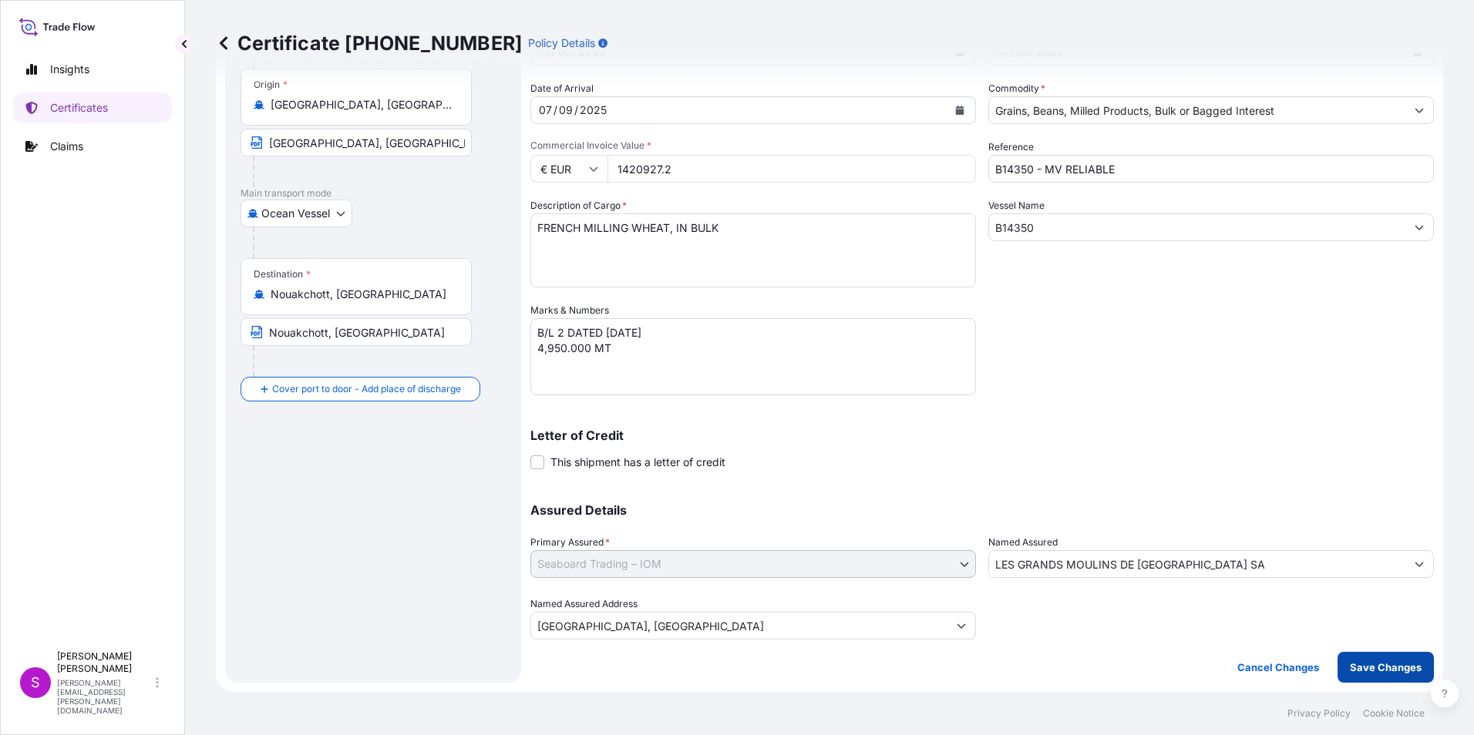
click at [1369, 667] on p "Save Changes" at bounding box center [1386, 667] width 72 height 15
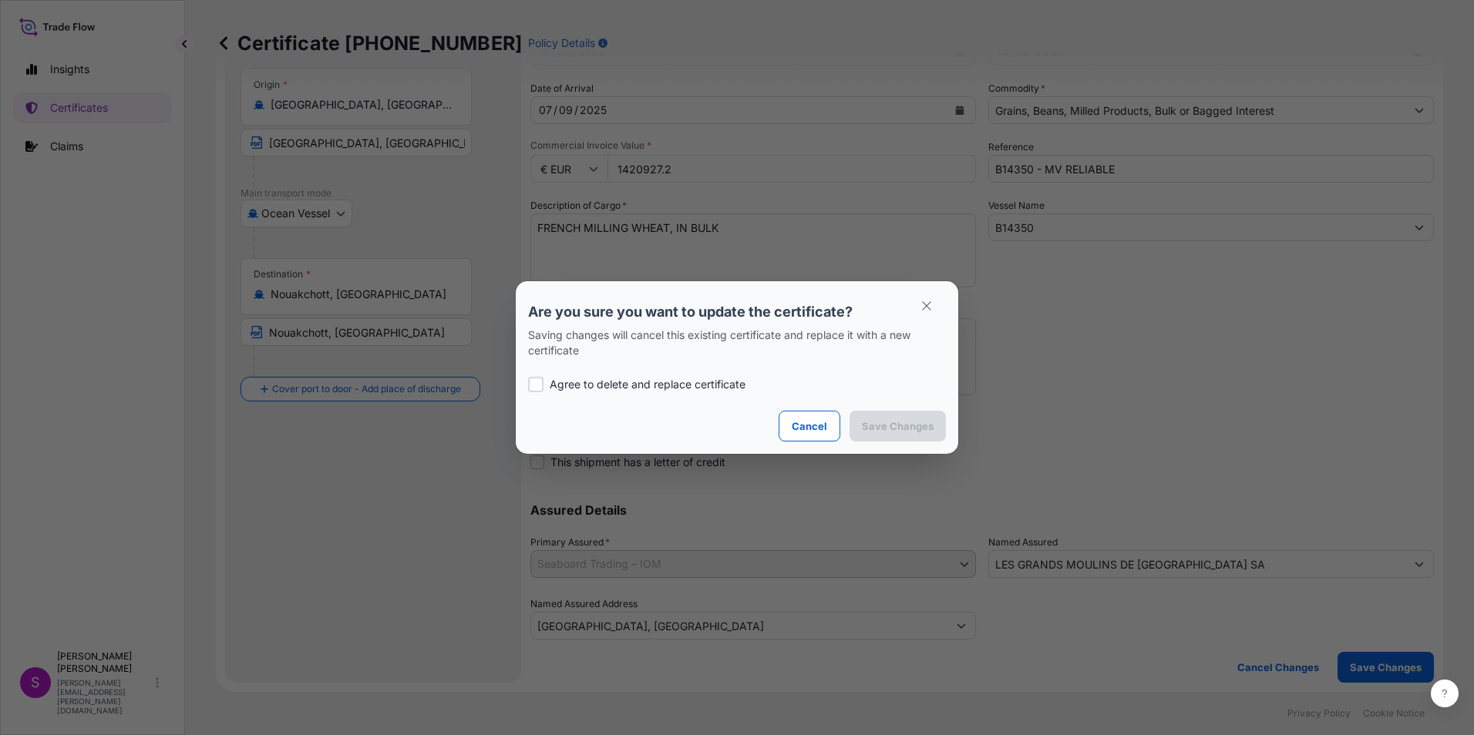
click at [536, 378] on div at bounding box center [535, 384] width 15 height 15
checkbox input "true"
click at [917, 420] on p "Save Changes" at bounding box center [898, 426] width 72 height 15
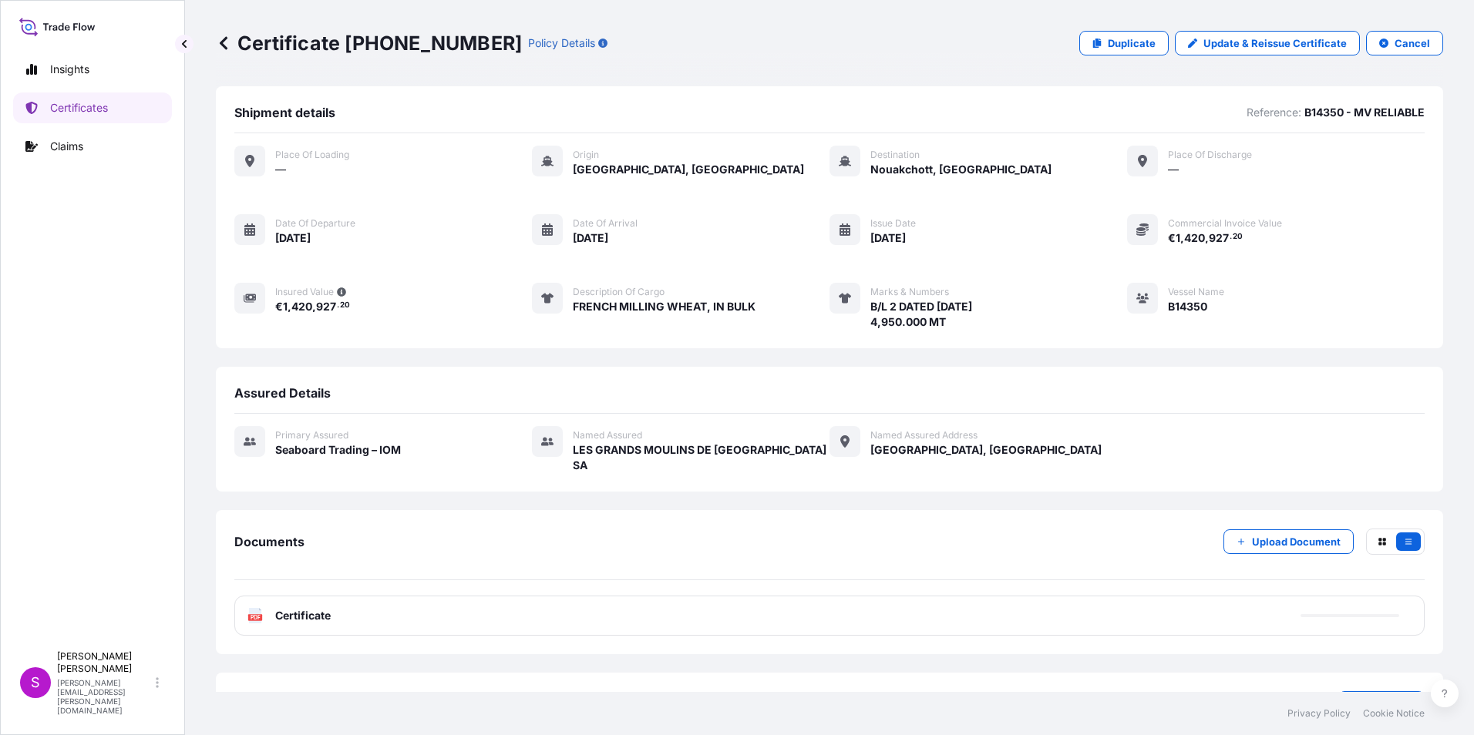
click at [660, 599] on div "PDF Certificate" at bounding box center [829, 616] width 1190 height 40
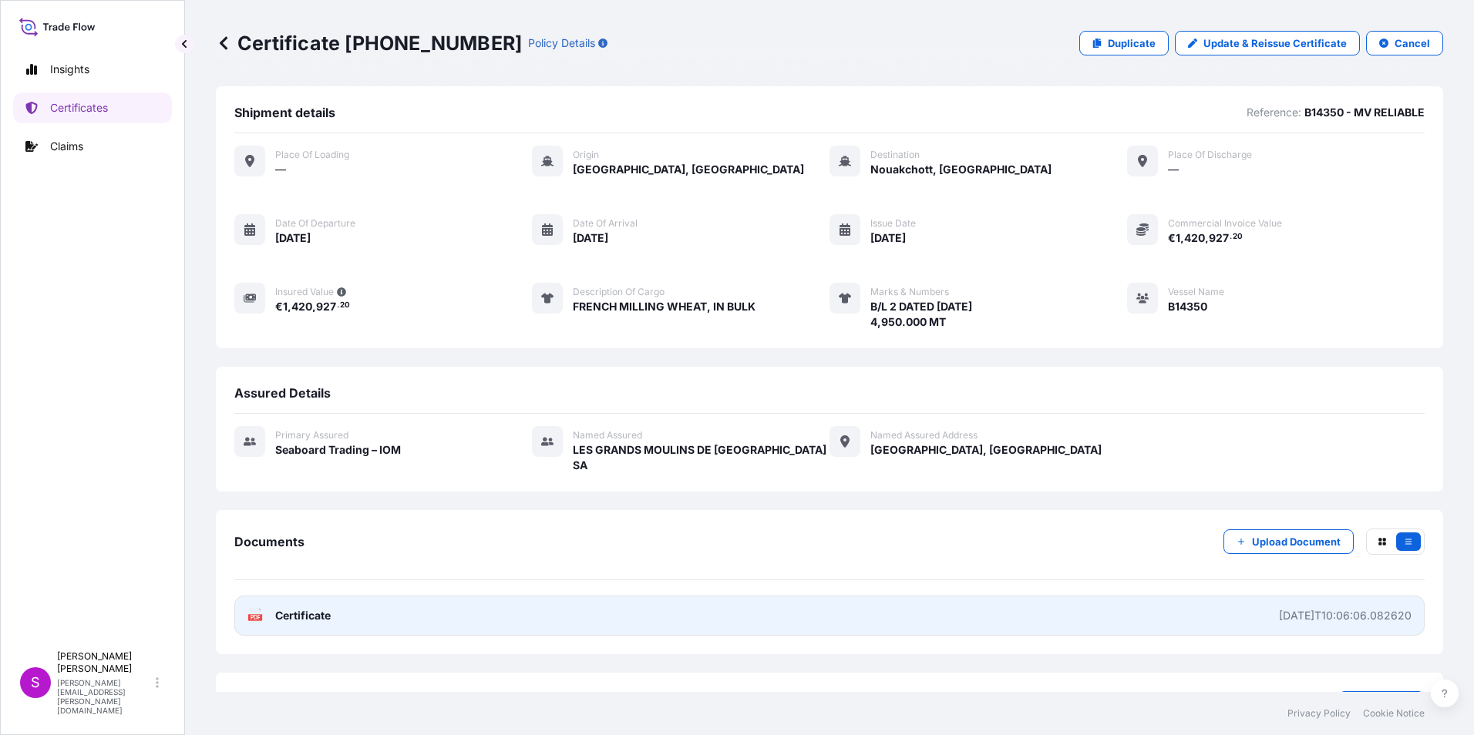
click at [282, 596] on link "PDF Certificate [DATE]T10:06:06.082620" at bounding box center [829, 616] width 1190 height 40
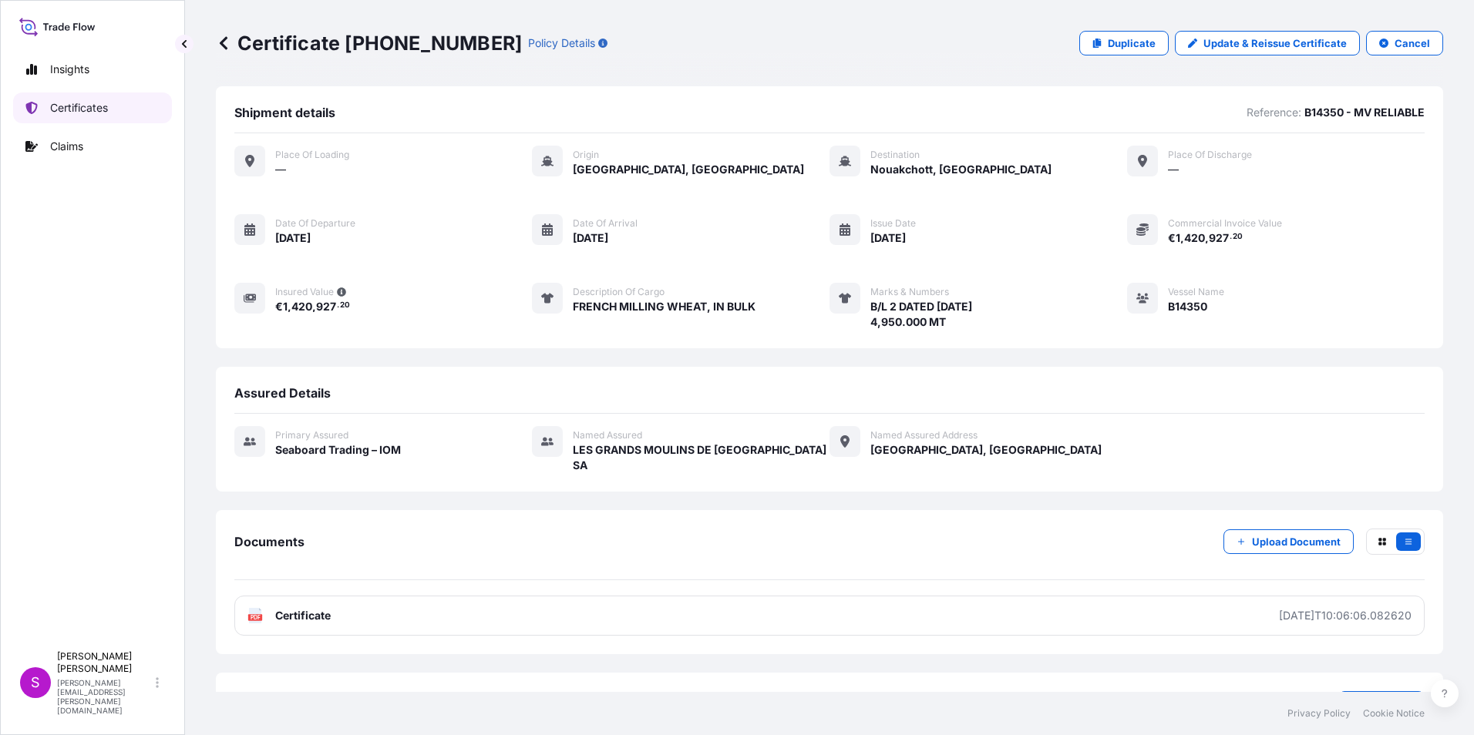
click at [70, 105] on p "Certificates" at bounding box center [79, 107] width 58 height 15
